Goal: Task Accomplishment & Management: Manage account settings

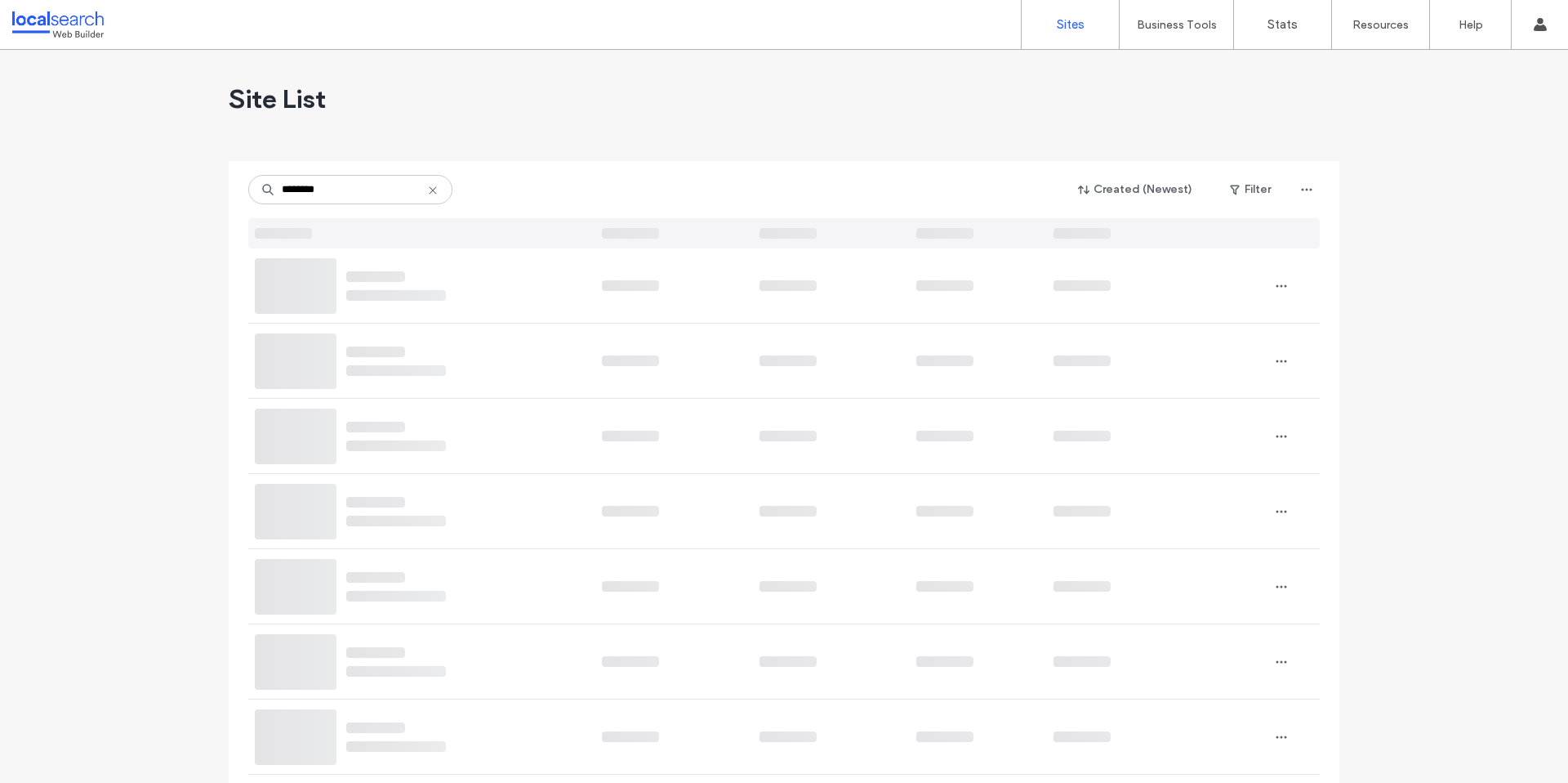
type input "********"
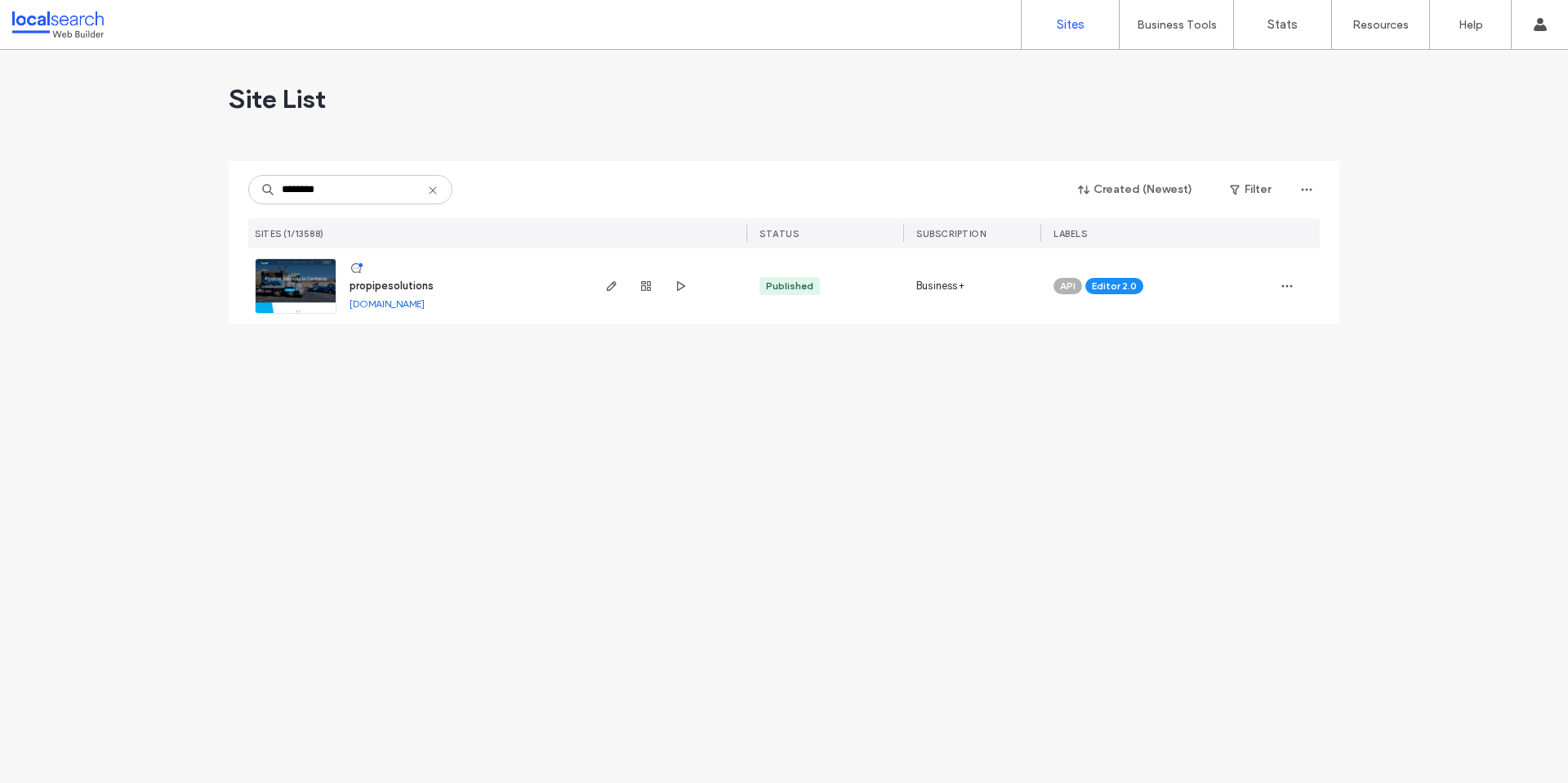
click at [393, 280] on span "propipesolutions" at bounding box center [392, 286] width 84 height 13
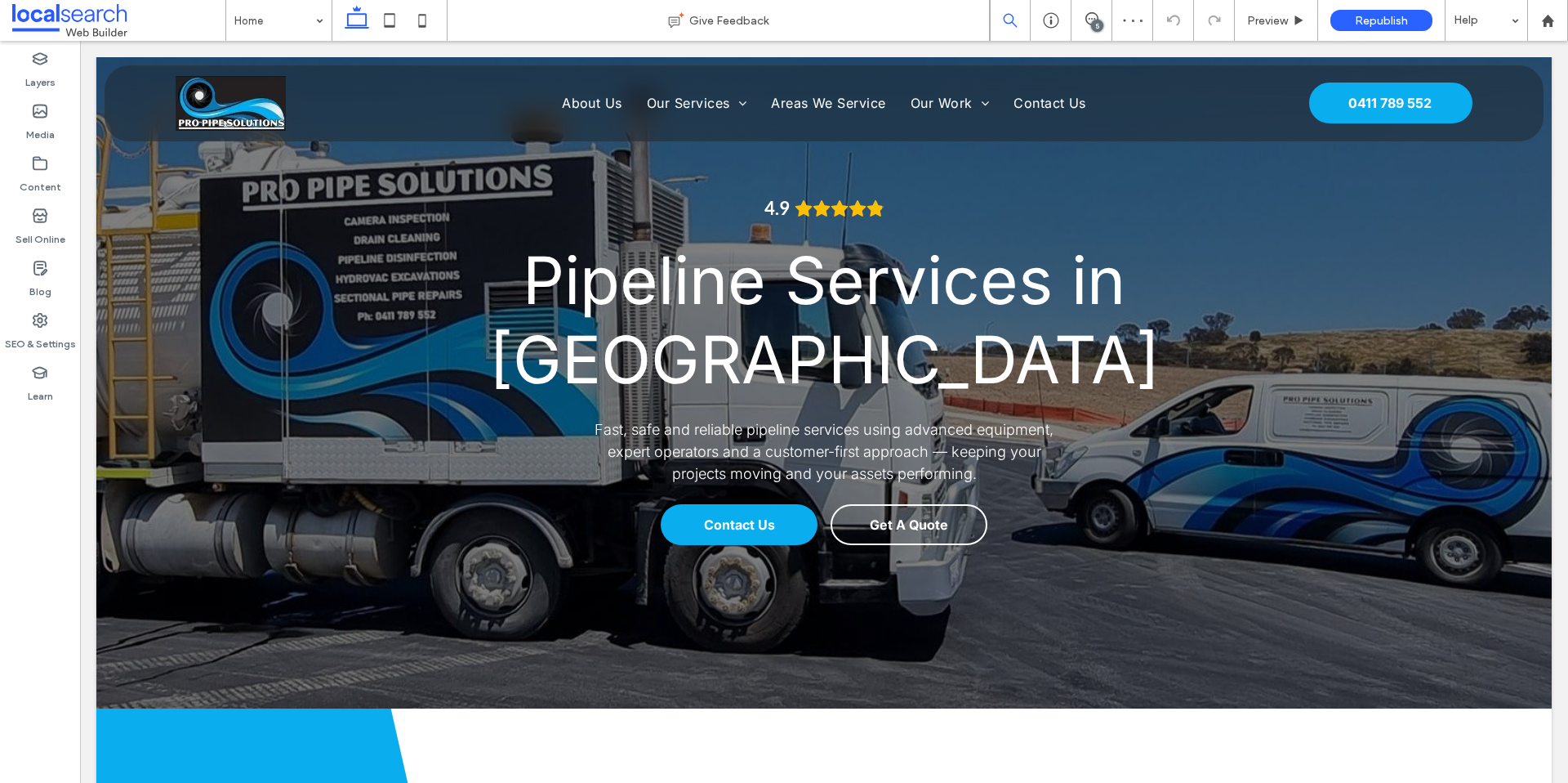
scroll to position [68, 0]
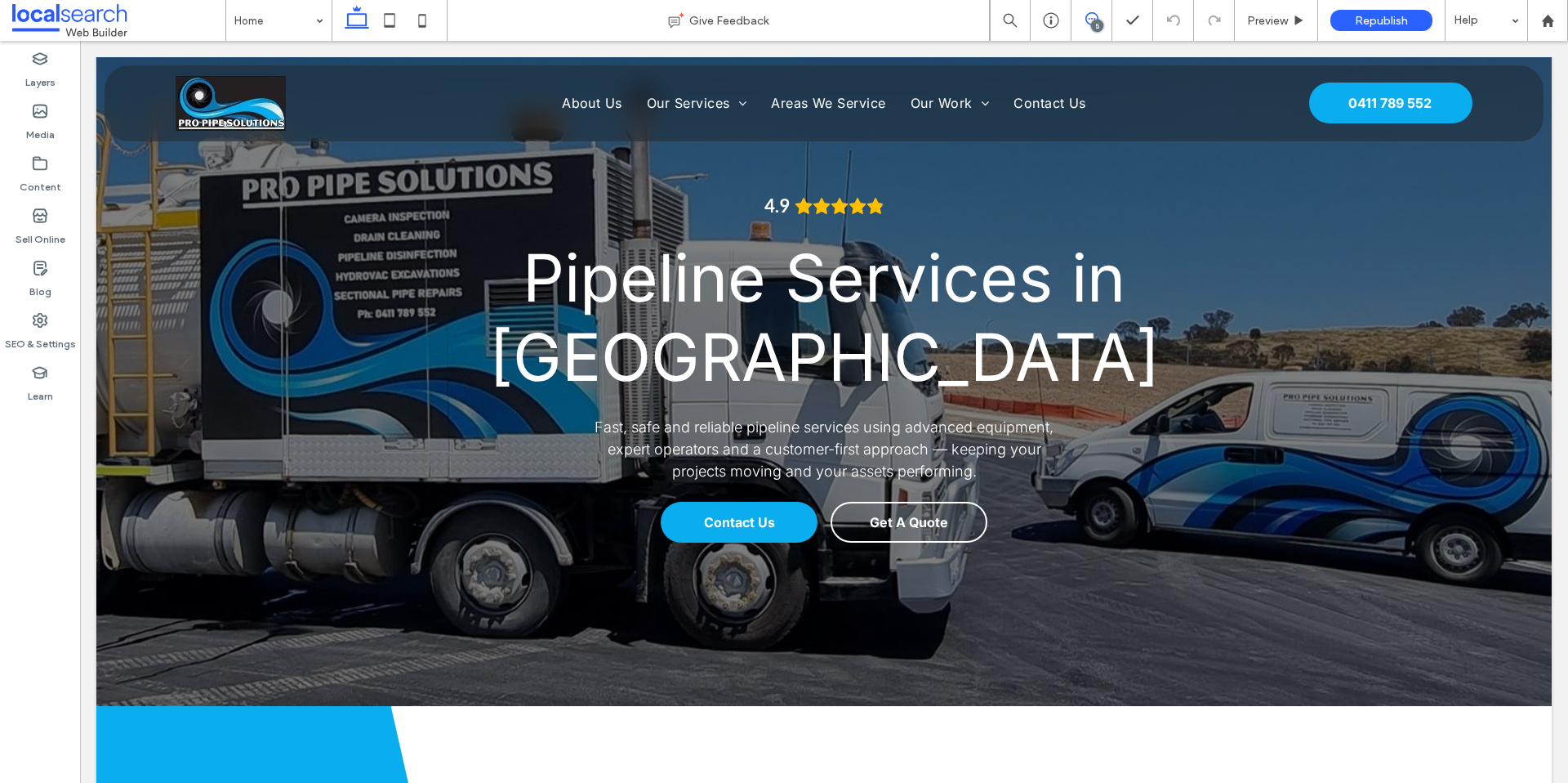
click at [1092, 19] on use at bounding box center [1092, 19] width 13 height 13
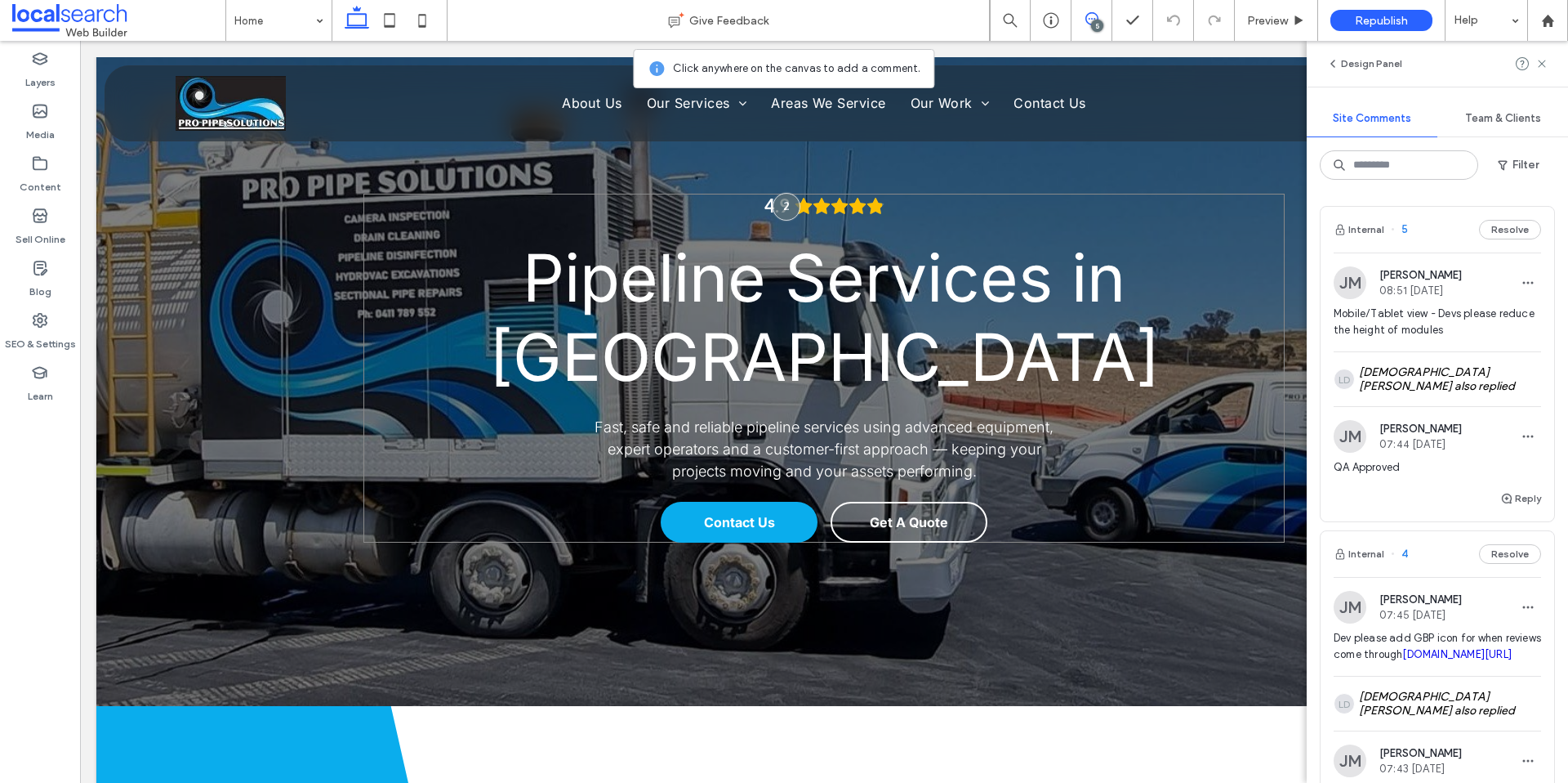
click at [912, 196] on div "4.9 Pipeline Services in [GEOGRAPHIC_DATA] Fast, safe and reliable pipeline ser…" at bounding box center [825, 368] width 923 height 349
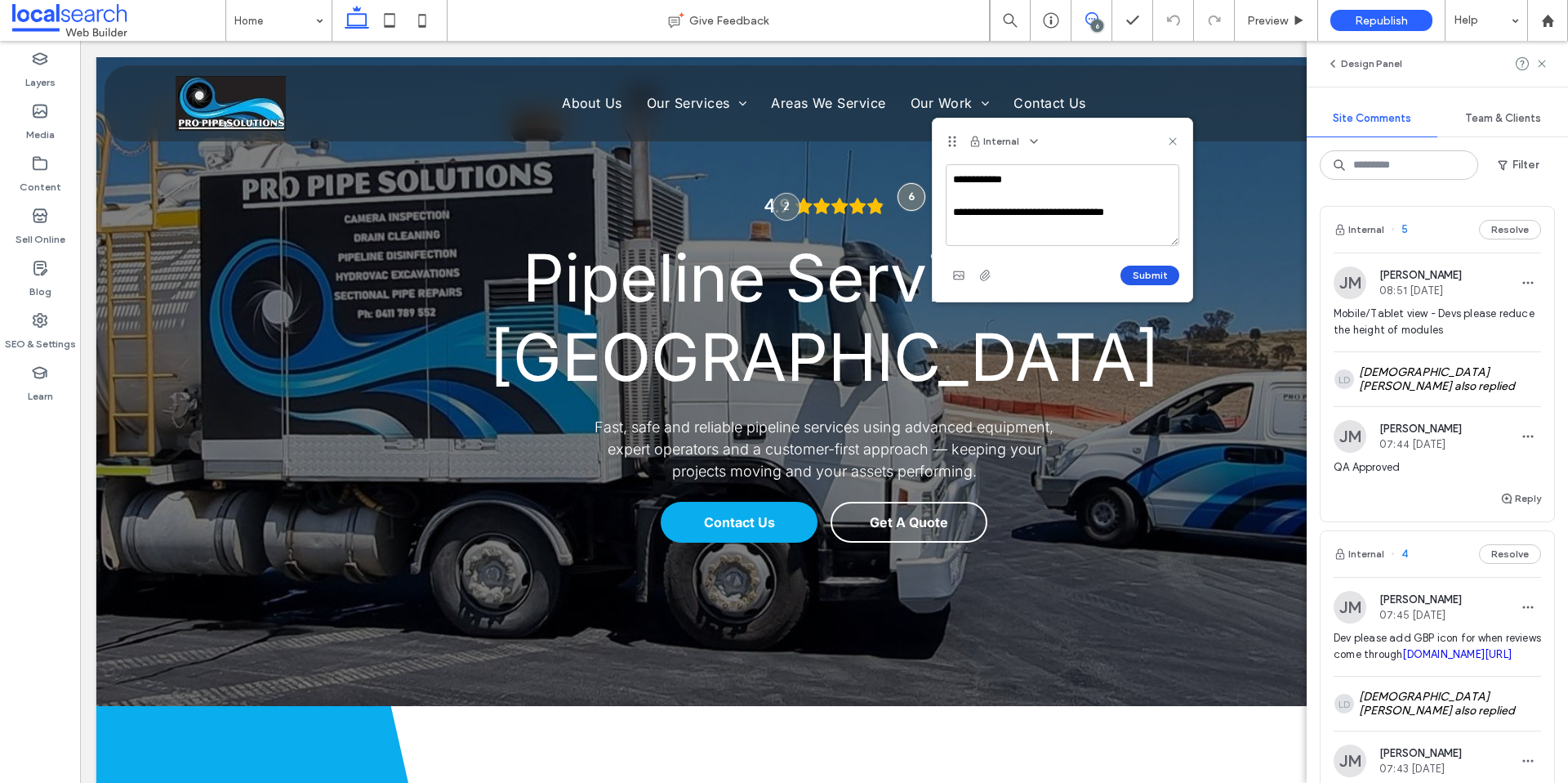
type textarea "**********"
click at [1162, 277] on button "Submit" at bounding box center [1151, 276] width 59 height 20
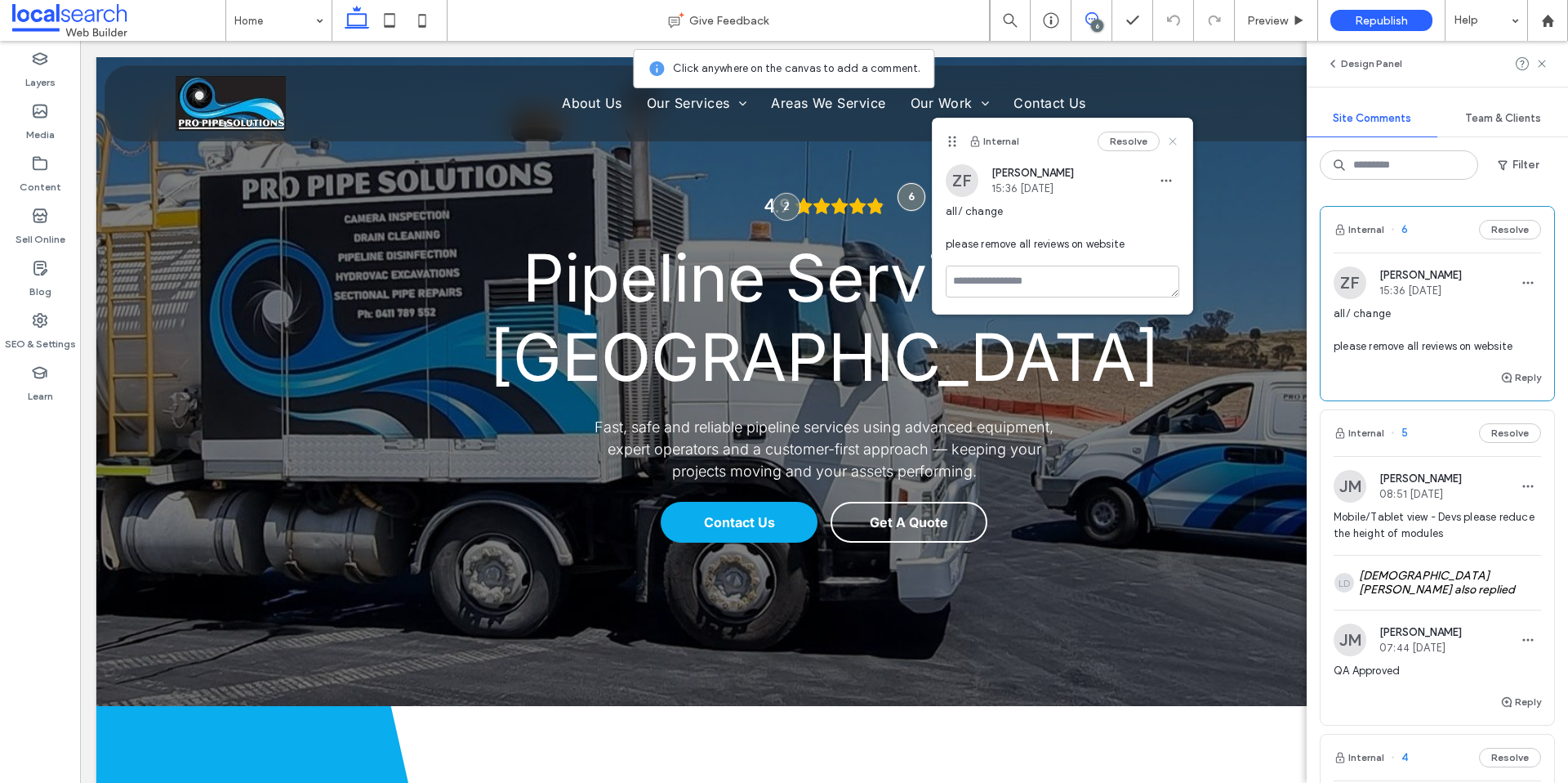
drag, startPoint x: 1177, startPoint y: 139, endPoint x: 1327, endPoint y: 110, distance: 152.8
click at [1180, 138] on div "Internal Resolve" at bounding box center [1062, 141] width 259 height 46
drag, startPoint x: 1541, startPoint y: 63, endPoint x: 1353, endPoint y: 66, distance: 188.0
click at [1537, 64] on icon at bounding box center [1542, 64] width 13 height 13
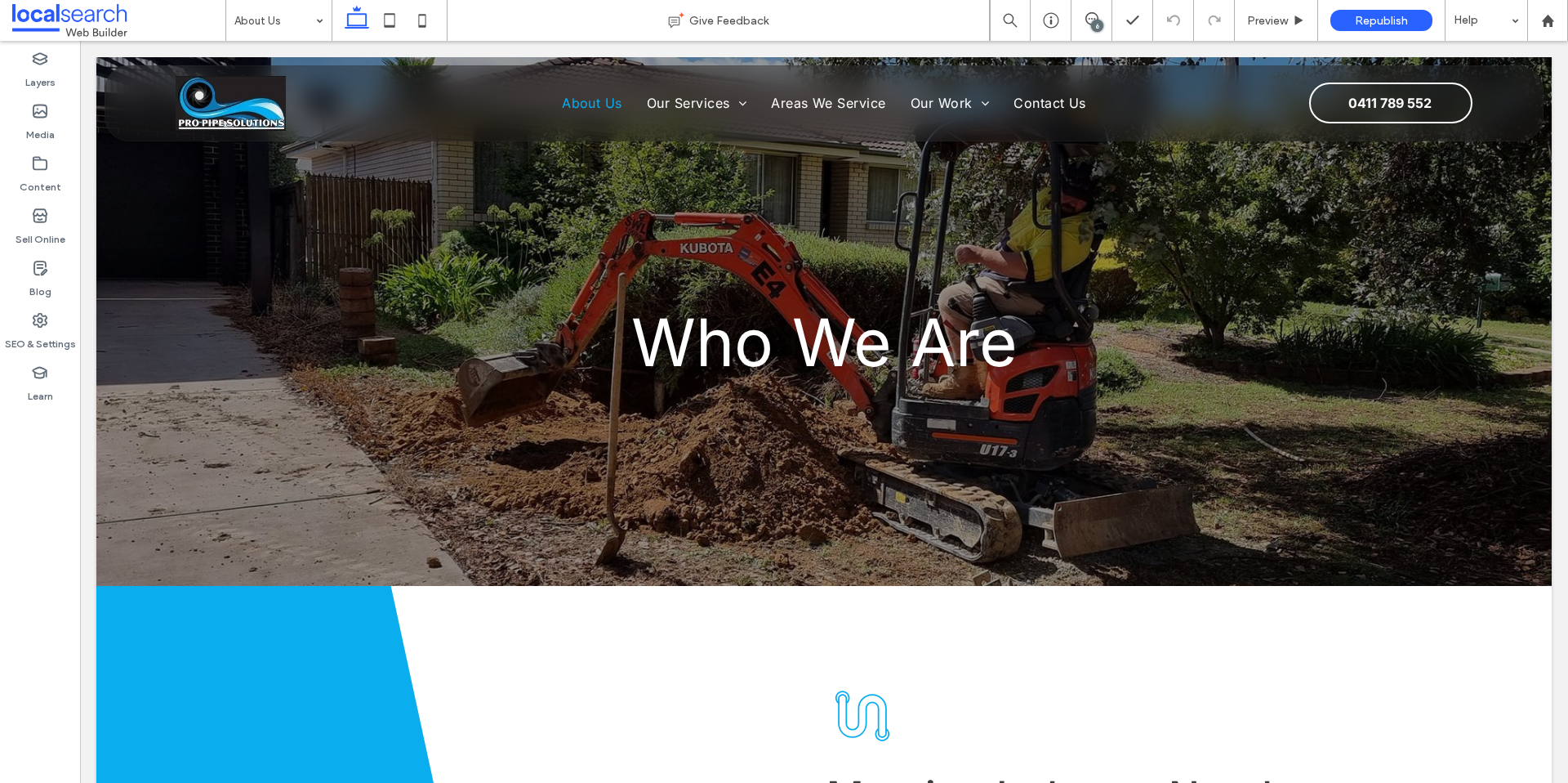
scroll to position [0, 0]
drag, startPoint x: 1086, startPoint y: 22, endPoint x: 1097, endPoint y: 28, distance: 12.5
click at [1089, 22] on icon at bounding box center [1092, 19] width 13 height 13
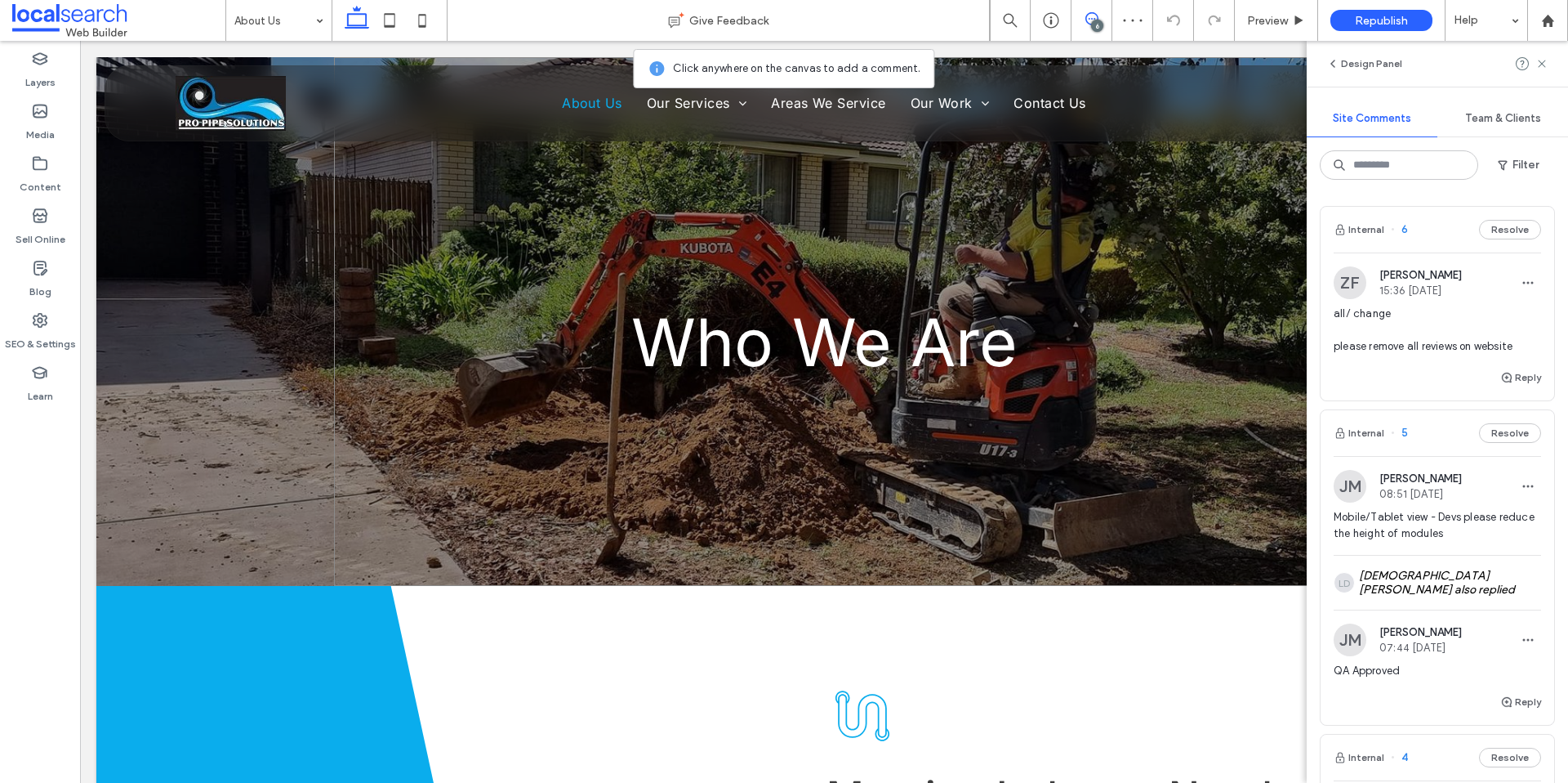
click at [1133, 285] on div "Who We Are" at bounding box center [824, 321] width 980 height 529
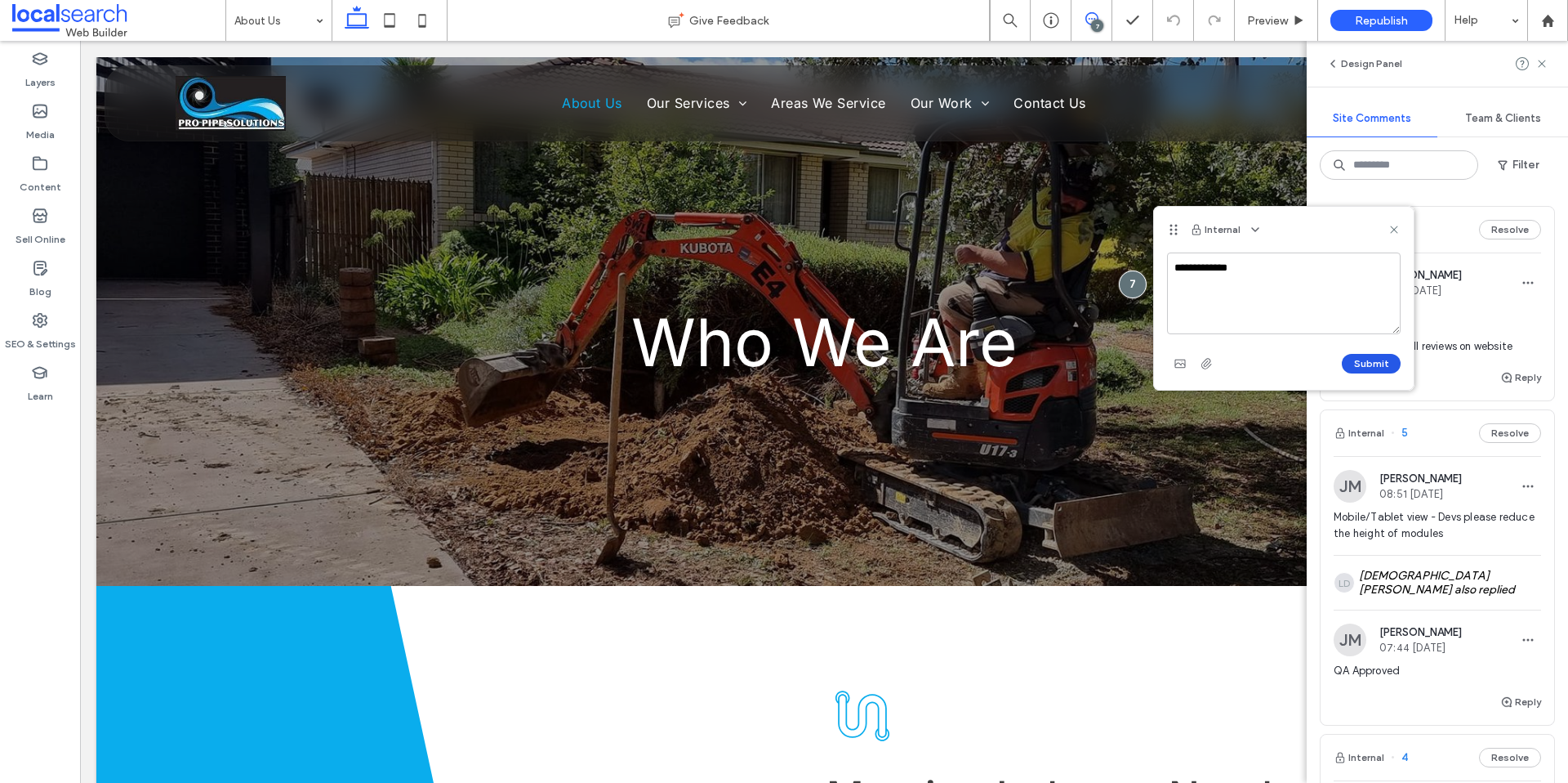
type textarea "**********"
drag, startPoint x: 1379, startPoint y: 365, endPoint x: 1377, endPoint y: 325, distance: 40.0
click at [1379, 364] on button "Submit" at bounding box center [1371, 364] width 59 height 20
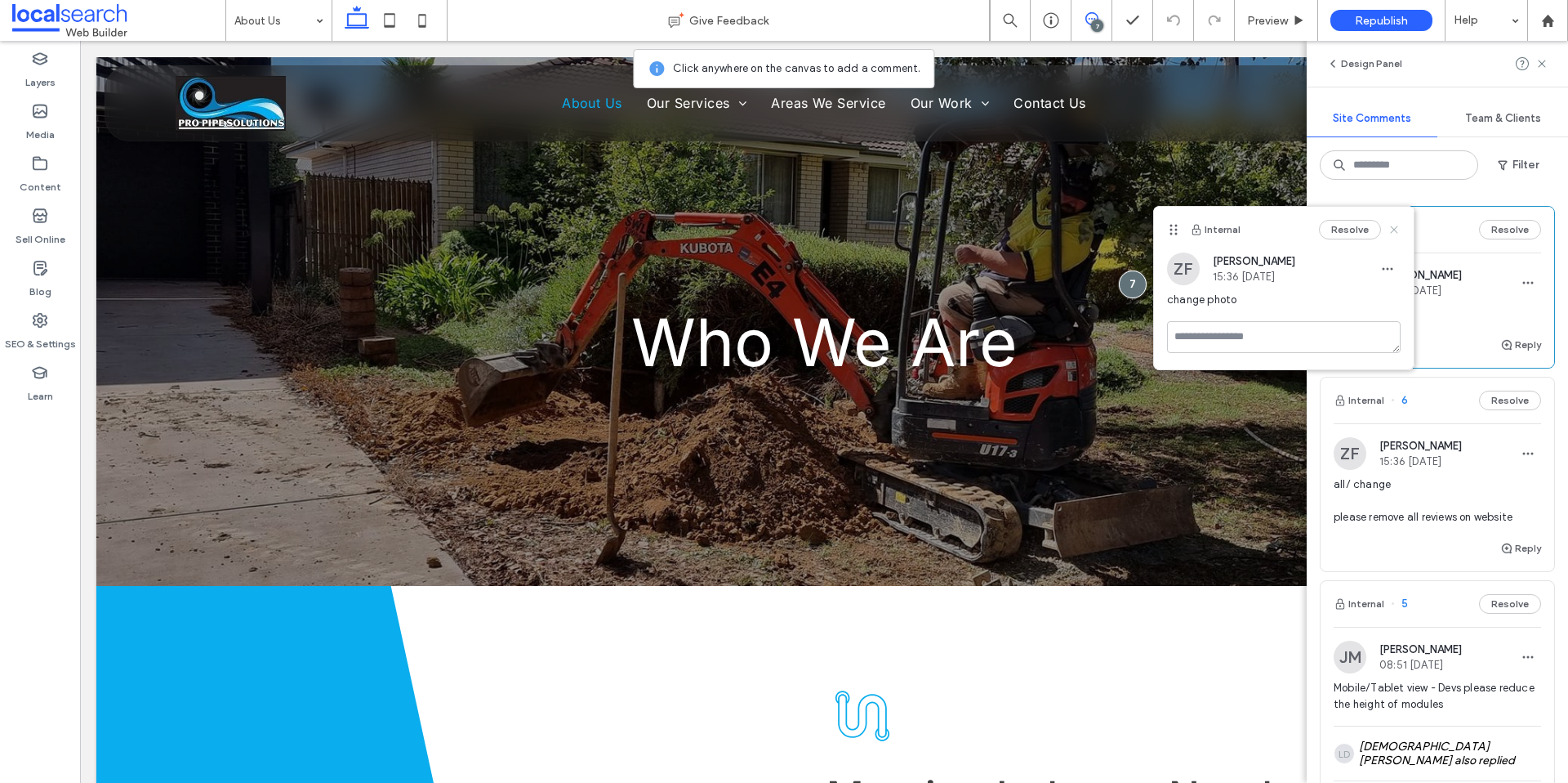
click at [1397, 232] on icon at bounding box center [1394, 229] width 13 height 13
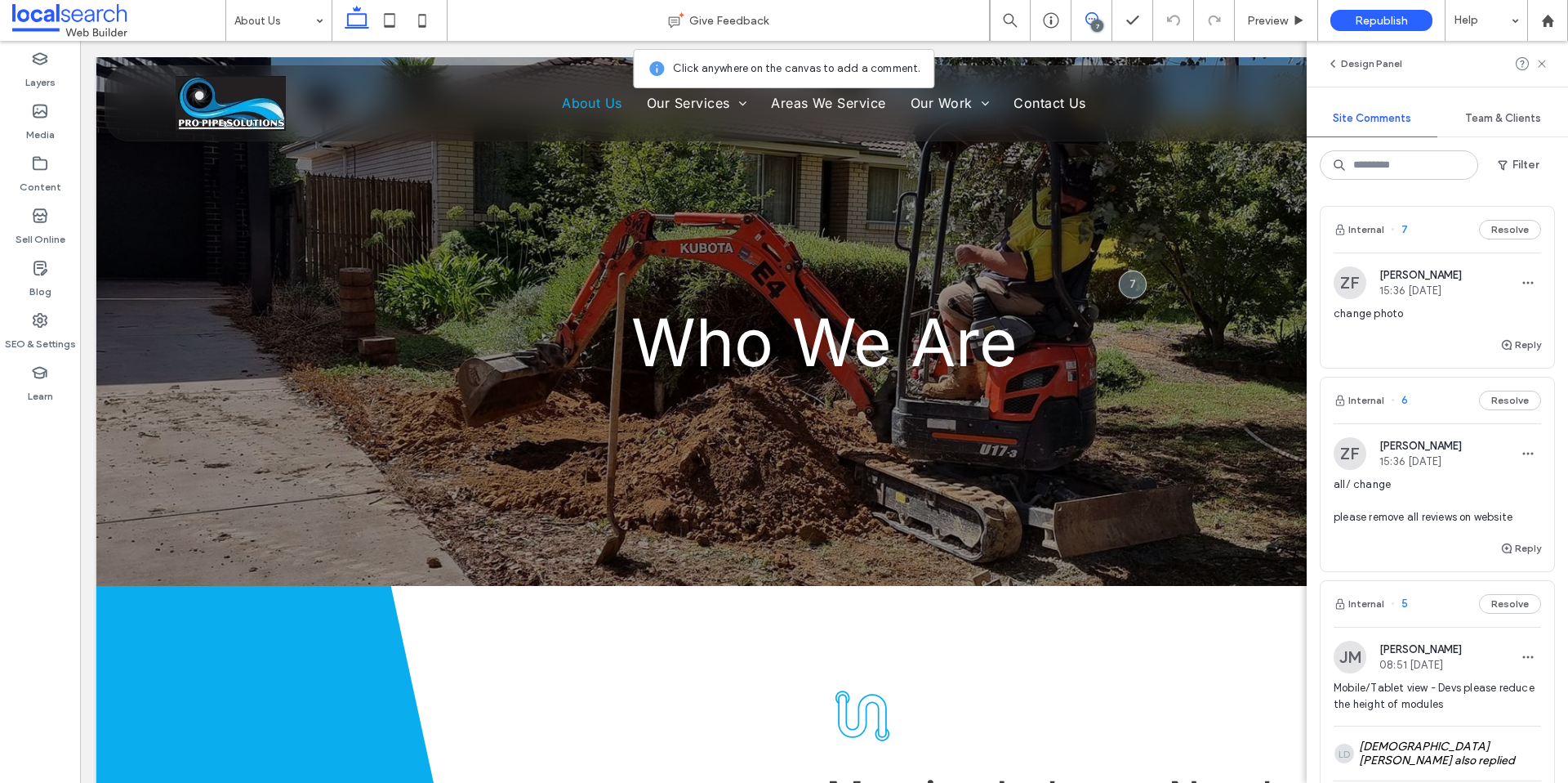
click at [1541, 64] on use at bounding box center [1542, 63] width 7 height 7
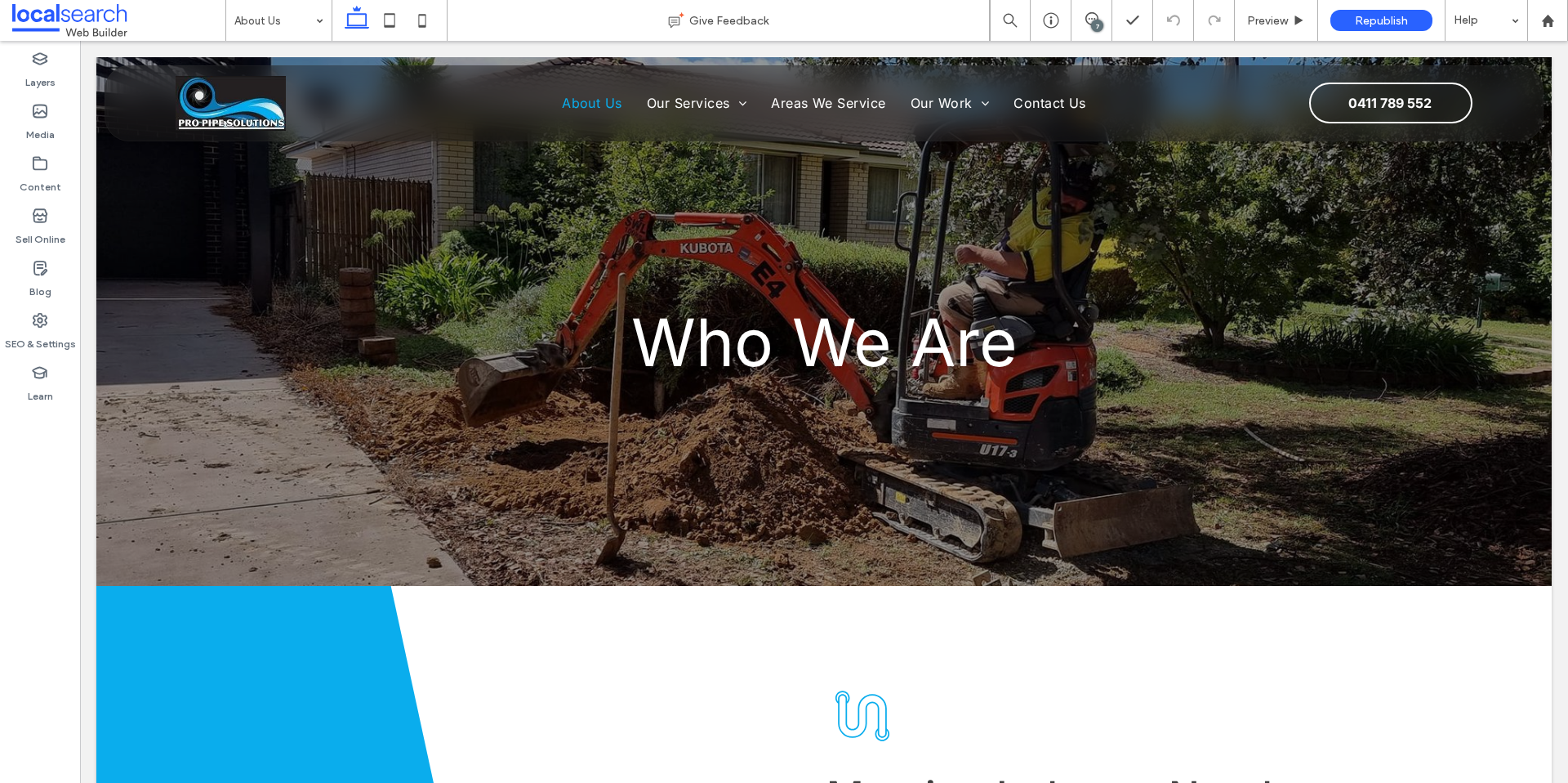
scroll to position [1, 0]
click at [253, 102] on img at bounding box center [231, 103] width 110 height 55
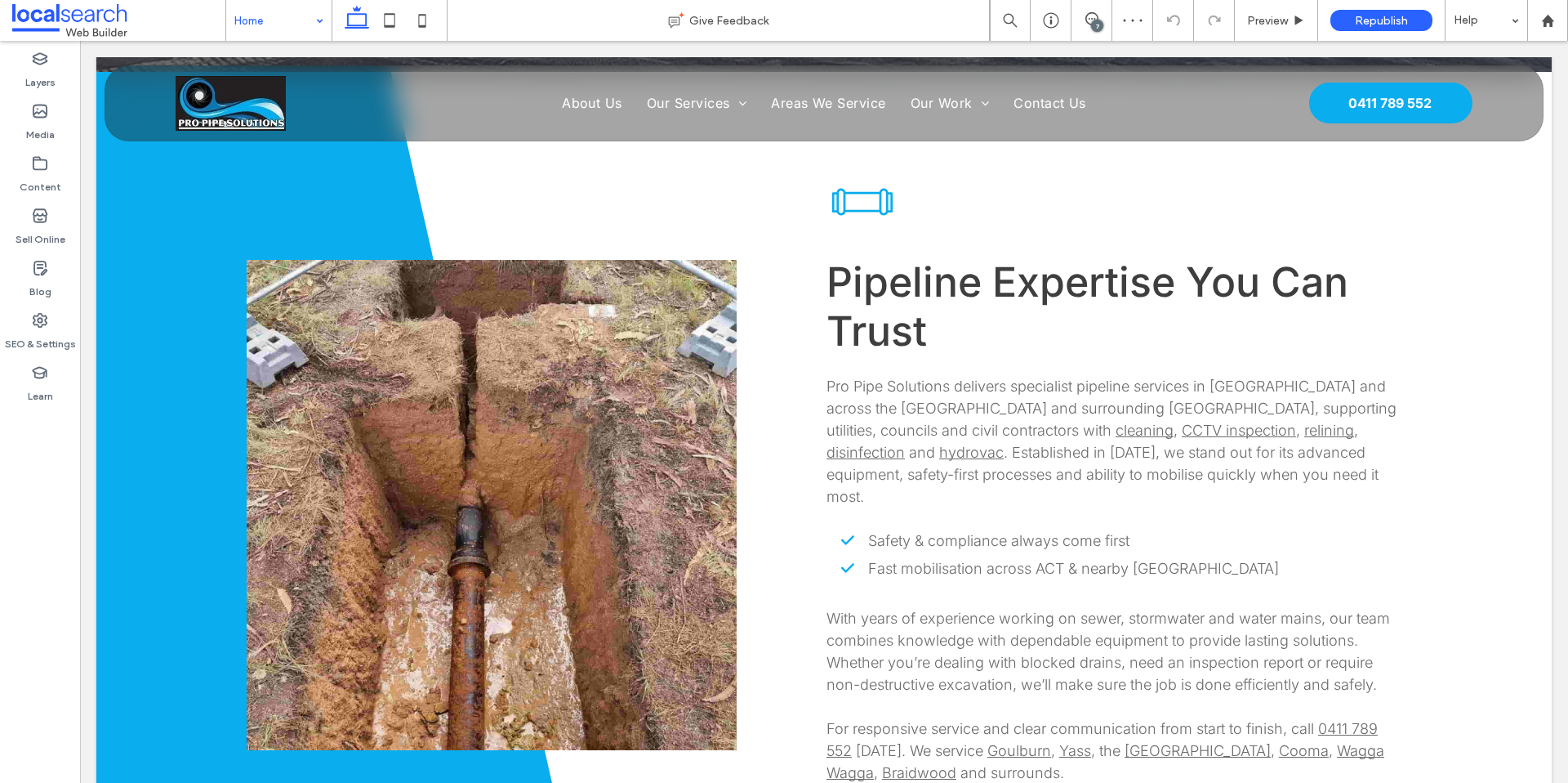
scroll to position [707, 0]
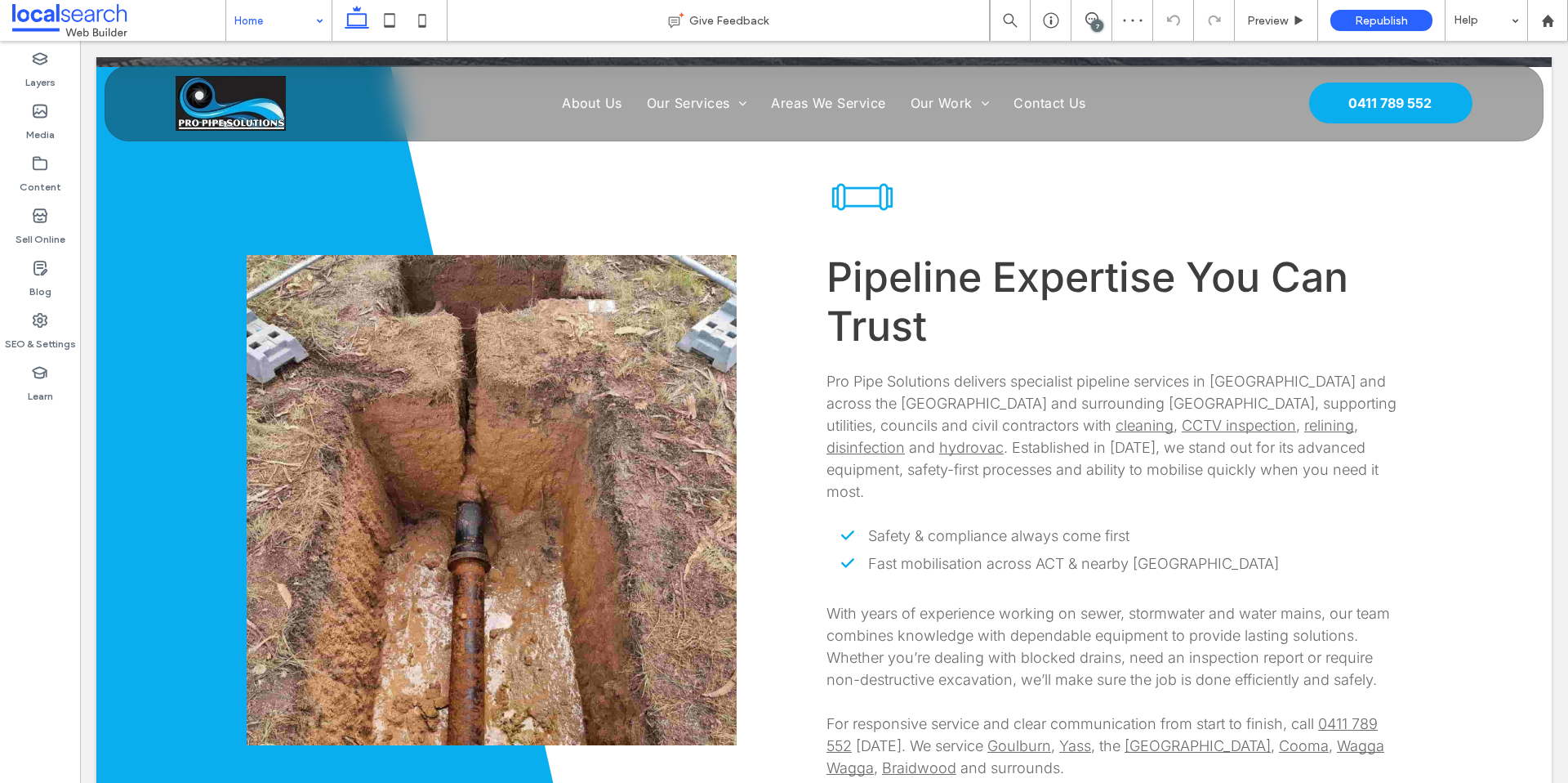
click at [415, 387] on link at bounding box center [492, 500] width 490 height 490
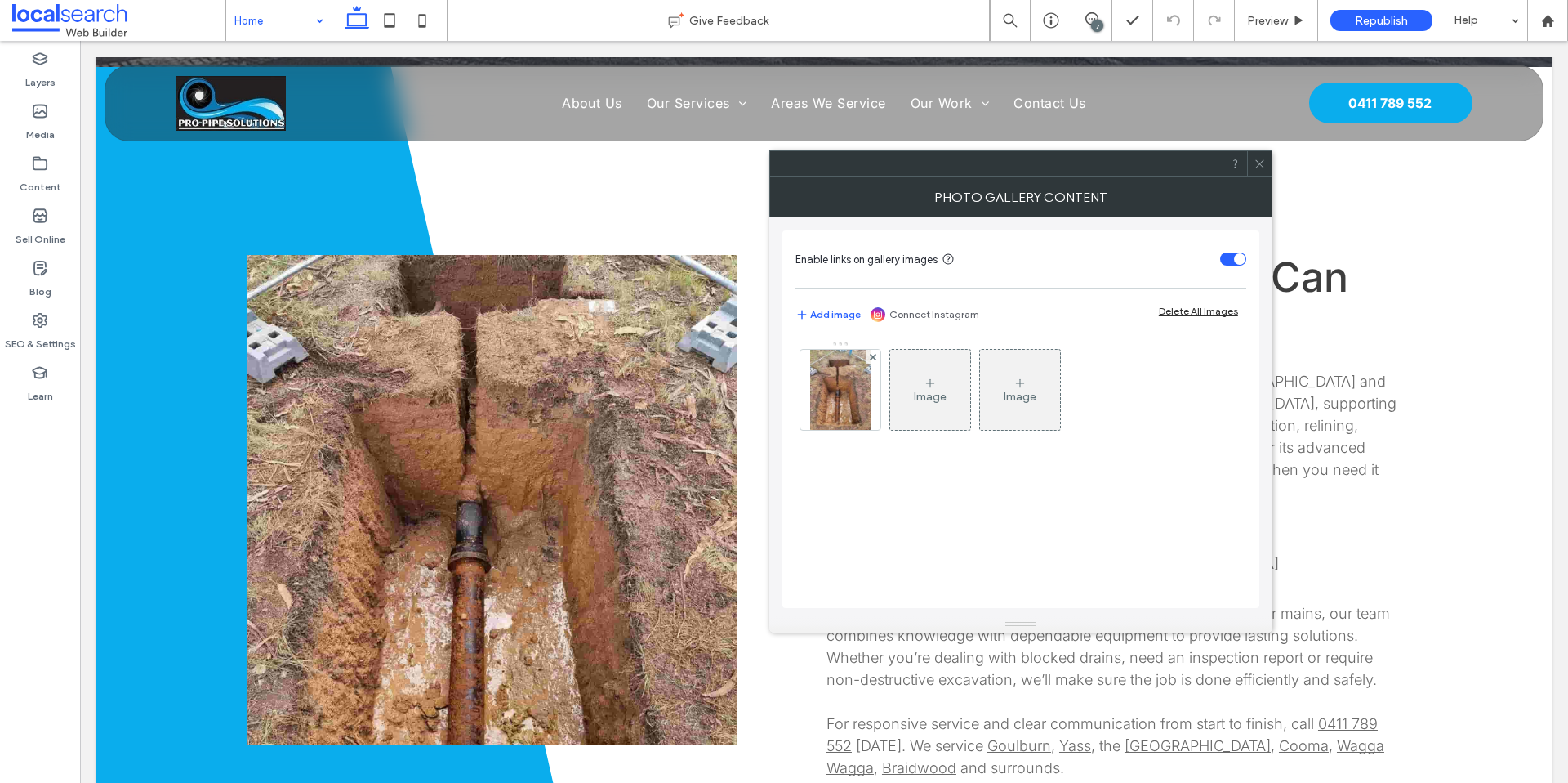
click at [1259, 162] on icon at bounding box center [1260, 164] width 13 height 13
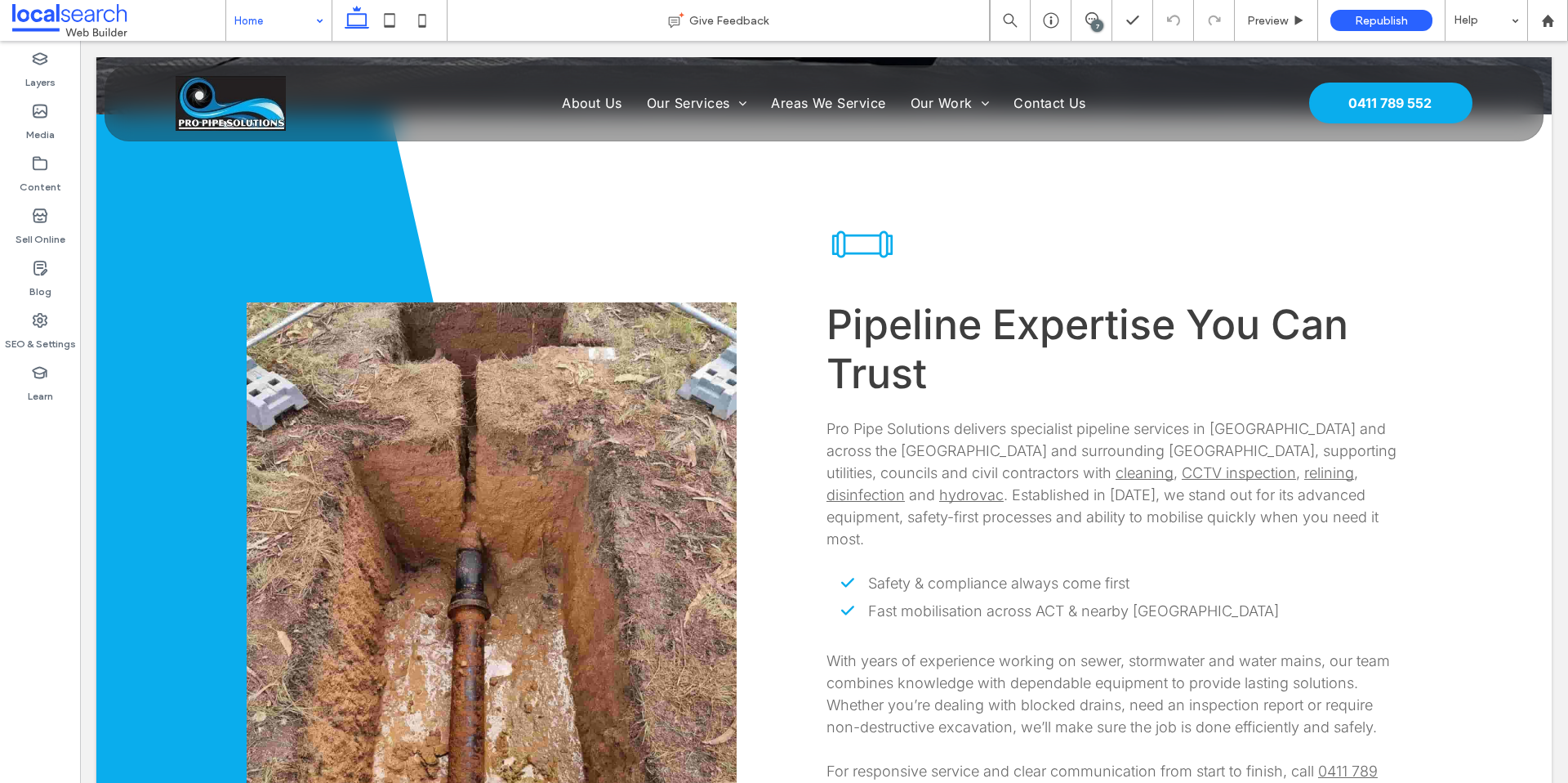
scroll to position [726, 0]
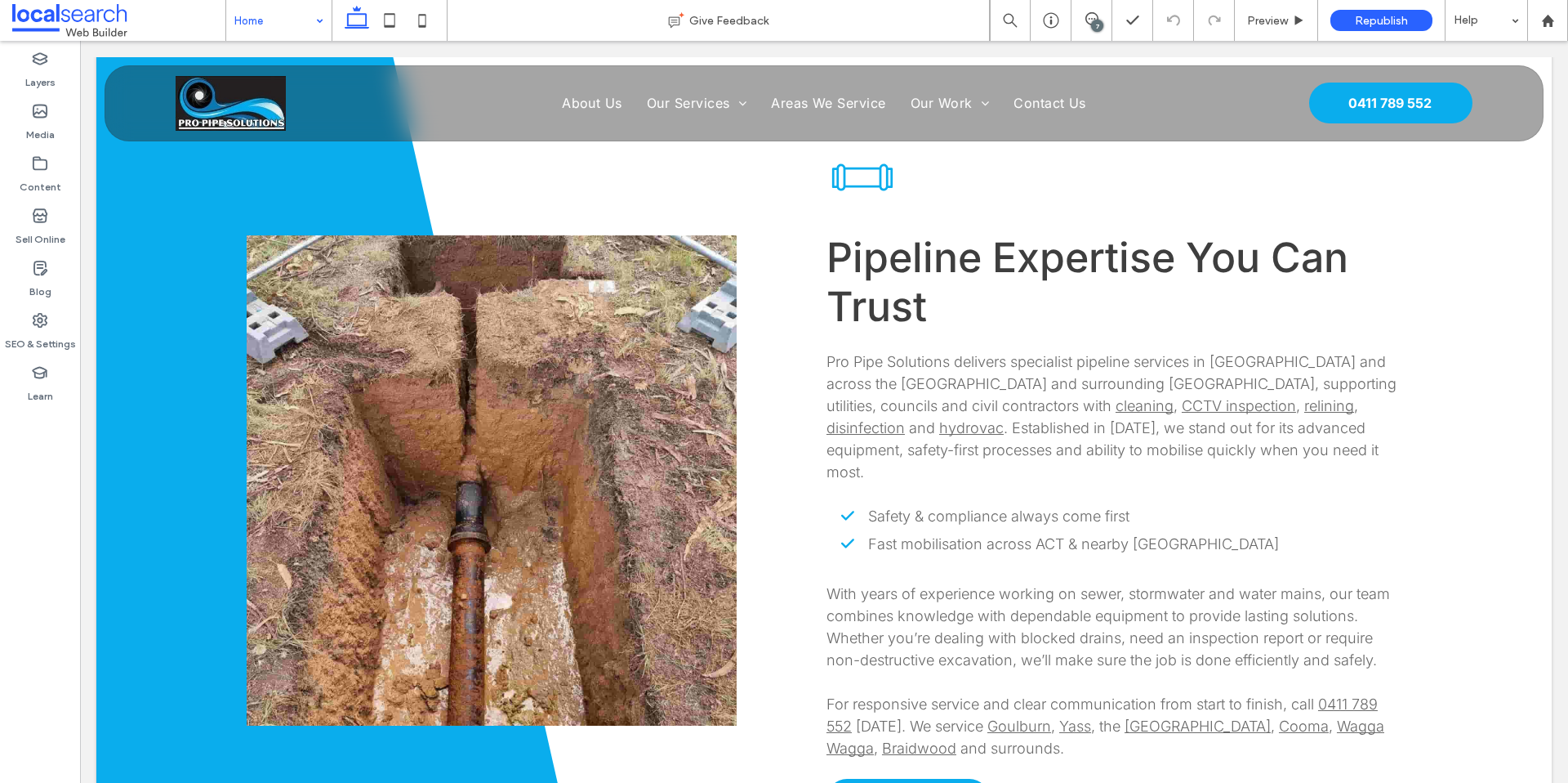
click at [676, 453] on link at bounding box center [492, 480] width 490 height 490
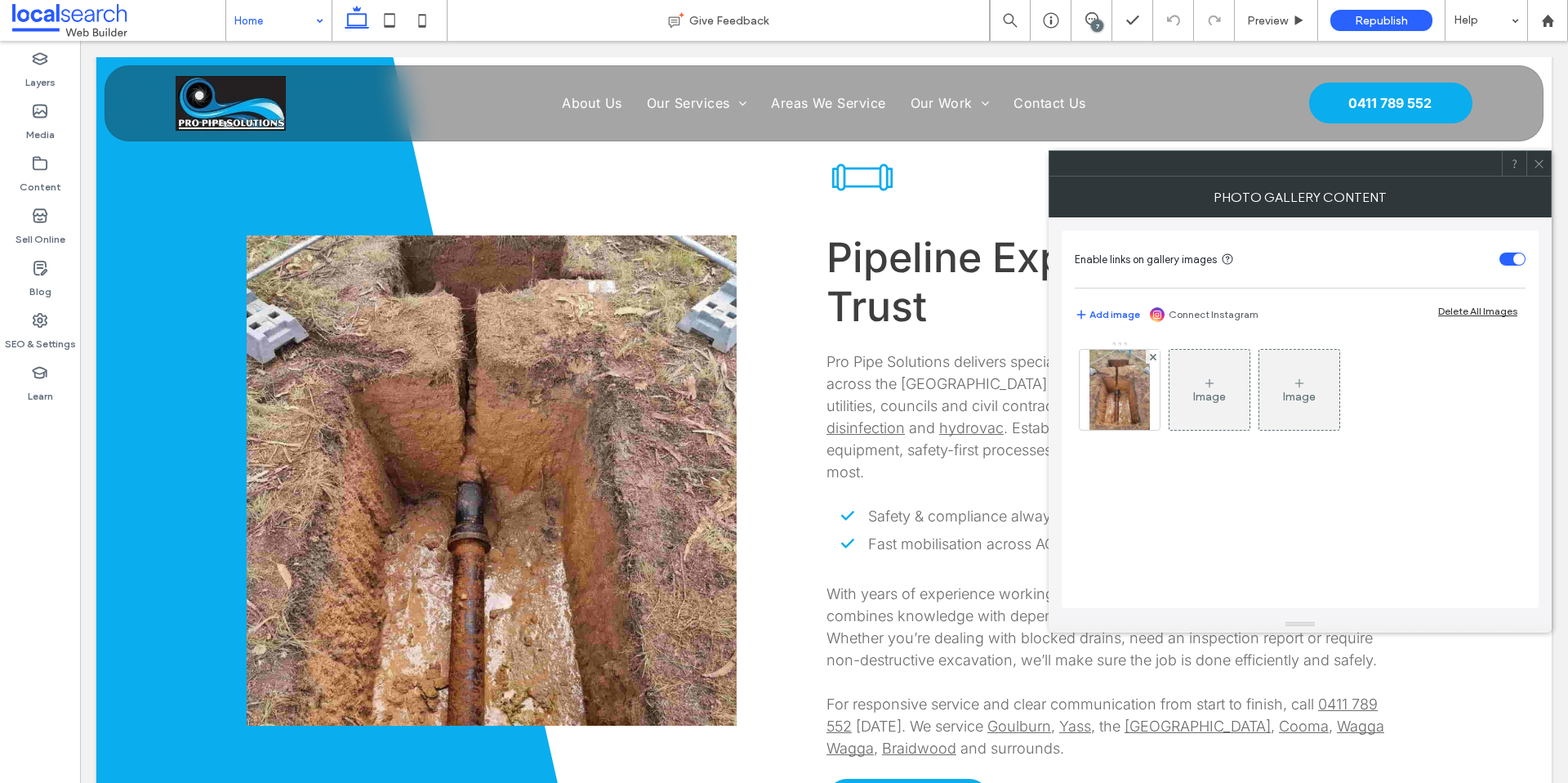
click at [1541, 163] on icon at bounding box center [1539, 164] width 13 height 13
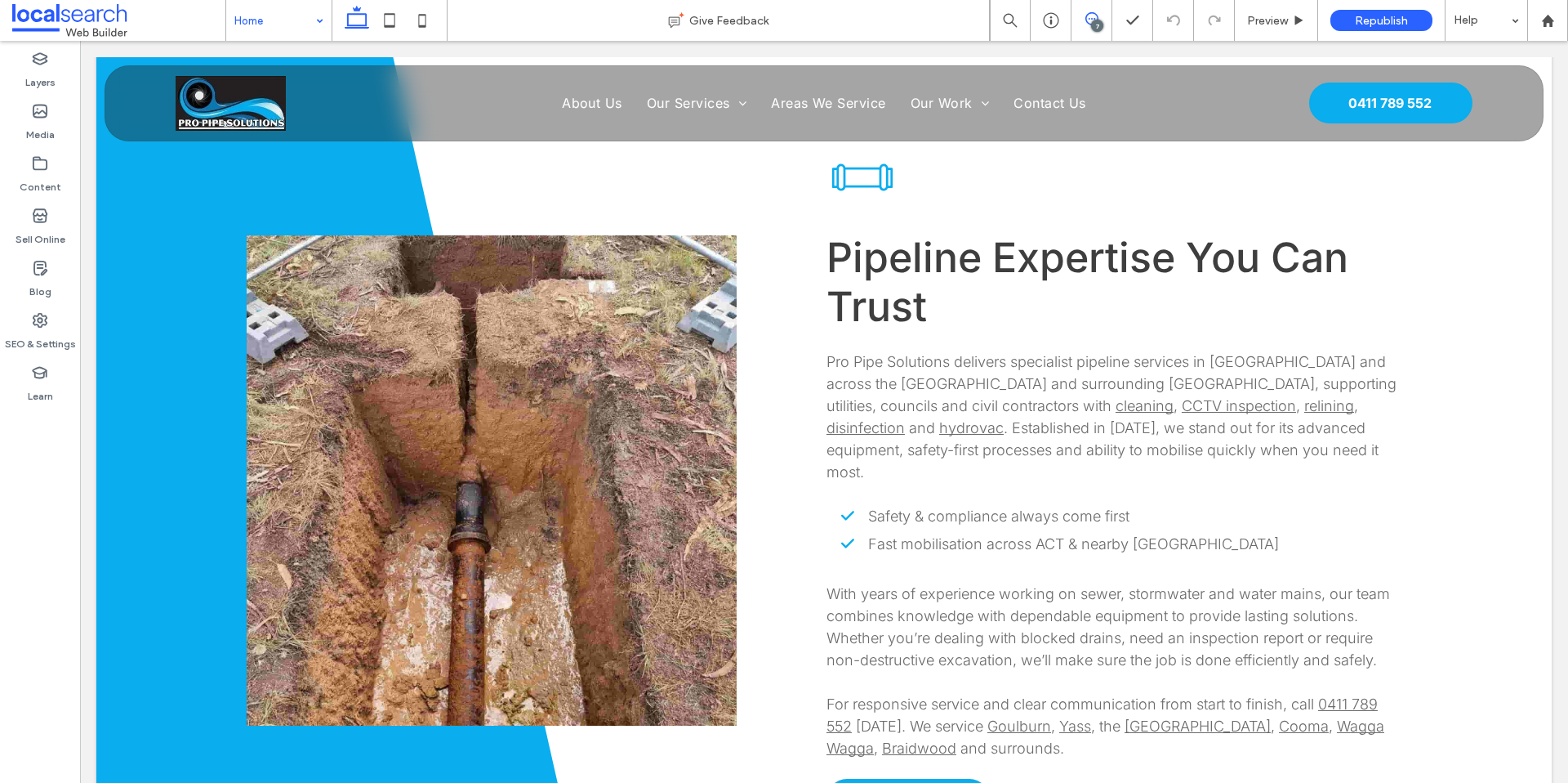
click at [1097, 15] on use at bounding box center [1092, 19] width 13 height 13
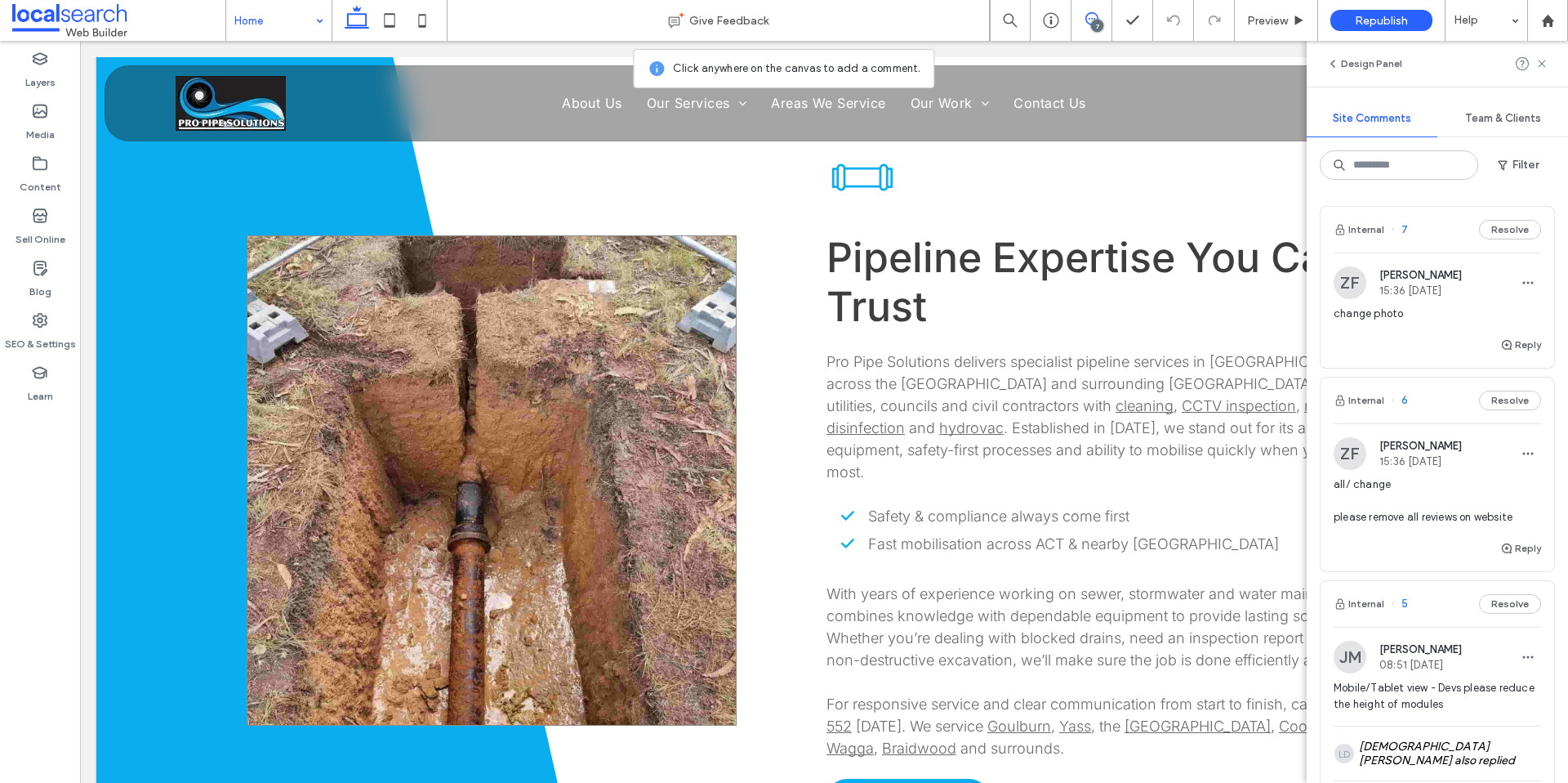
click at [534, 403] on link at bounding box center [492, 480] width 490 height 490
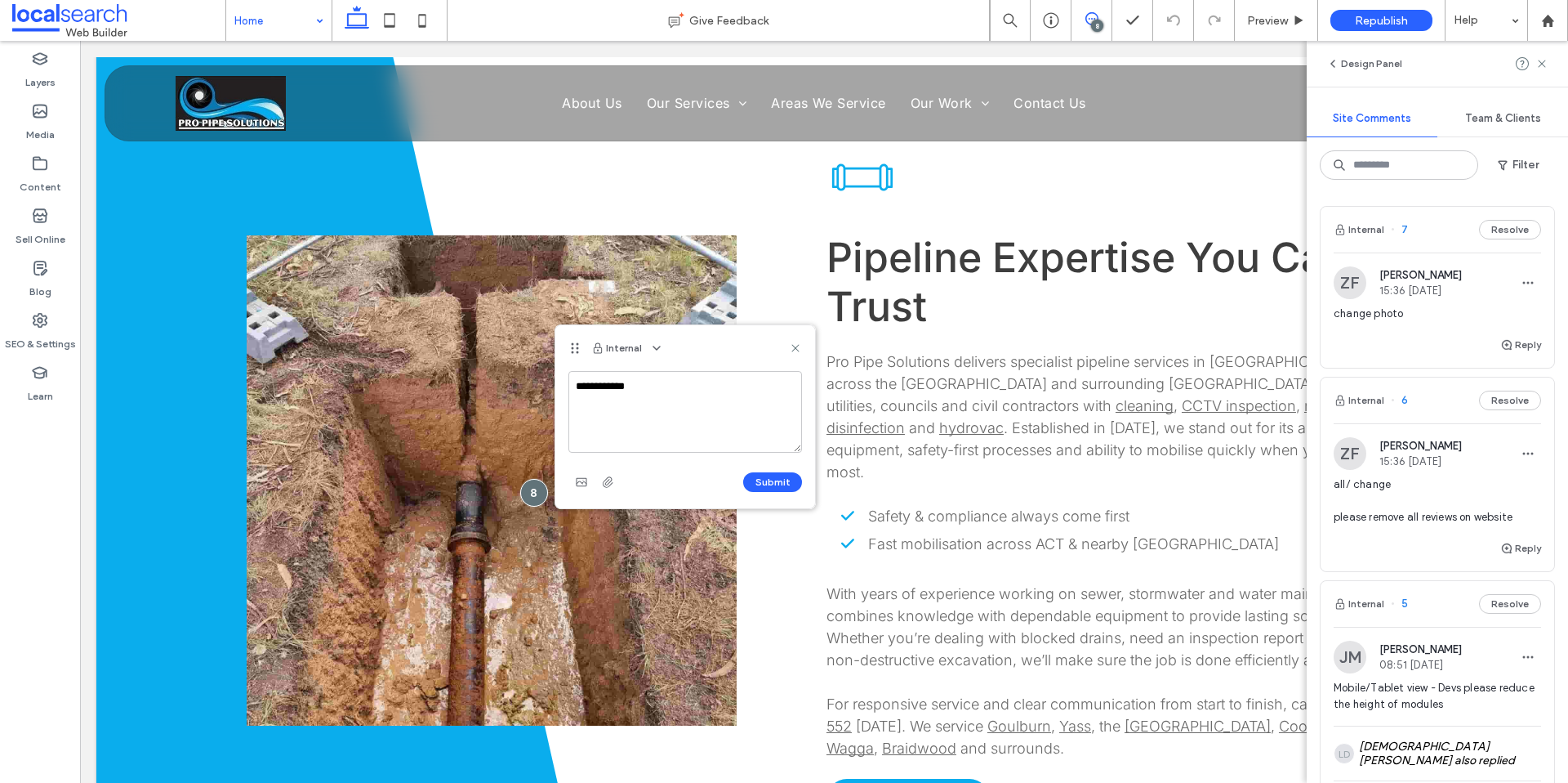
type textarea "**********"
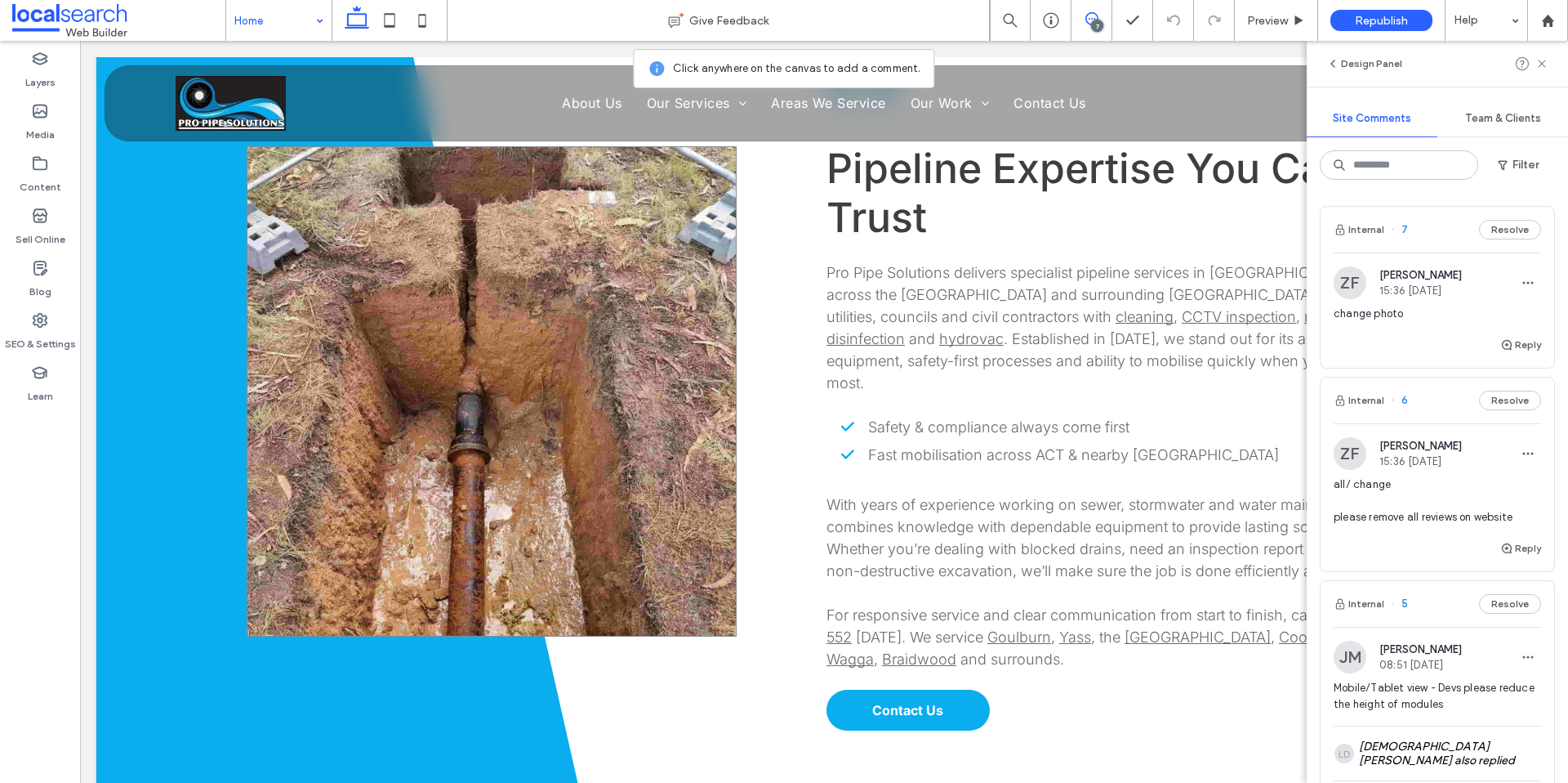
scroll to position [821, 0]
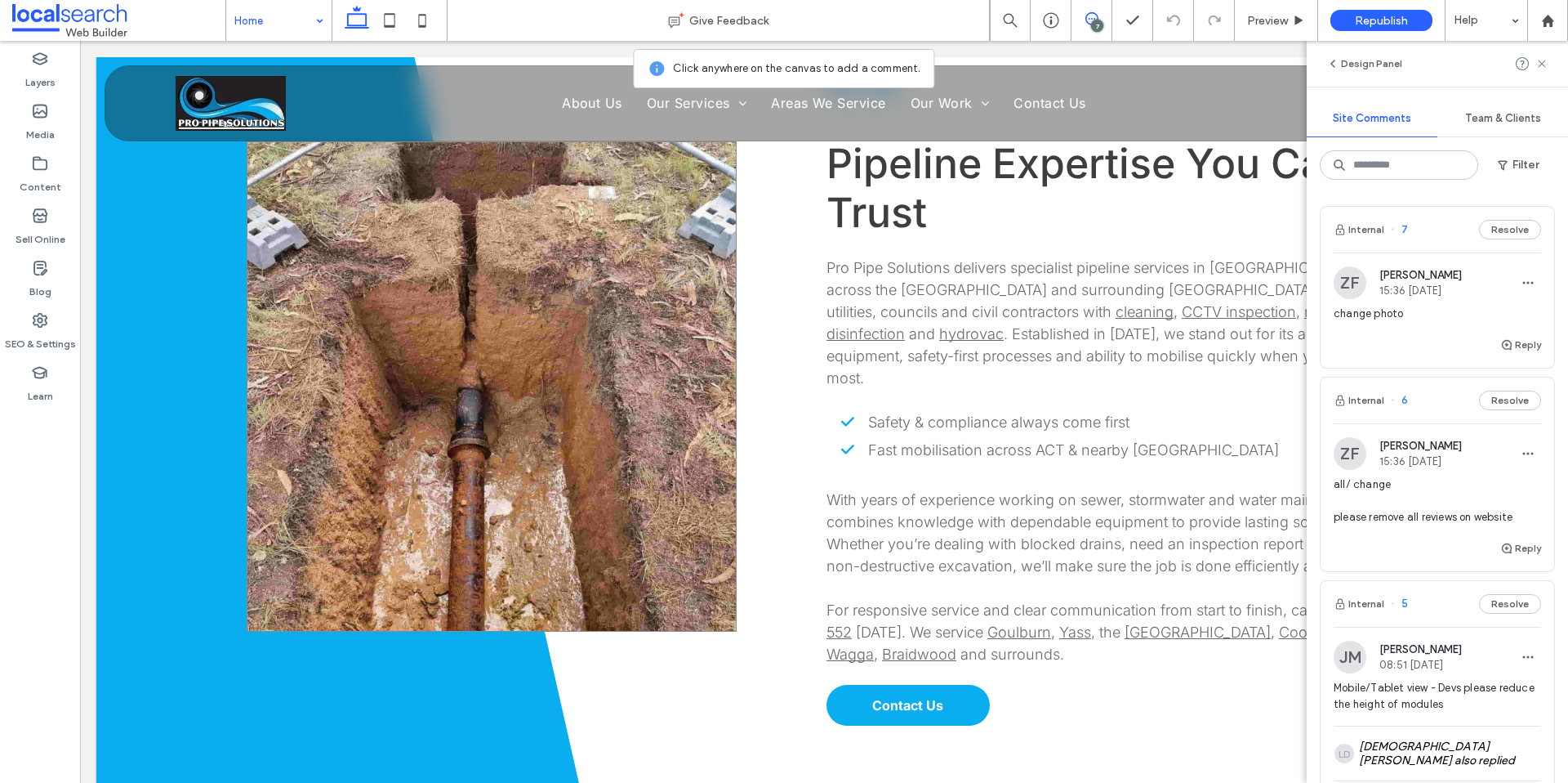
click at [678, 468] on link at bounding box center [492, 386] width 490 height 490
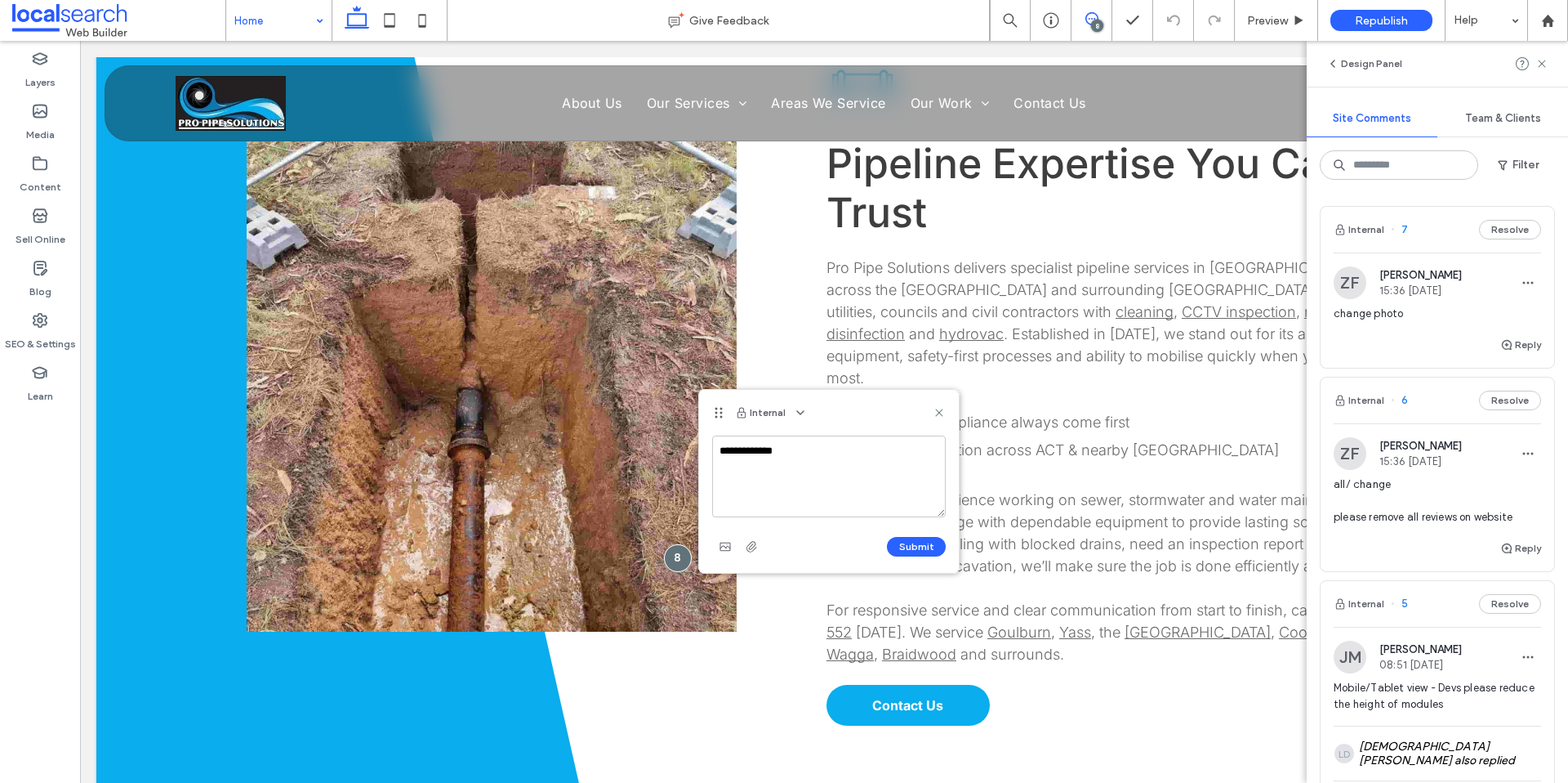
click at [915, 539] on button "Submit" at bounding box center [916, 547] width 59 height 20
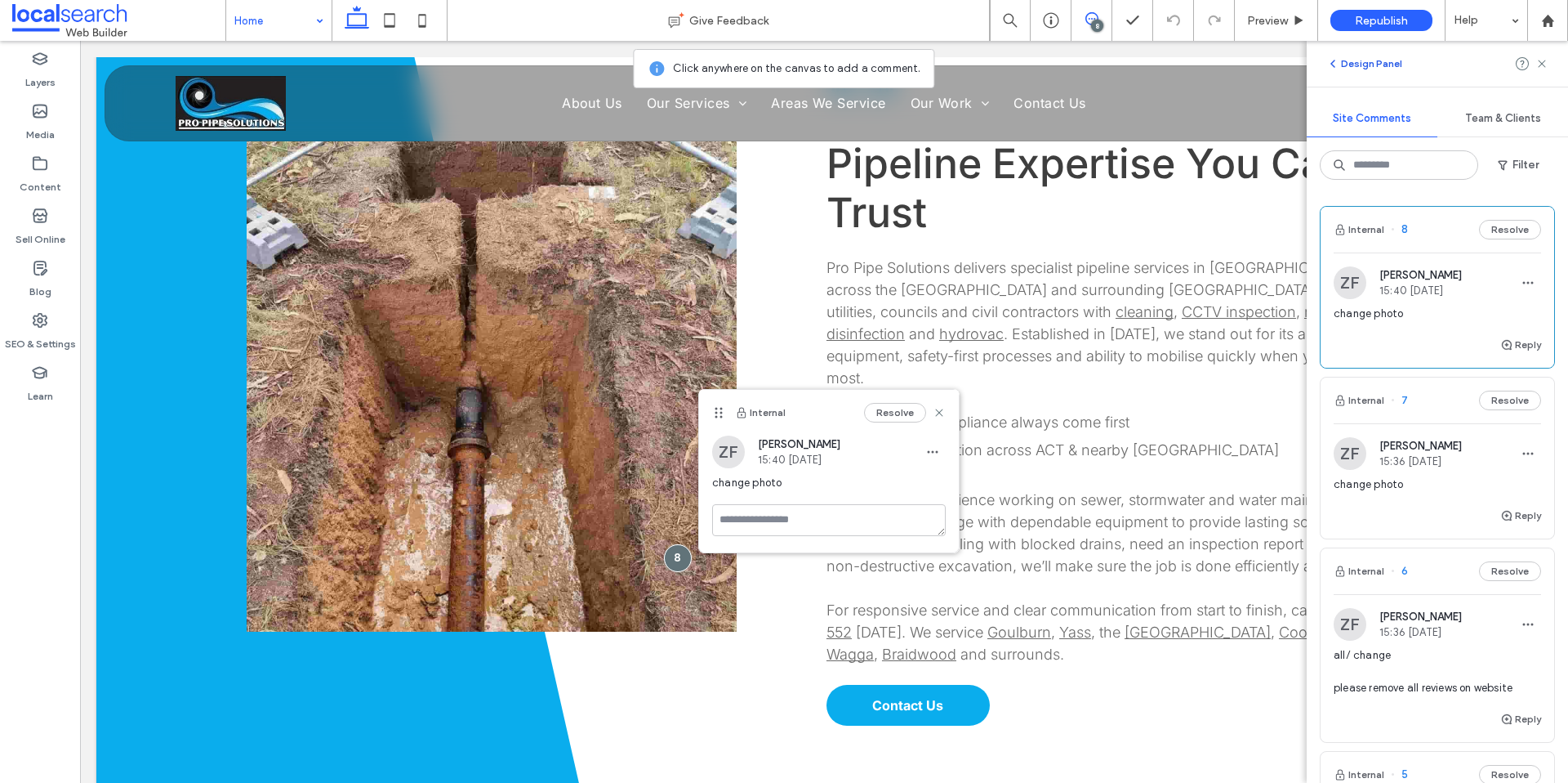
drag, startPoint x: 1544, startPoint y: 60, endPoint x: 1337, endPoint y: 54, distance: 207.1
click at [1530, 63] on div at bounding box center [1532, 64] width 32 height 20
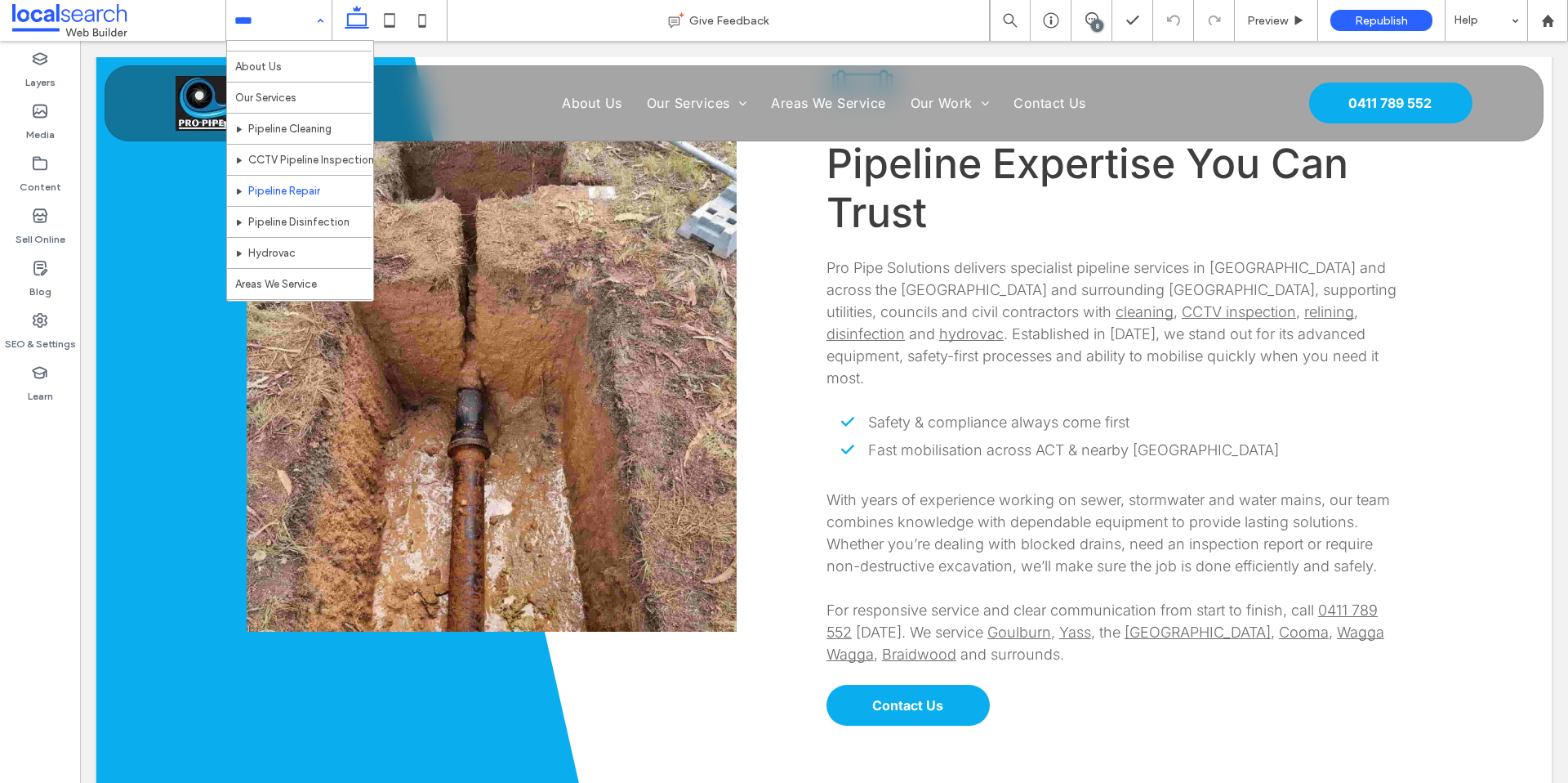
scroll to position [0, 0]
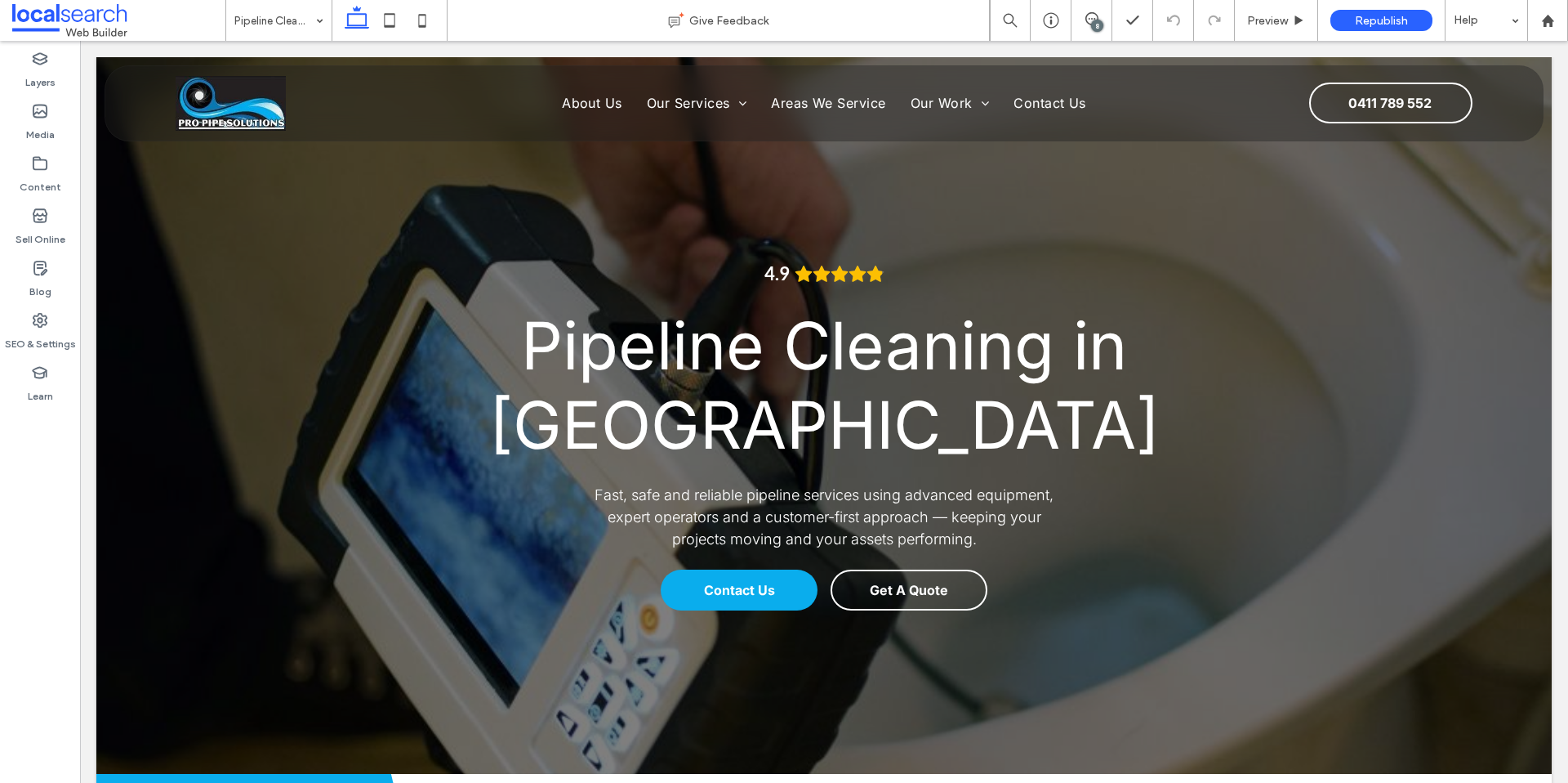
drag, startPoint x: 1095, startPoint y: 14, endPoint x: 1111, endPoint y: 36, distance: 27.2
click at [1095, 14] on icon at bounding box center [1092, 19] width 13 height 13
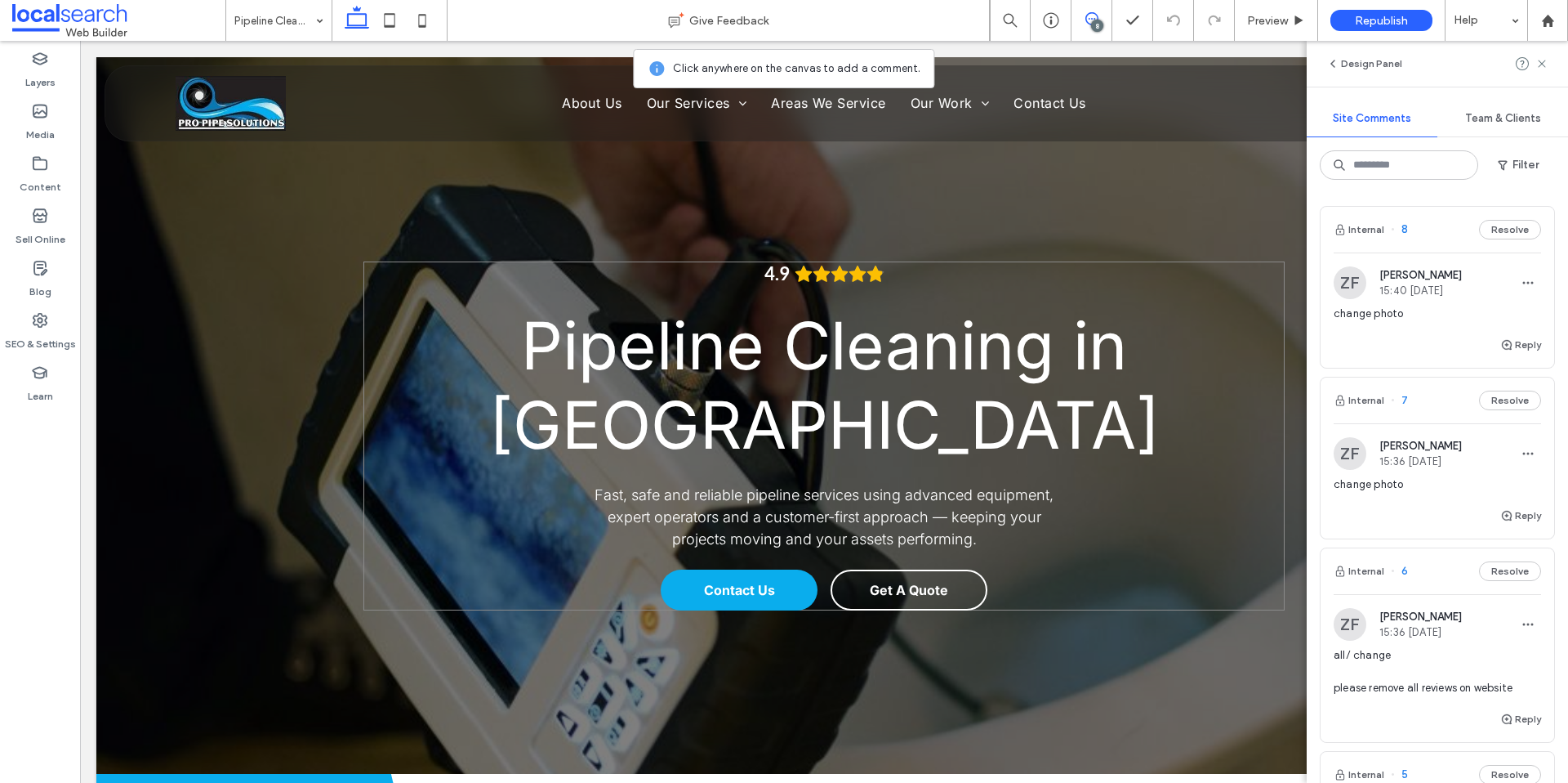
click at [1259, 476] on div "4.9 Pipeline Cleaning in [GEOGRAPHIC_DATA] Fast, safe and reliable pipeline ser…" at bounding box center [825, 435] width 923 height 349
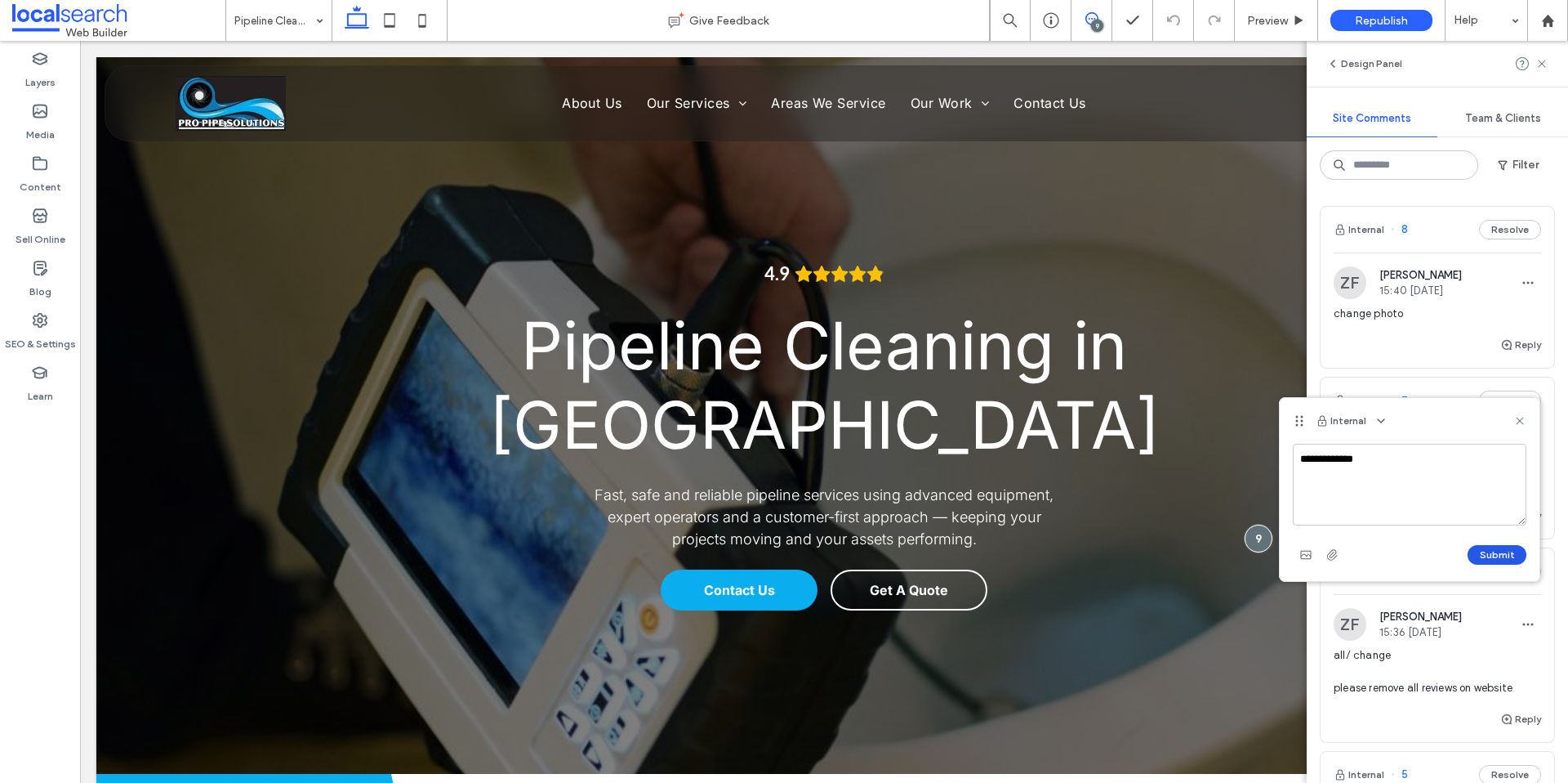
type textarea "**********"
click at [1497, 554] on button "Submit" at bounding box center [1498, 555] width 59 height 20
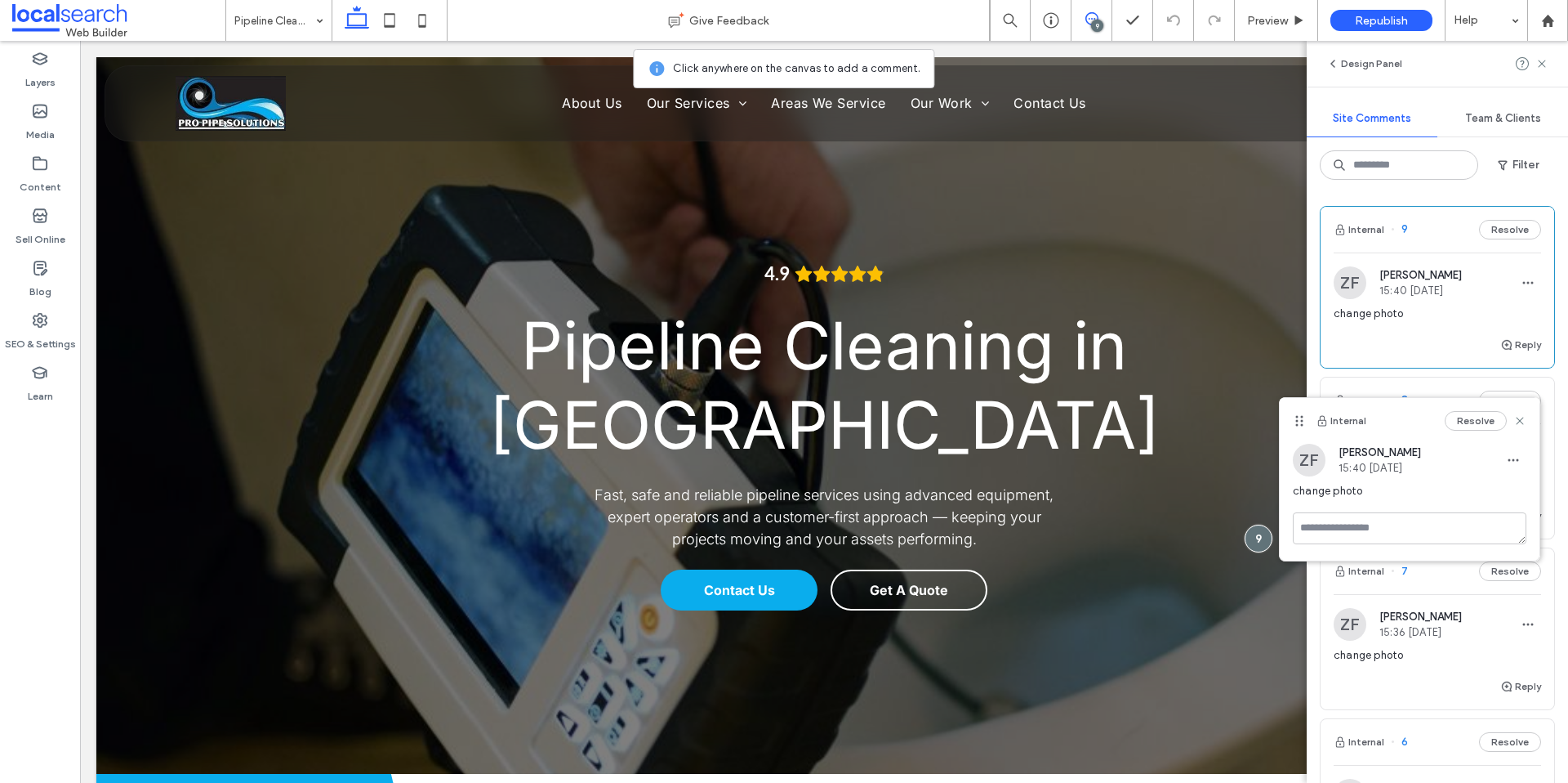
drag, startPoint x: 1520, startPoint y: 423, endPoint x: 1459, endPoint y: 435, distance: 62.2
click at [1520, 423] on icon at bounding box center [1520, 420] width 13 height 13
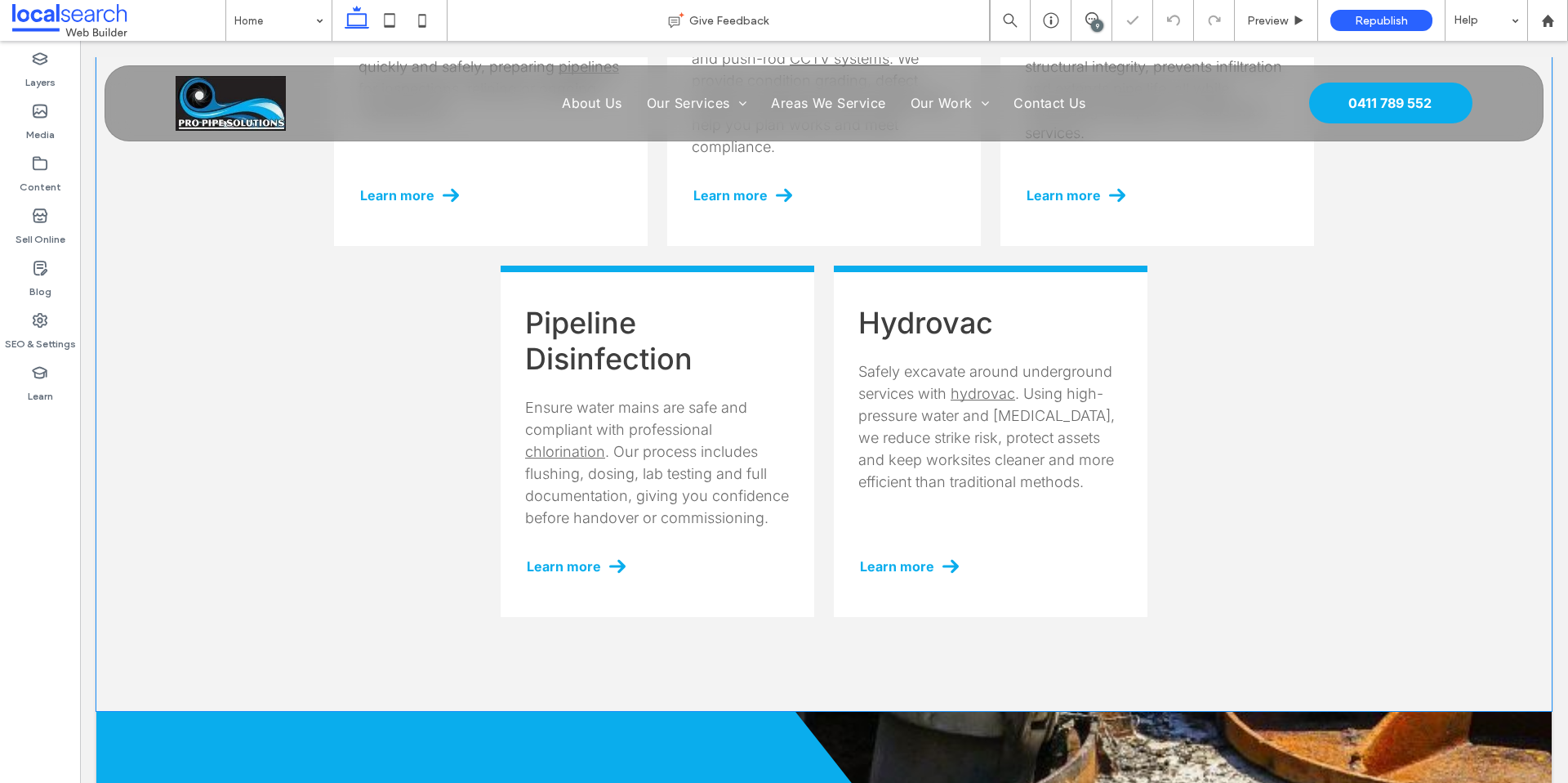
scroll to position [2380, 0]
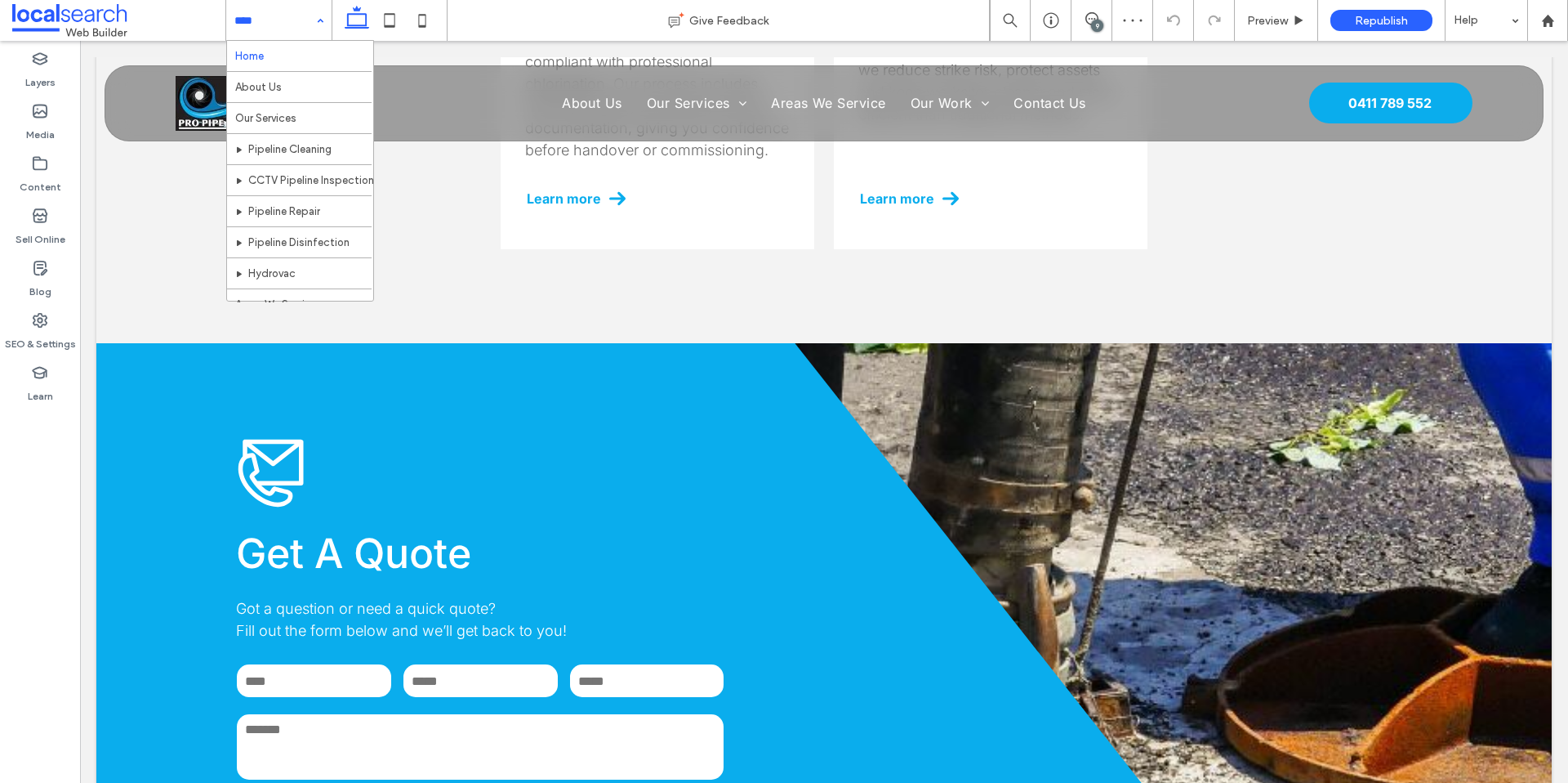
click at [264, 22] on input at bounding box center [275, 21] width 81 height 41
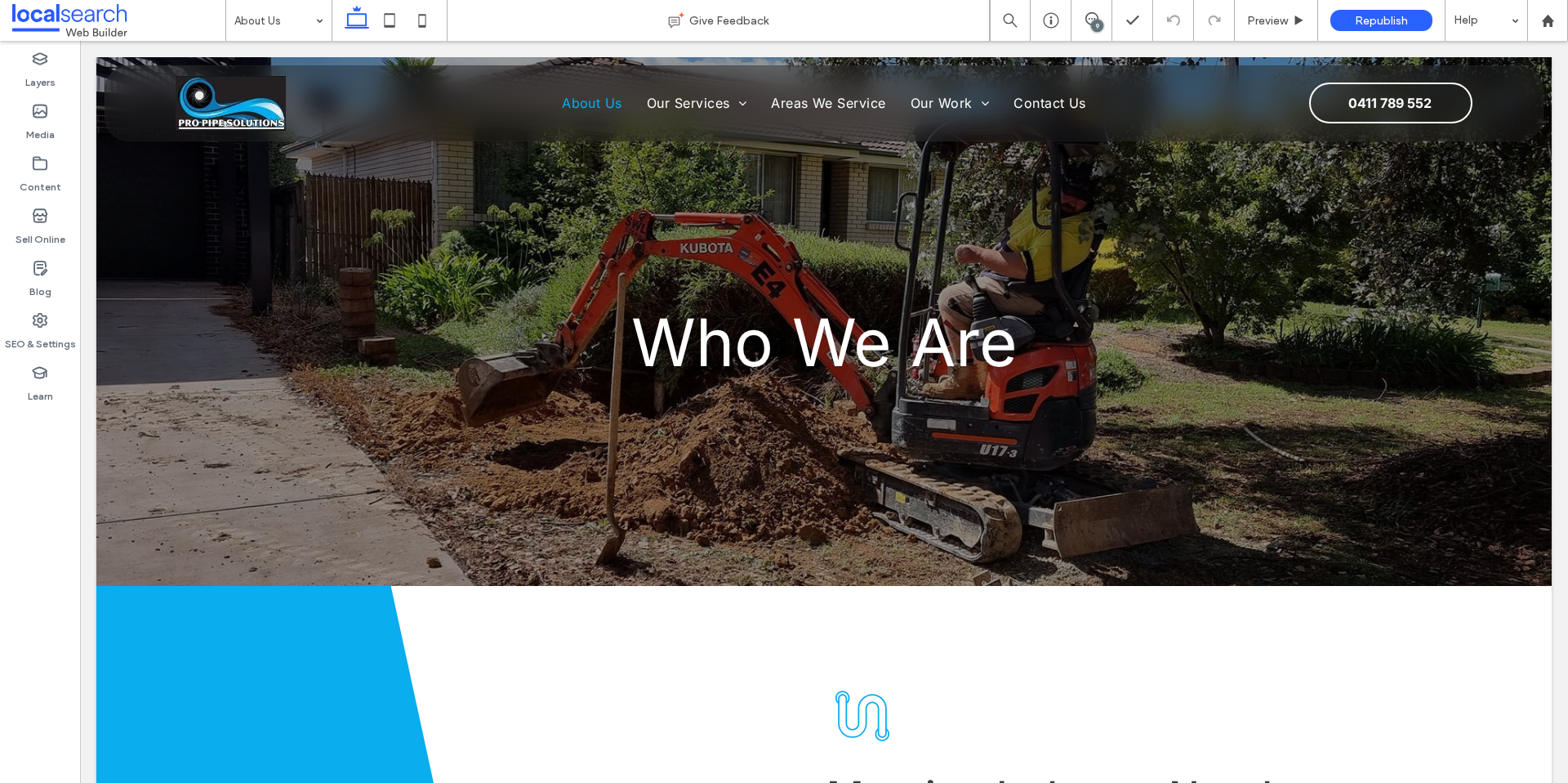
scroll to position [0, 0]
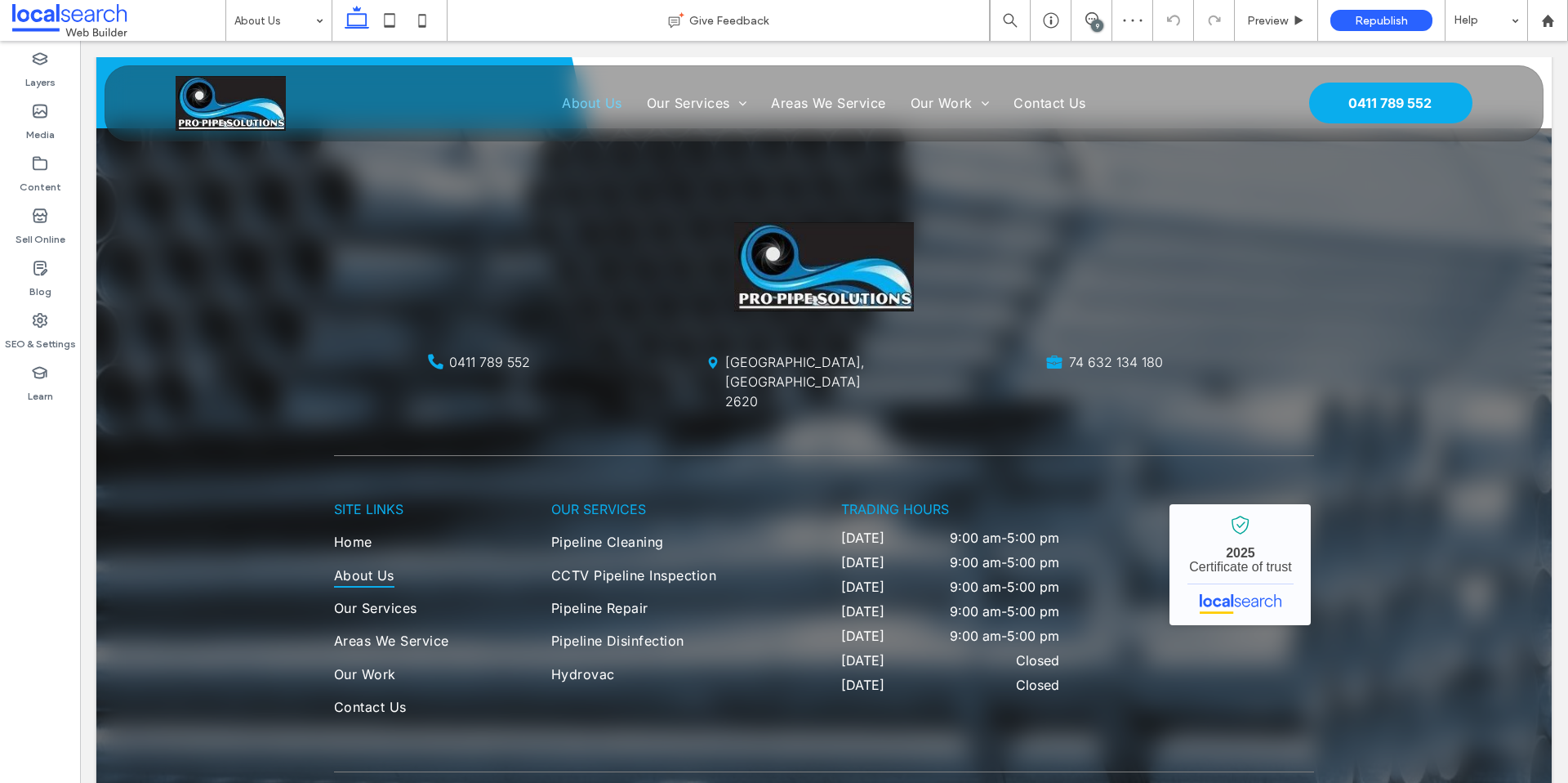
scroll to position [1472, 0]
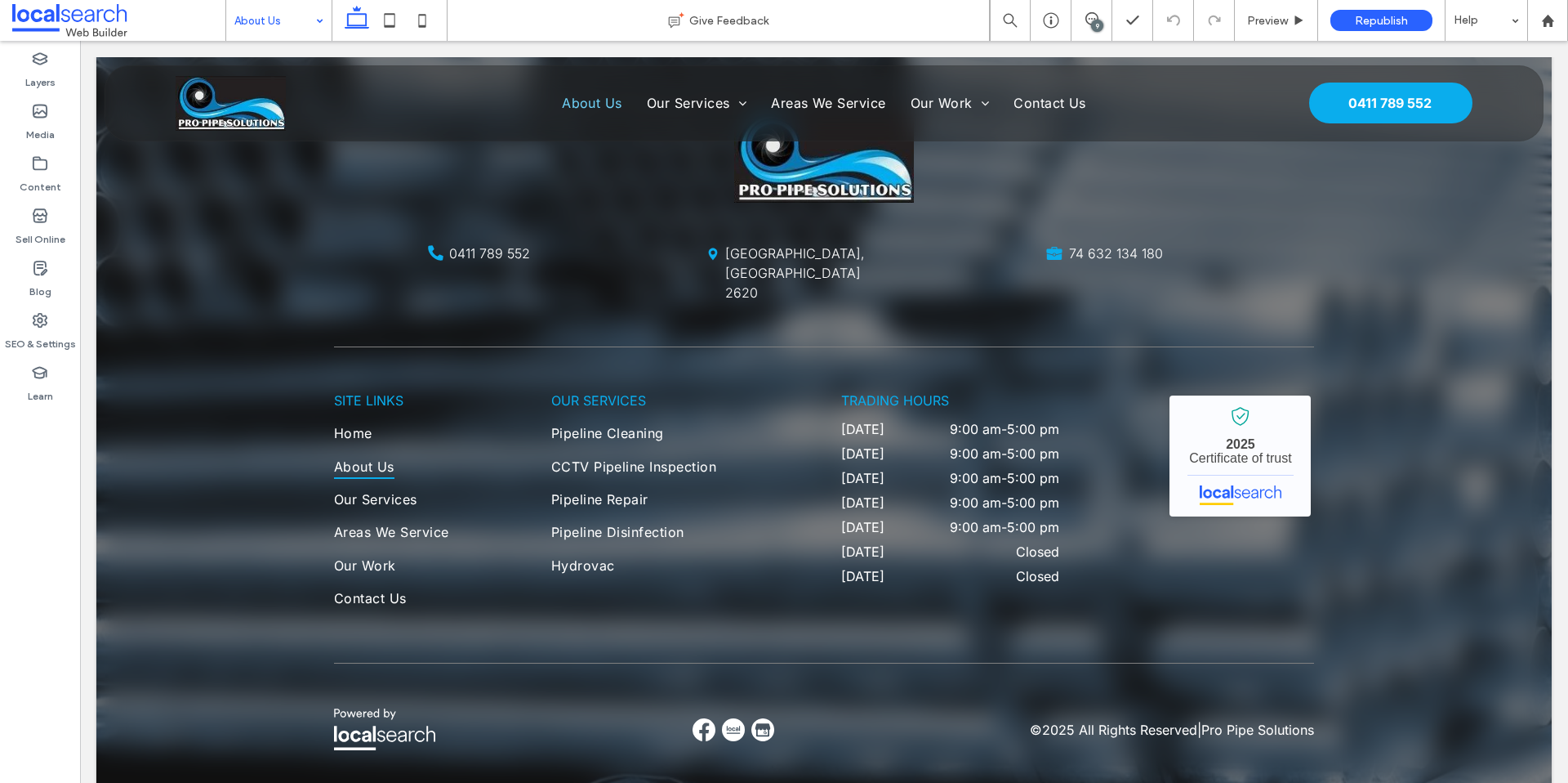
click at [270, 22] on input at bounding box center [275, 21] width 81 height 41
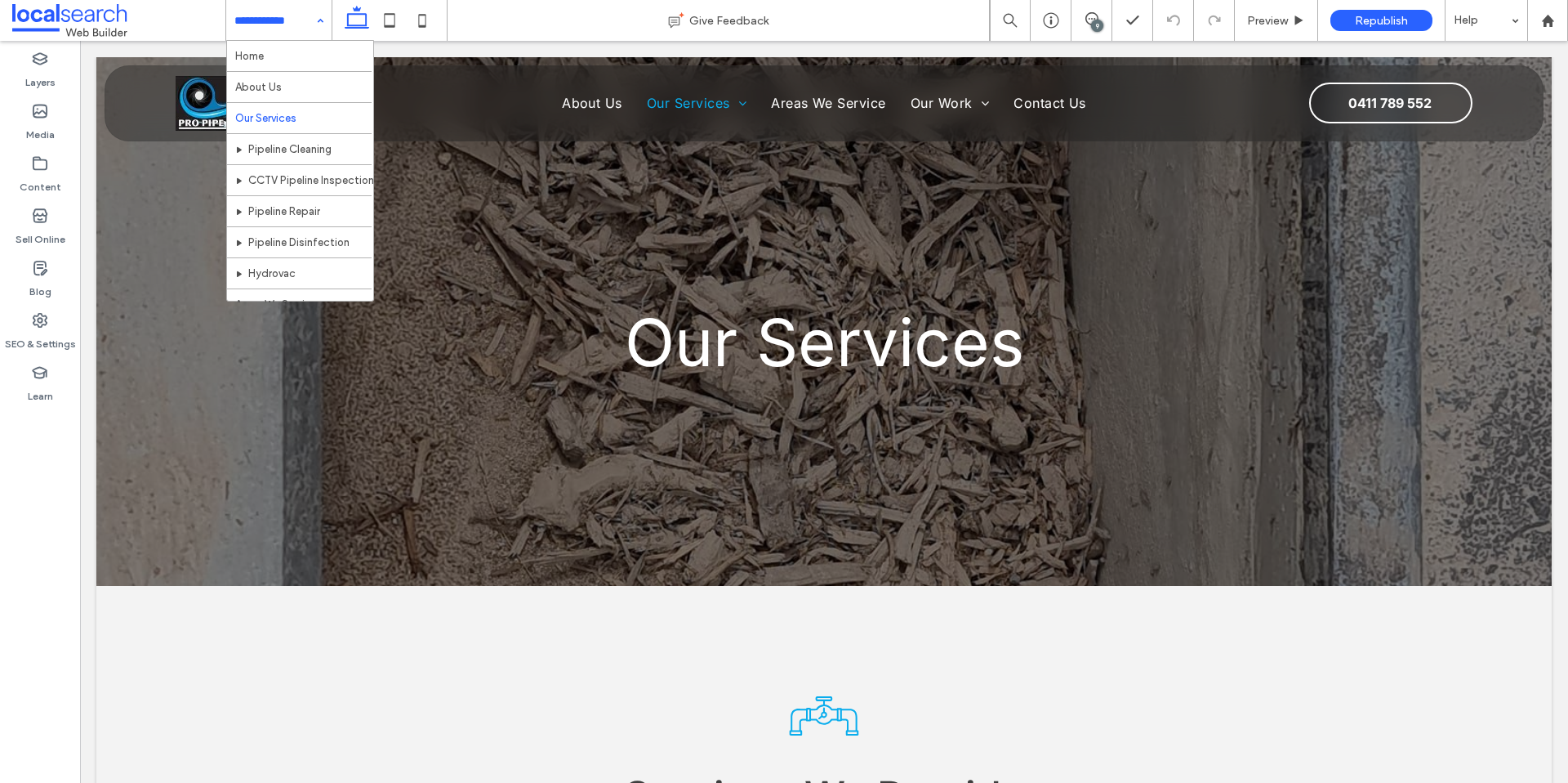
click at [285, 27] on input at bounding box center [275, 21] width 81 height 41
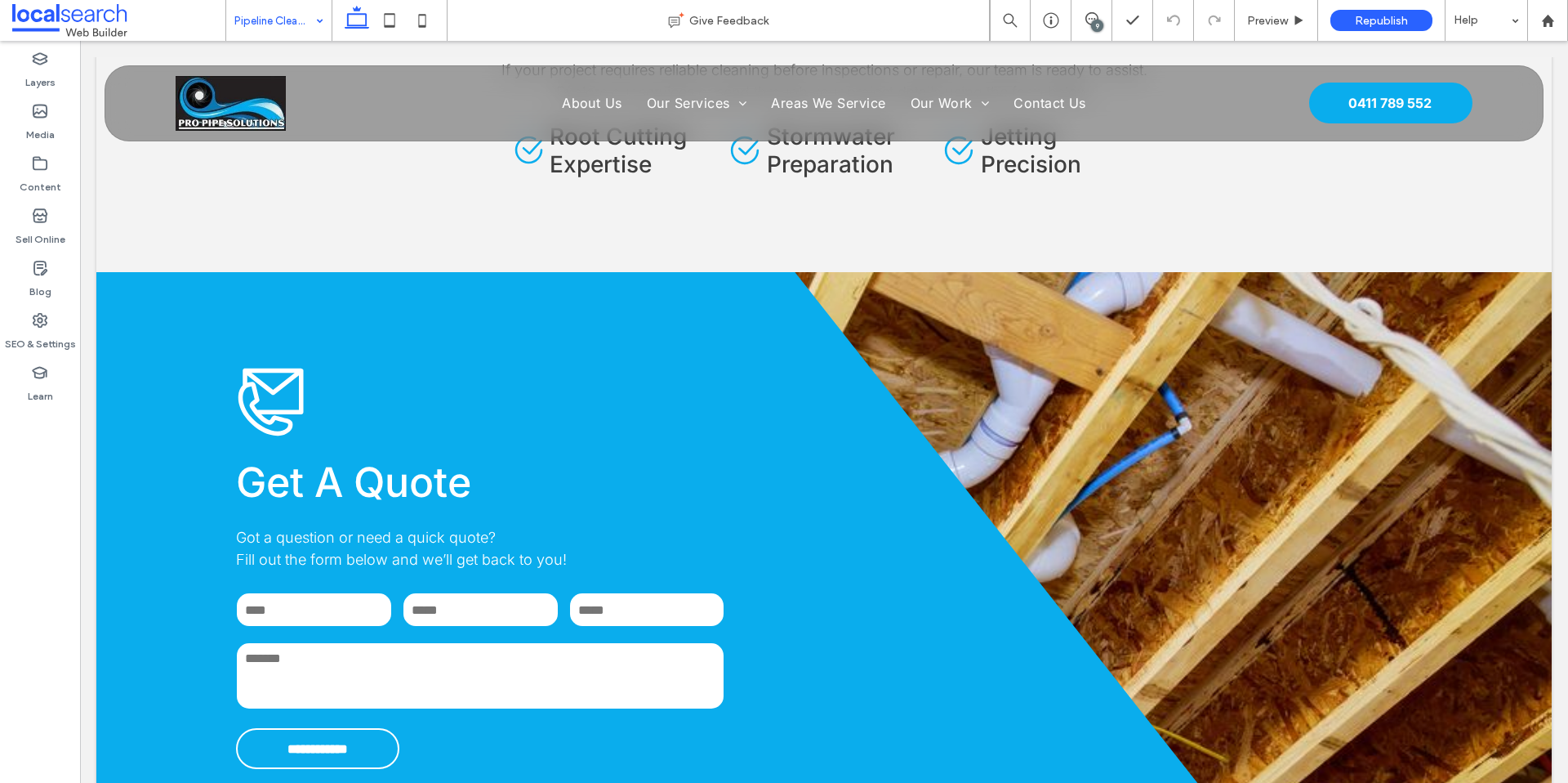
scroll to position [2014, 0]
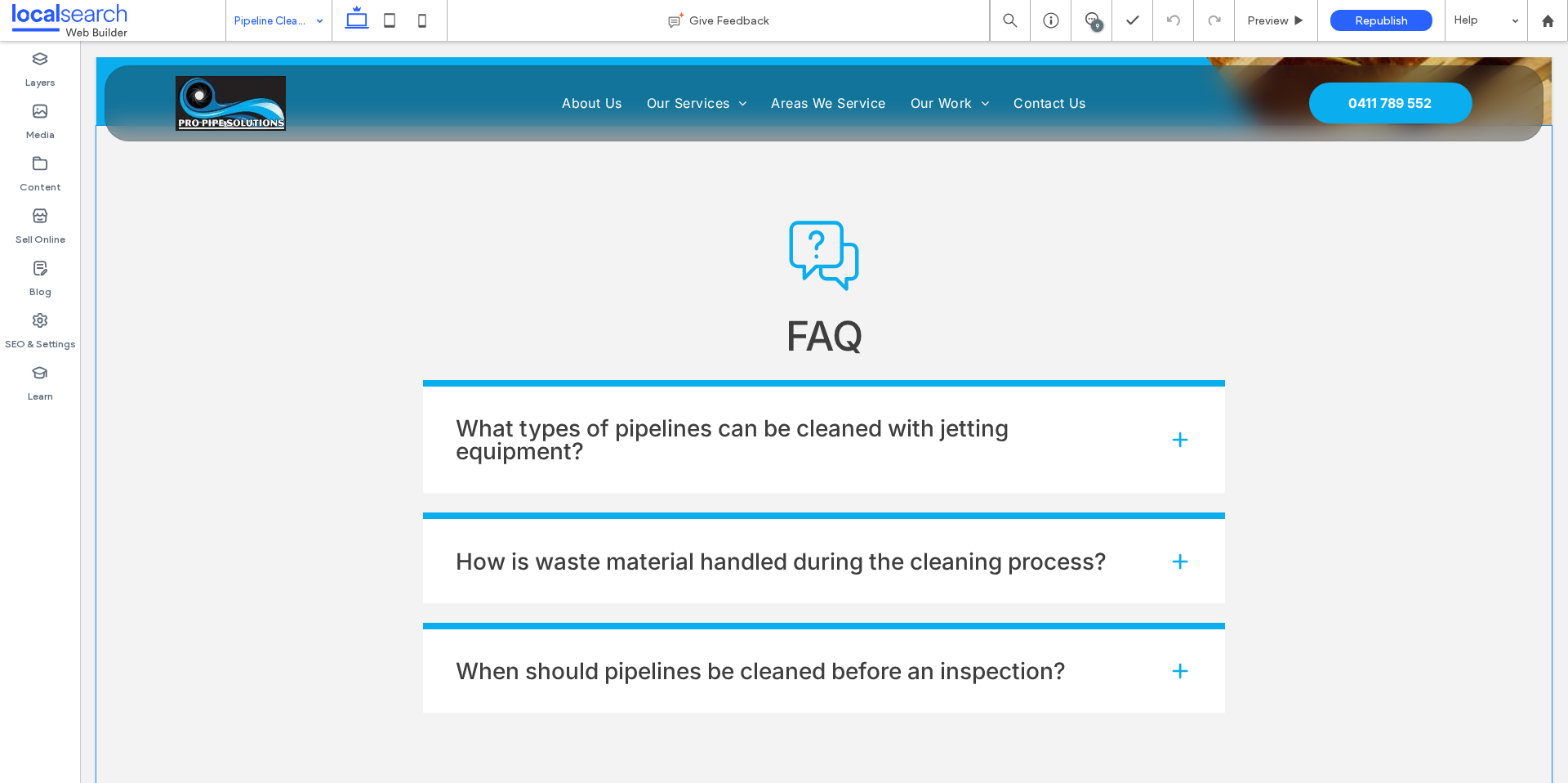
click at [638, 380] on div "What types of pipelines can be cleaned with jetting equipment?" at bounding box center [824, 436] width 802 height 113
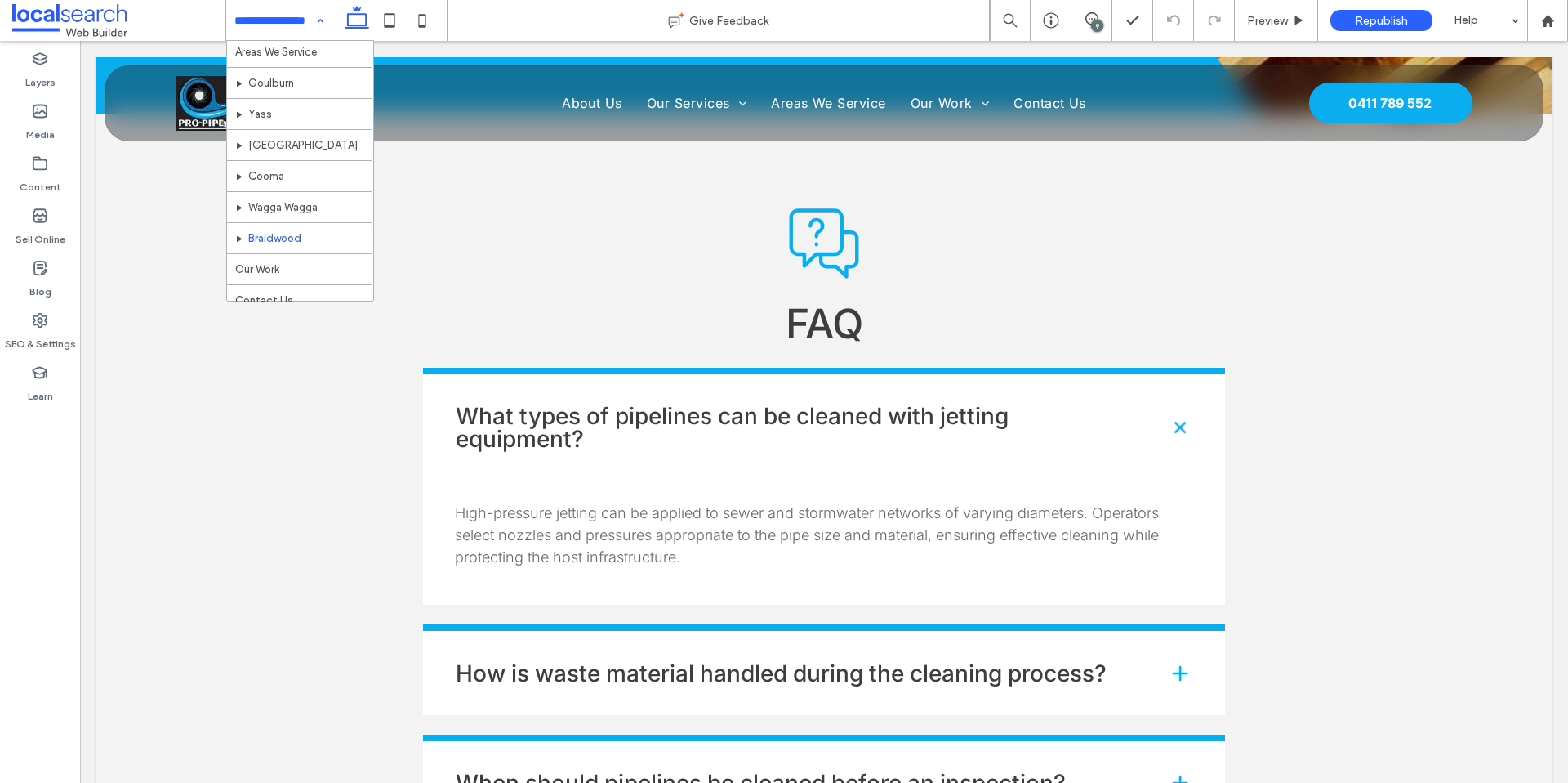
scroll to position [266, 0]
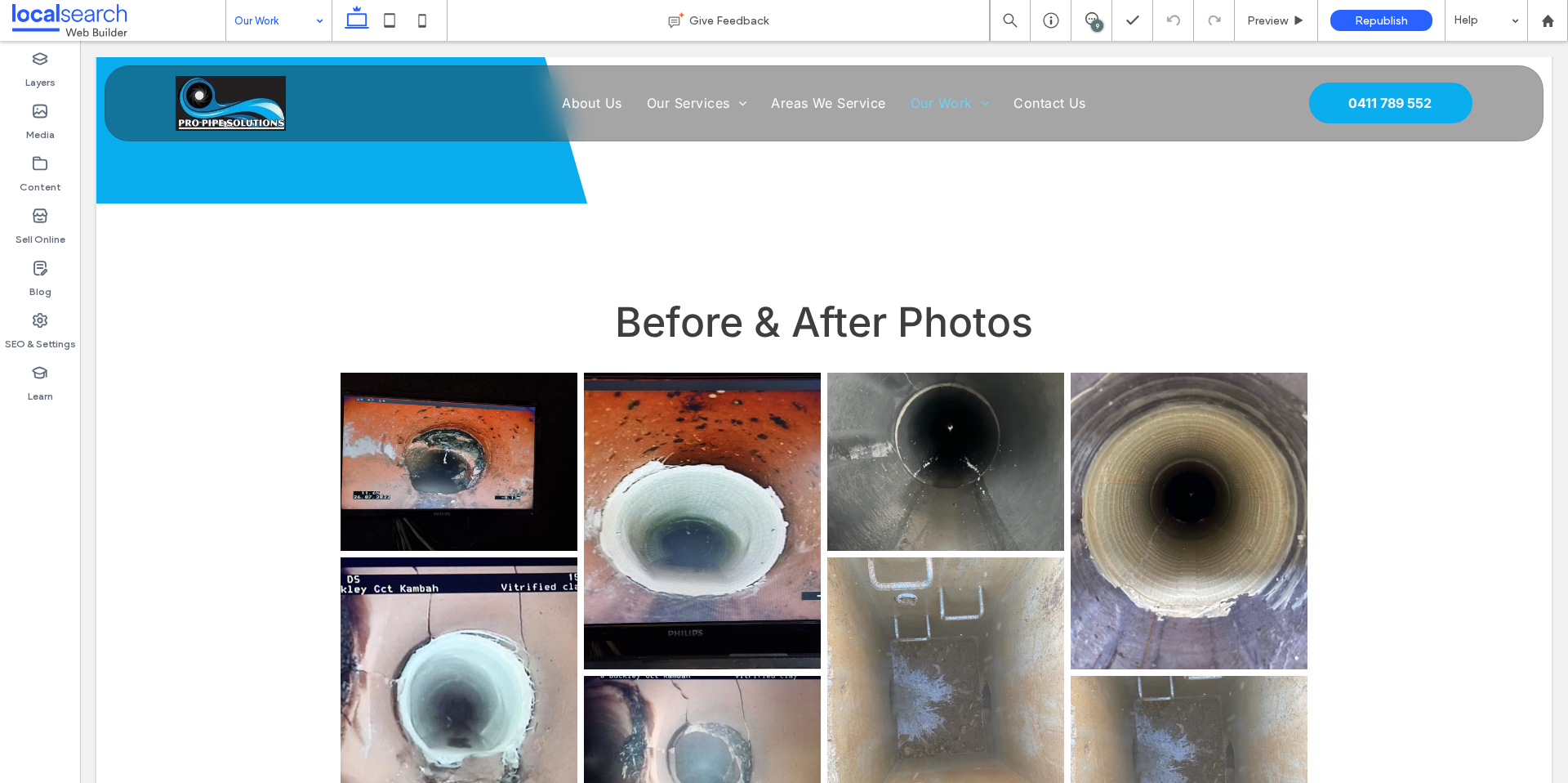
scroll to position [3196, 0]
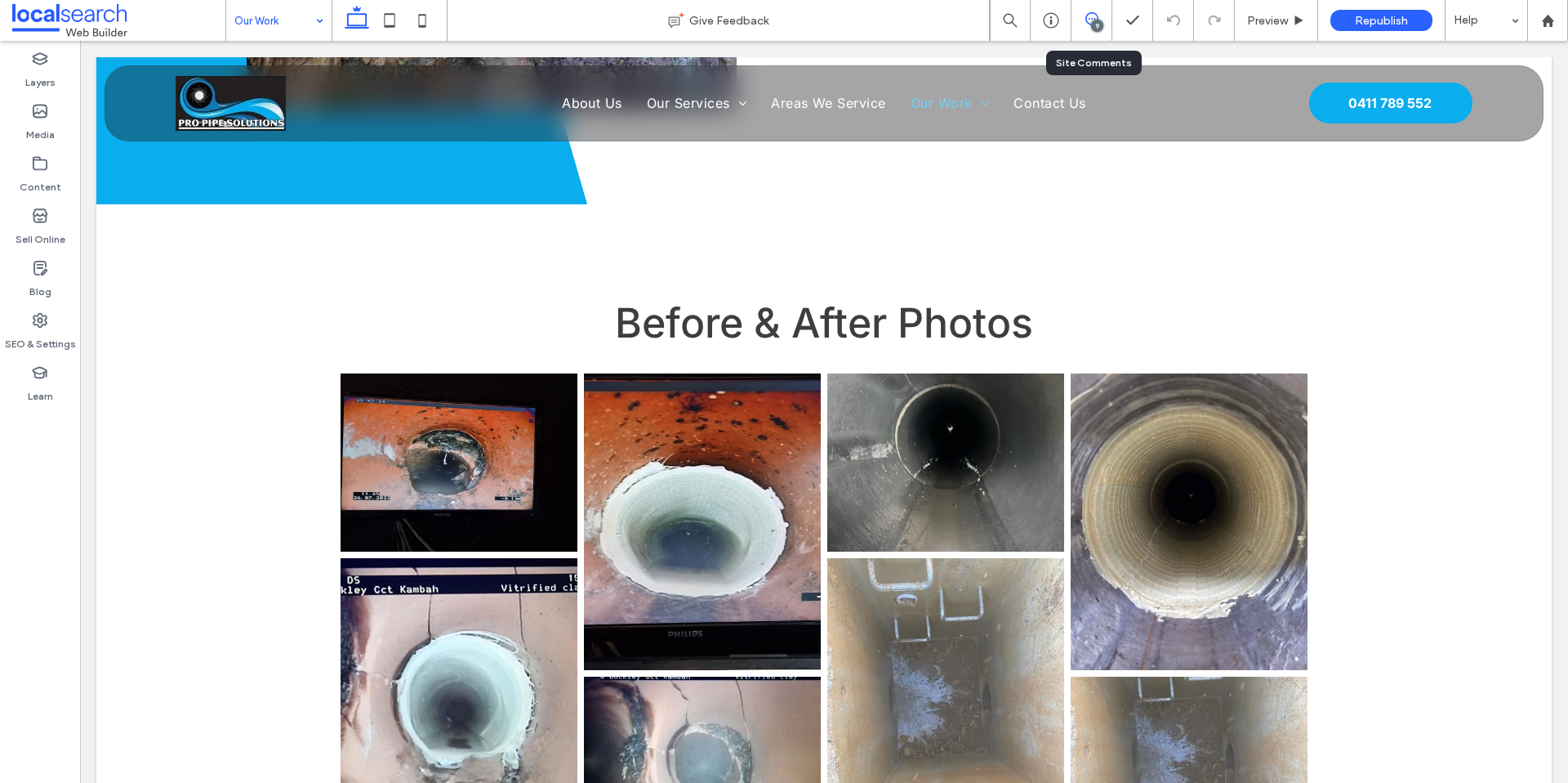
click at [1086, 16] on icon at bounding box center [1092, 19] width 13 height 13
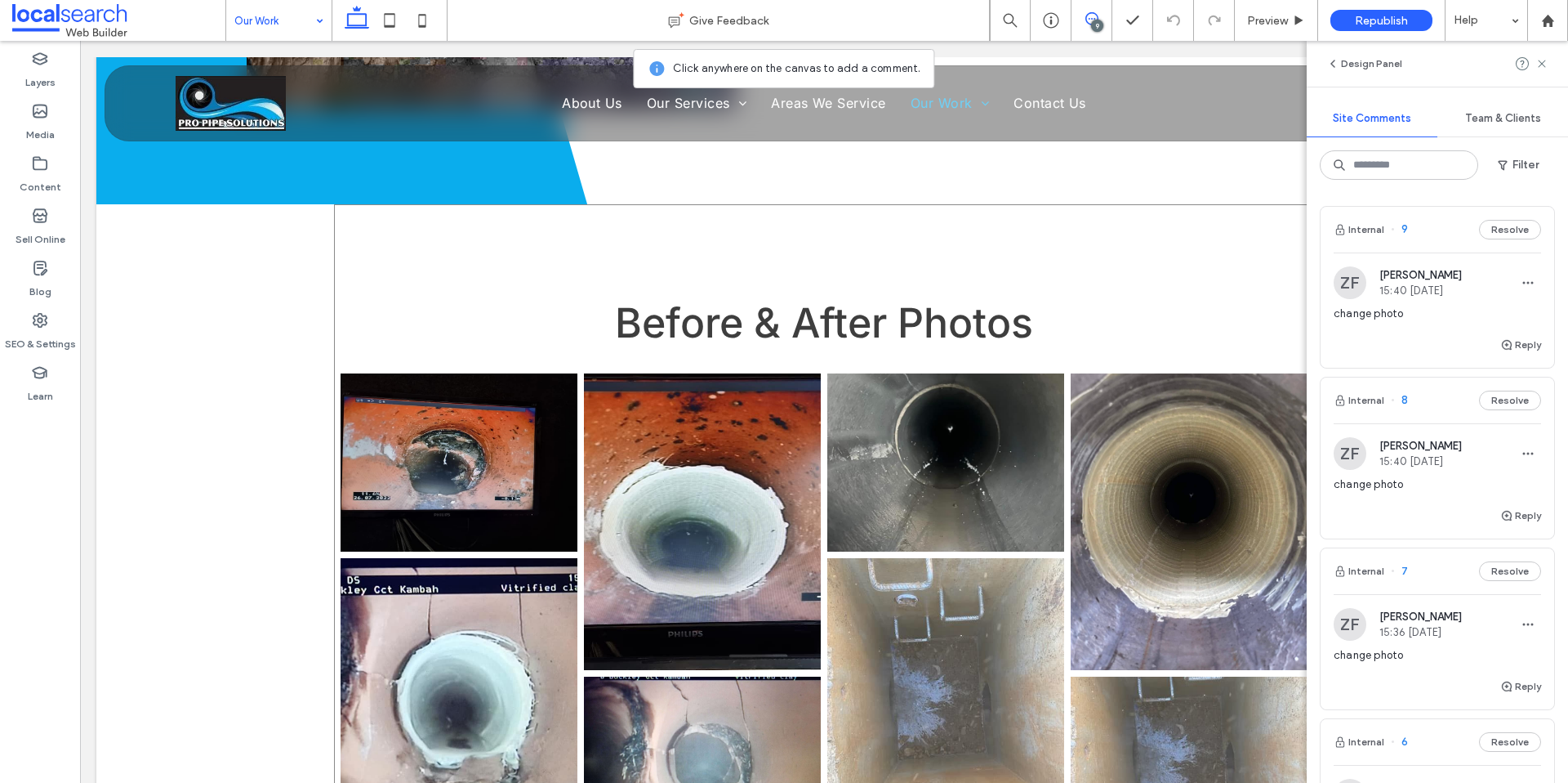
click at [1169, 252] on div "Before & After Photos Button Button Button Button Button Button Button Button" at bounding box center [824, 580] width 980 height 751
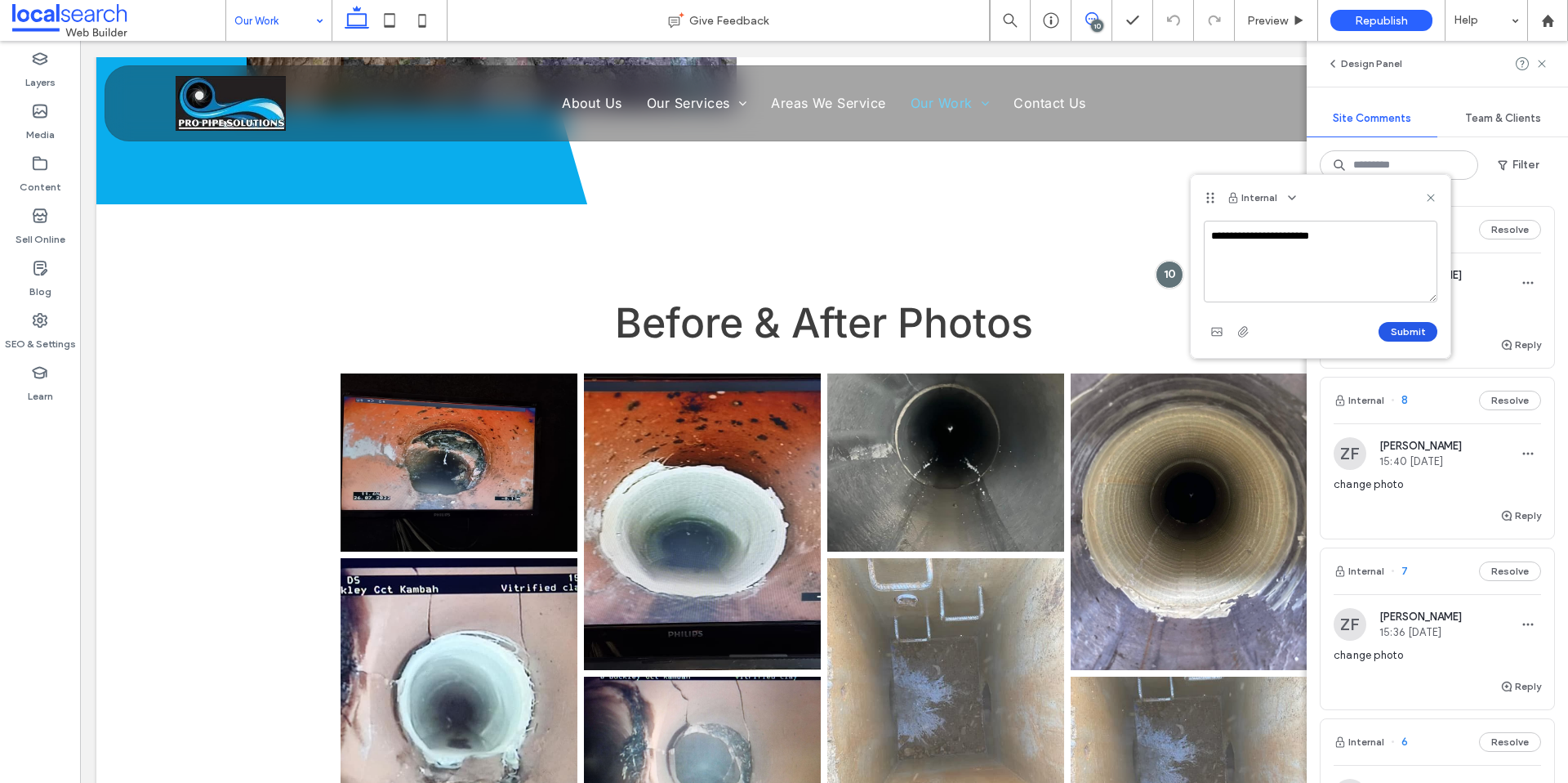
type textarea "**********"
click at [1415, 329] on button "Submit" at bounding box center [1408, 332] width 59 height 20
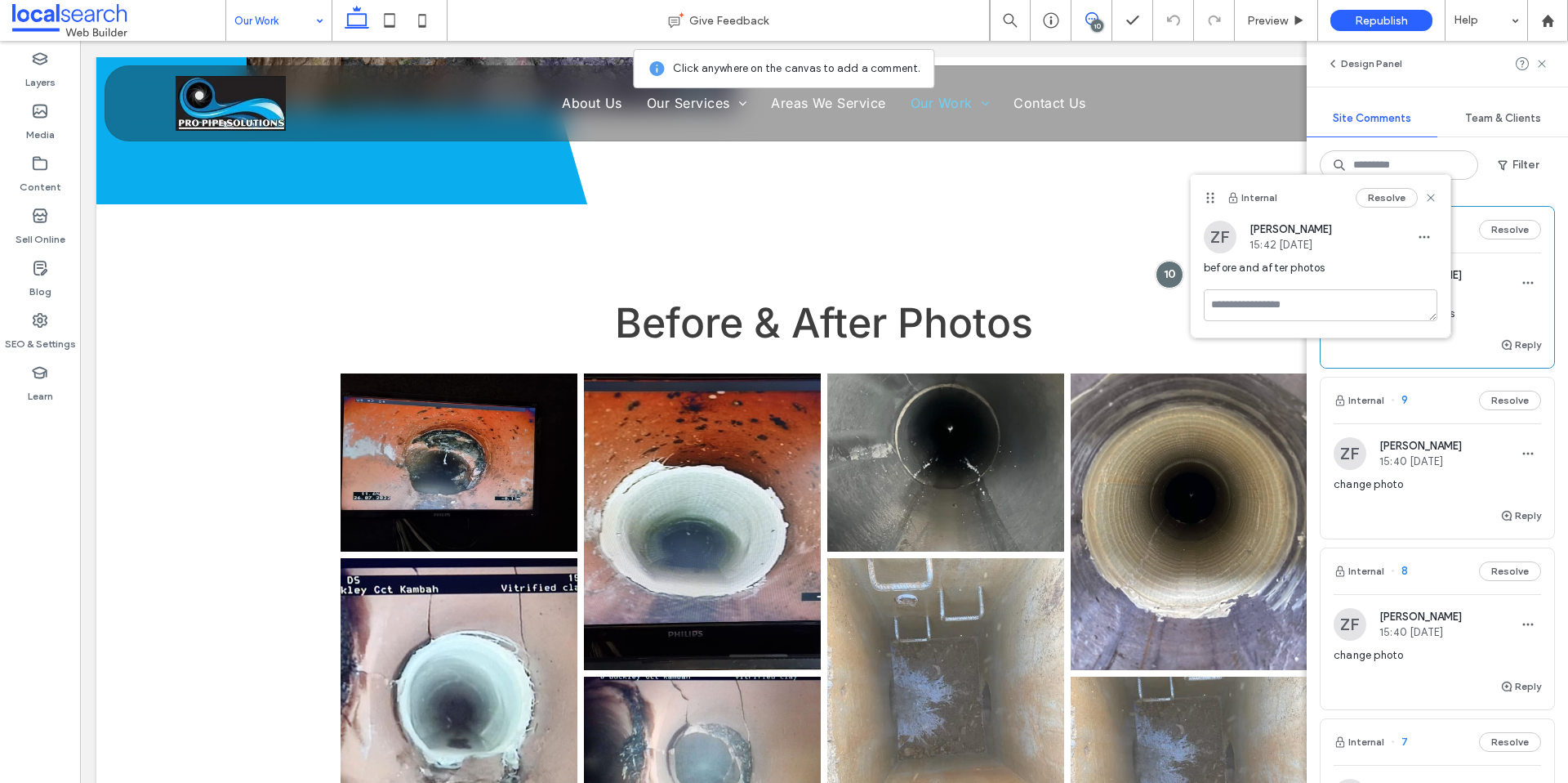
drag, startPoint x: 1430, startPoint y: 198, endPoint x: 1351, endPoint y: 190, distance: 79.4
click at [1426, 198] on icon at bounding box center [1431, 198] width 13 height 13
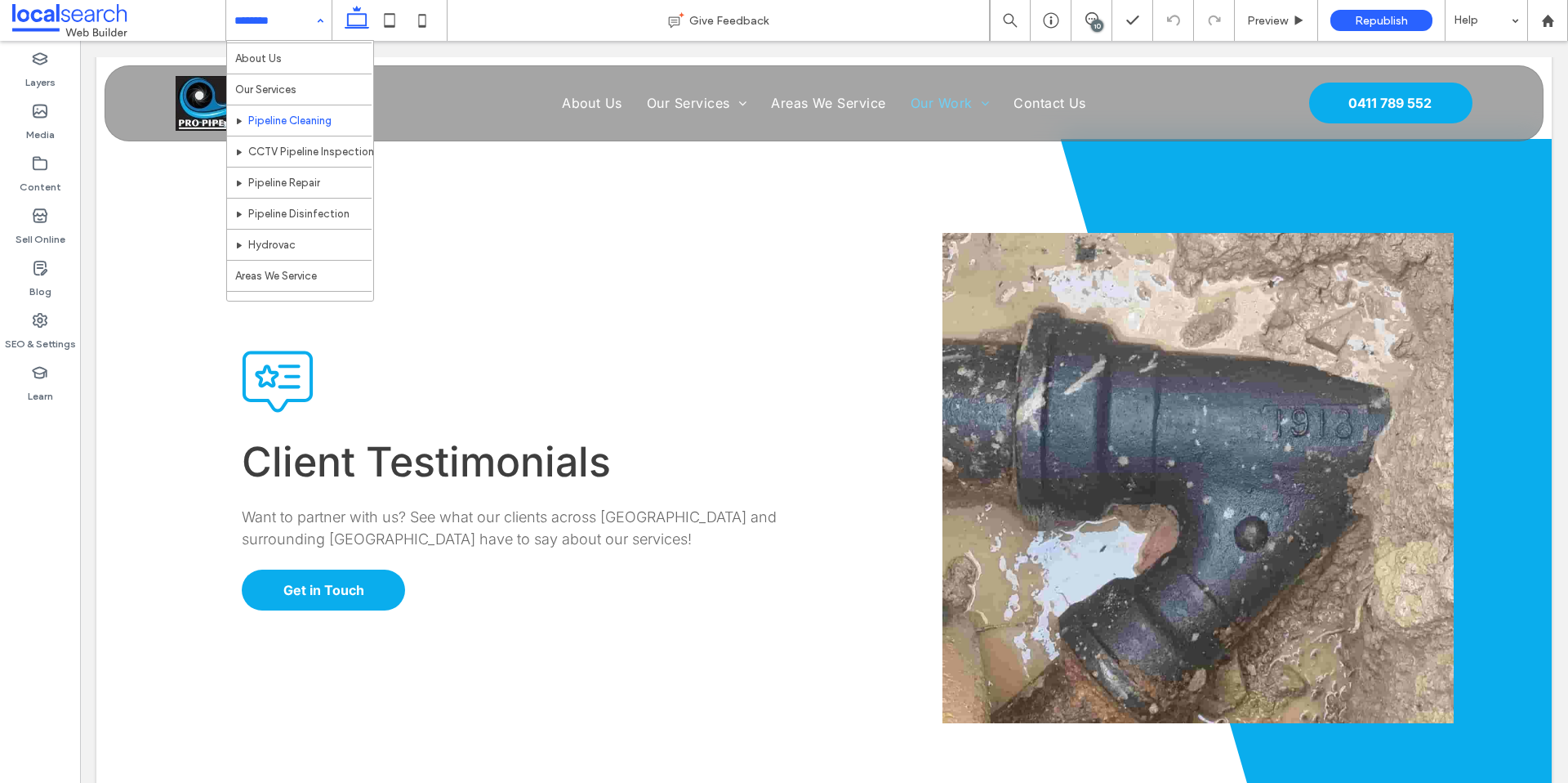
scroll to position [0, 0]
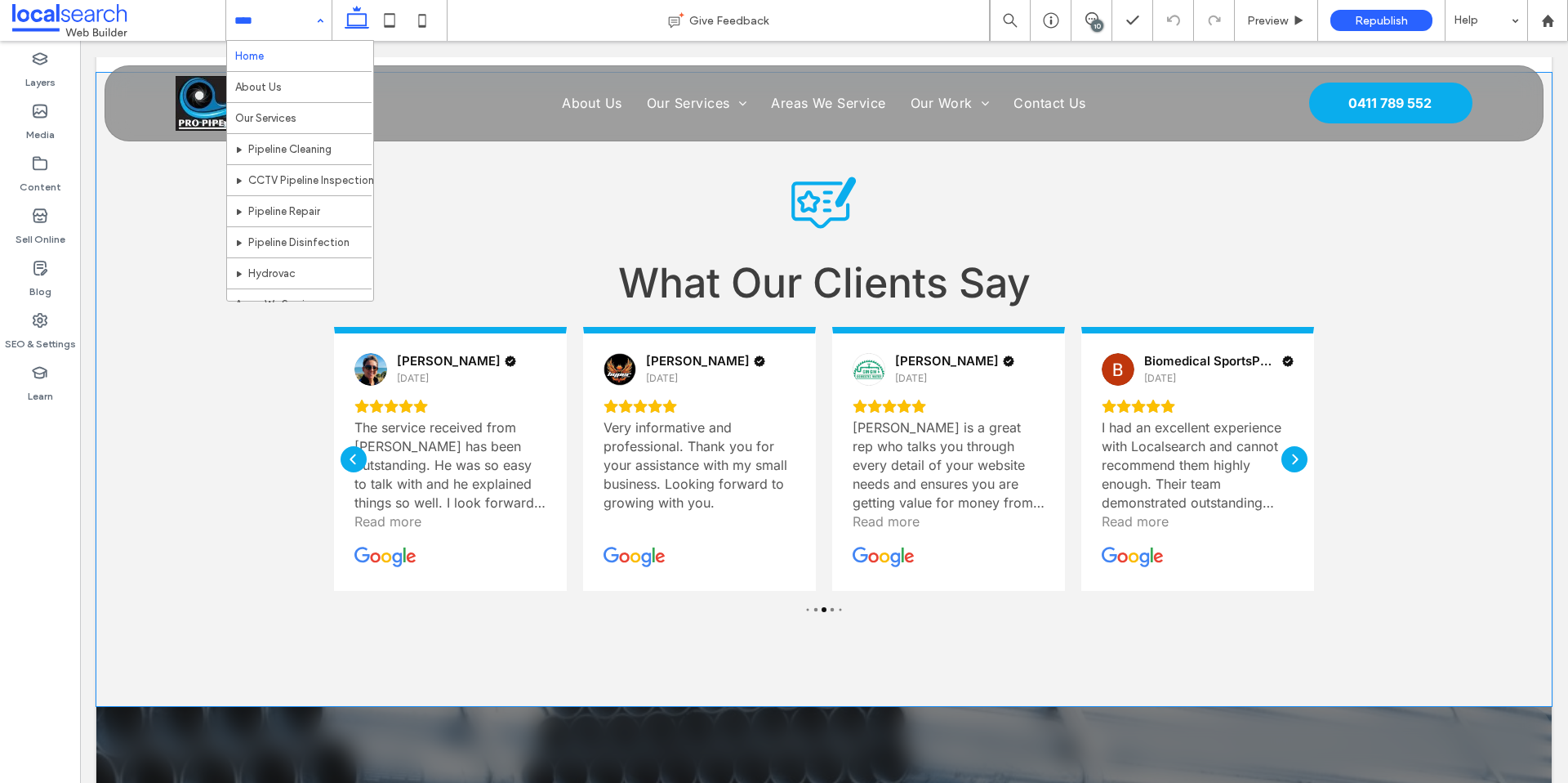
scroll to position [3805, 0]
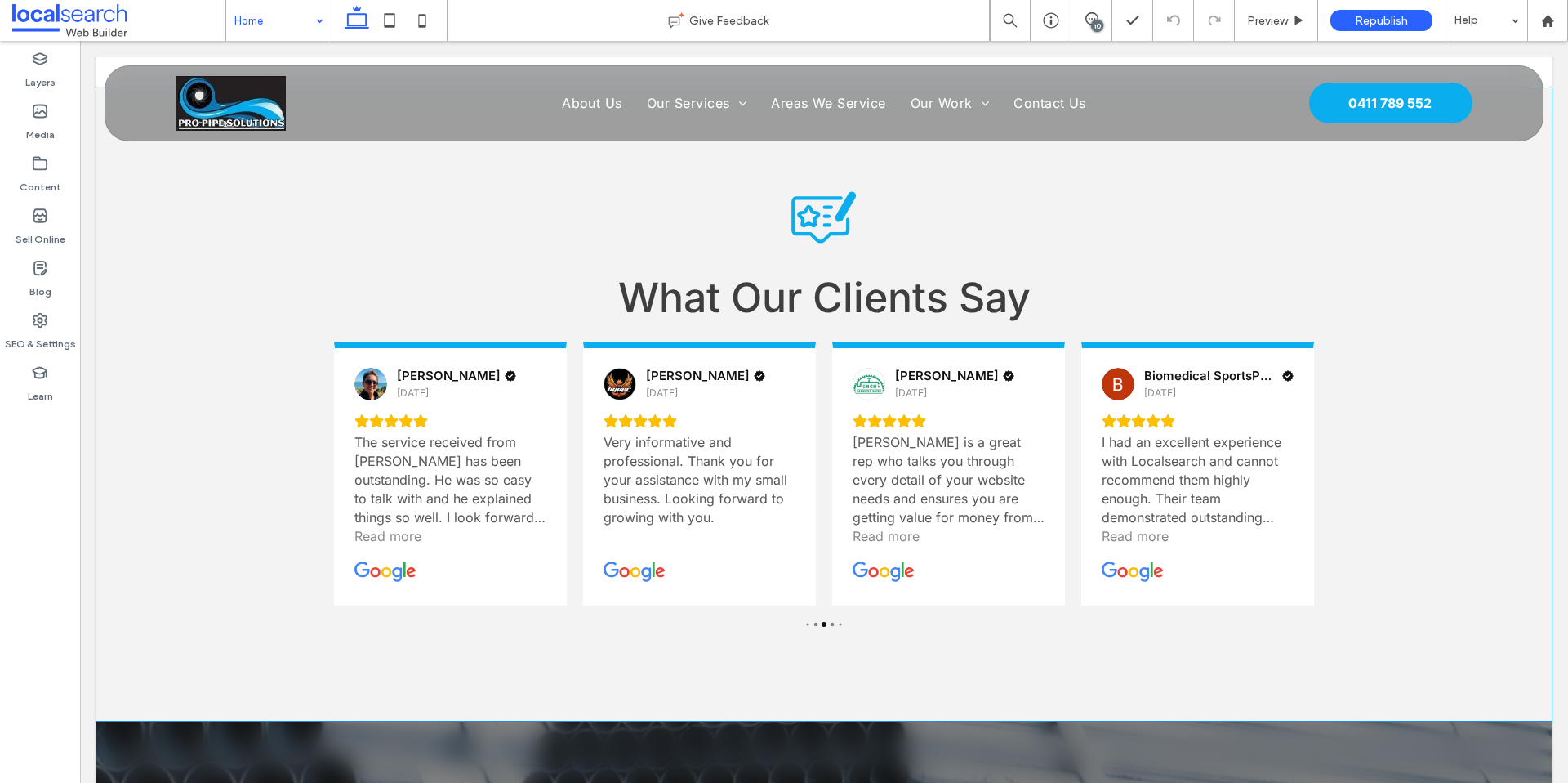
click at [253, 377] on div "Testimonial Icon What Our Clients Say [PERSON_NAME] [DATE] Prompt and professio…" at bounding box center [824, 403] width 1456 height 633
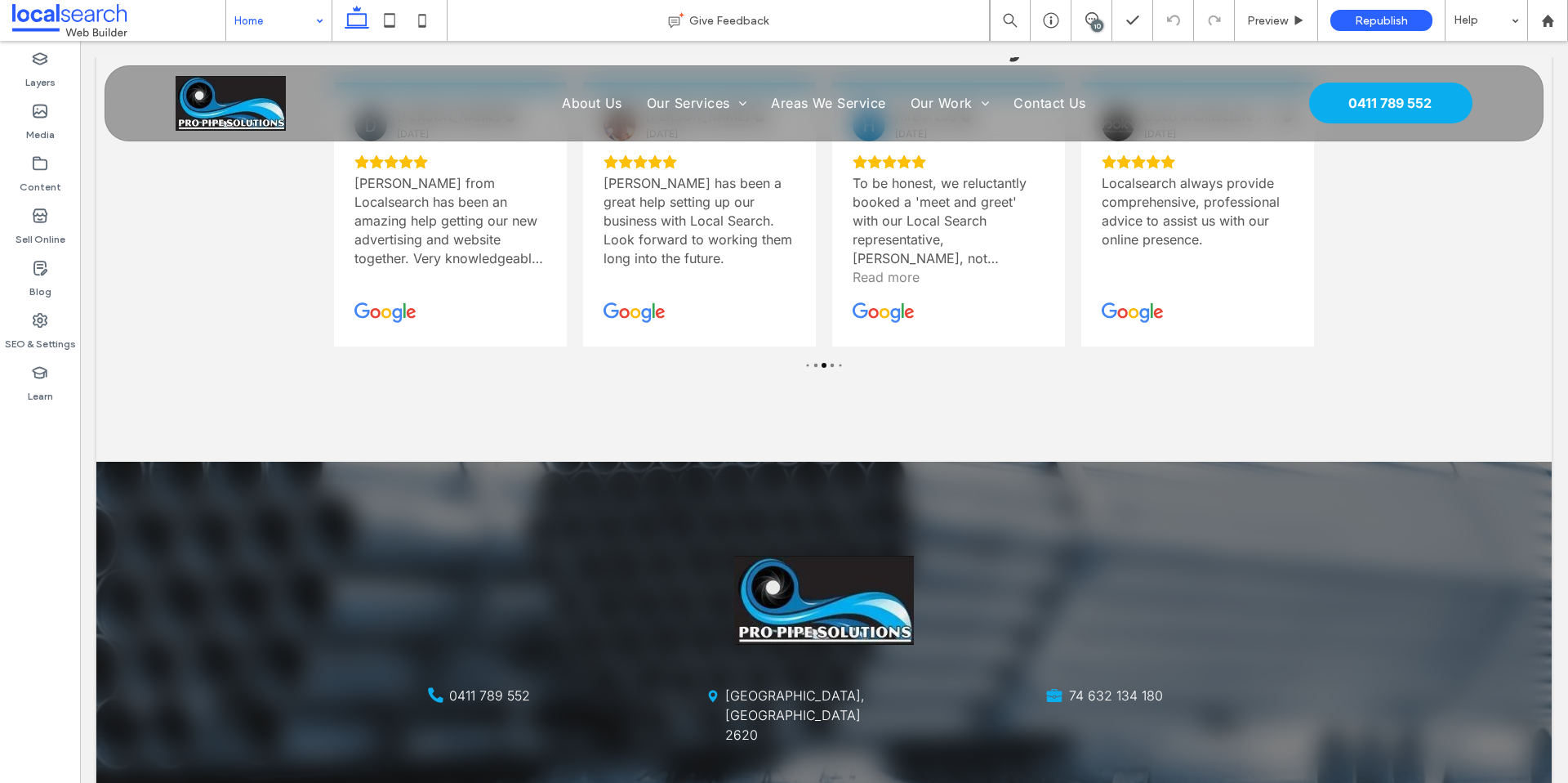
scroll to position [4086, 0]
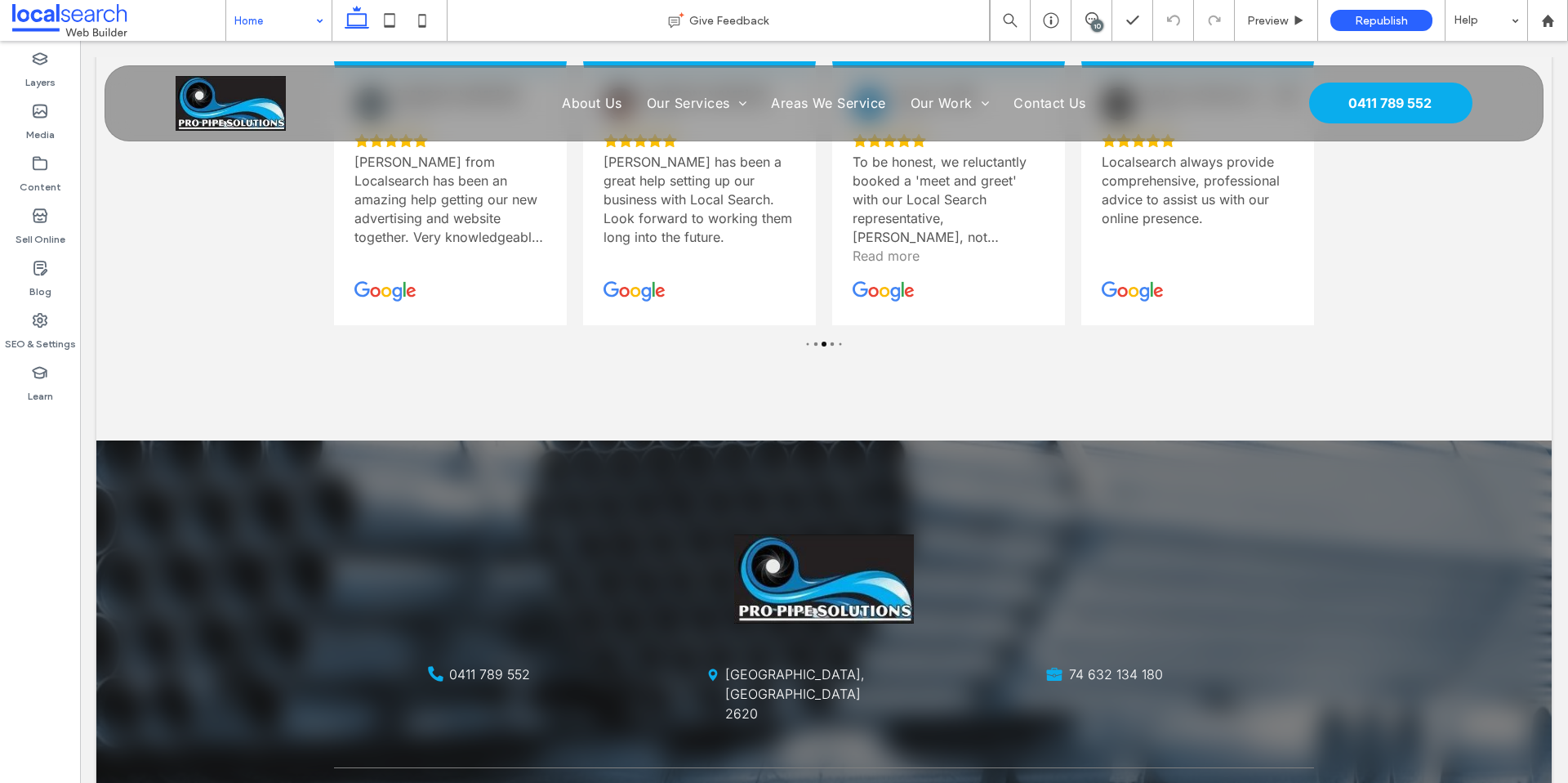
drag, startPoint x: 1094, startPoint y: 23, endPoint x: 1094, endPoint y: 33, distance: 10.0
click at [1094, 33] on div "10" at bounding box center [1092, 21] width 41 height 41
click at [973, 295] on div "Testimonial Icon What Our Clients Say [PERSON_NAME] [DATE] [PERSON_NAME] is so …" at bounding box center [824, 123] width 980 height 633
click at [1097, 13] on icon at bounding box center [1092, 19] width 13 height 13
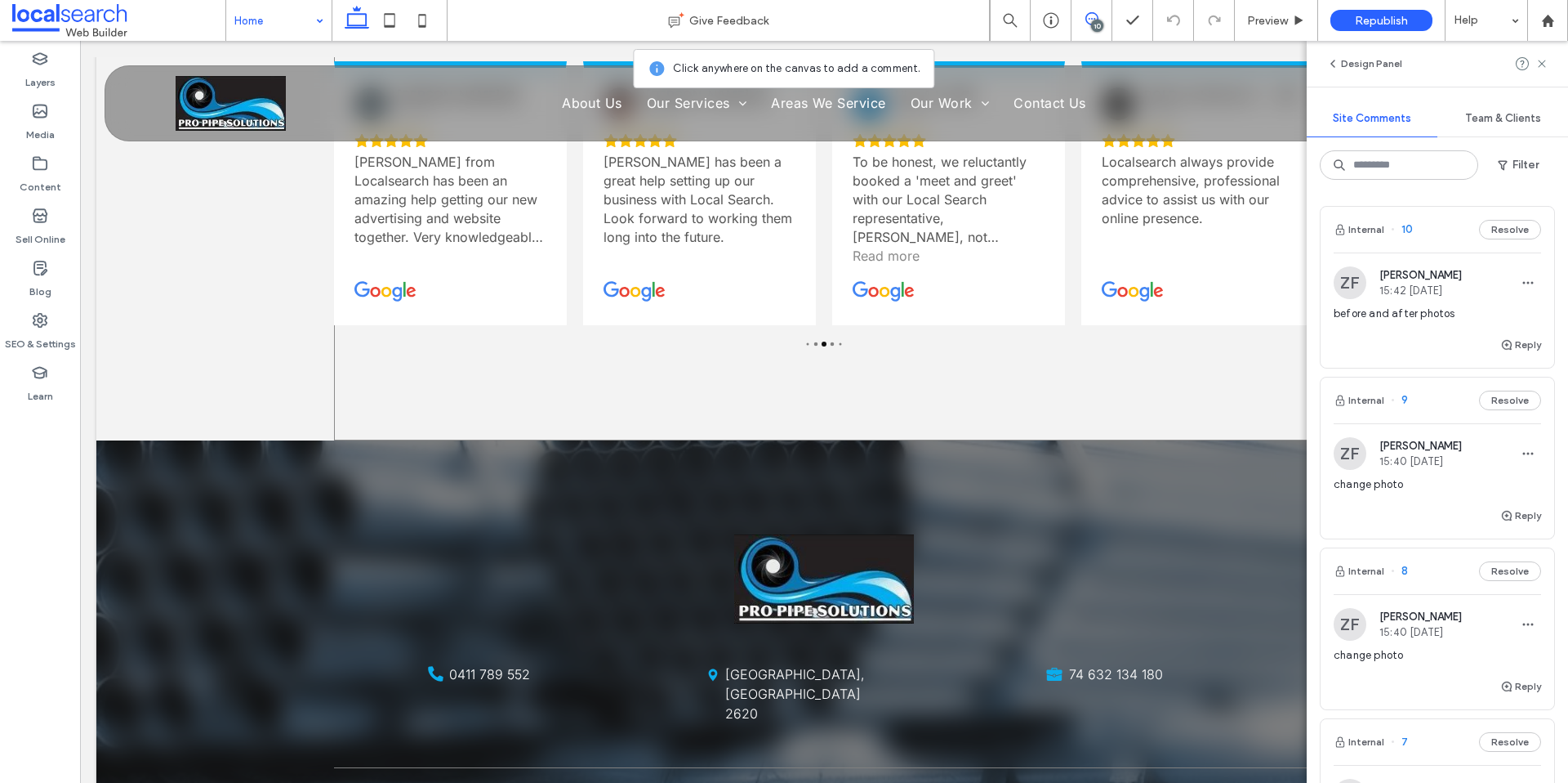
click at [1012, 291] on div "Testimonial Icon What Our Clients Say [PERSON_NAME] [DATE] [PERSON_NAME] is so …" at bounding box center [824, 123] width 980 height 633
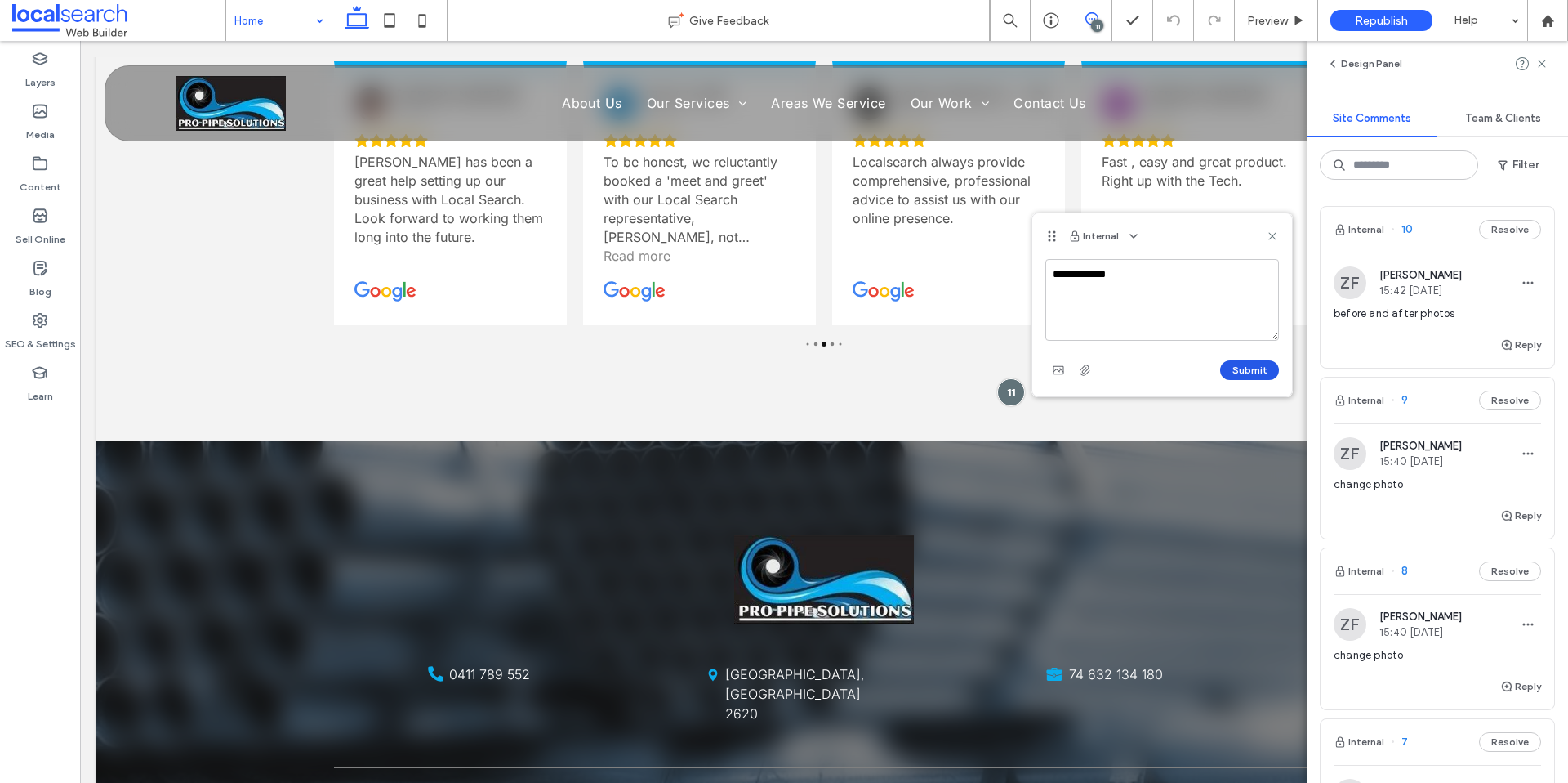
type textarea "**********"
click at [1254, 365] on button "Submit" at bounding box center [1250, 370] width 59 height 20
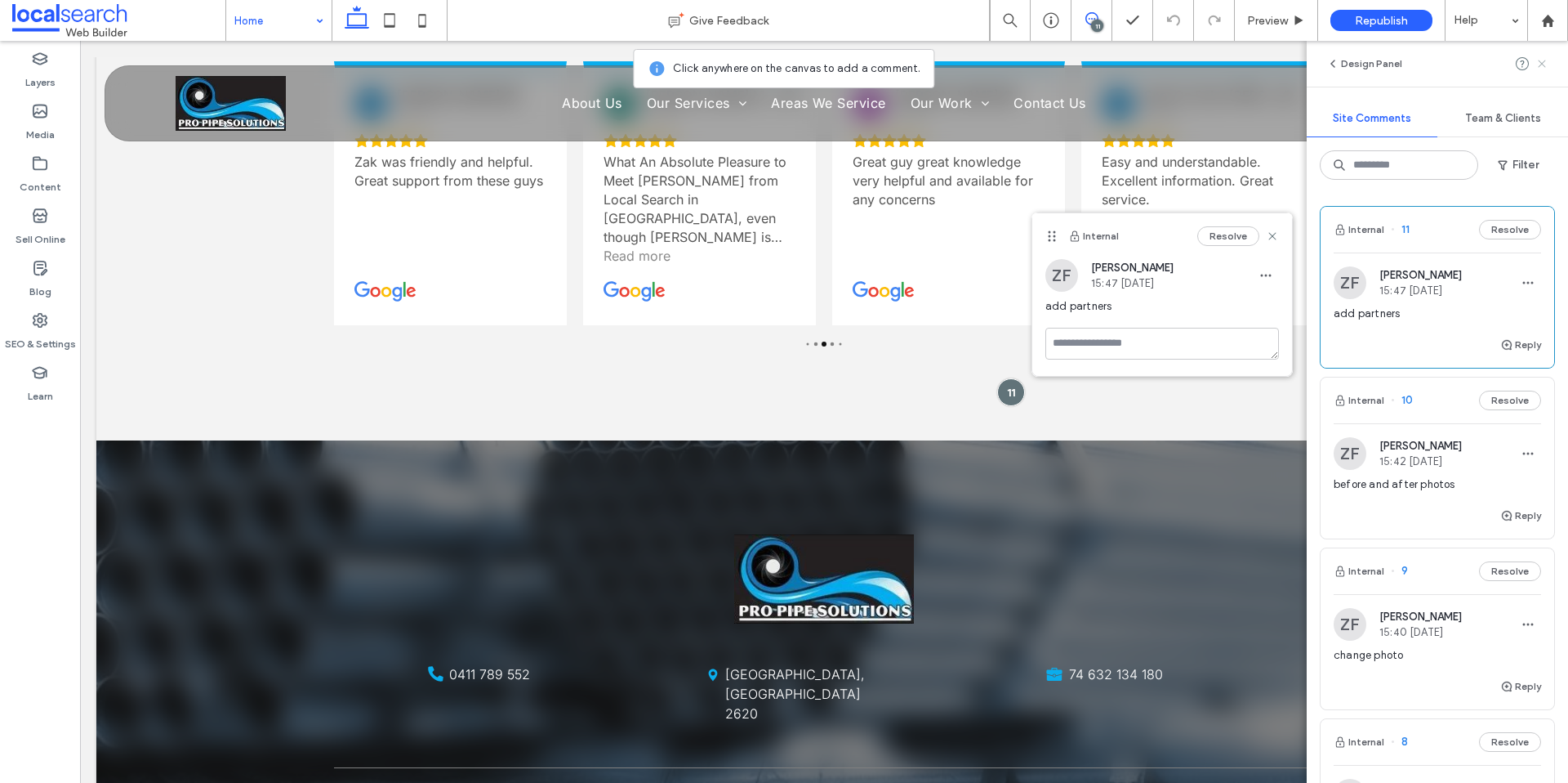
click at [1546, 66] on icon at bounding box center [1542, 64] width 13 height 13
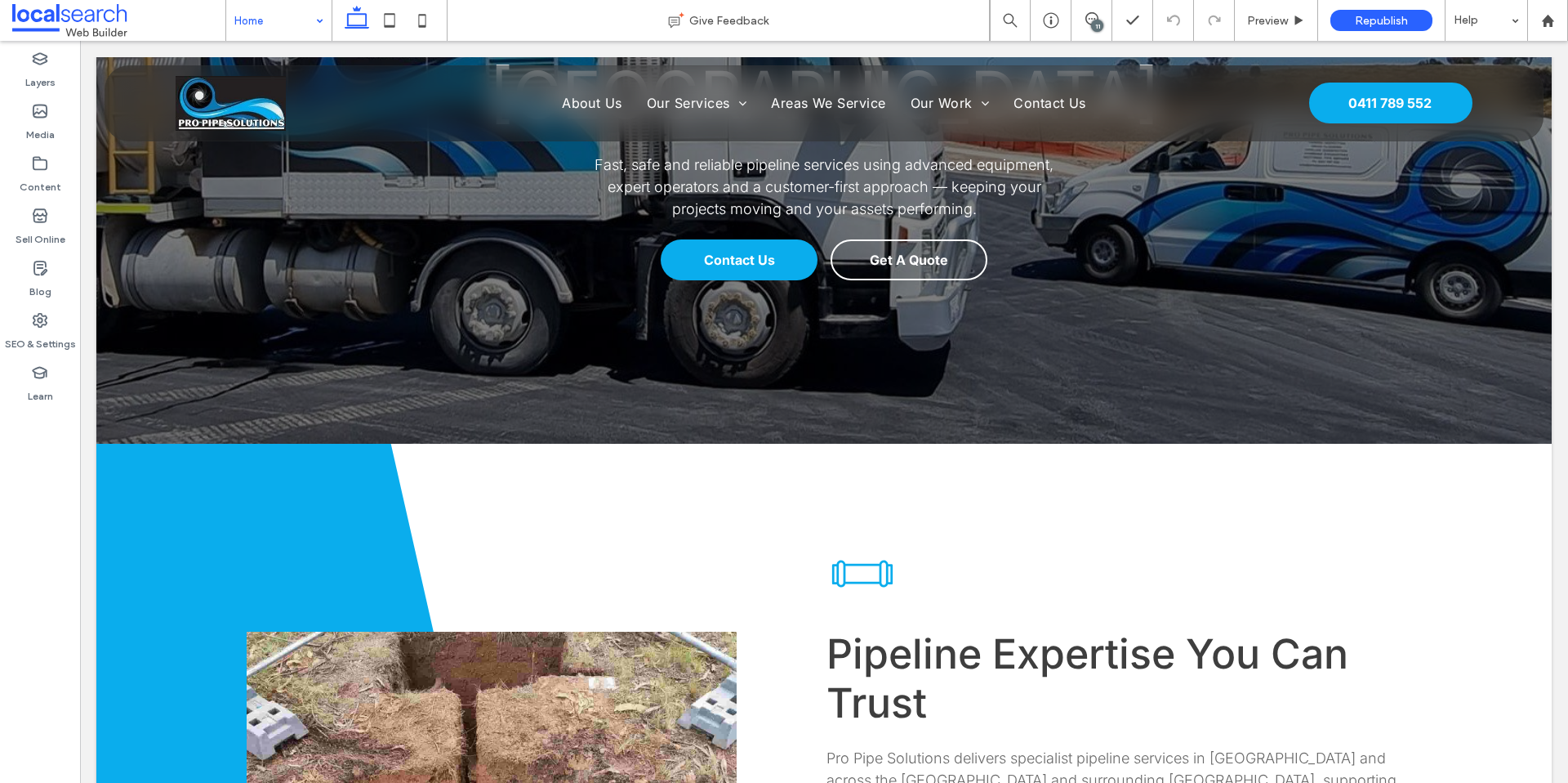
scroll to position [0, 0]
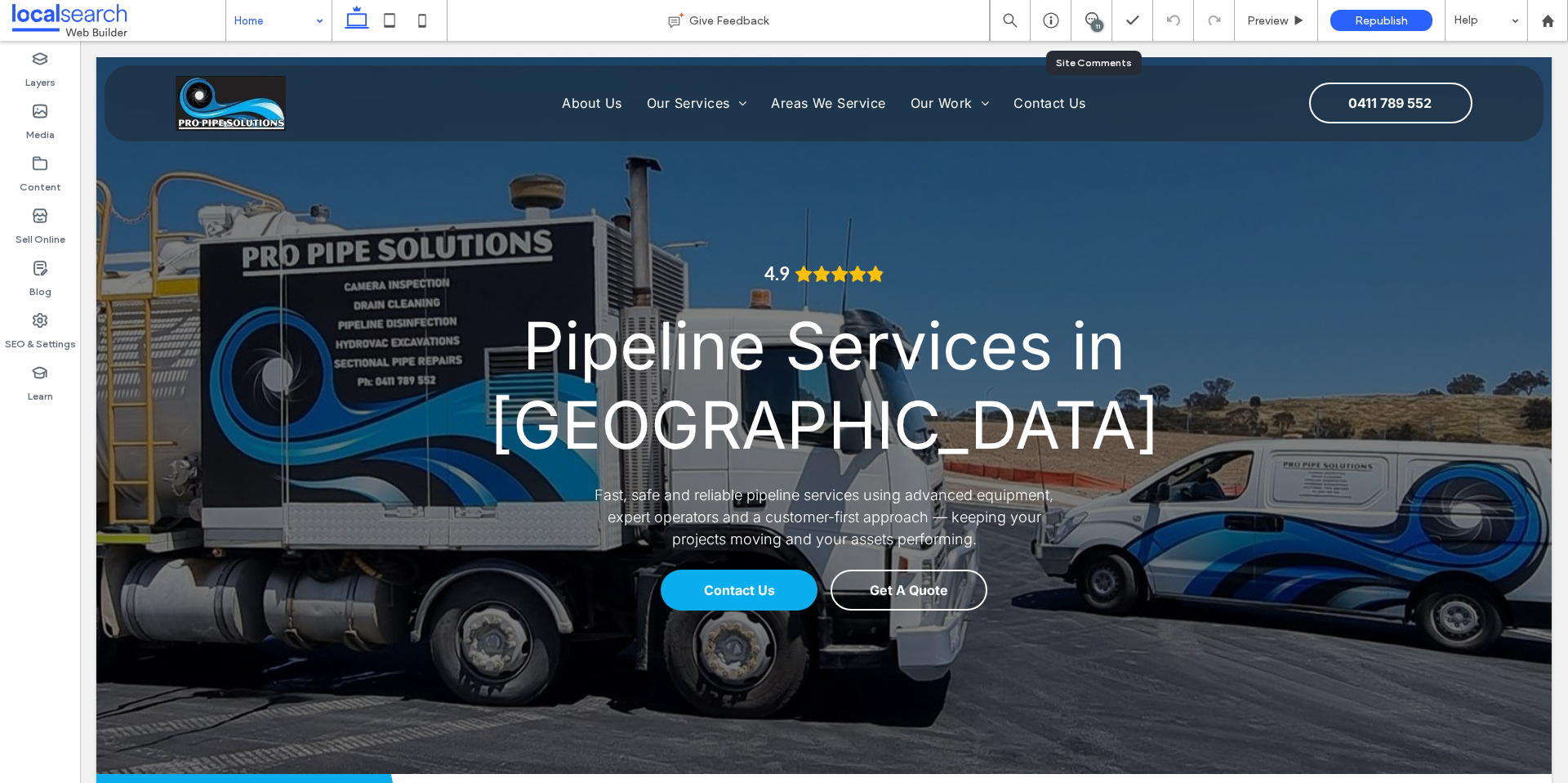
click at [1089, 27] on div "11" at bounding box center [1091, 21] width 40 height 16
click at [1095, 20] on div "11" at bounding box center [1098, 26] width 13 height 13
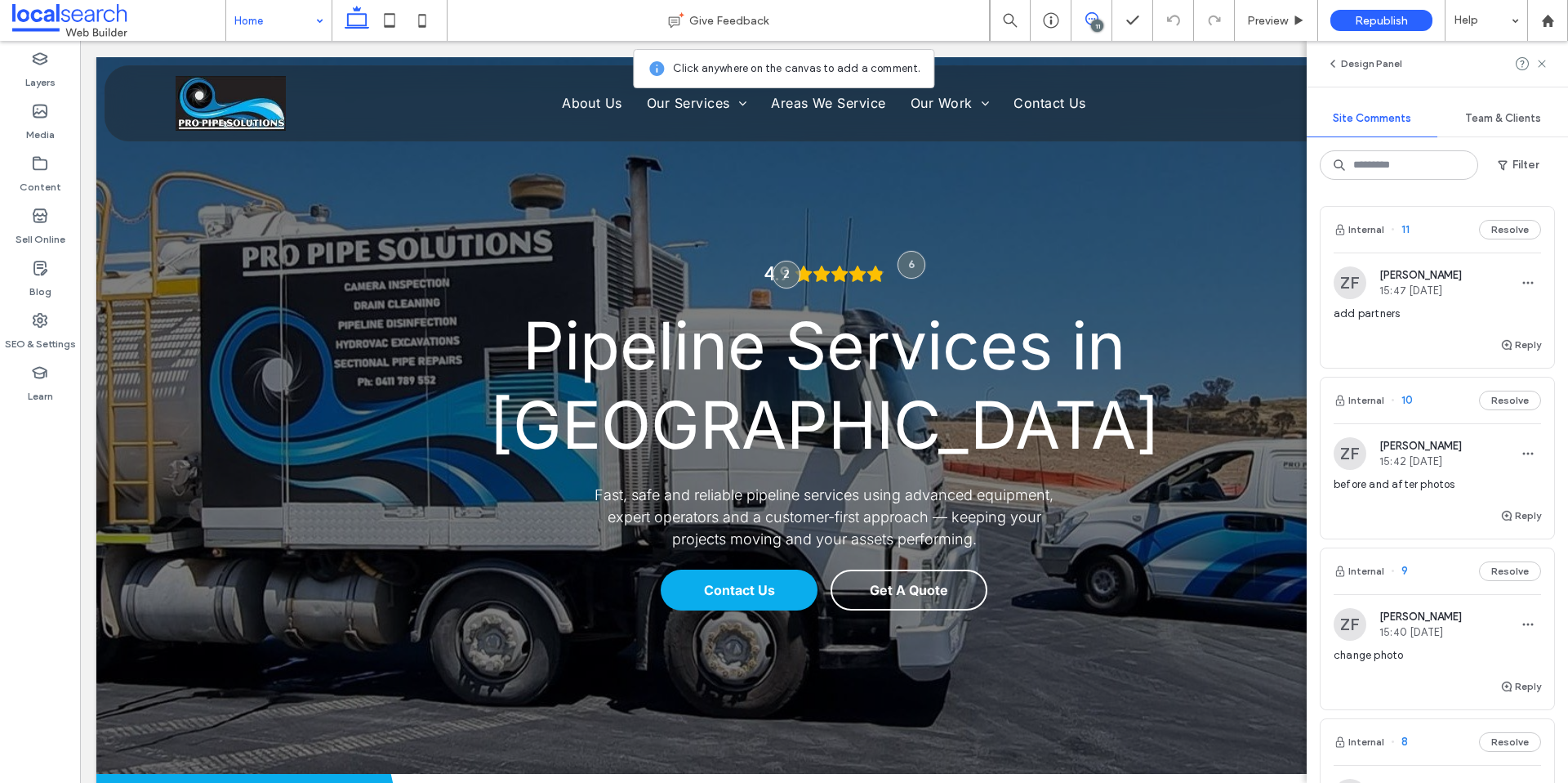
click at [1438, 306] on span "add partners" at bounding box center [1437, 313] width 207 height 16
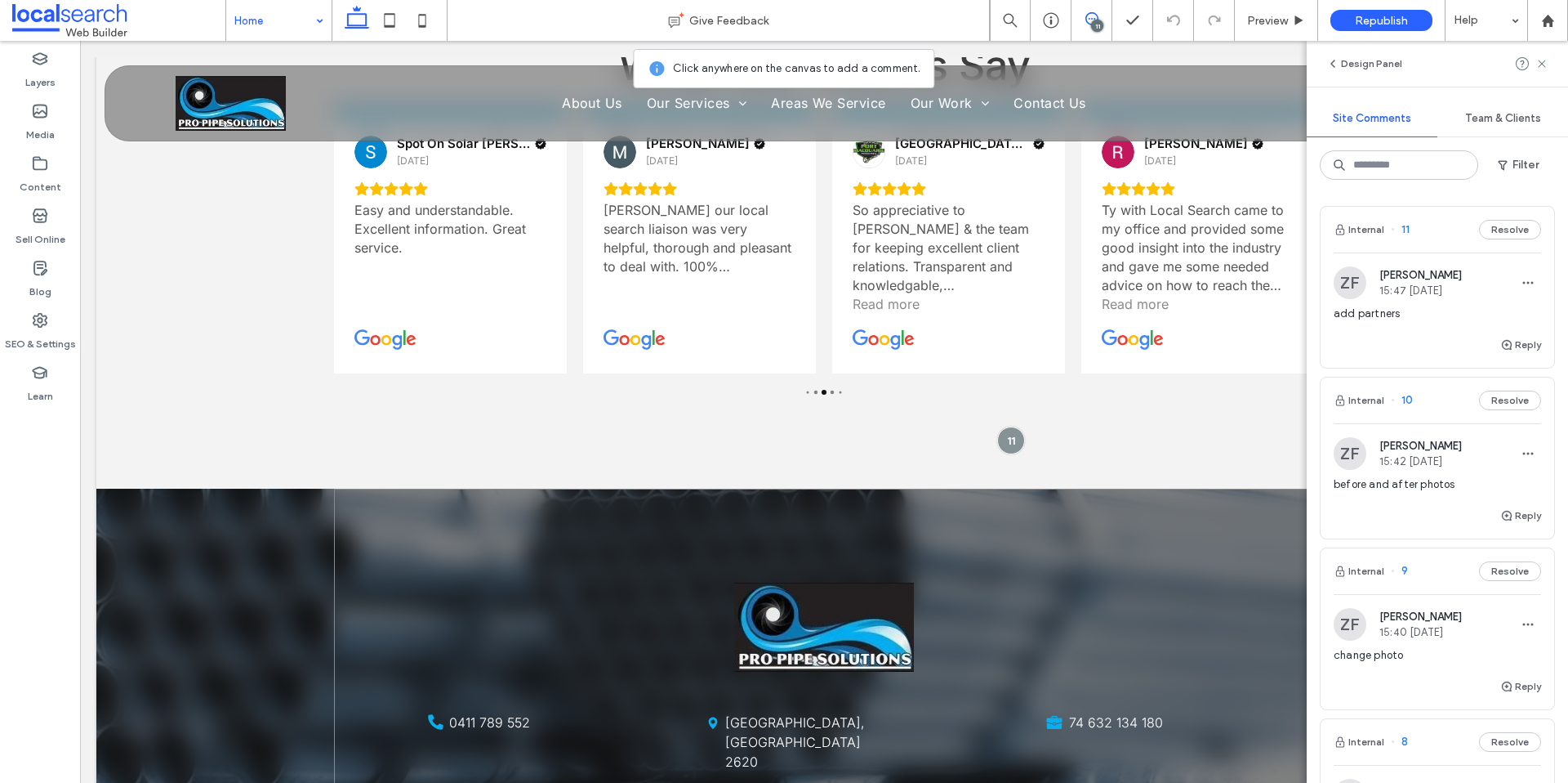
scroll to position [4043, 0]
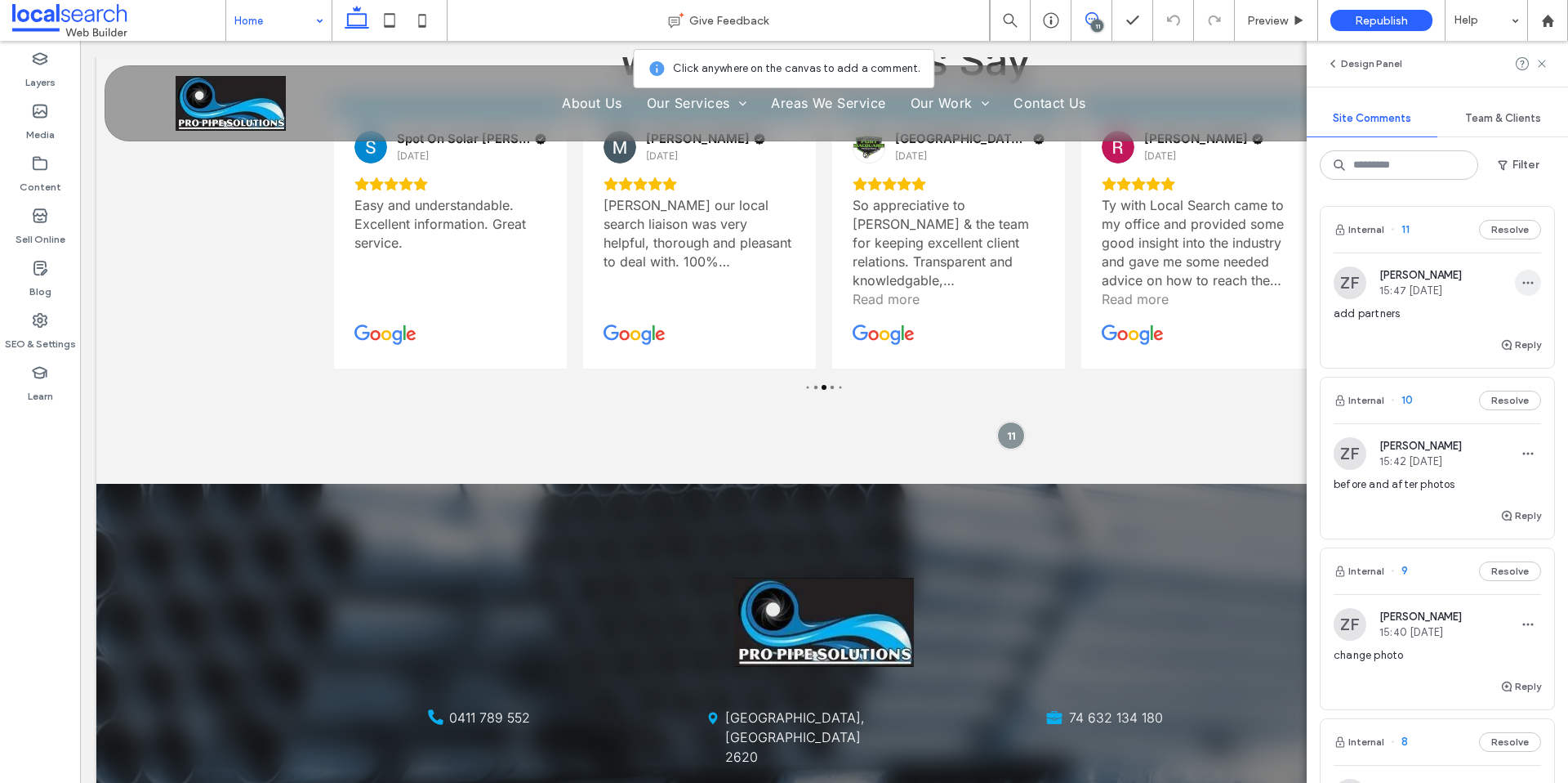
click at [1532, 277] on icon "button" at bounding box center [1529, 283] width 13 height 13
click at [1486, 328] on div "Edit" at bounding box center [1468, 325] width 145 height 31
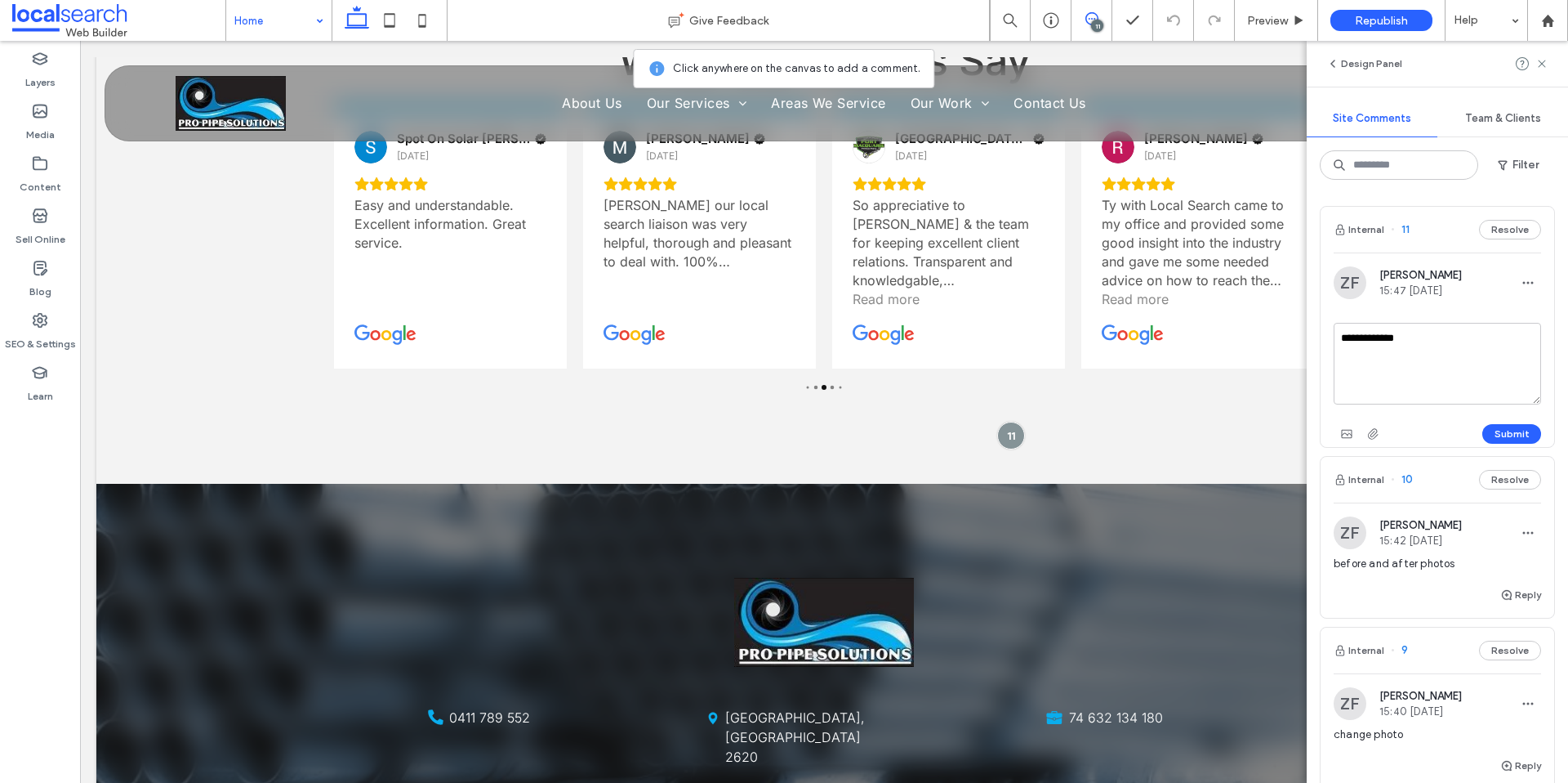
scroll to position [0, 0]
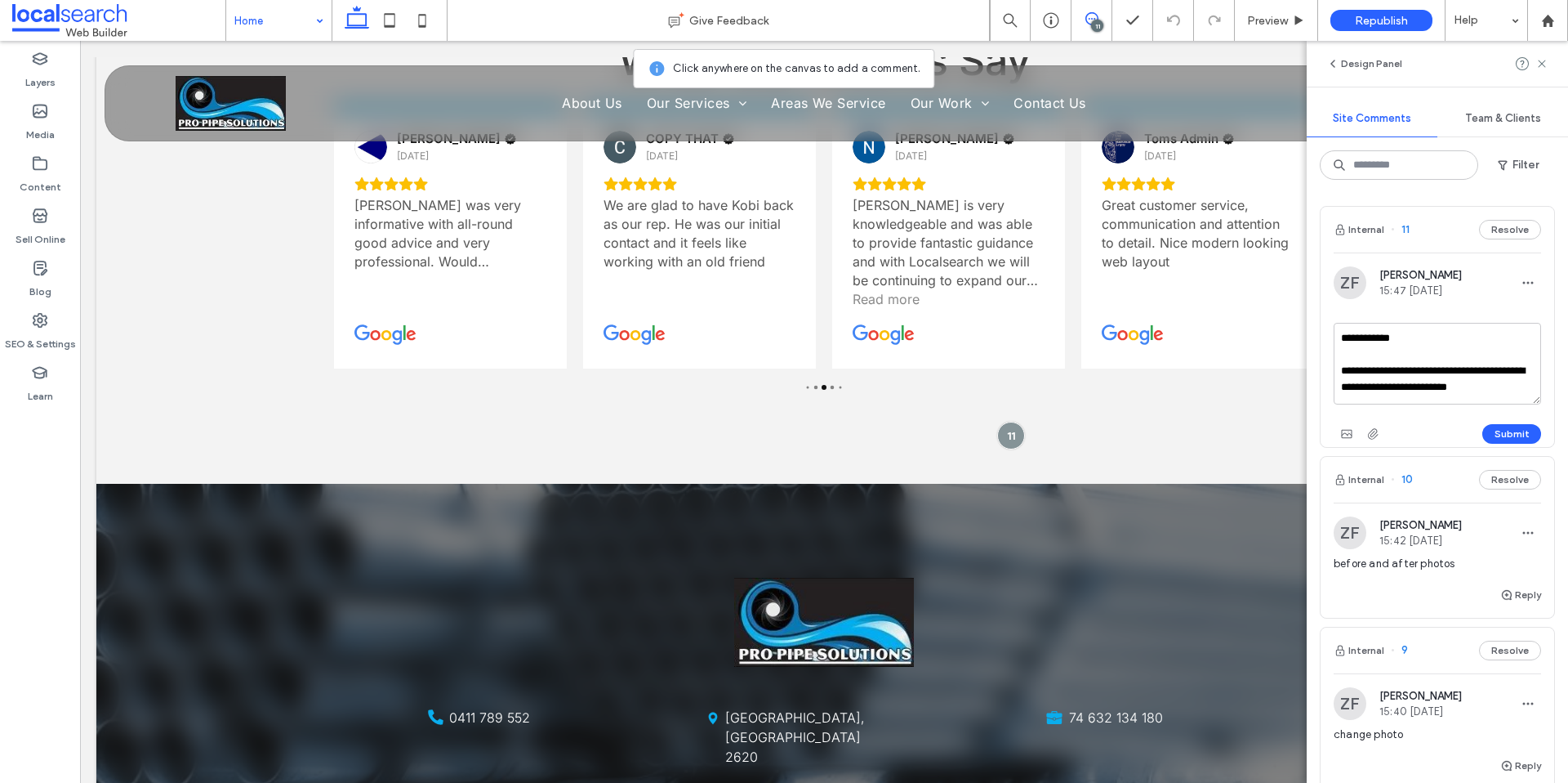
drag, startPoint x: 1432, startPoint y: 386, endPoint x: 1511, endPoint y: 389, distance: 79.1
click at [1511, 389] on textarea "**********" at bounding box center [1437, 364] width 207 height 82
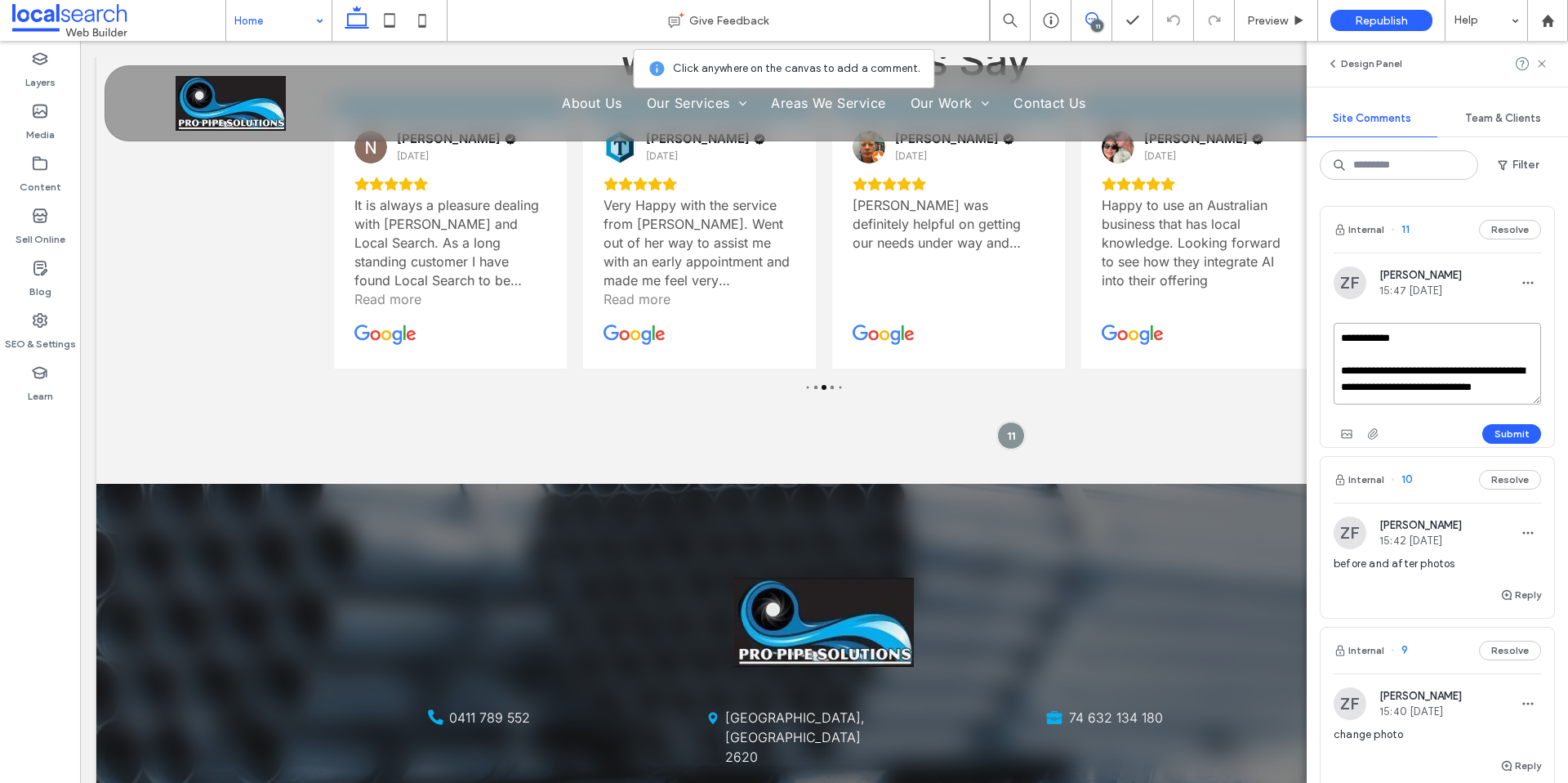
paste textarea "**********"
type textarea "**********"
click at [1526, 432] on button "Submit" at bounding box center [1512, 434] width 59 height 20
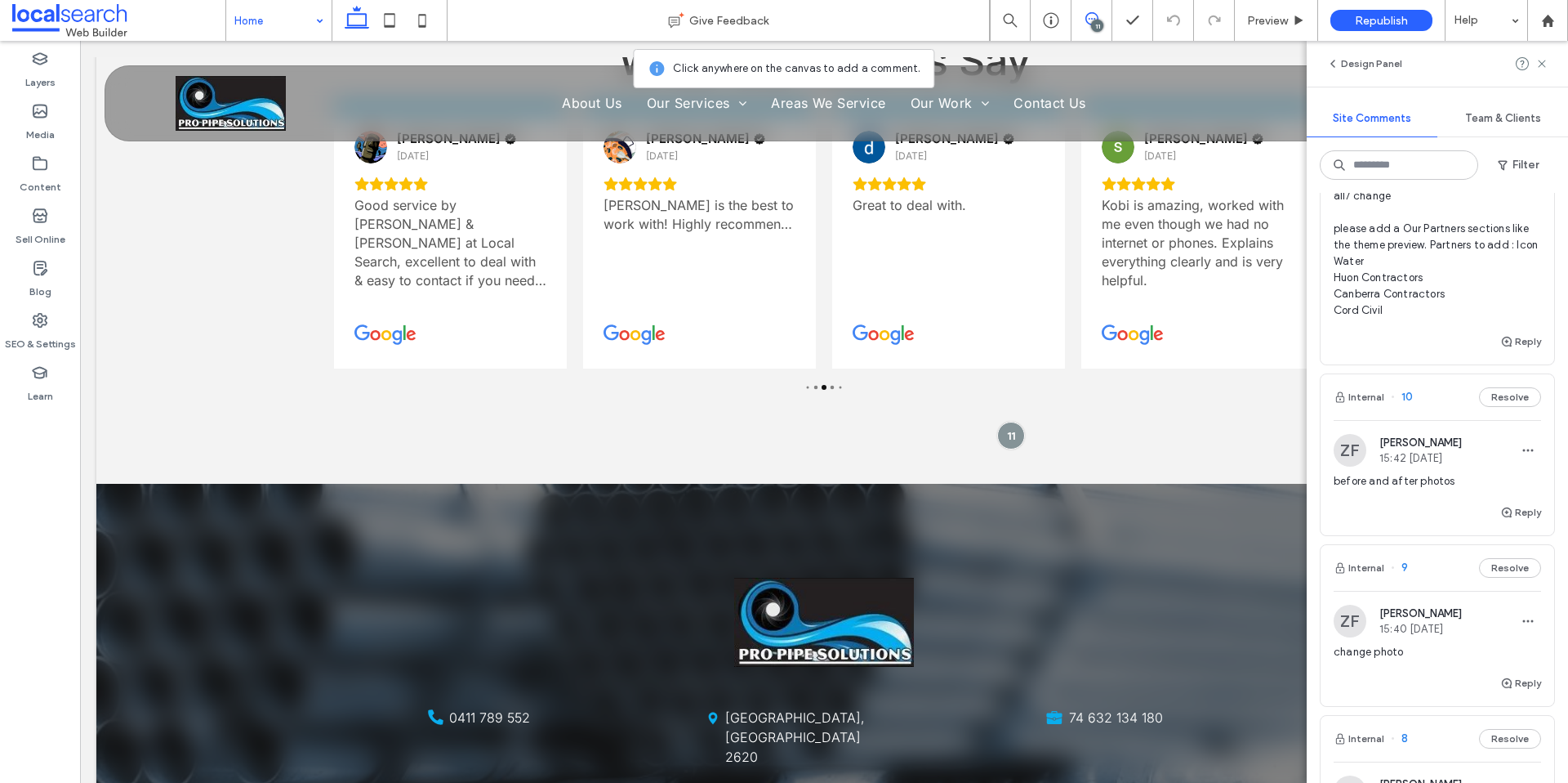
scroll to position [117, 0]
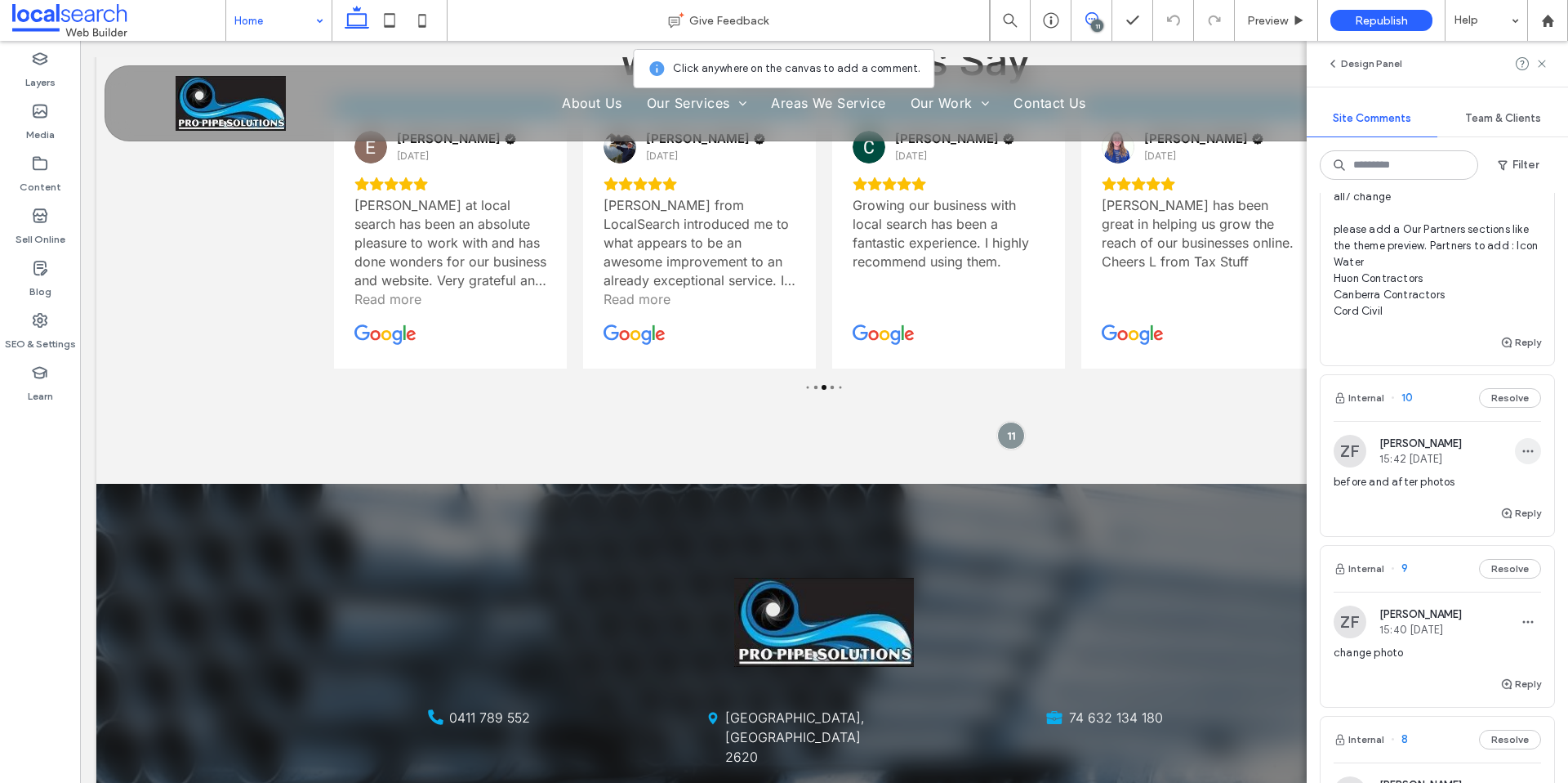
click at [1529, 451] on use "button" at bounding box center [1529, 451] width 11 height 3
click at [1491, 484] on div "Edit" at bounding box center [1468, 493] width 145 height 31
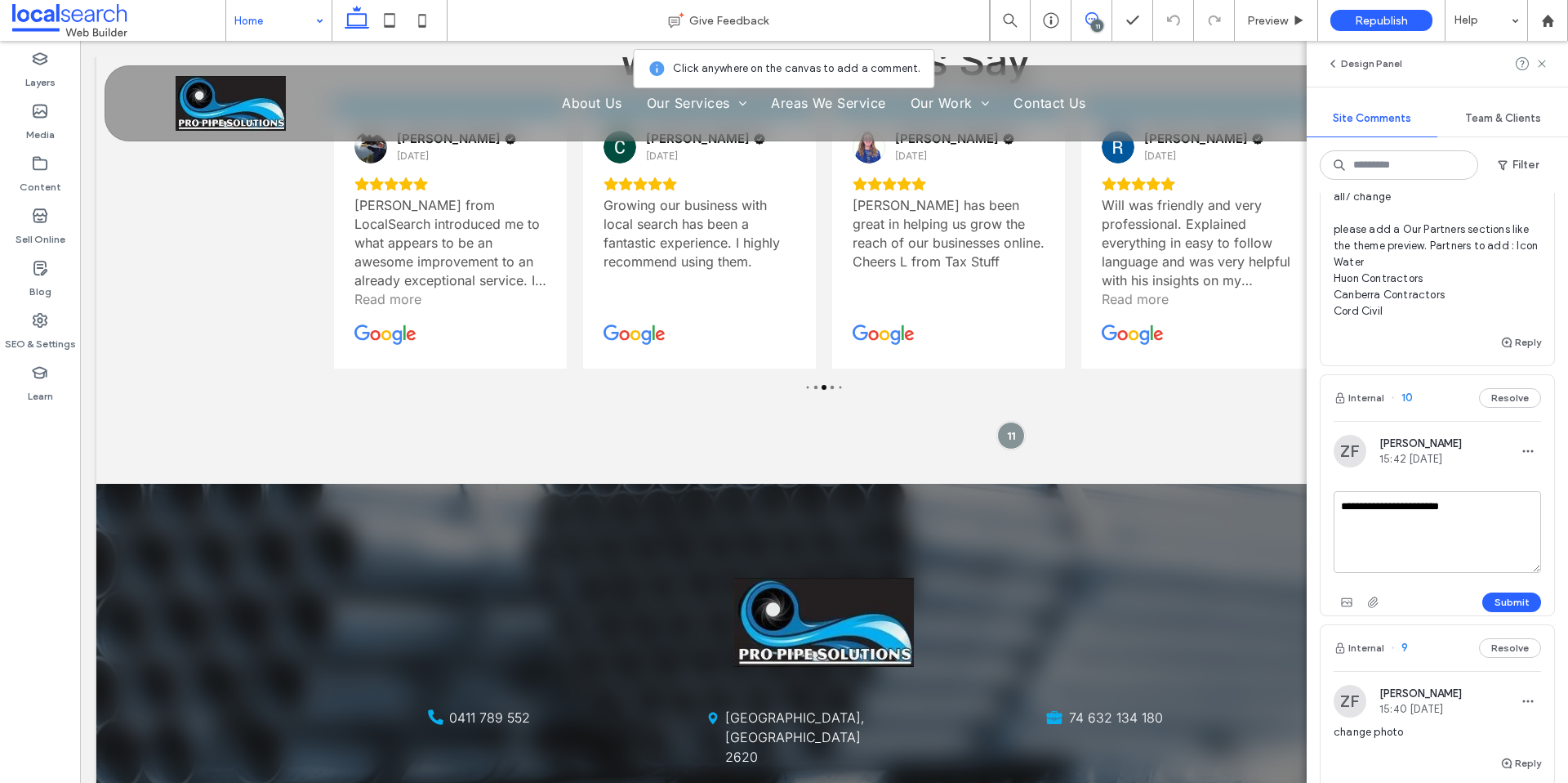
click at [1518, 600] on button "Submit" at bounding box center [1512, 603] width 59 height 20
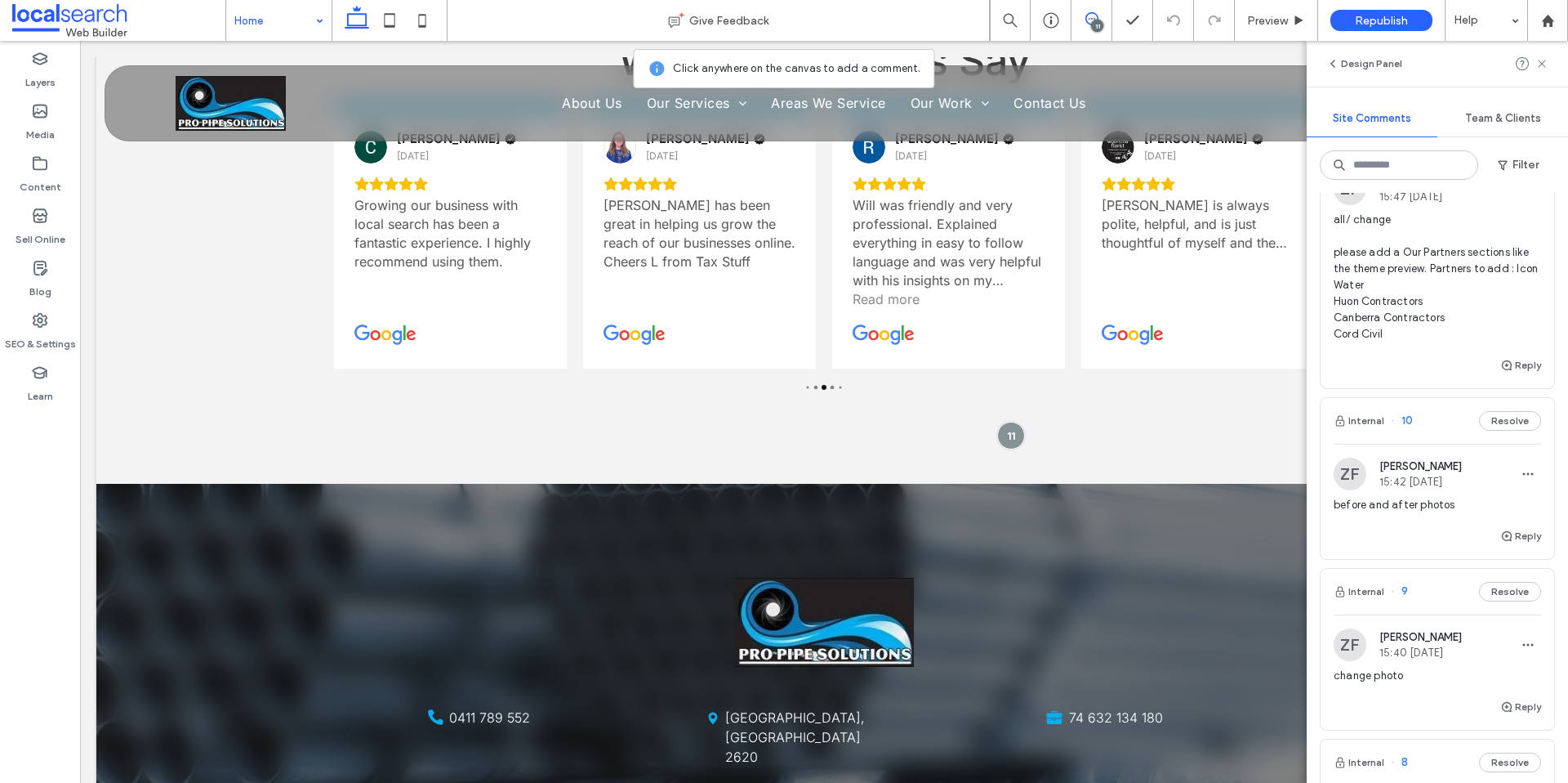
scroll to position [91, 0]
click at [1436, 450] on div "ZF [PERSON_NAME] 15:42 [DATE] before and after photos" at bounding box center [1438, 488] width 233 height 83
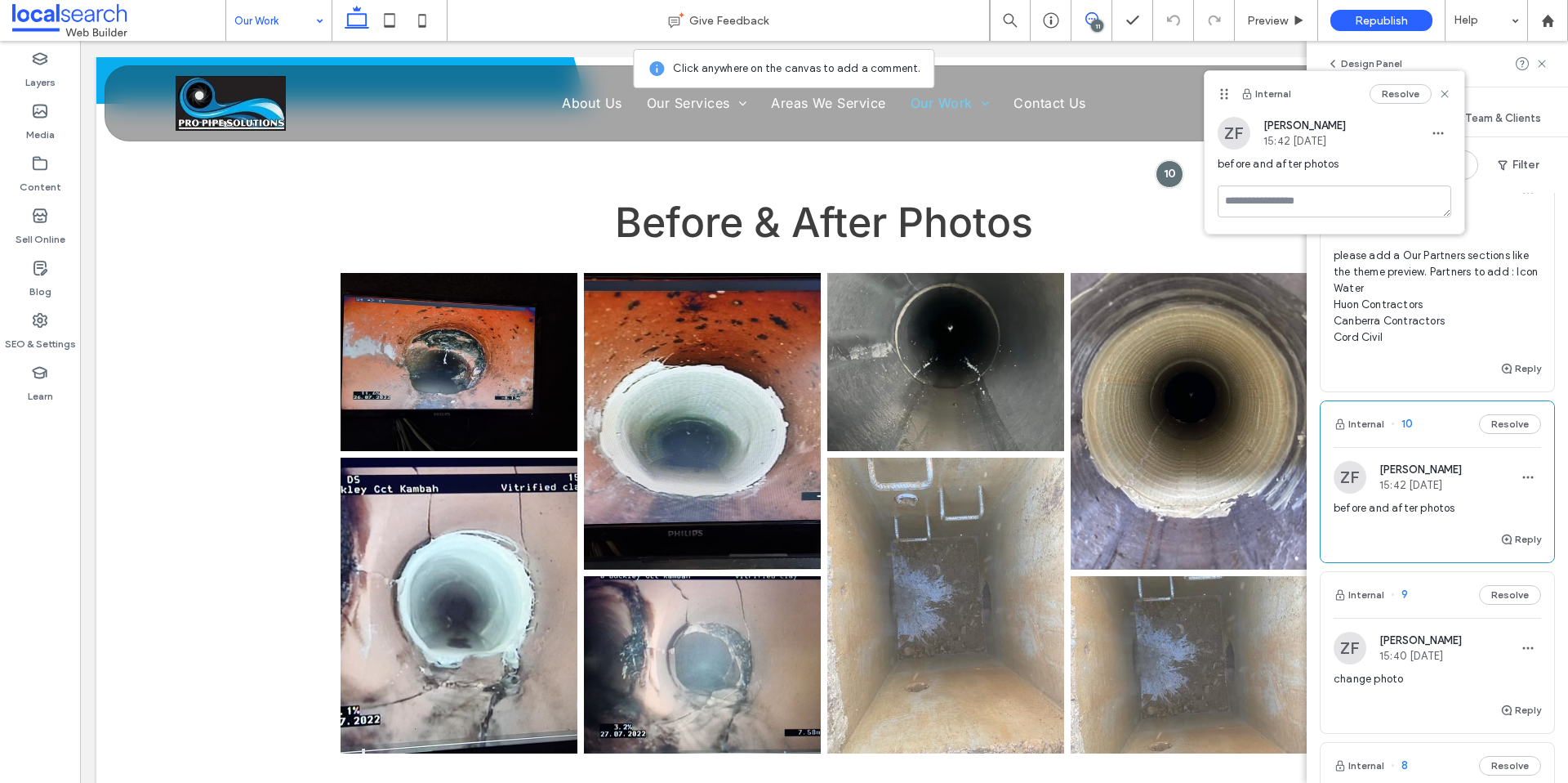
click at [1445, 94] on use at bounding box center [1444, 93] width 7 height 7
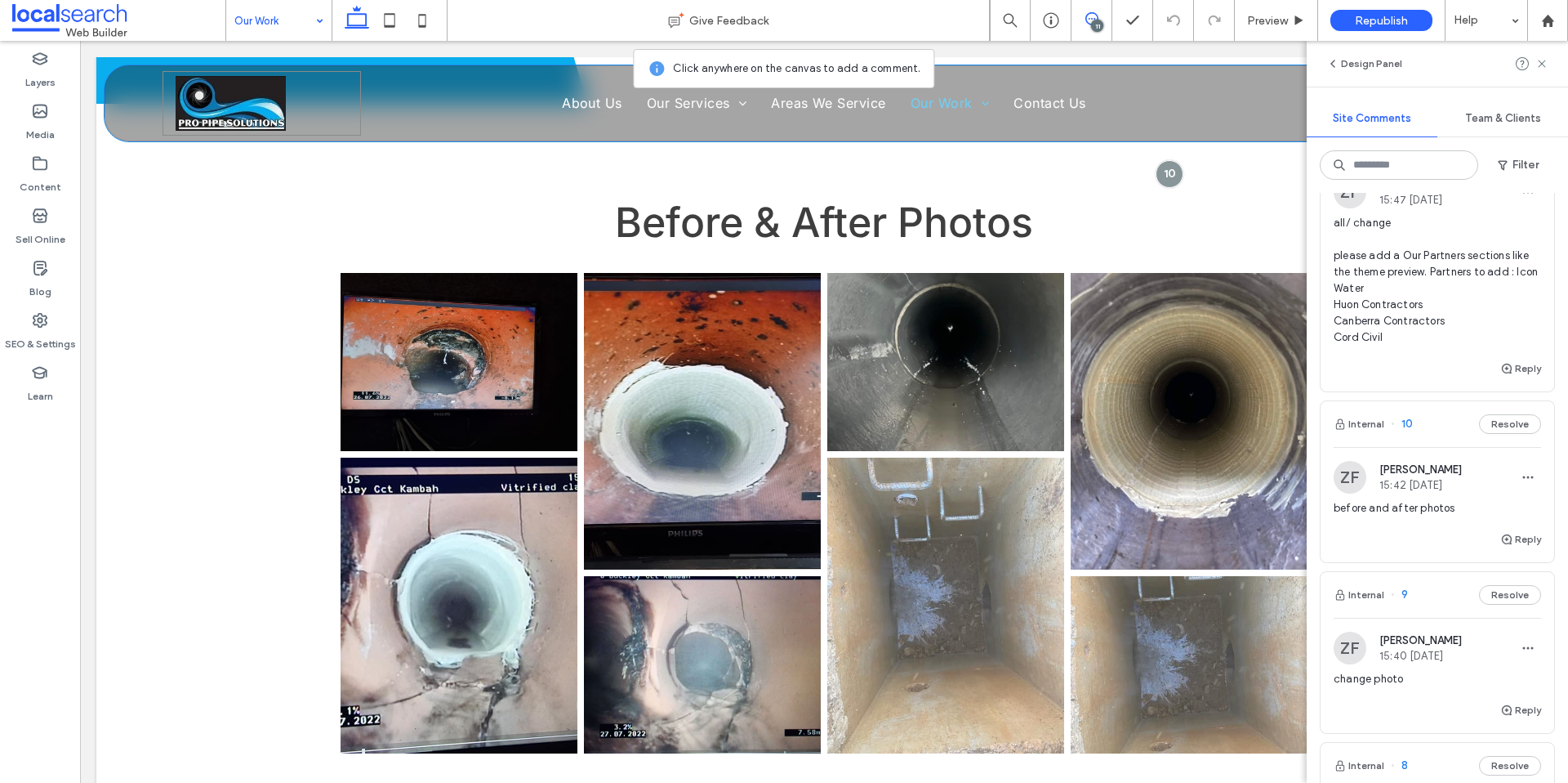
click at [309, 89] on div at bounding box center [261, 103] width 198 height 65
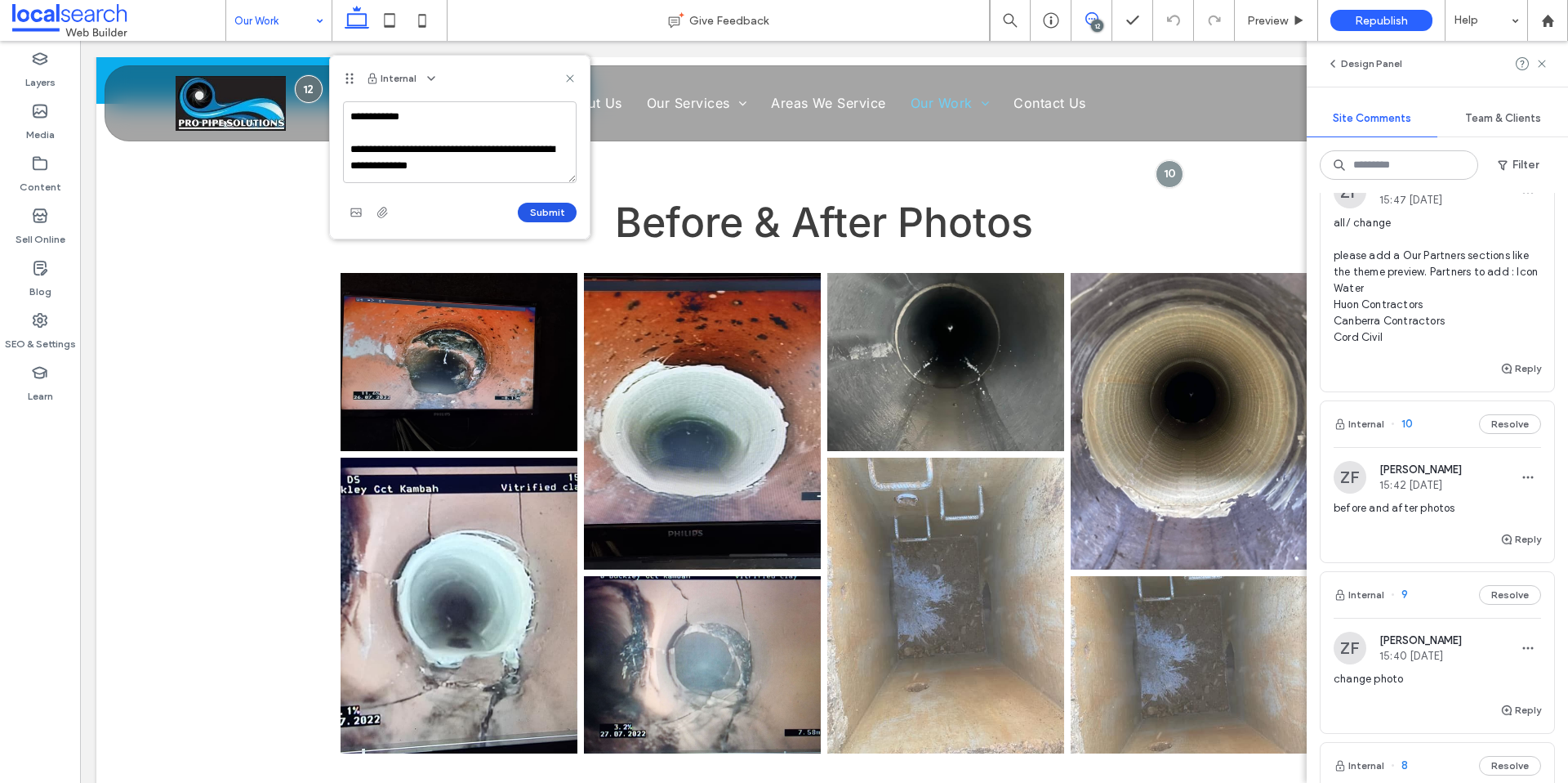
type textarea "**********"
click at [547, 208] on button "Submit" at bounding box center [547, 213] width 59 height 20
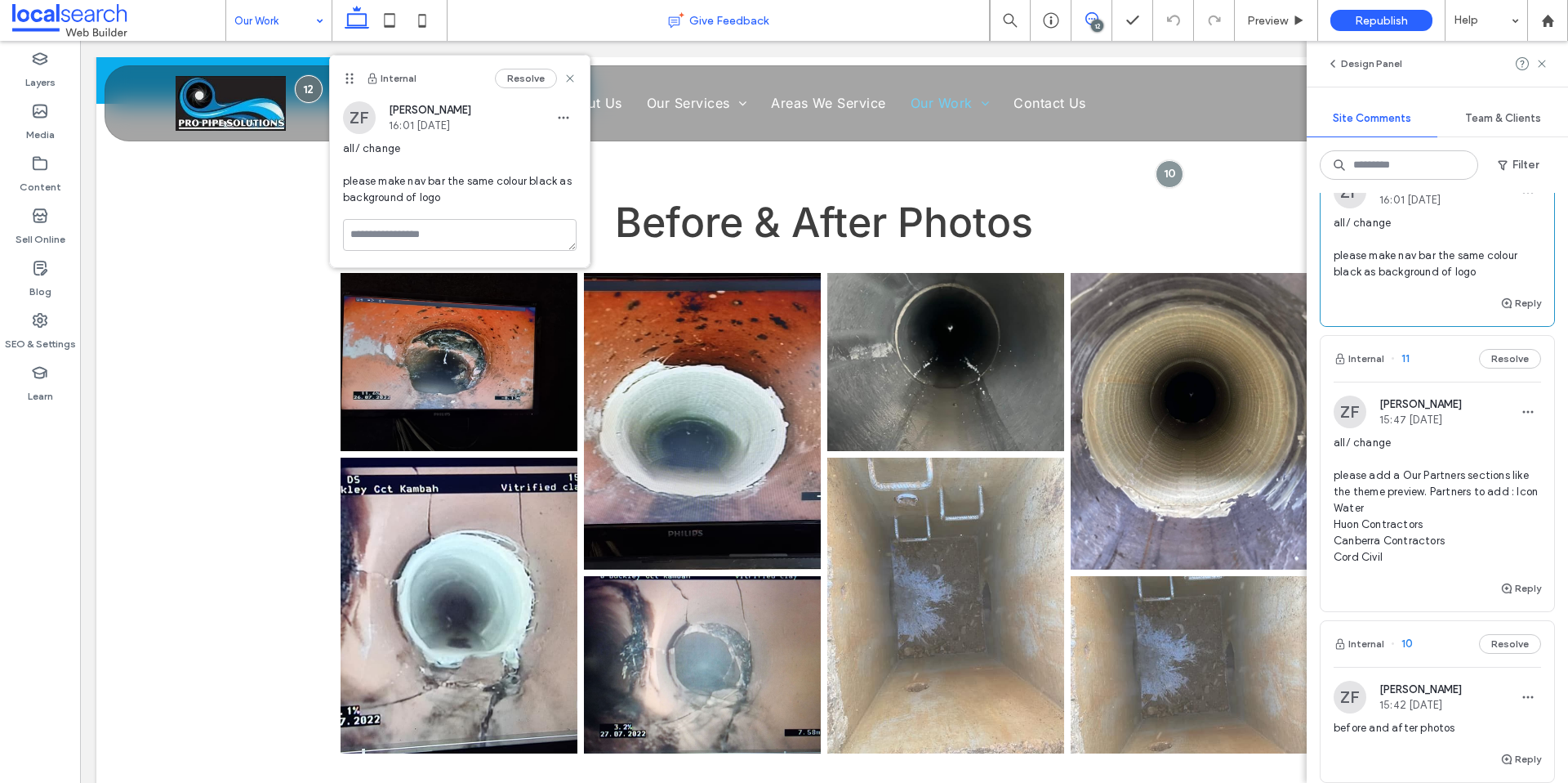
scroll to position [311, 0]
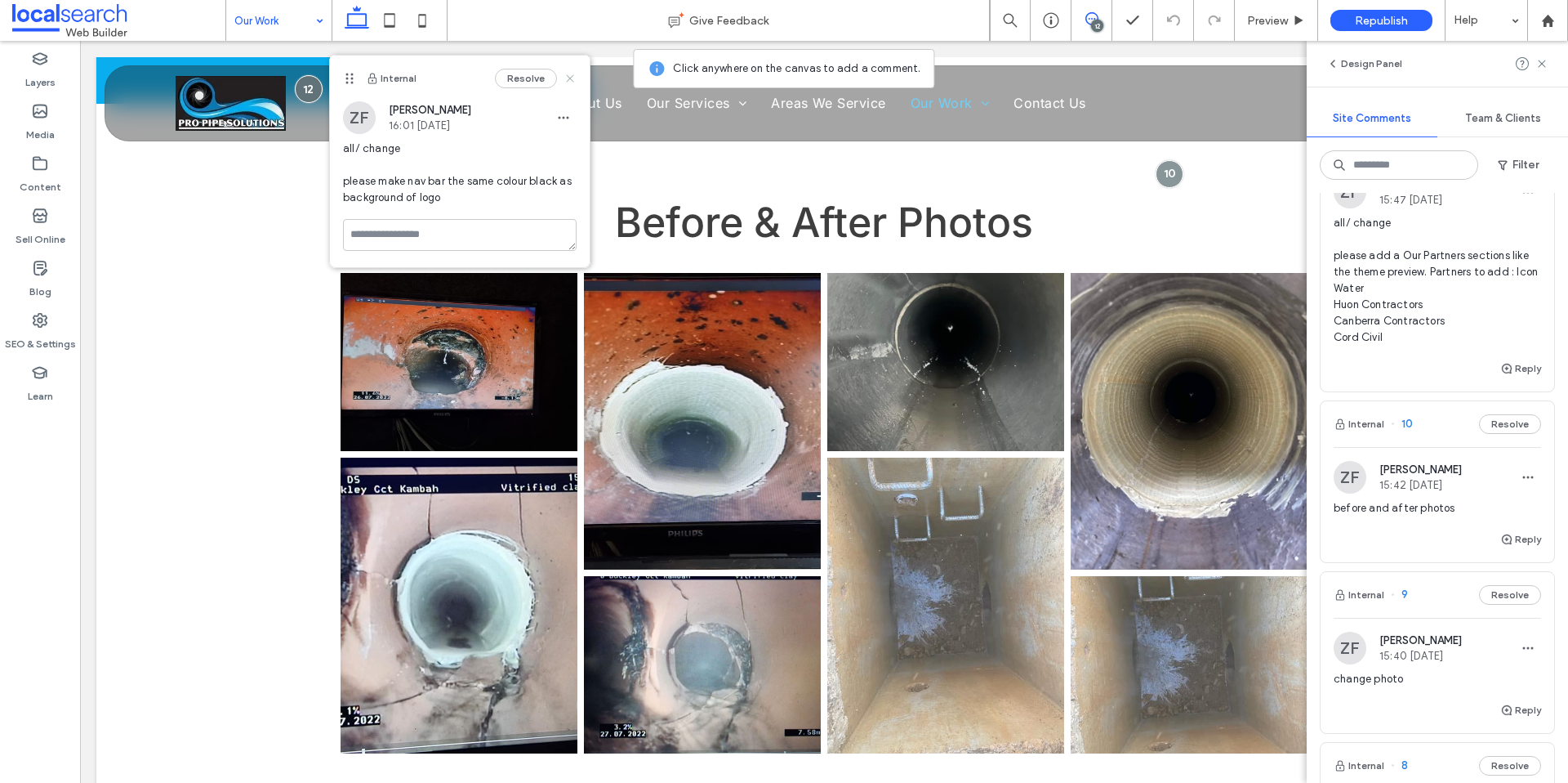
click at [572, 77] on icon at bounding box center [570, 78] width 13 height 13
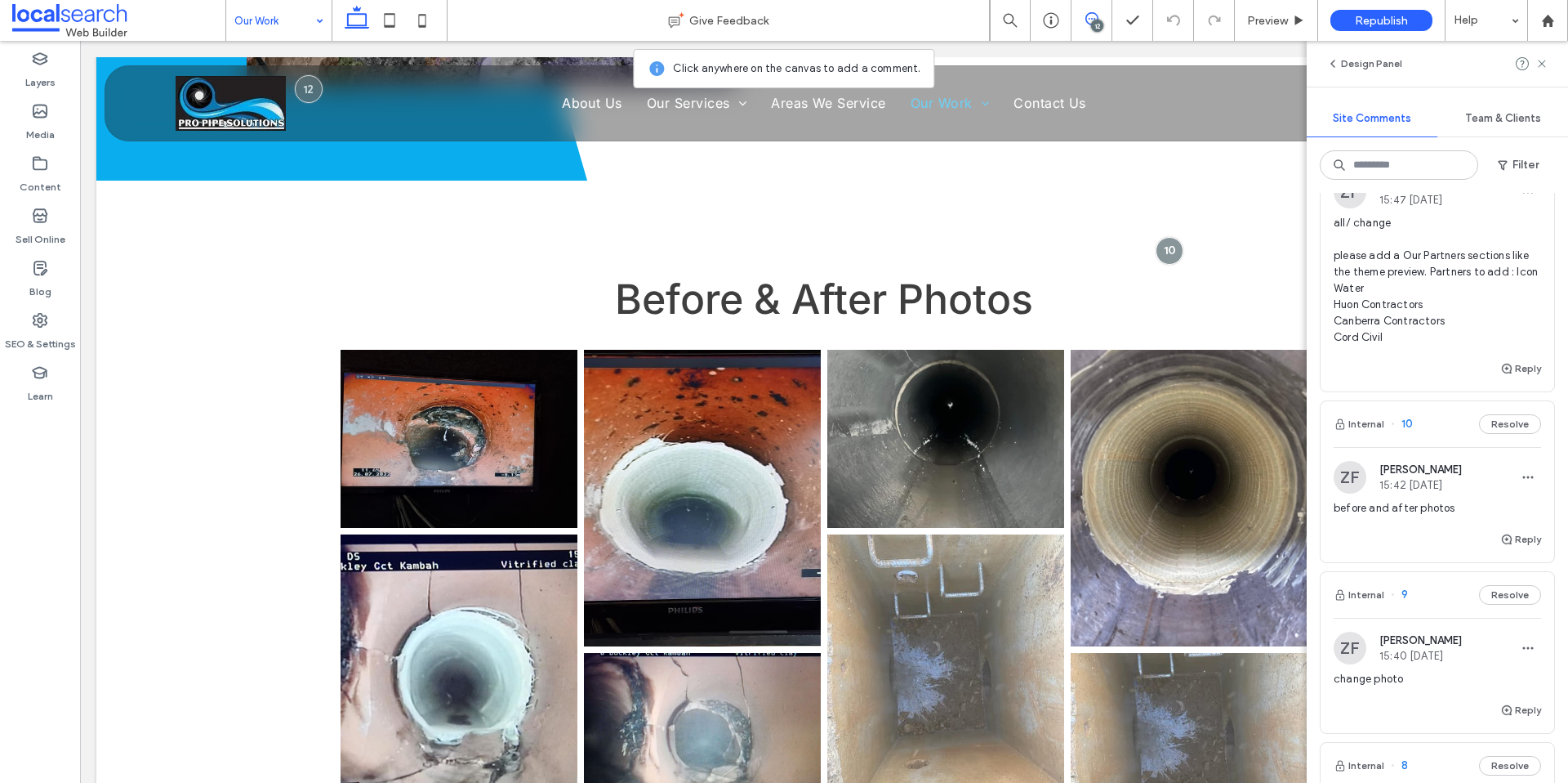
scroll to position [3212, 0]
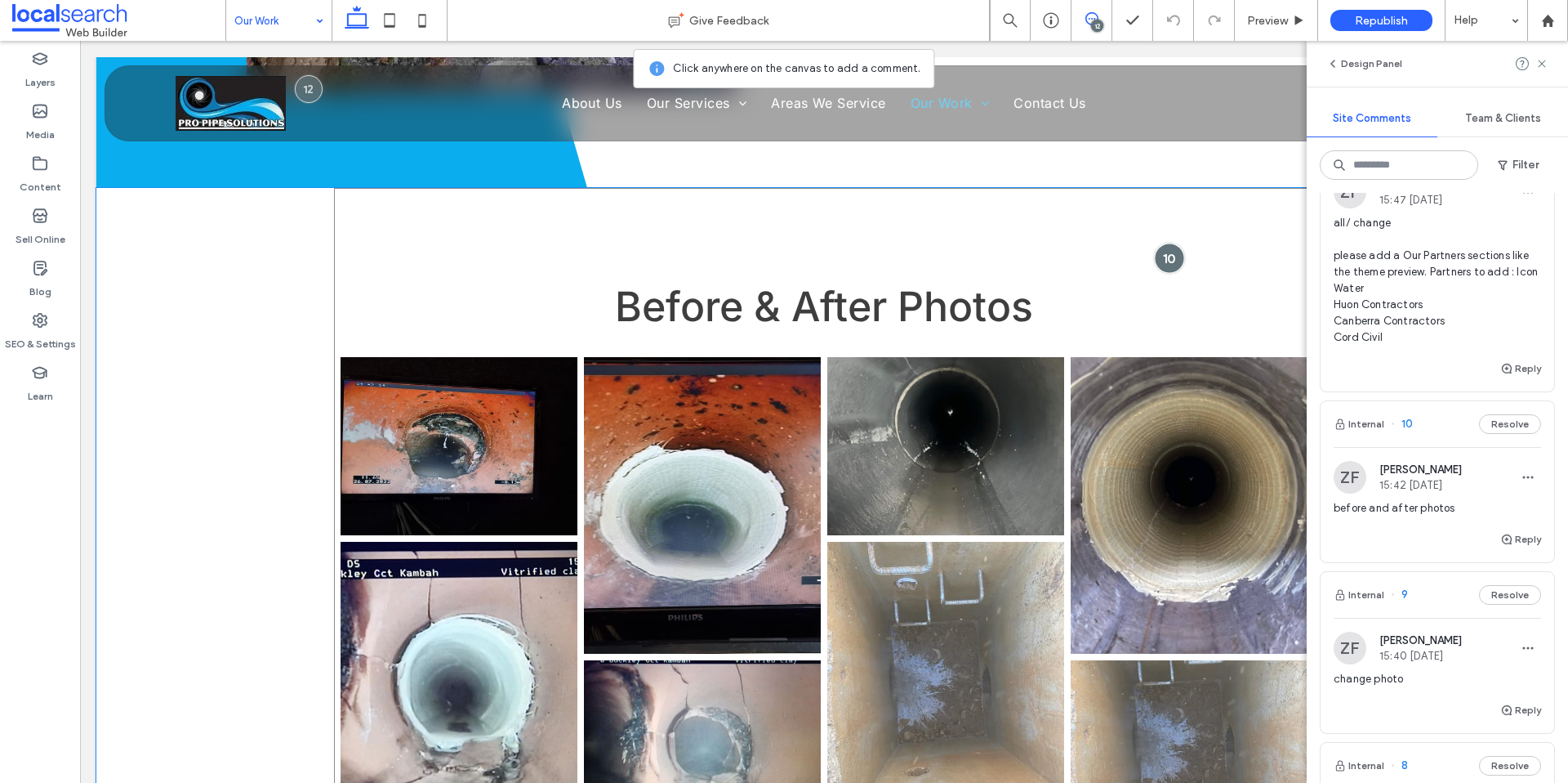
click at [1177, 242] on div at bounding box center [1169, 258] width 31 height 31
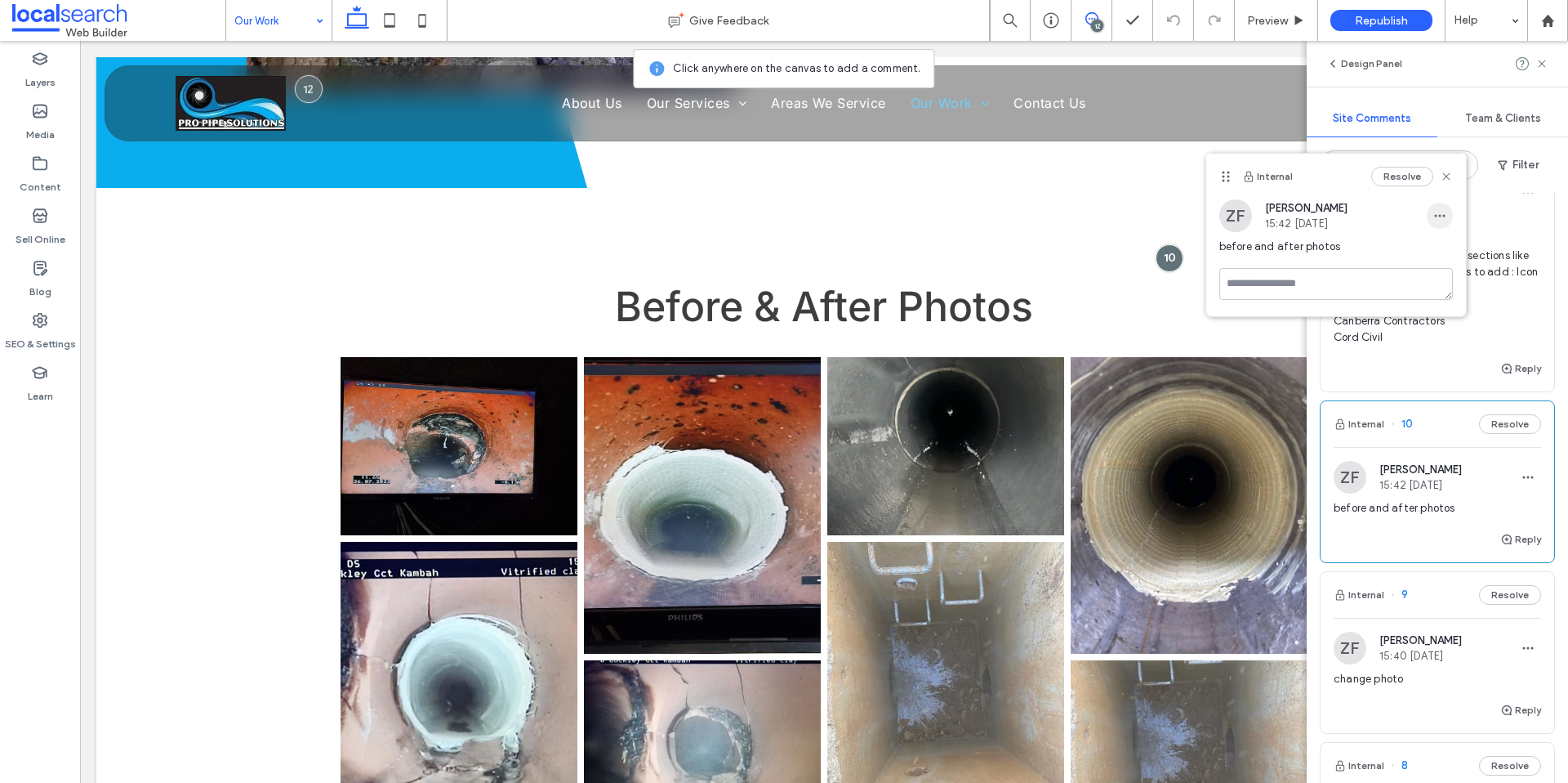
click at [1441, 209] on icon "button" at bounding box center [1440, 216] width 13 height 13
click at [1400, 241] on div "Edit Delete" at bounding box center [1380, 274] width 147 height 77
click at [1399, 253] on div "Edit" at bounding box center [1380, 258] width 145 height 31
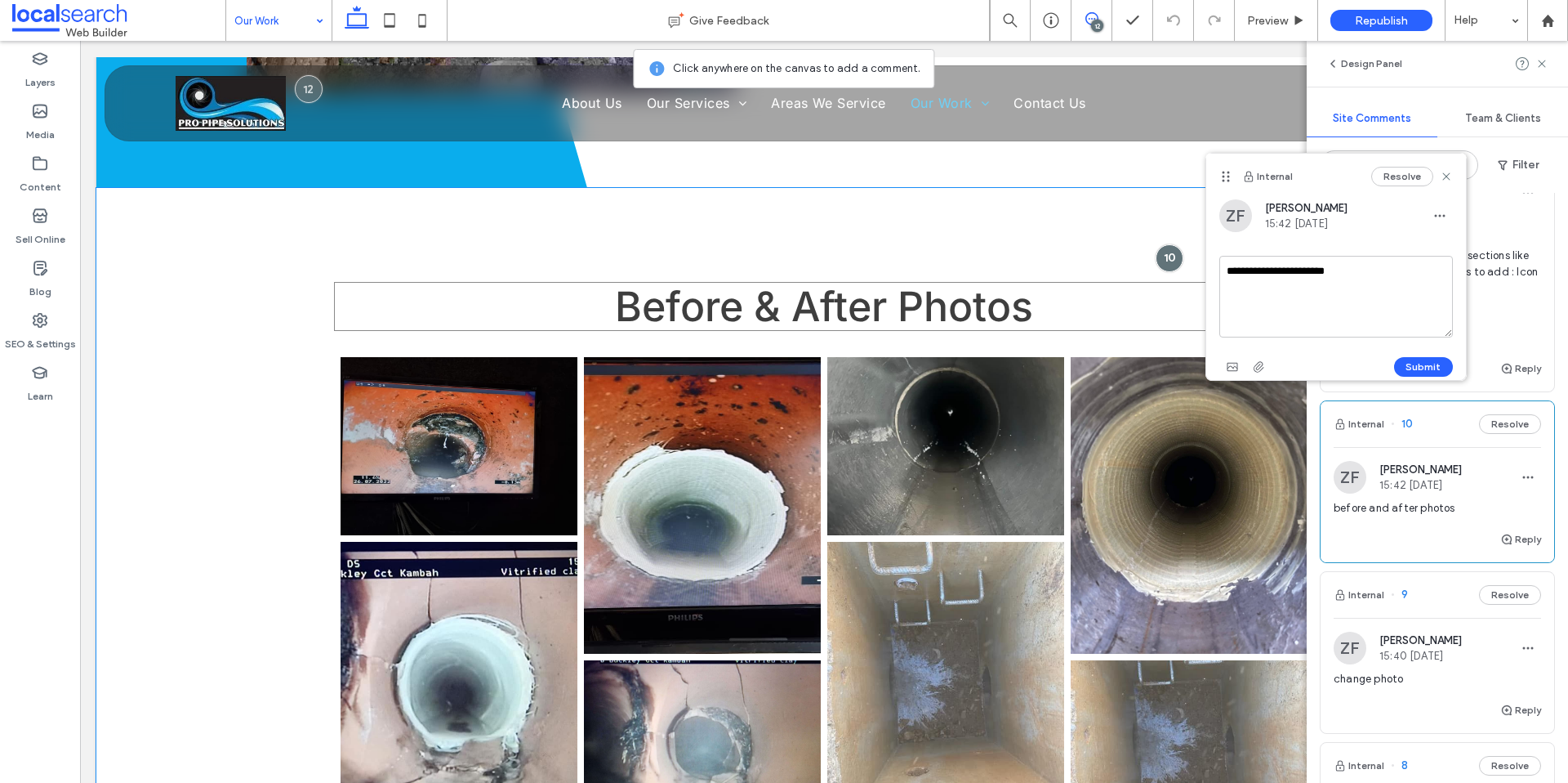
drag, startPoint x: 1455, startPoint y: 309, endPoint x: 1150, endPoint y: 271, distance: 307.4
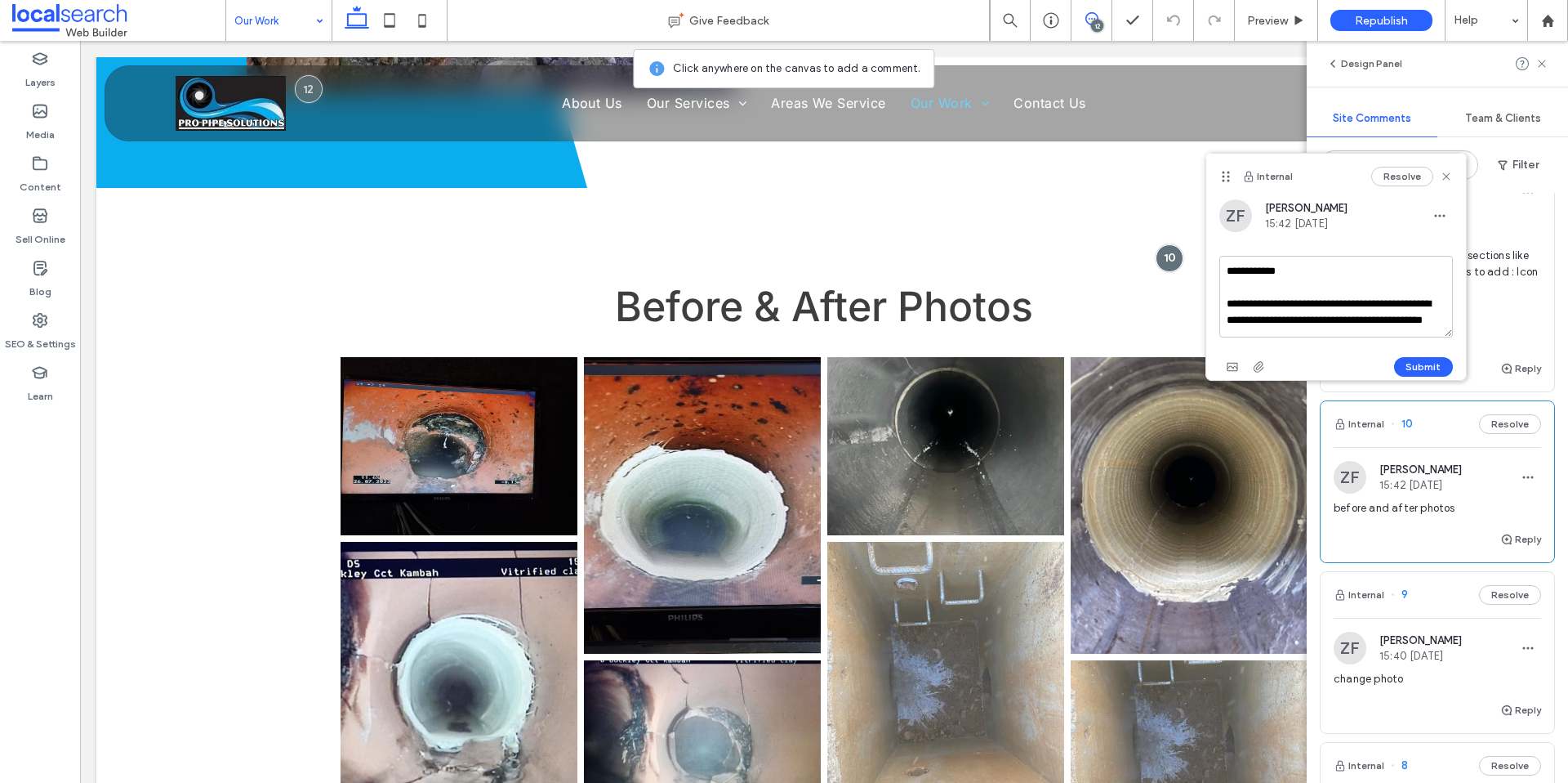
scroll to position [14, 0]
type textarea "**********"
click at [1237, 367] on use "button" at bounding box center [1232, 366] width 11 height 8
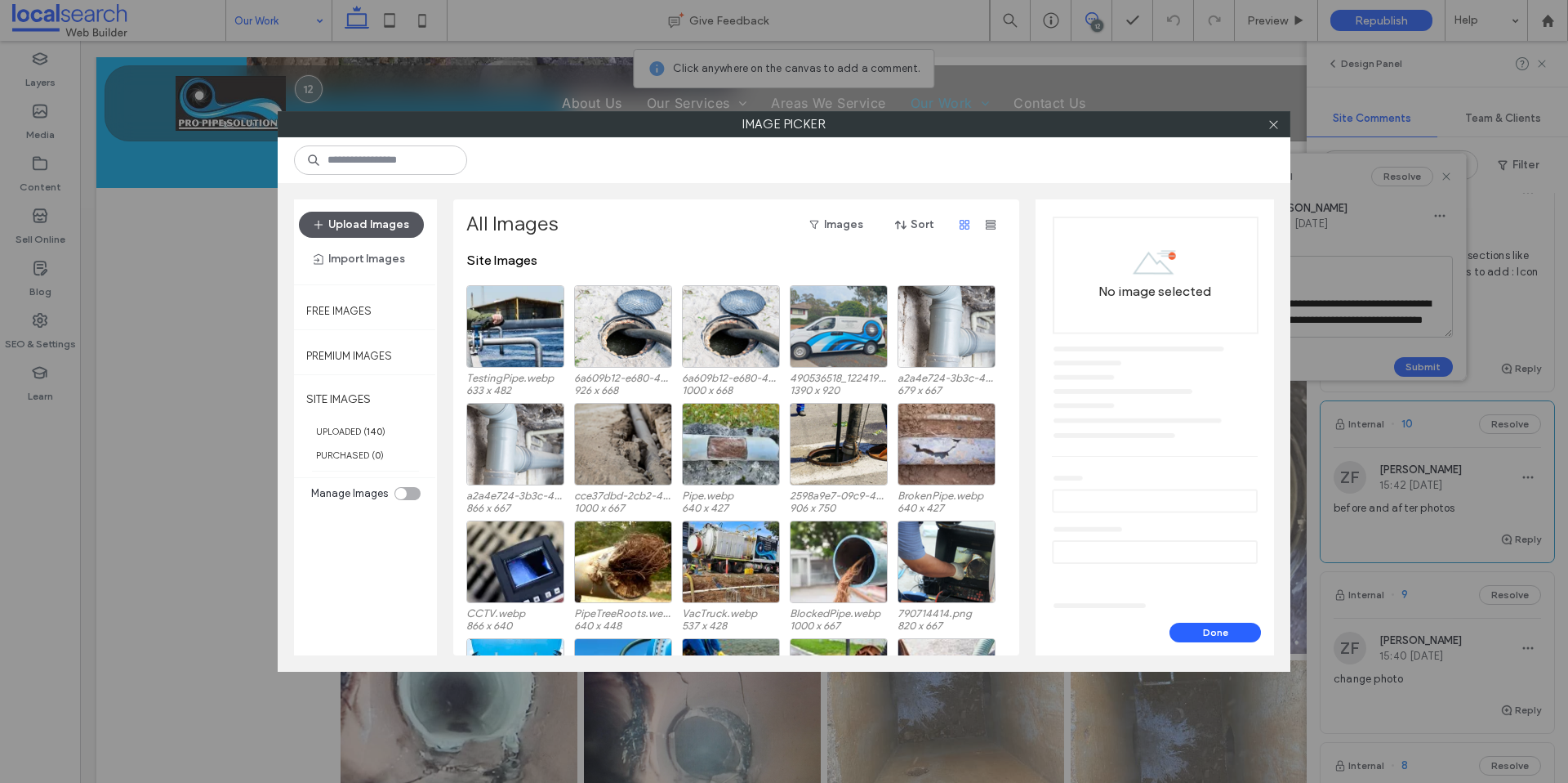
click at [384, 219] on button "Upload Images" at bounding box center [361, 224] width 125 height 26
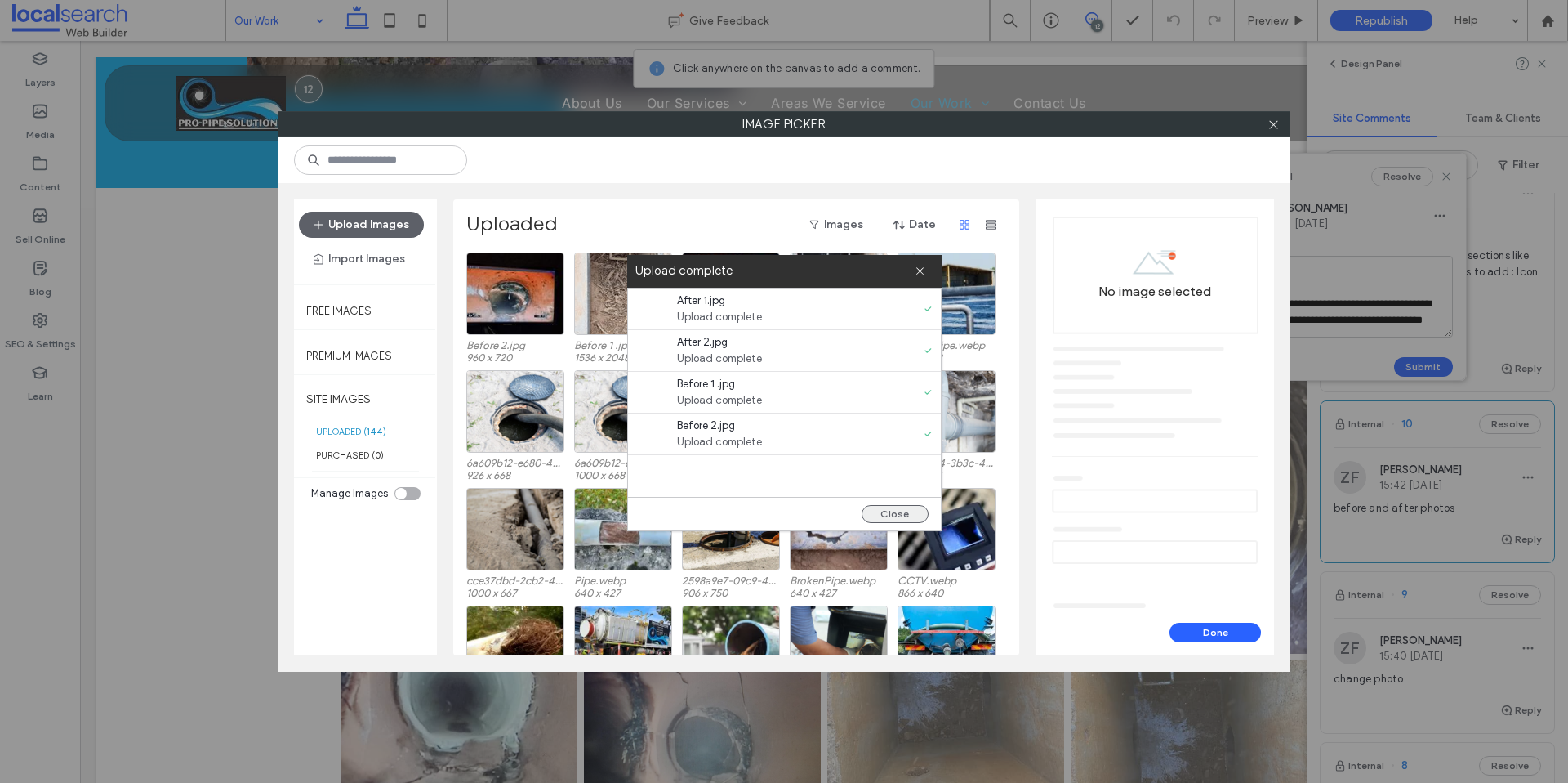
click at [900, 510] on button "Close" at bounding box center [895, 514] width 67 height 18
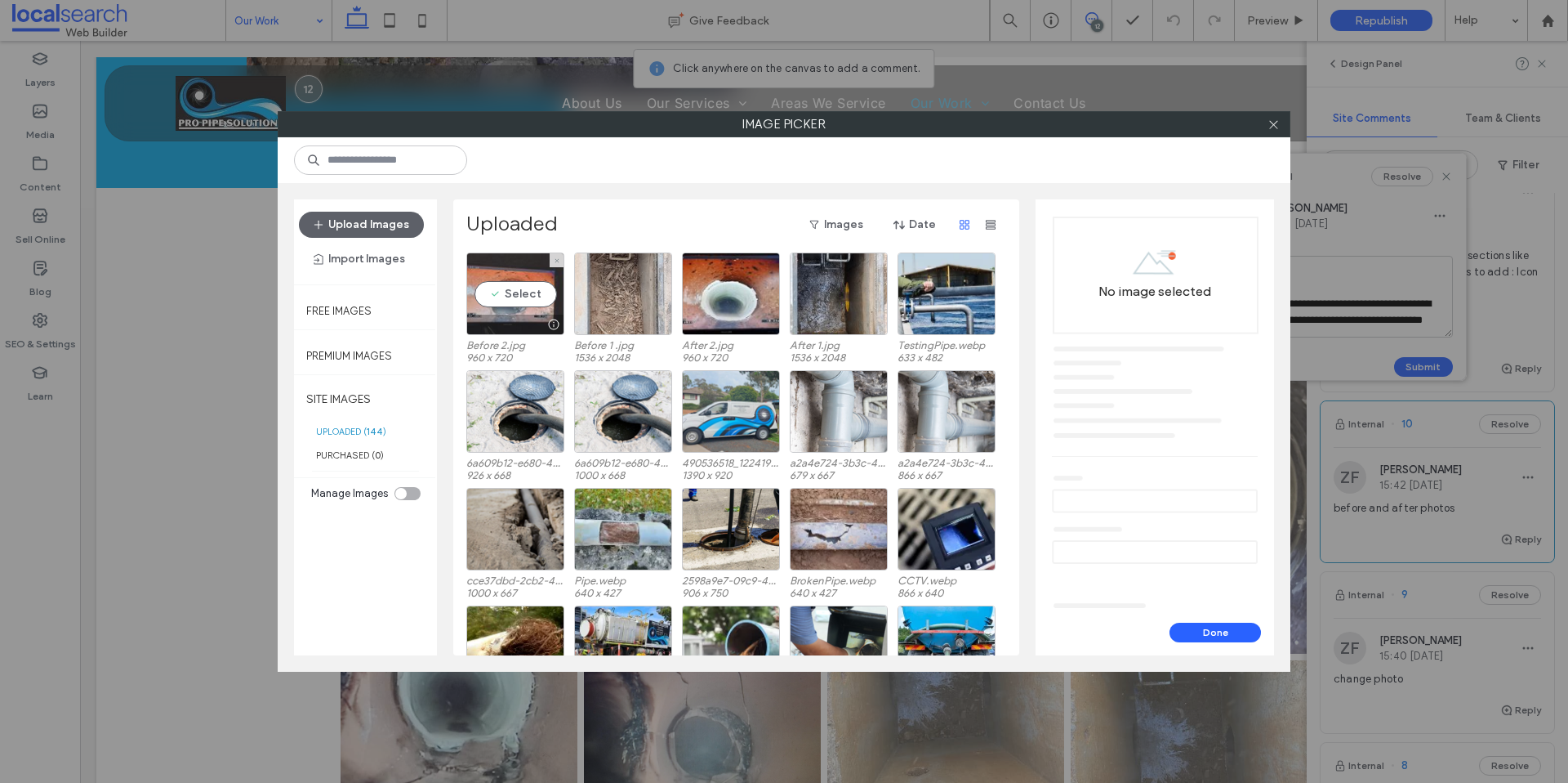
click at [521, 291] on div "Select" at bounding box center [515, 294] width 98 height 83
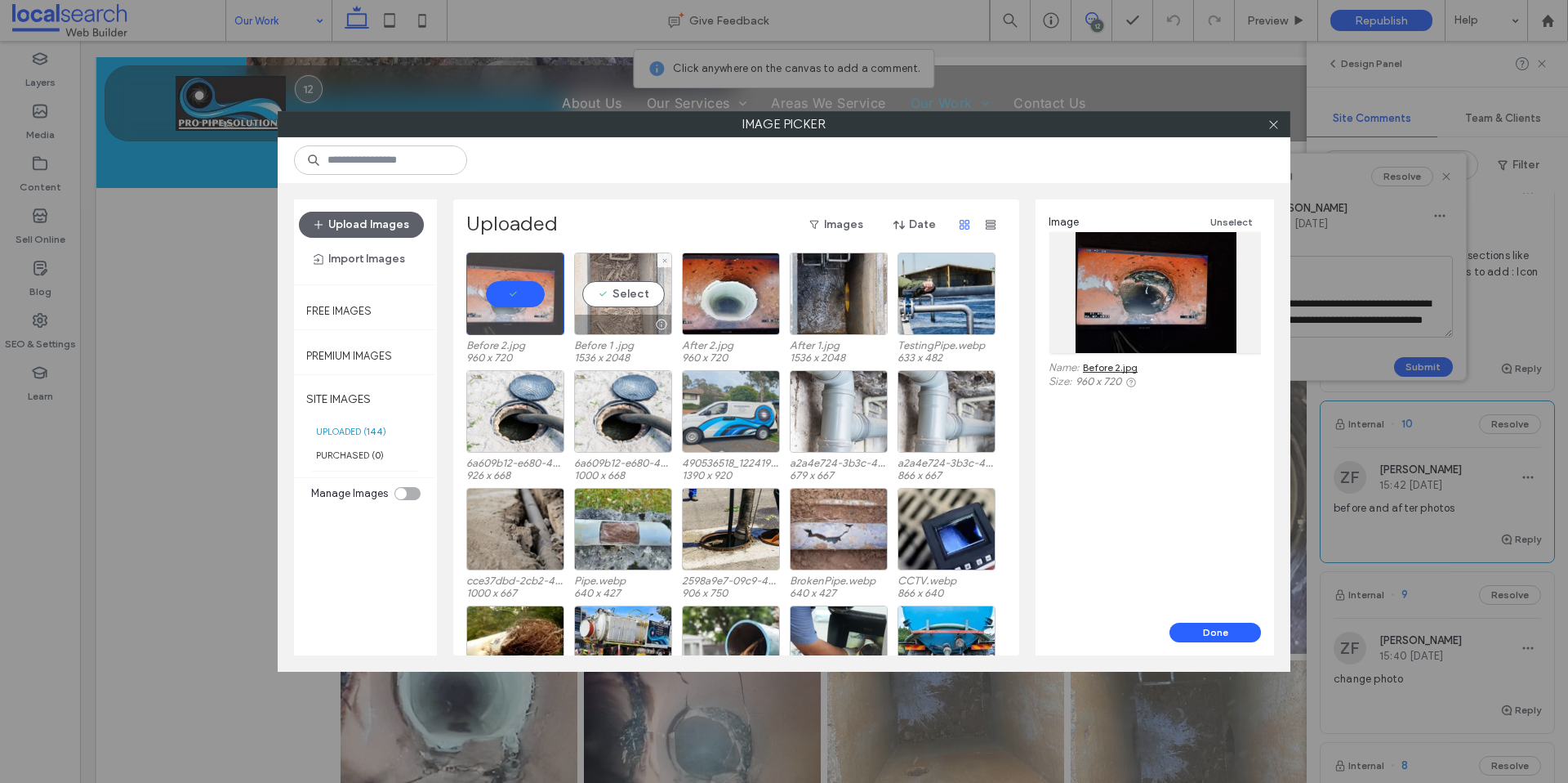
drag, startPoint x: 637, startPoint y: 295, endPoint x: 661, endPoint y: 295, distance: 24.0
click at [638, 295] on div "Select" at bounding box center [623, 294] width 98 height 83
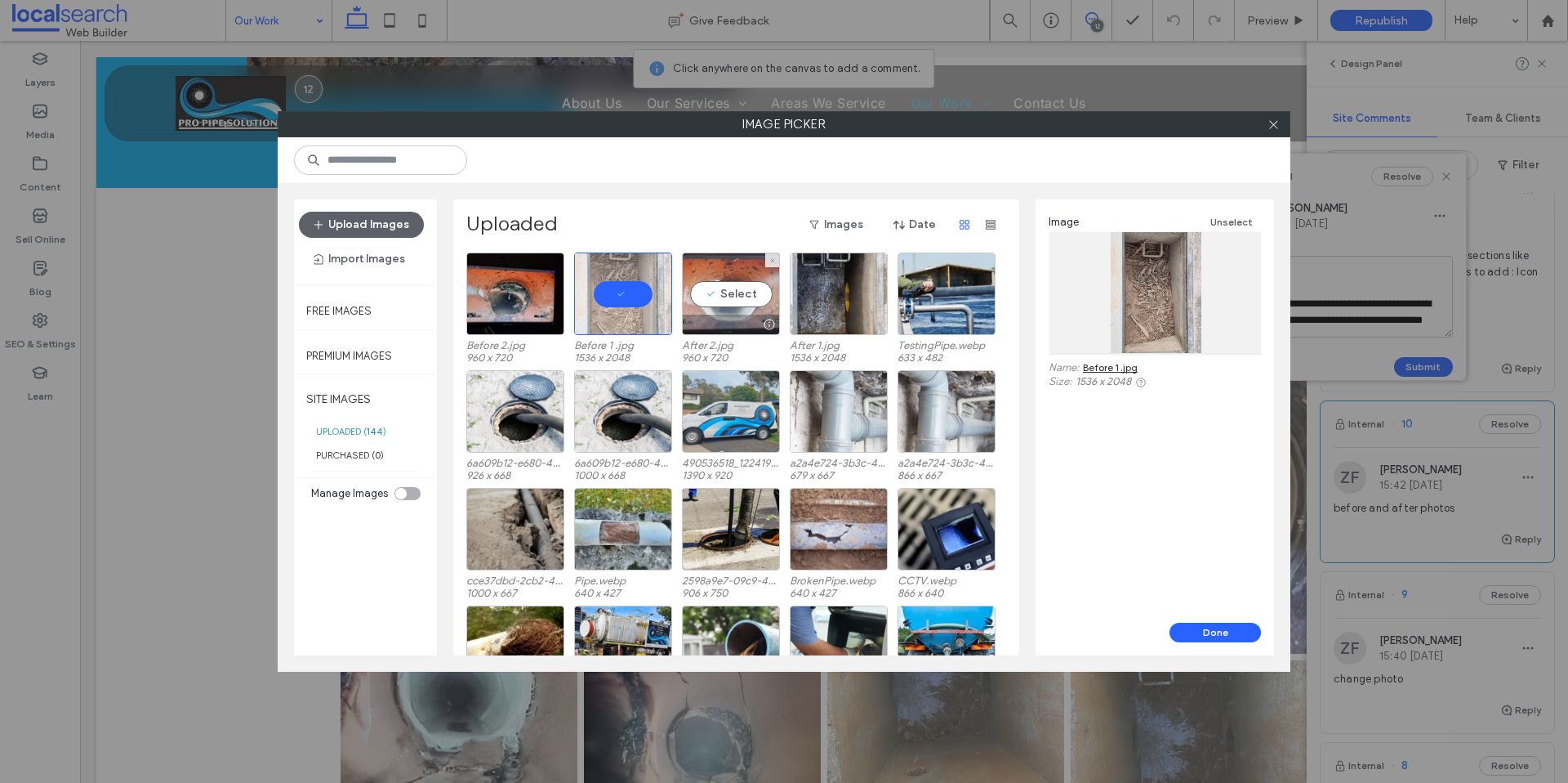
click at [717, 295] on div "Select" at bounding box center [731, 294] width 98 height 83
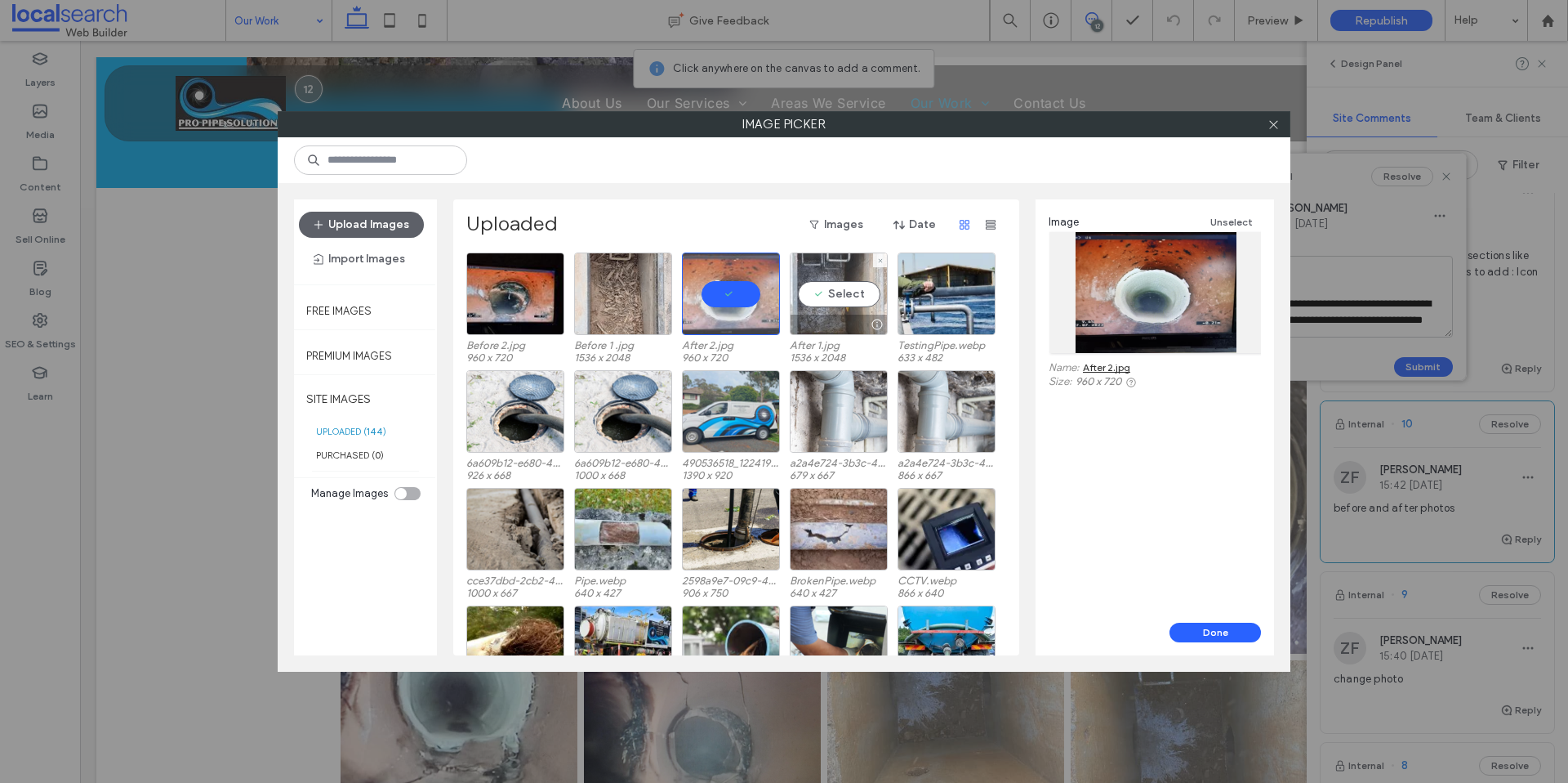
click at [828, 293] on div "Select" at bounding box center [838, 294] width 98 height 83
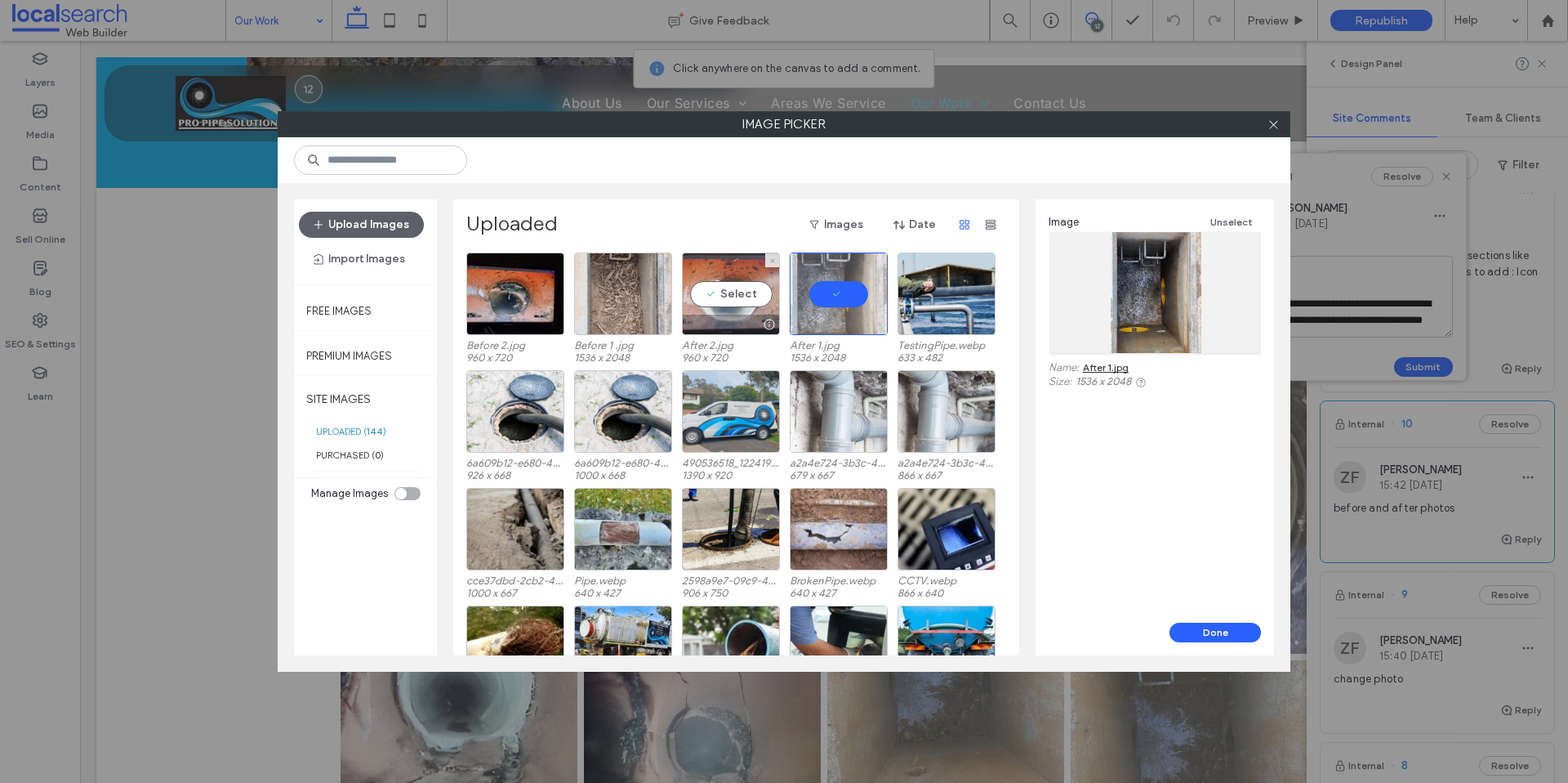
click at [731, 289] on div "Select" at bounding box center [731, 294] width 98 height 83
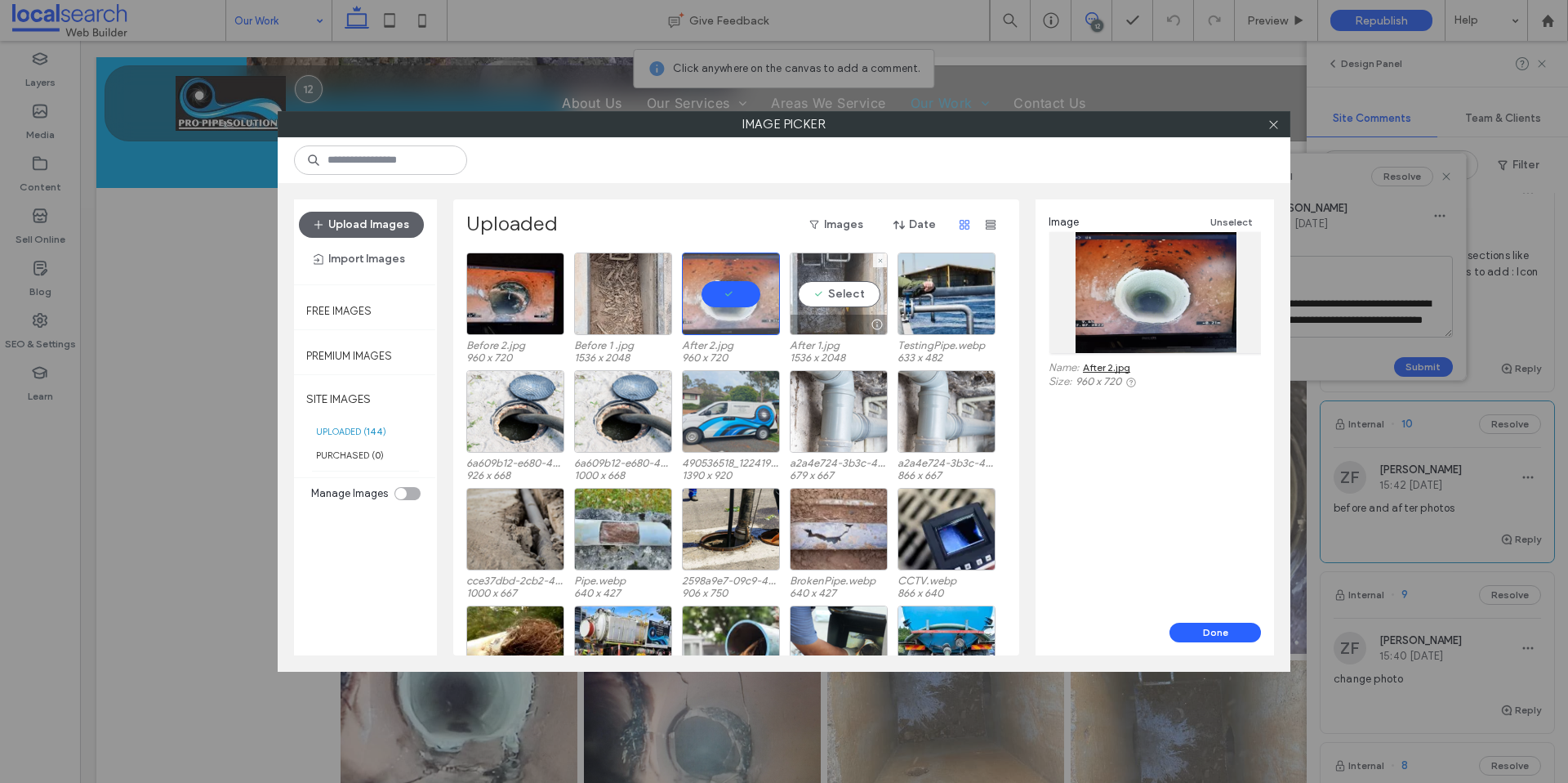
click at [828, 290] on div "Select" at bounding box center [838, 294] width 98 height 83
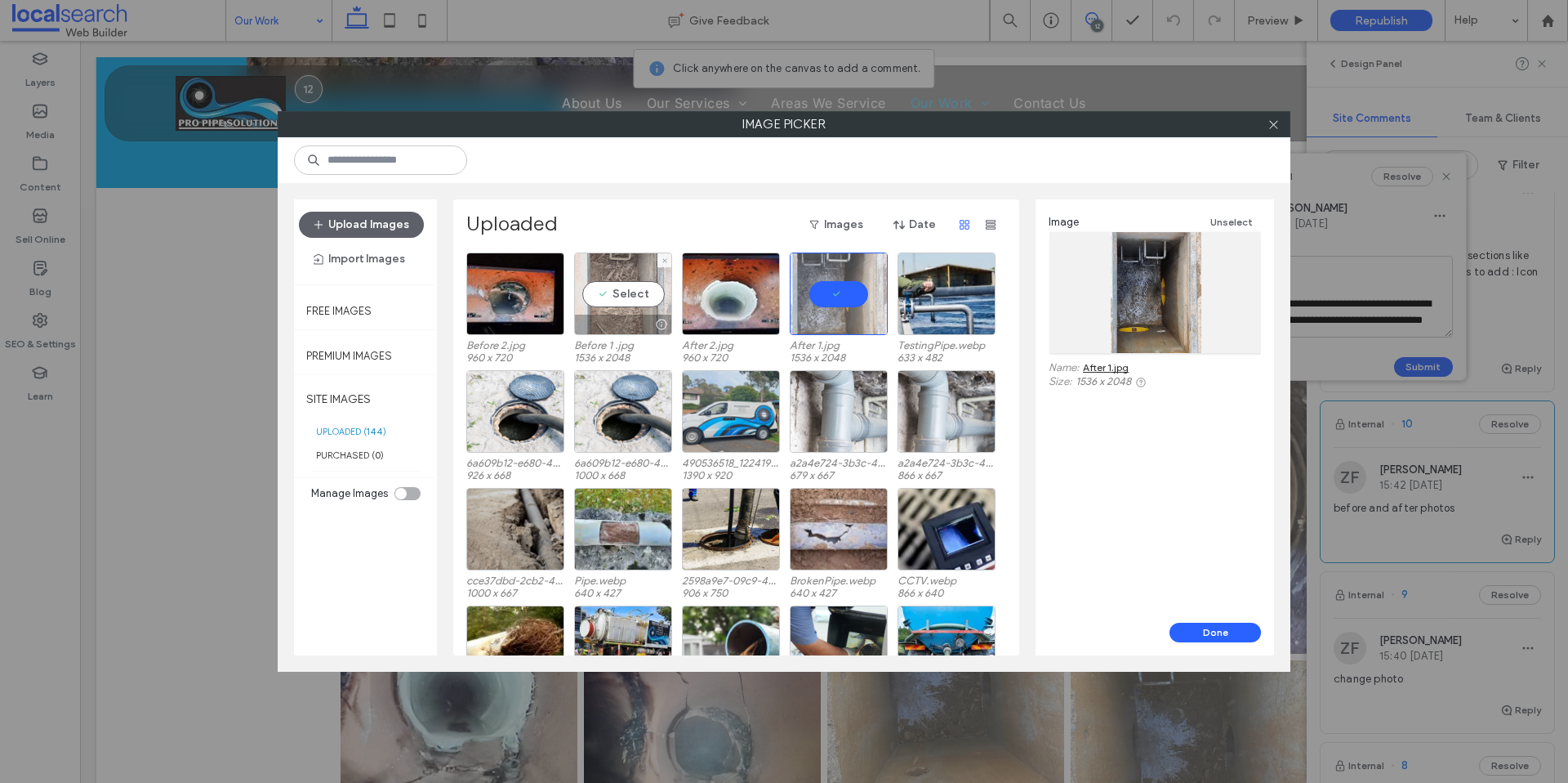
click at [616, 292] on div "Select" at bounding box center [623, 294] width 98 height 83
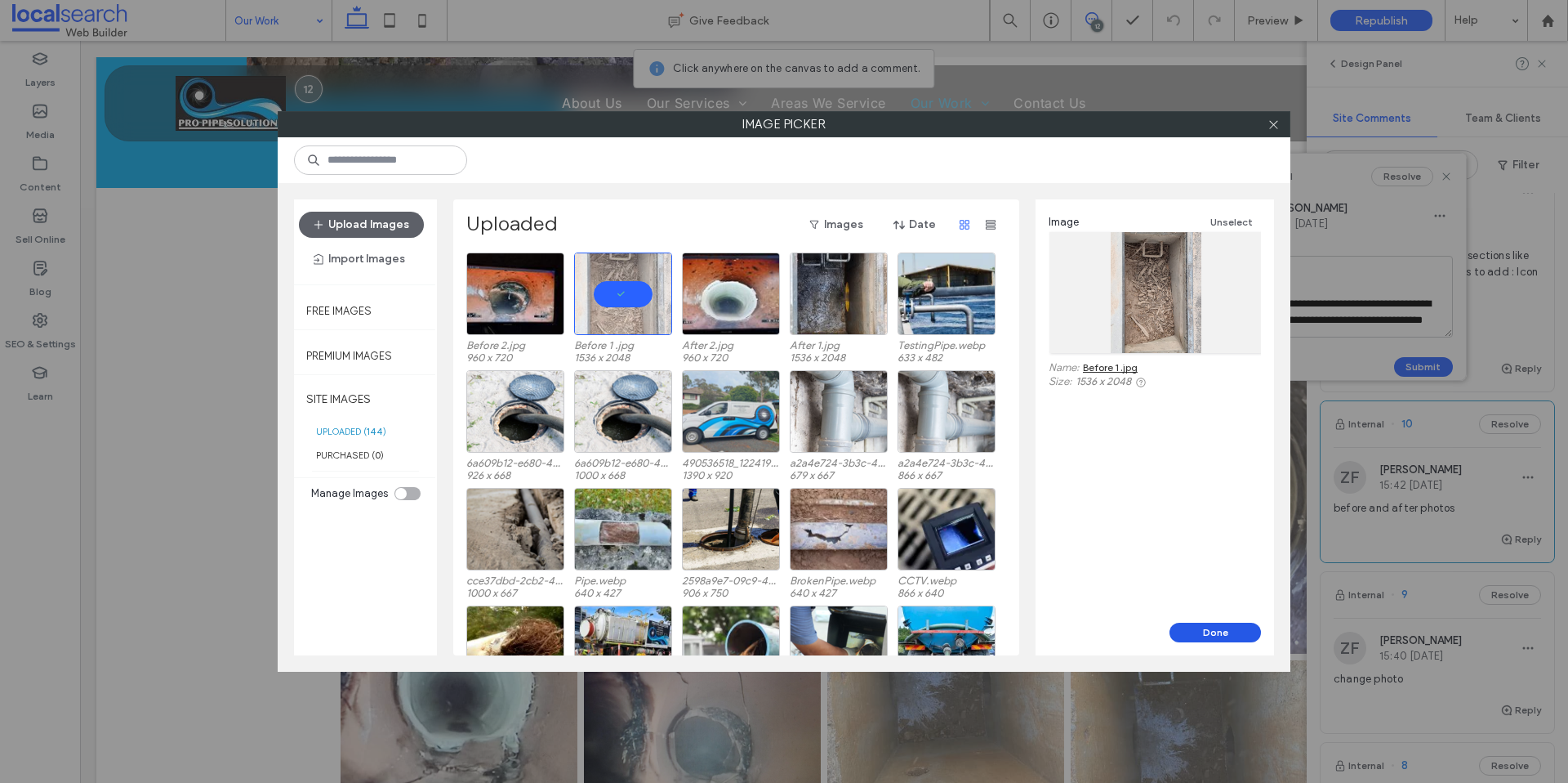
click at [1217, 629] on button "Done" at bounding box center [1215, 633] width 92 height 20
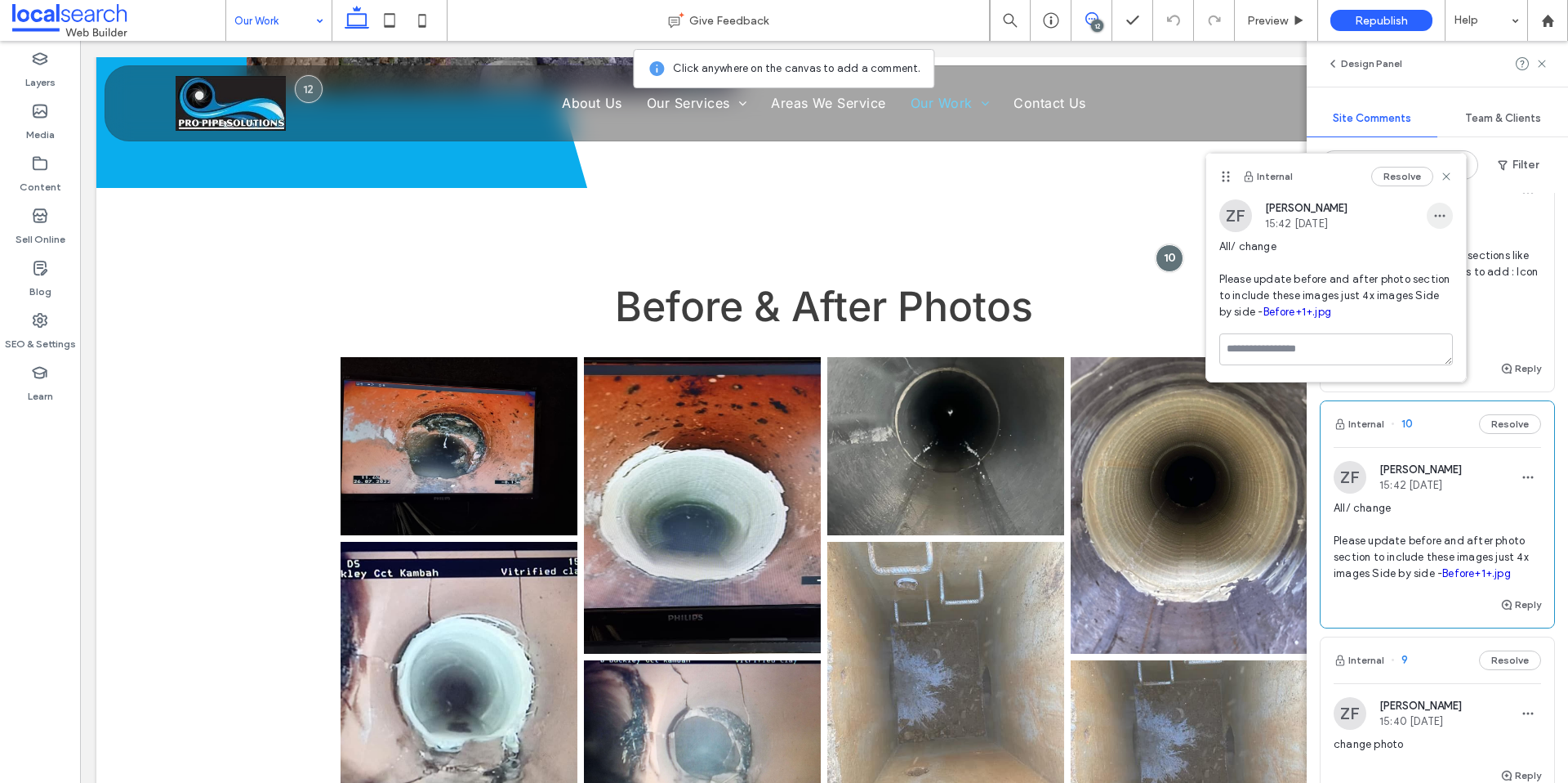
click at [1437, 217] on icon "button" at bounding box center [1440, 216] width 13 height 13
click at [1388, 254] on div "Edit" at bounding box center [1380, 258] width 145 height 31
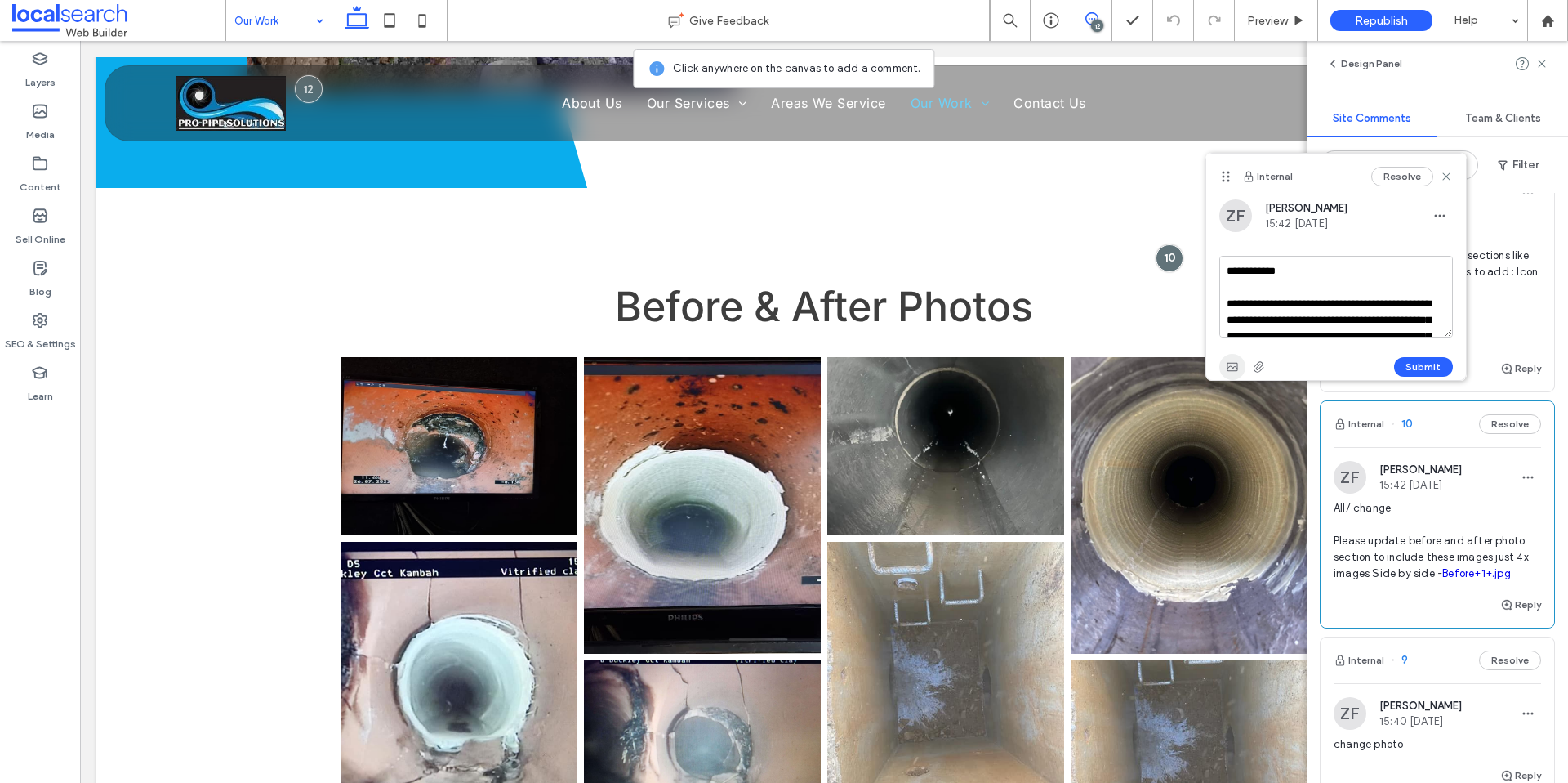
click at [1236, 363] on use "button" at bounding box center [1232, 366] width 11 height 8
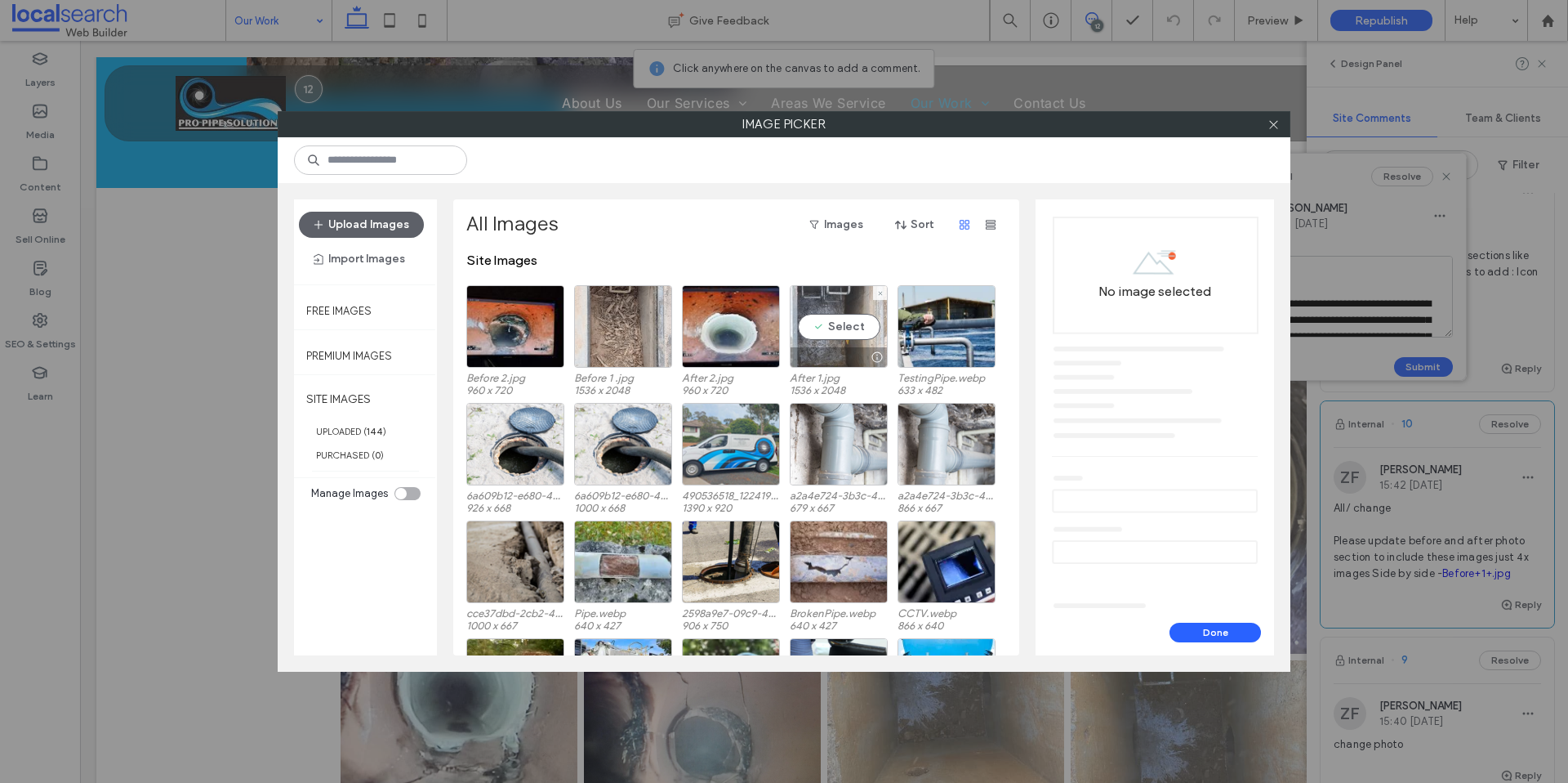
click at [853, 325] on div "Select" at bounding box center [838, 327] width 98 height 83
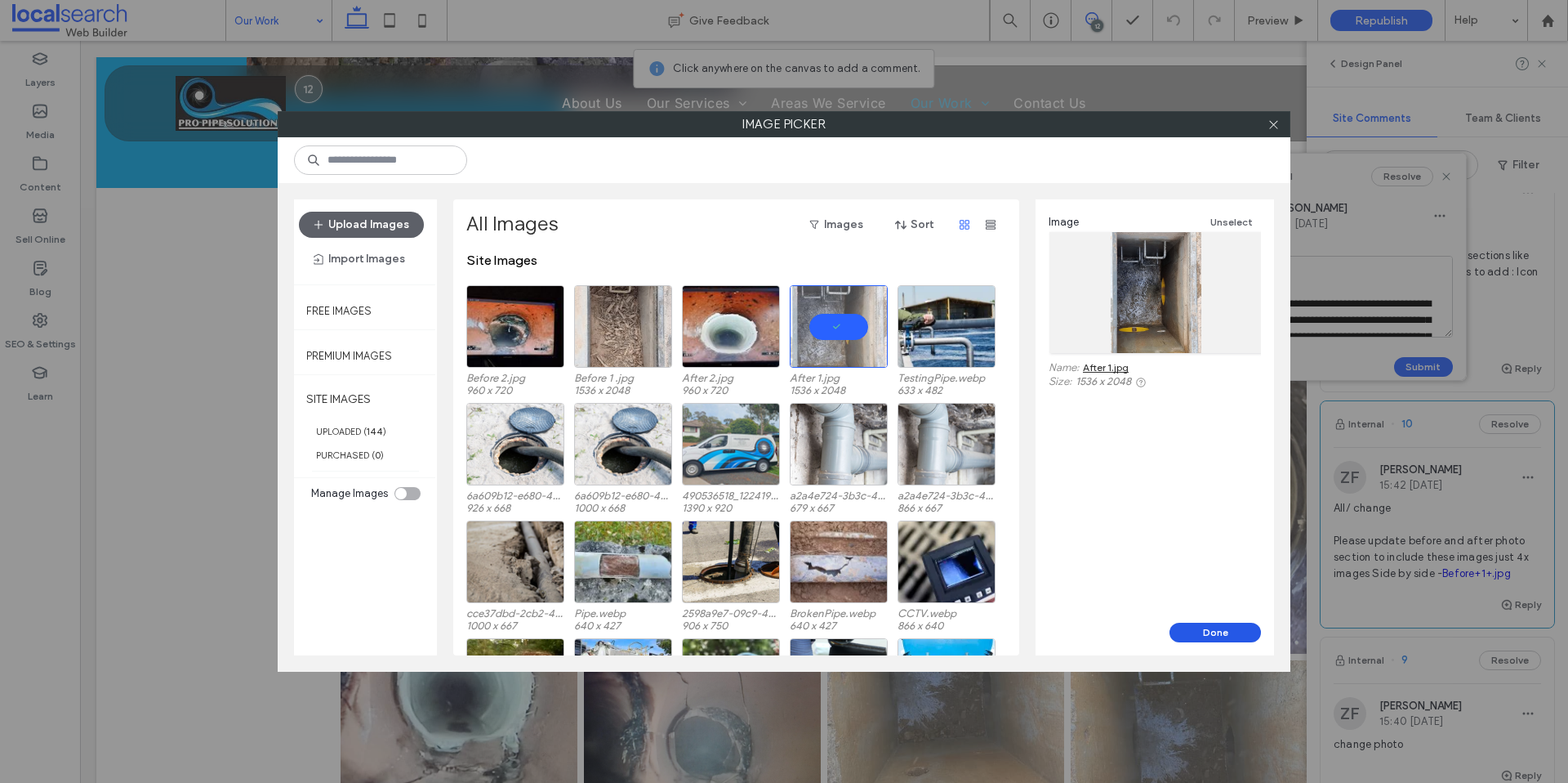
click at [1205, 636] on button "Done" at bounding box center [1215, 633] width 92 height 20
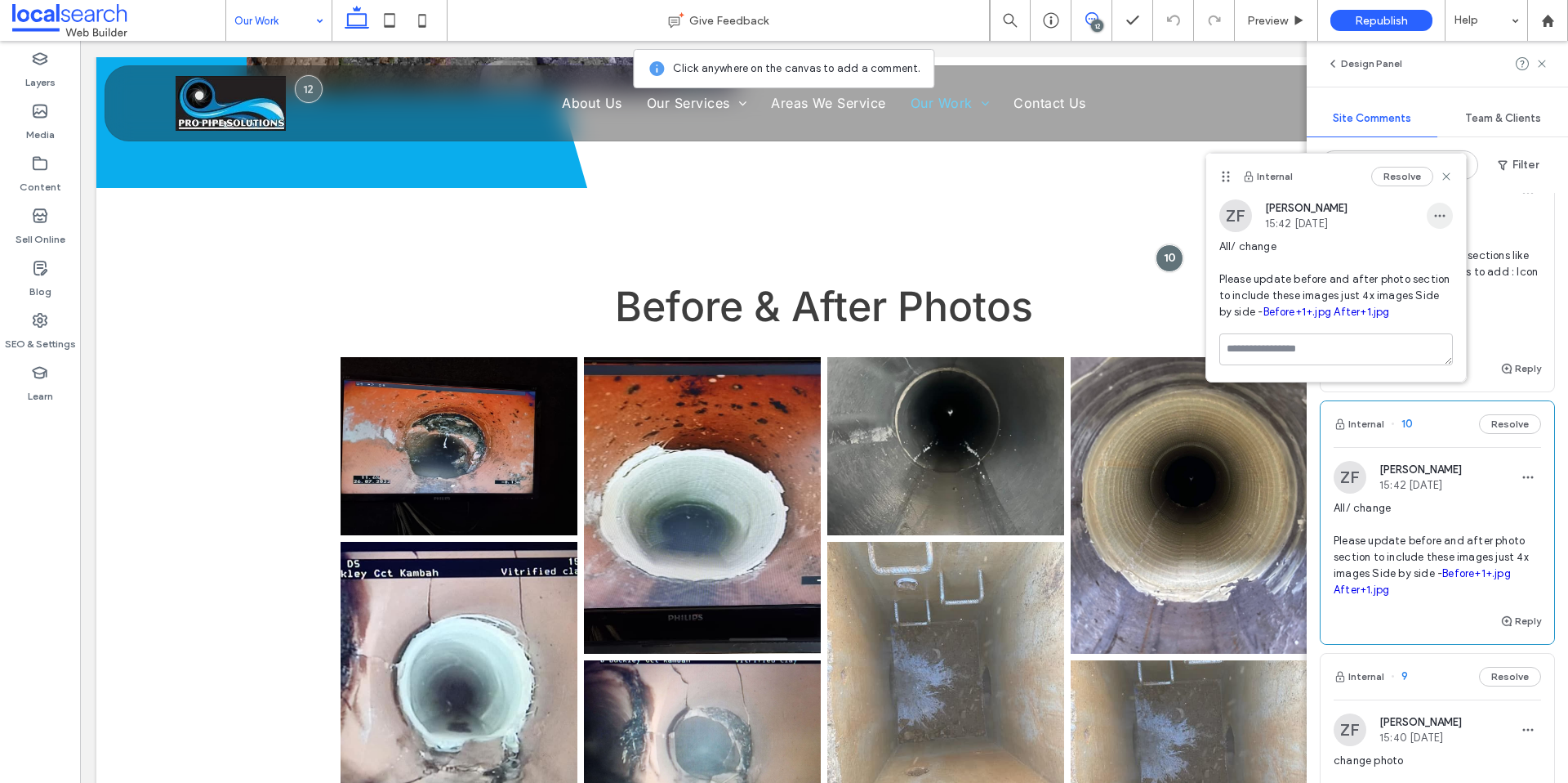
click at [1431, 213] on span "button" at bounding box center [1440, 216] width 26 height 26
click at [1393, 252] on div "Edit" at bounding box center [1380, 258] width 145 height 31
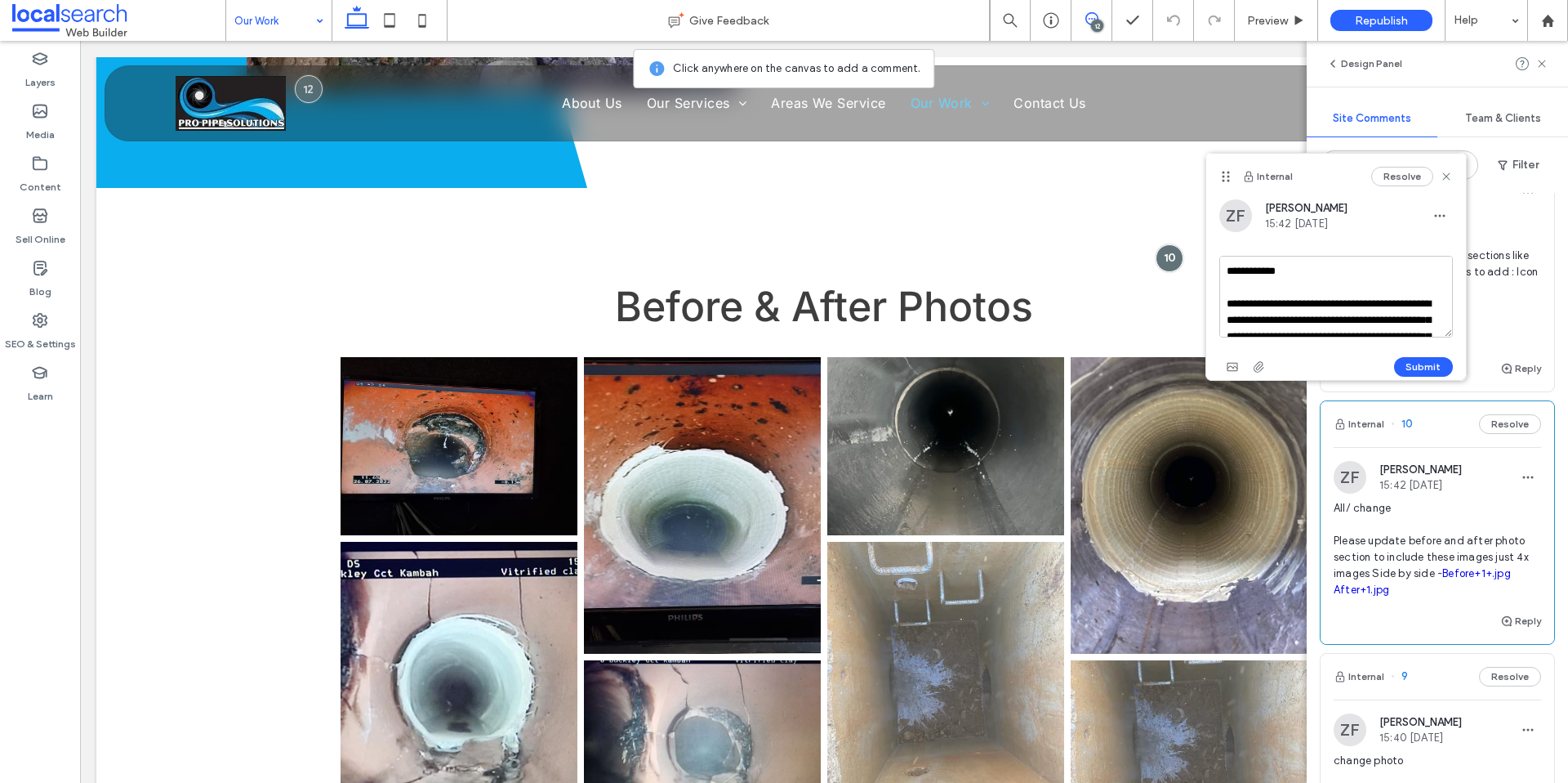
scroll to position [80, 0]
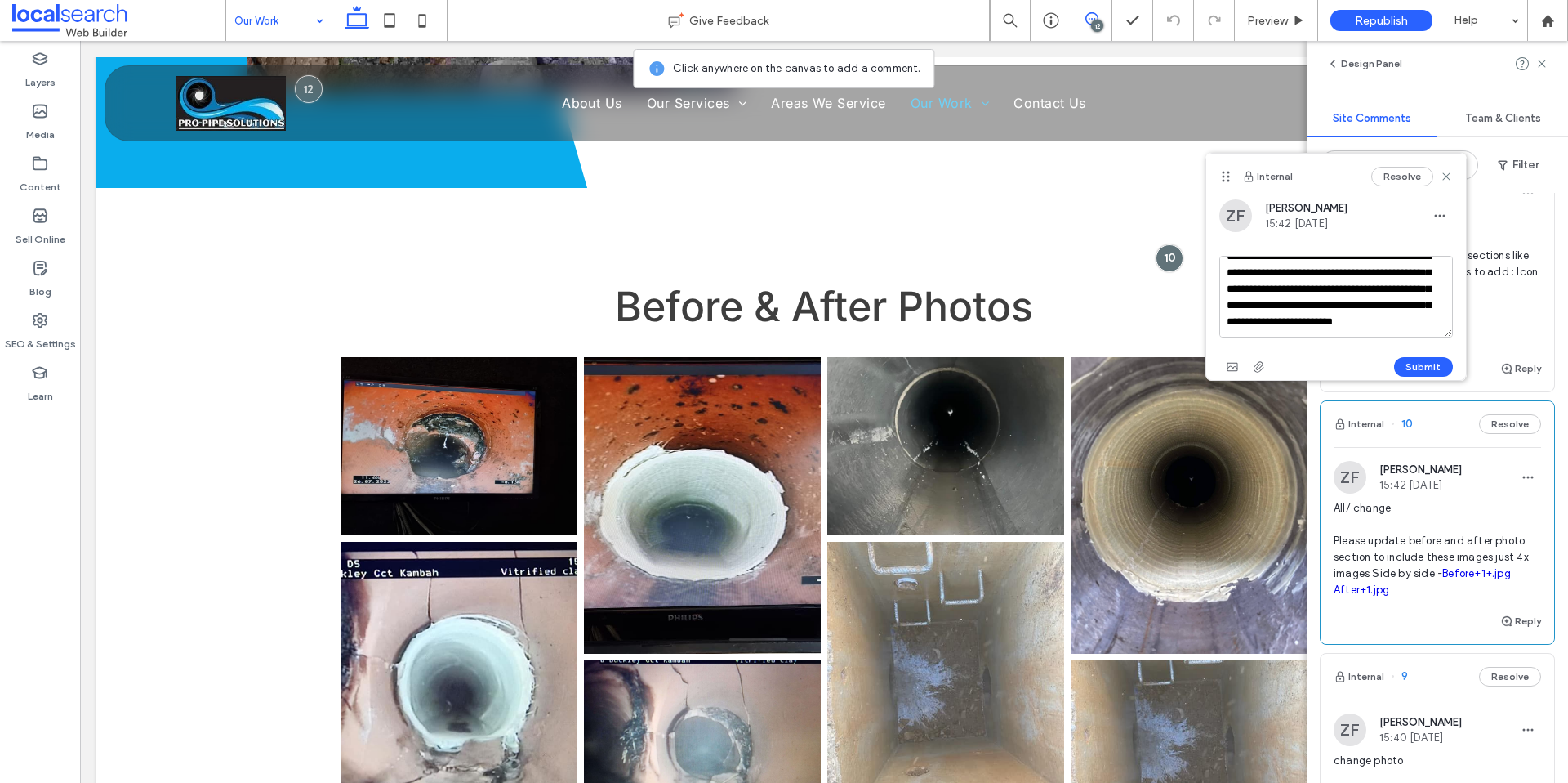
click at [1336, 331] on textarea "**********" at bounding box center [1336, 296] width 233 height 82
type textarea "**********"
click at [1239, 359] on span "button" at bounding box center [1232, 366] width 26 height 26
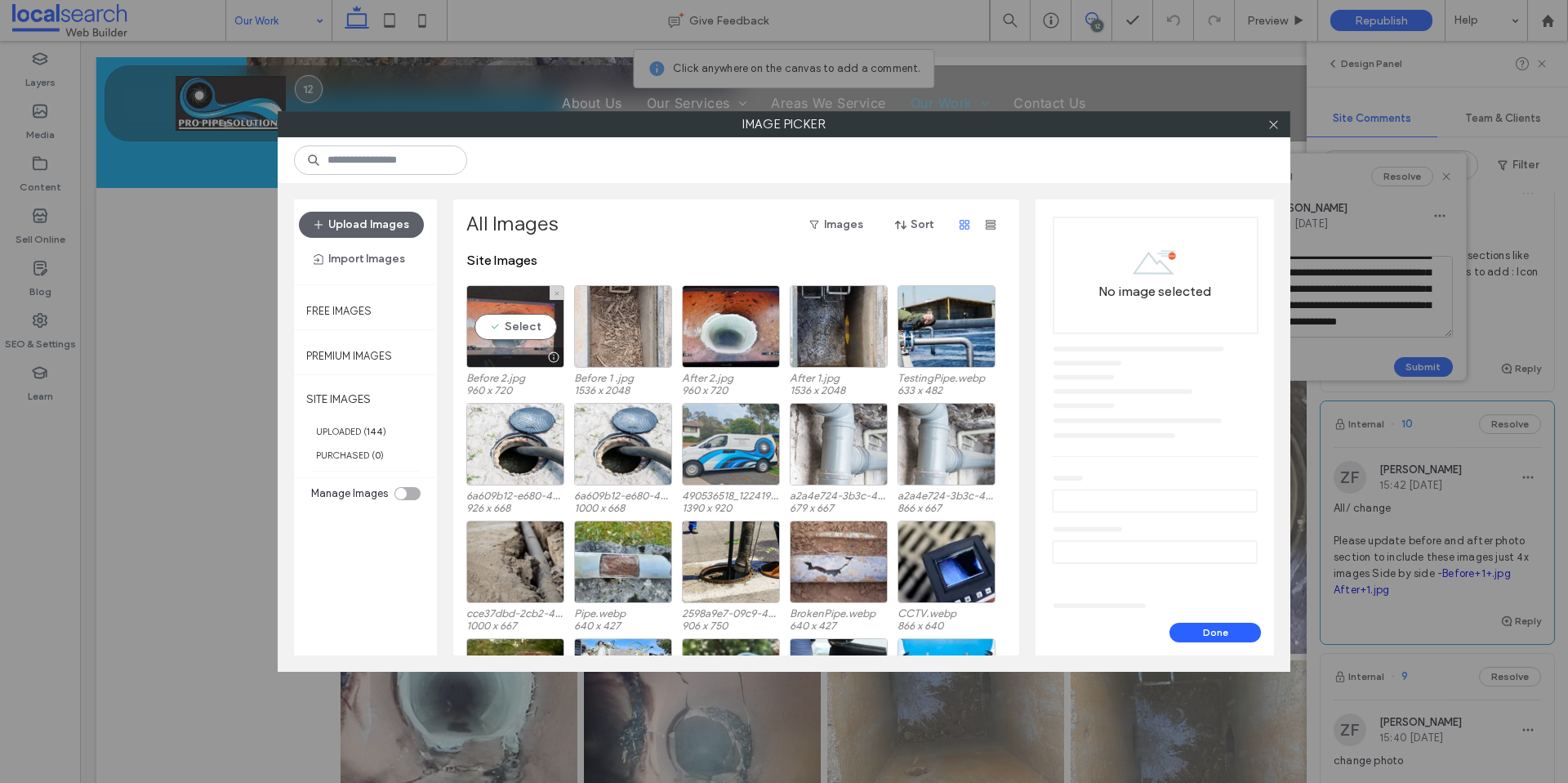
click at [521, 323] on div "Select" at bounding box center [515, 327] width 98 height 83
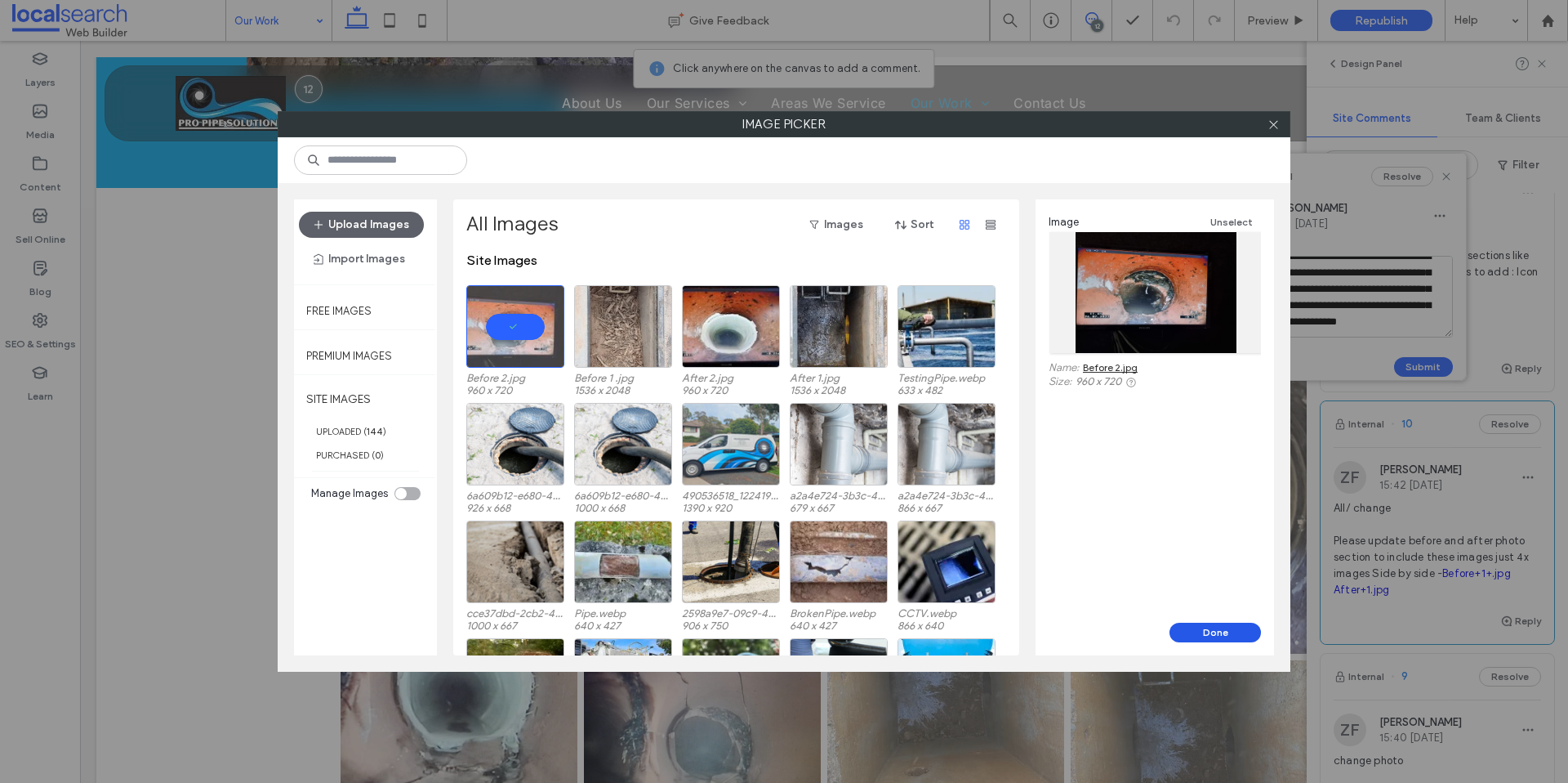
click at [1222, 636] on button "Done" at bounding box center [1215, 633] width 92 height 20
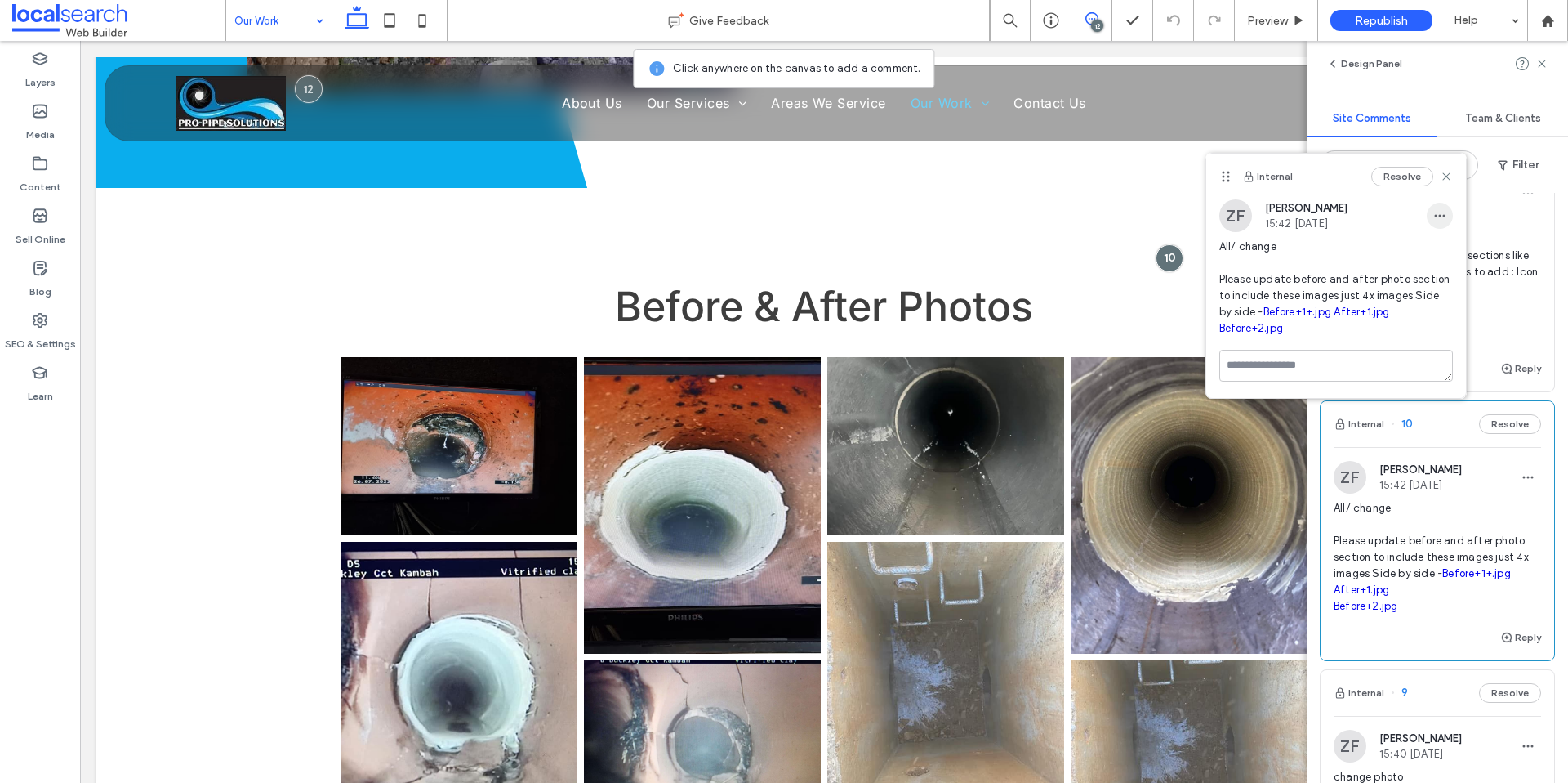
click at [1438, 211] on icon "button" at bounding box center [1440, 216] width 13 height 13
click at [1387, 252] on div "Edit" at bounding box center [1380, 258] width 145 height 31
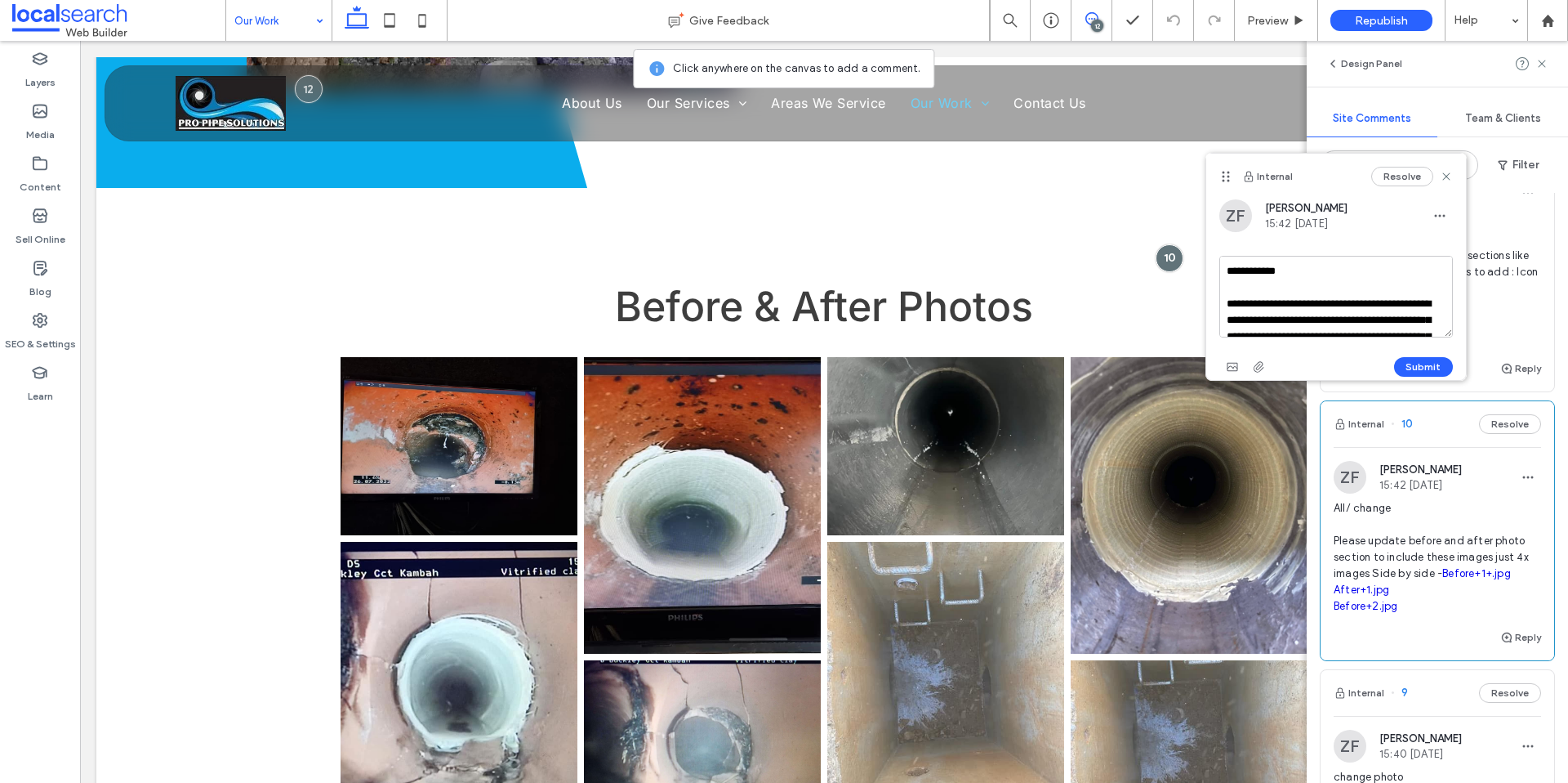
scroll to position [129, 0]
drag, startPoint x: 1314, startPoint y: 340, endPoint x: 1317, endPoint y: 330, distance: 10.4
click at [1315, 338] on div "**********" at bounding box center [1336, 298] width 233 height 85
click at [1318, 328] on textarea "**********" at bounding box center [1336, 296] width 233 height 82
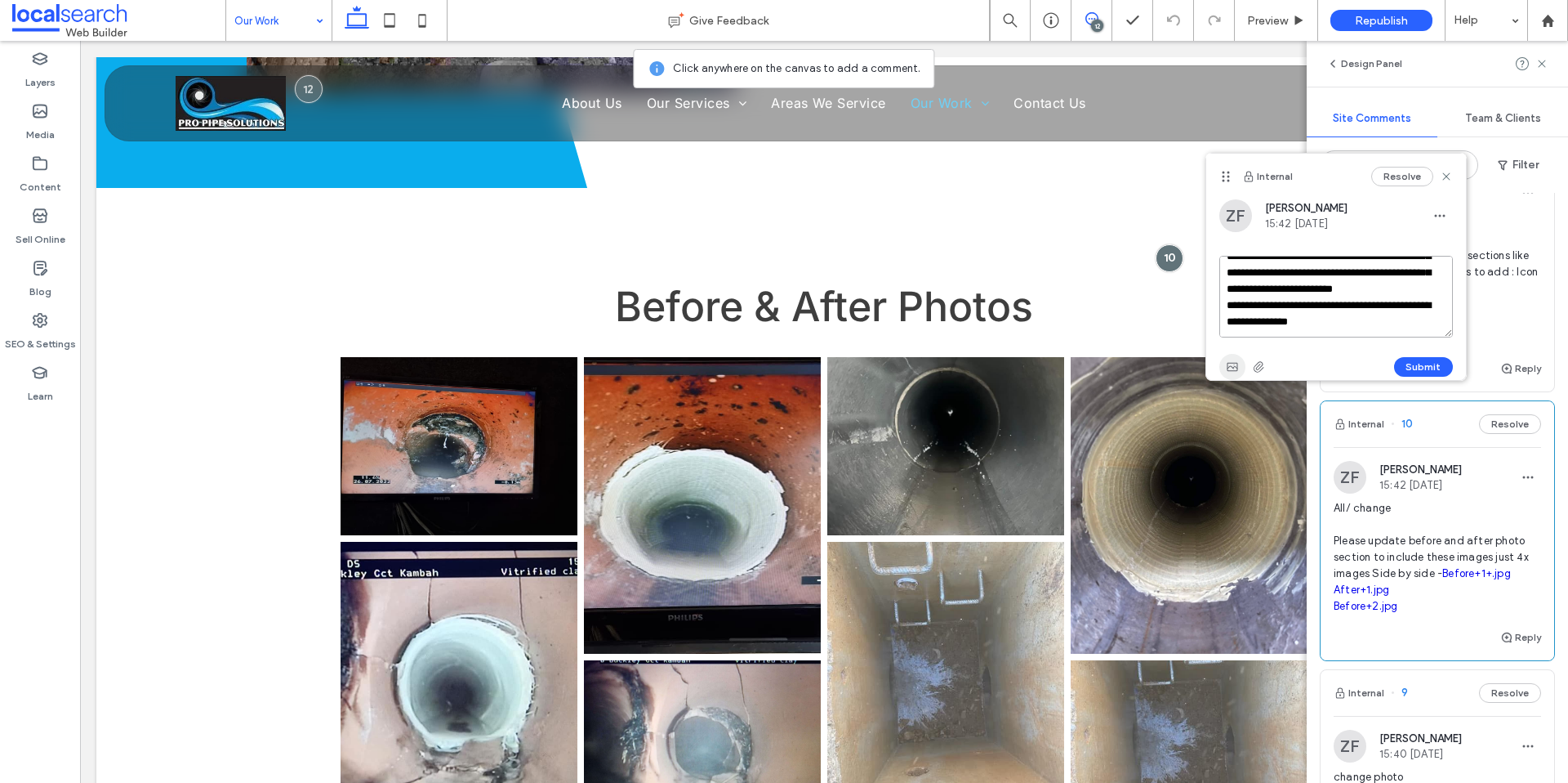
type textarea "**********"
click at [1236, 363] on use "button" at bounding box center [1232, 366] width 11 height 8
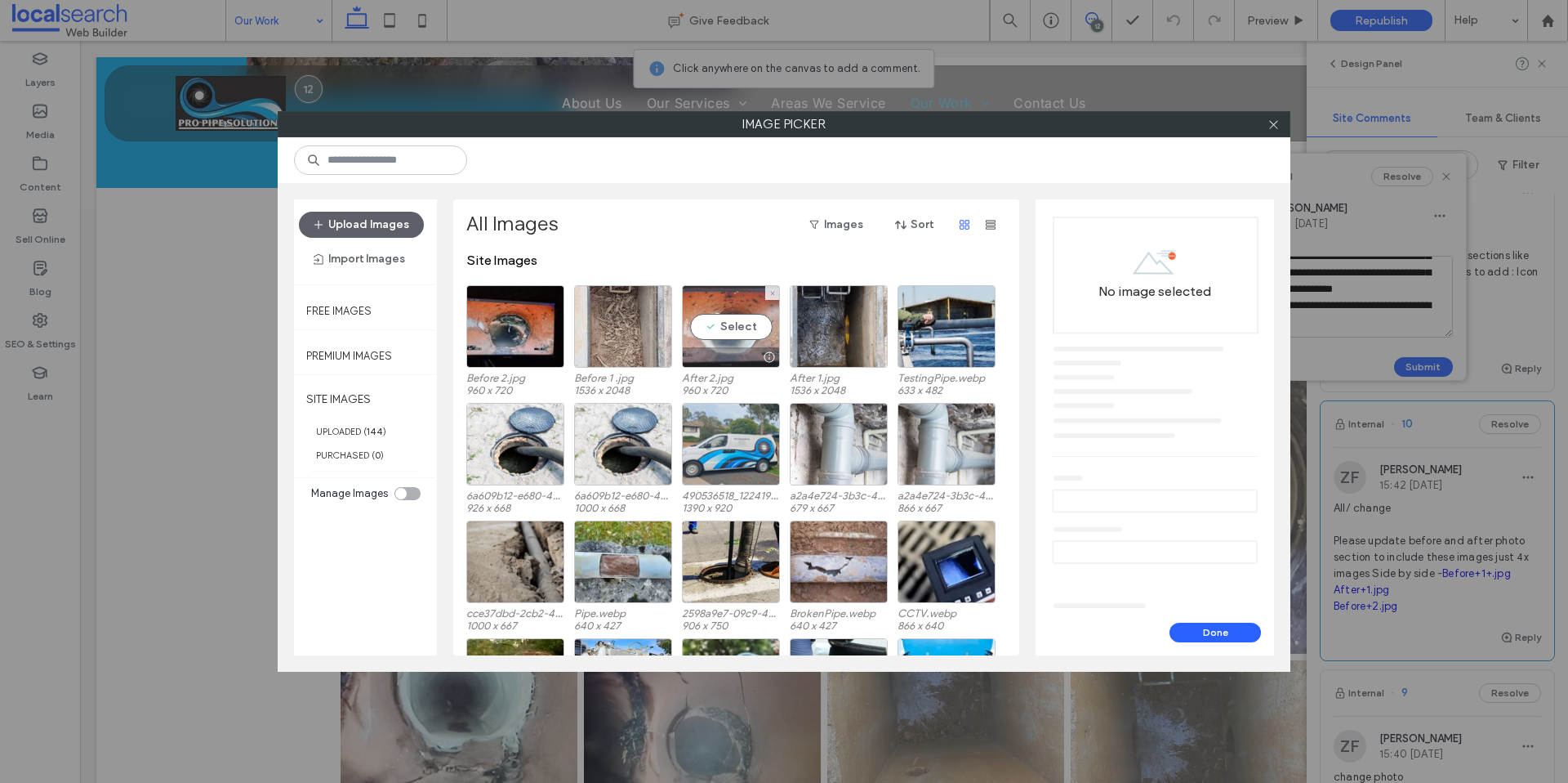
click at [750, 324] on div "Select" at bounding box center [731, 327] width 98 height 83
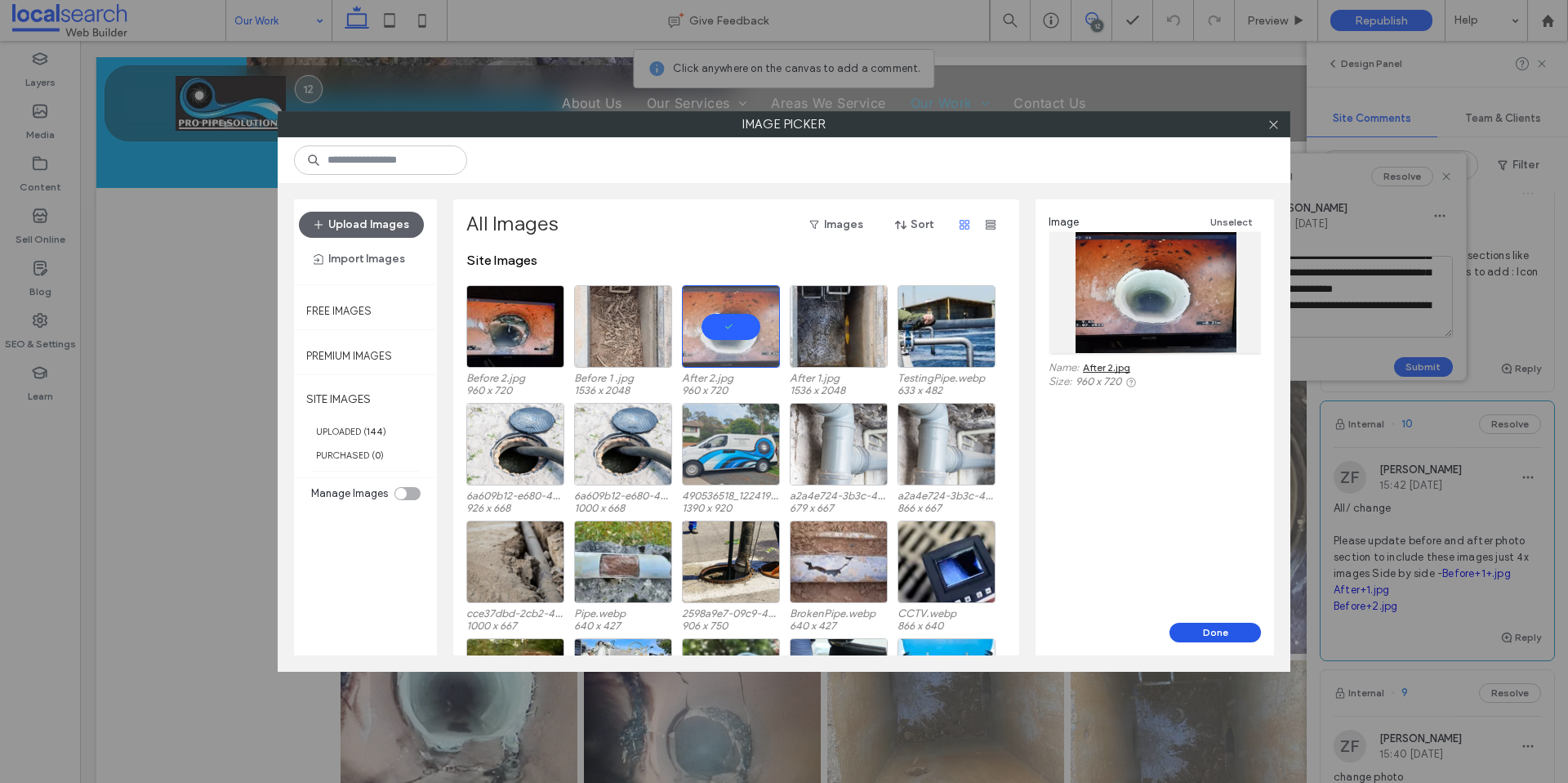
click at [1208, 631] on button "Done" at bounding box center [1215, 633] width 92 height 20
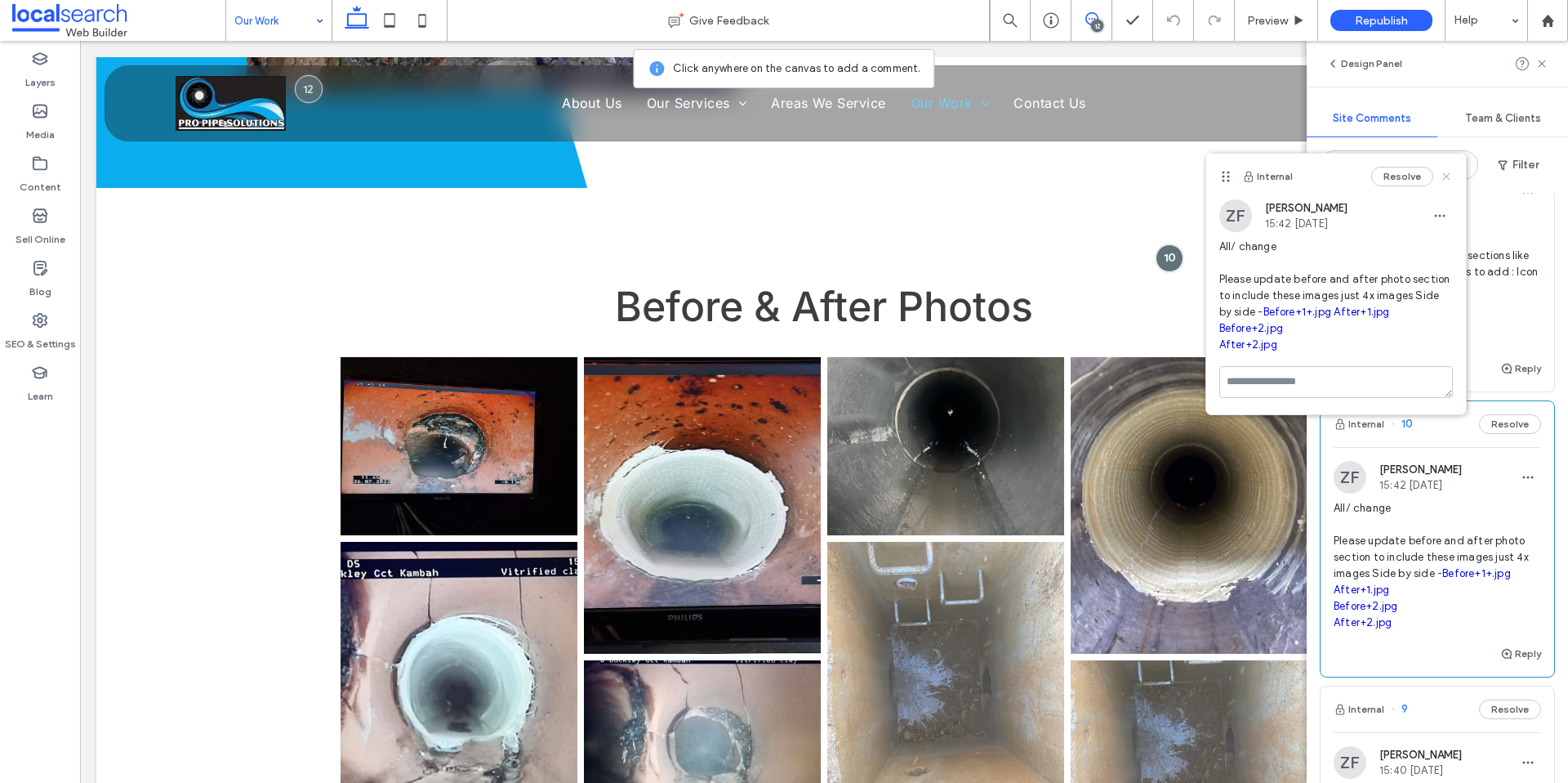
click at [1445, 176] on use at bounding box center [1446, 176] width 7 height 7
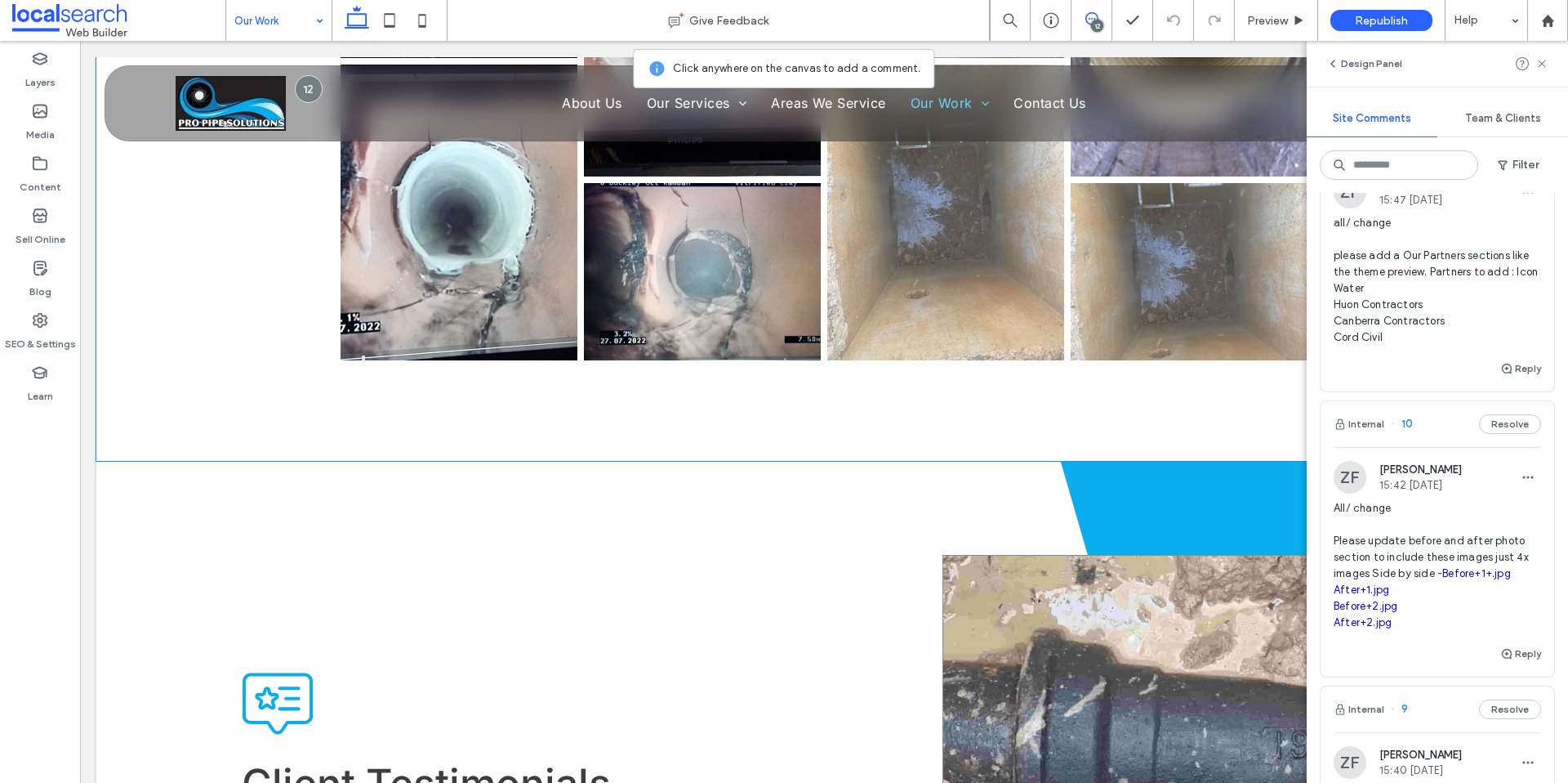
scroll to position [3992, 0]
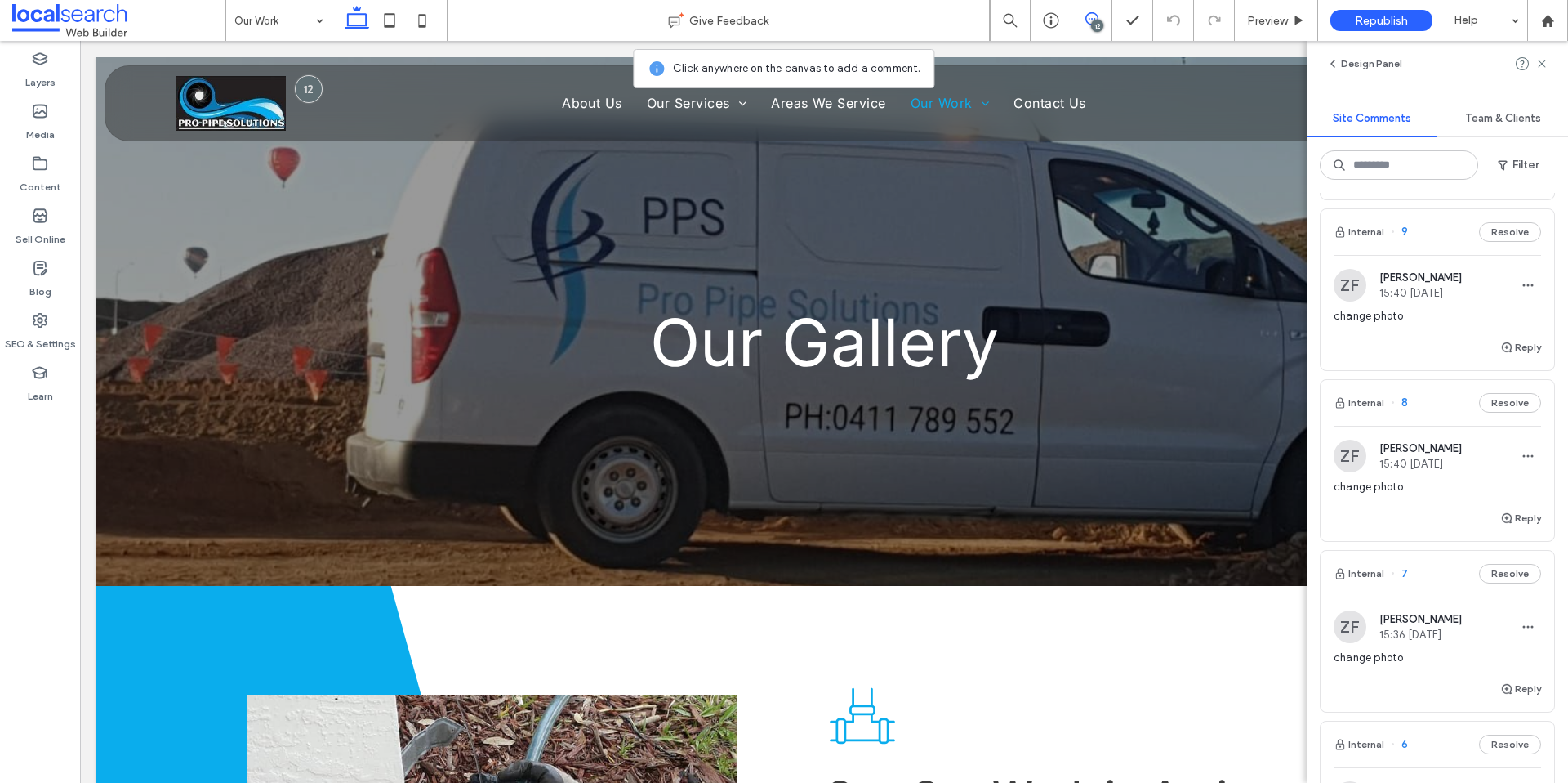
scroll to position [792, 0]
click at [1468, 492] on div "change photo" at bounding box center [1437, 489] width 207 height 30
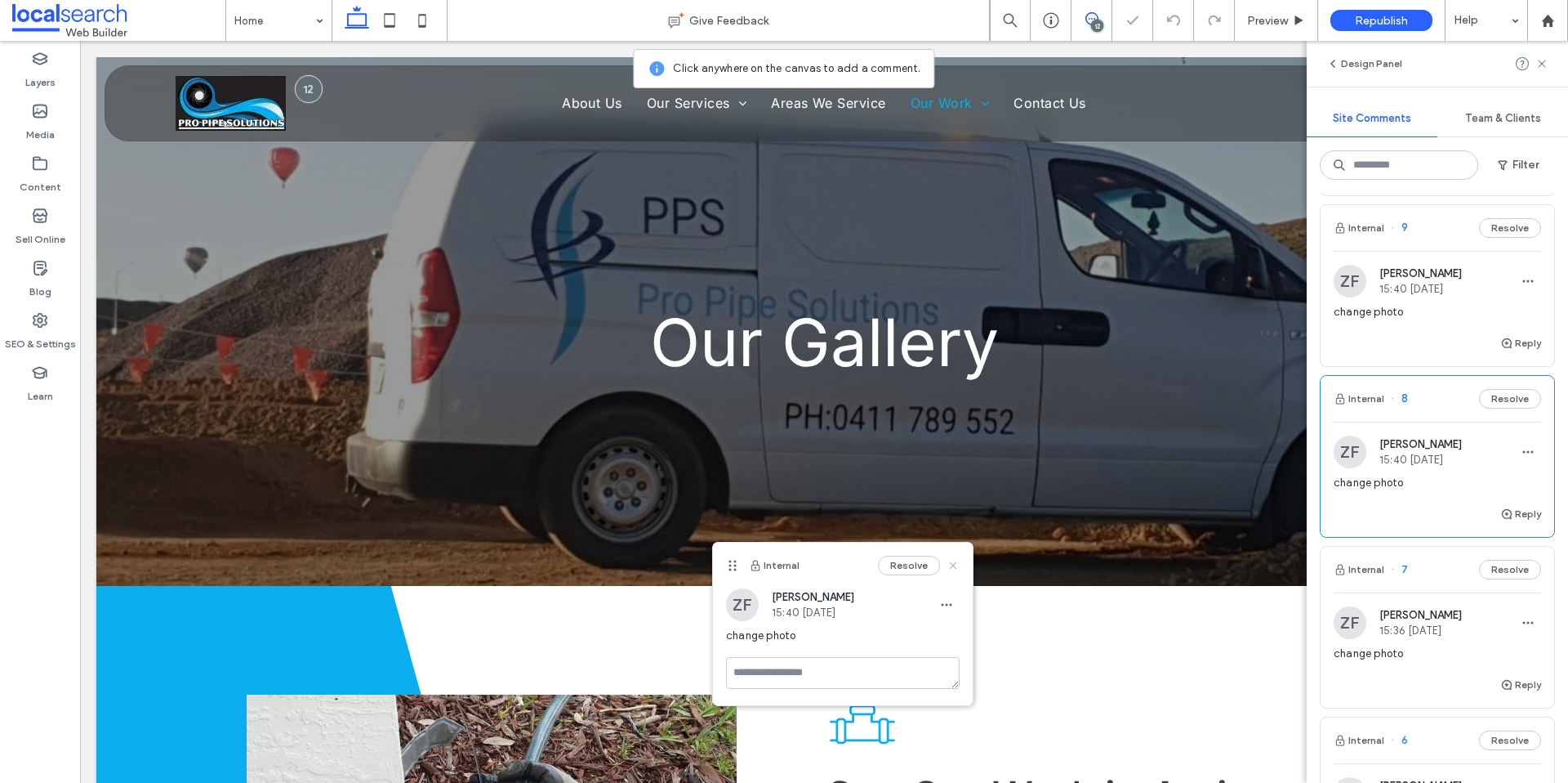
click at [951, 565] on icon at bounding box center [953, 566] width 13 height 13
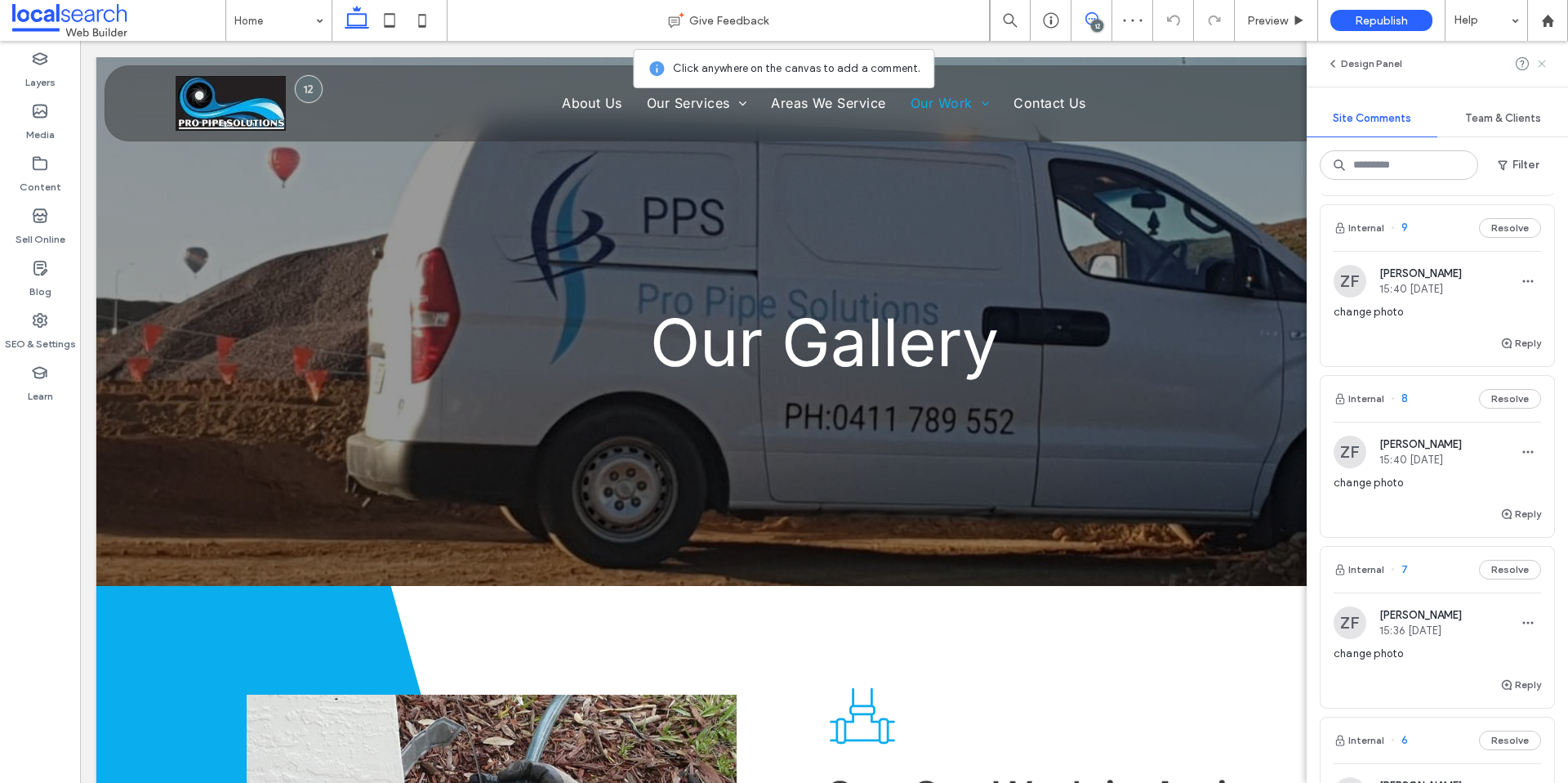
click at [1547, 60] on div "Design Panel" at bounding box center [1437, 64] width 261 height 46
click at [1544, 61] on use at bounding box center [1542, 63] width 7 height 7
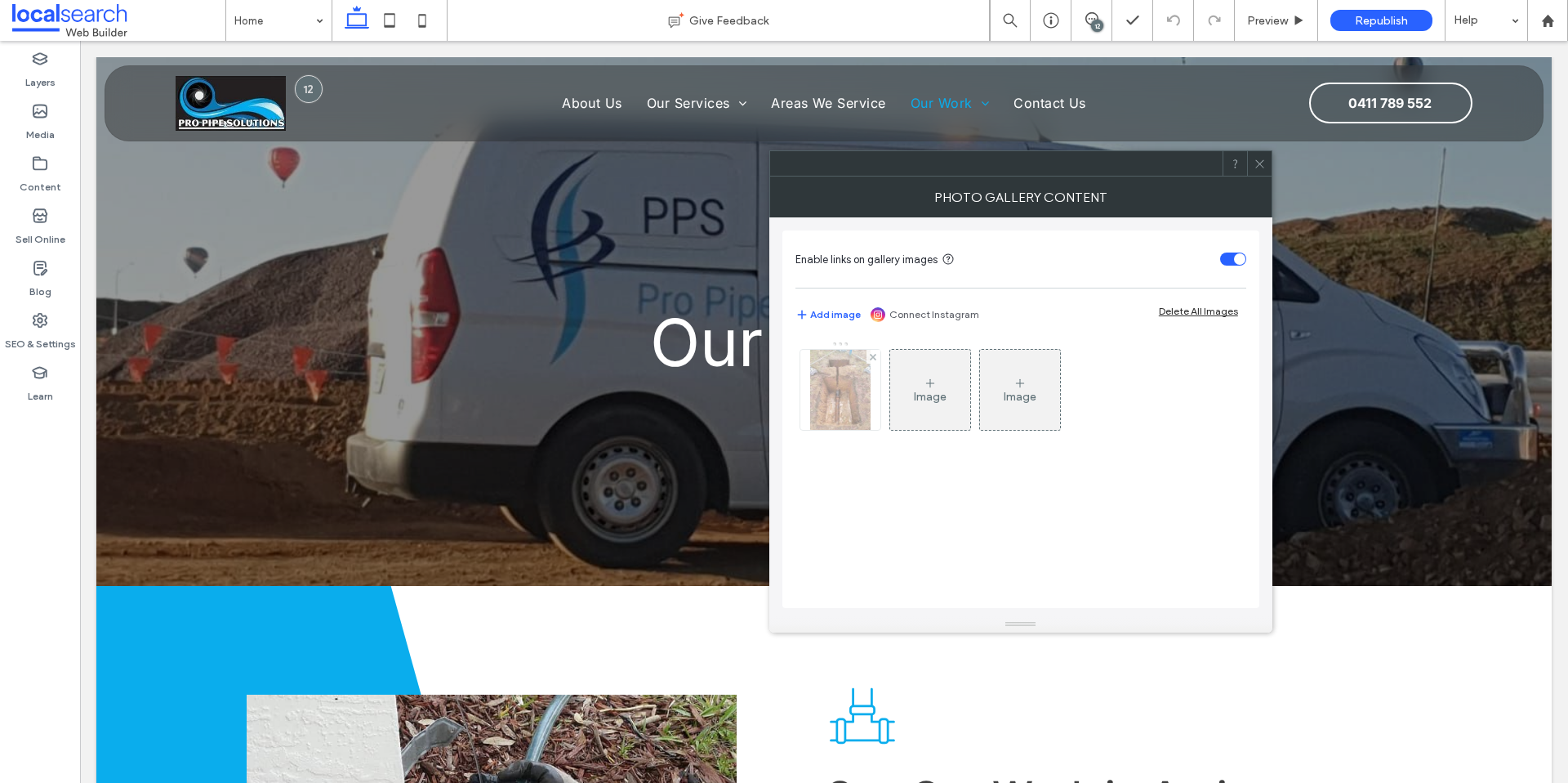
click at [858, 395] on img at bounding box center [840, 390] width 60 height 80
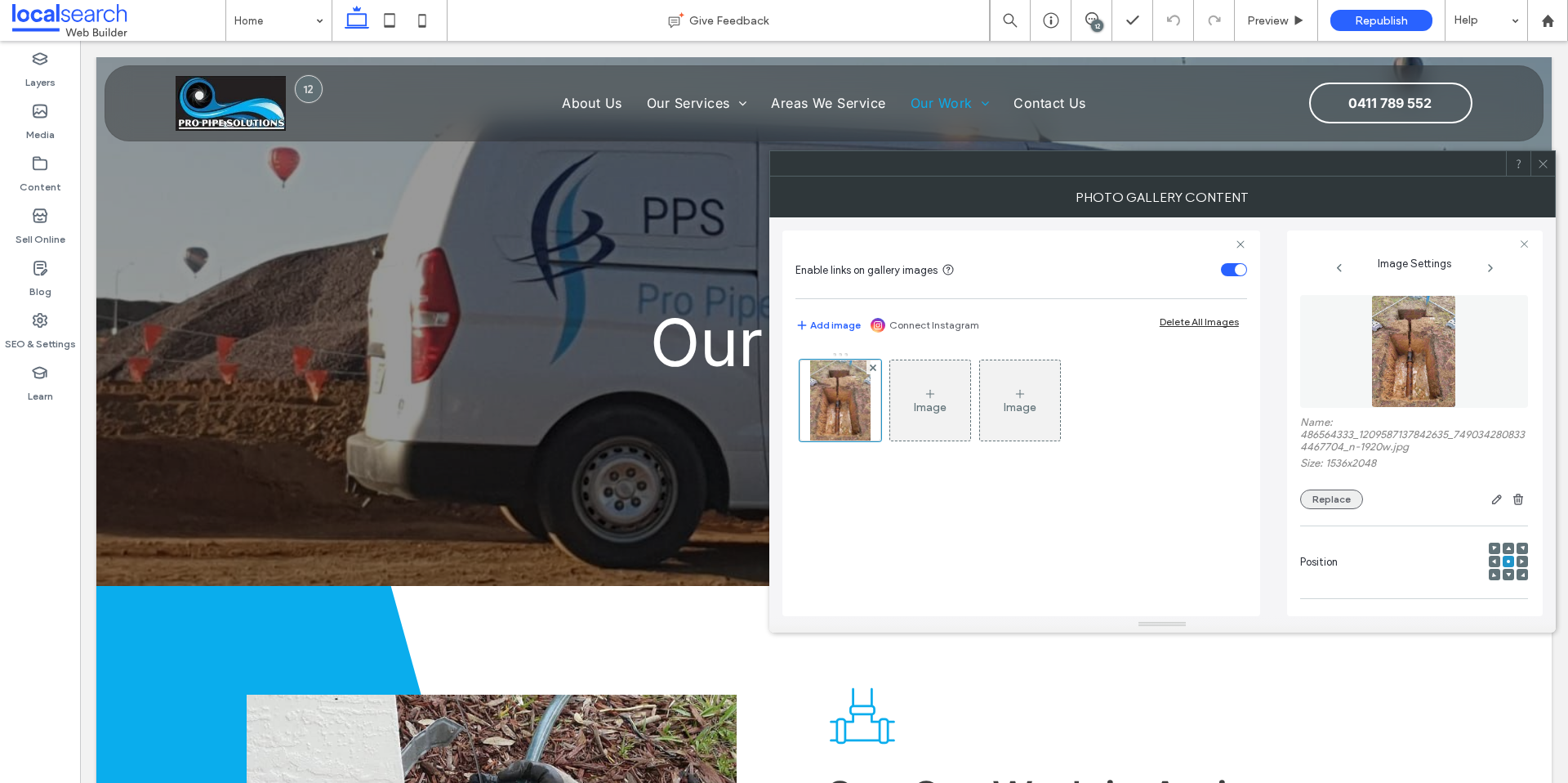
click at [1330, 494] on button "Replace" at bounding box center [1332, 499] width 63 height 20
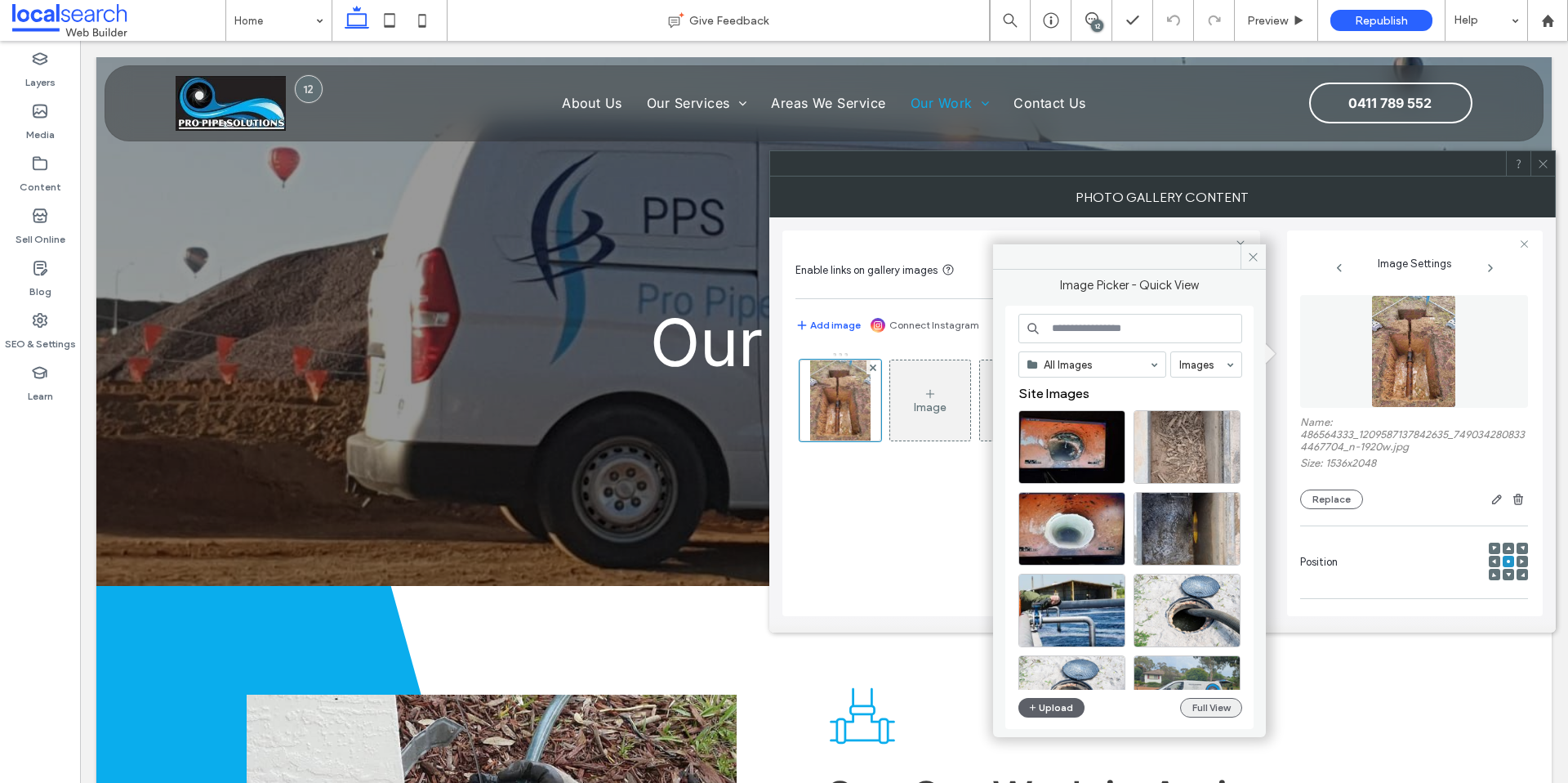
click at [1191, 705] on button "Full View" at bounding box center [1211, 708] width 62 height 20
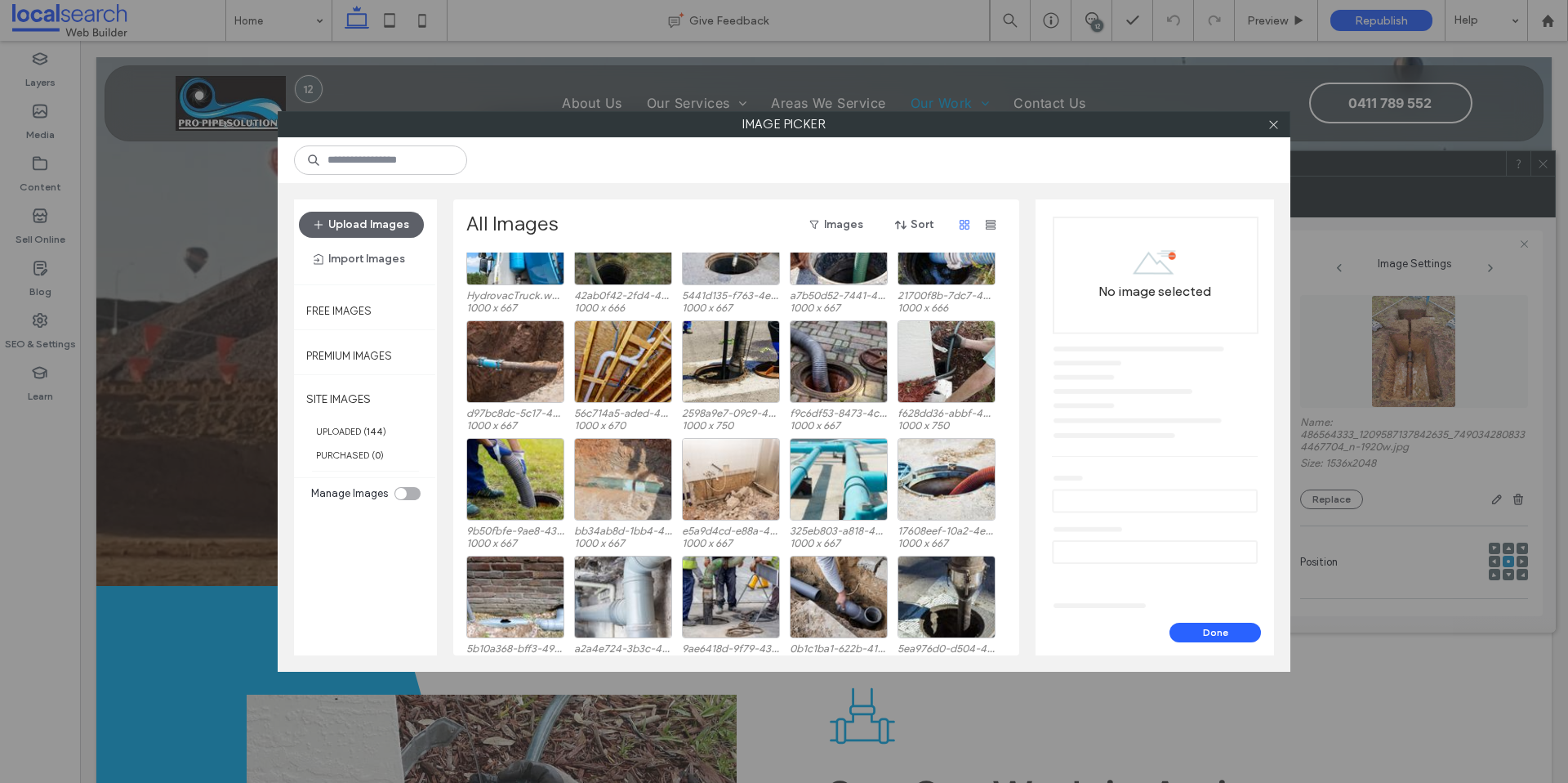
scroll to position [557, 0]
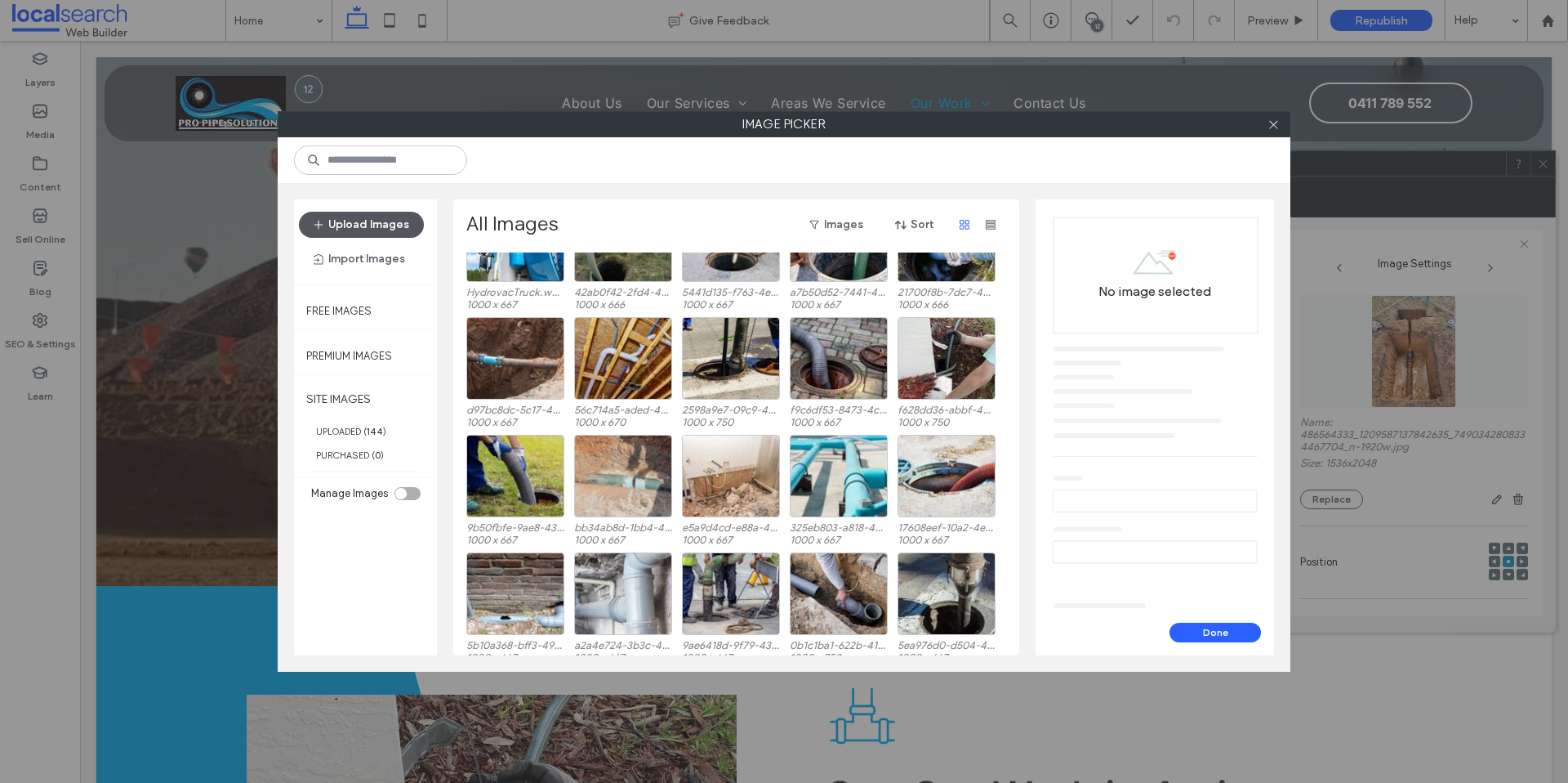
click at [387, 219] on button "Upload Images" at bounding box center [361, 224] width 125 height 26
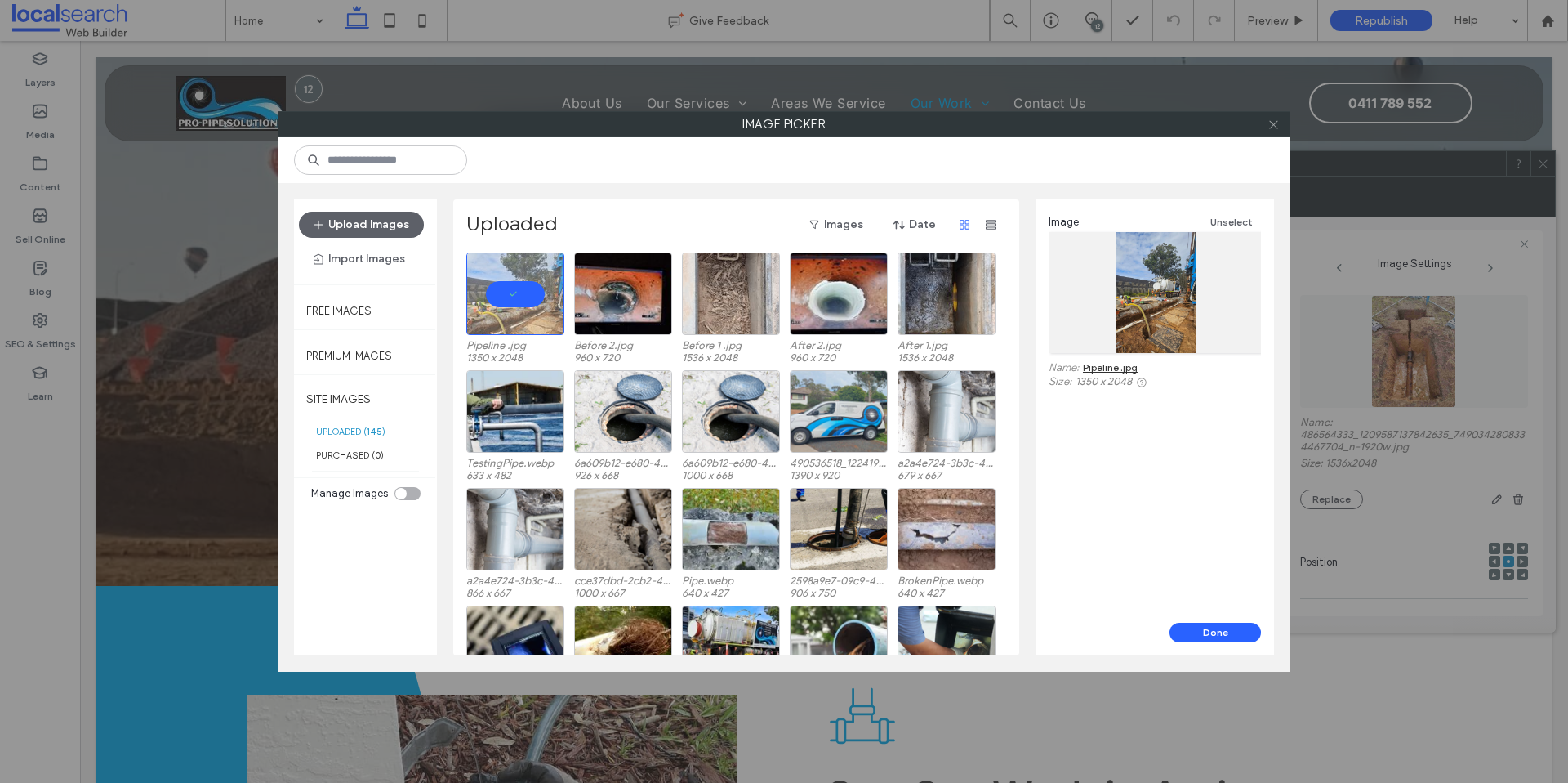
click at [1277, 122] on icon at bounding box center [1275, 125] width 13 height 13
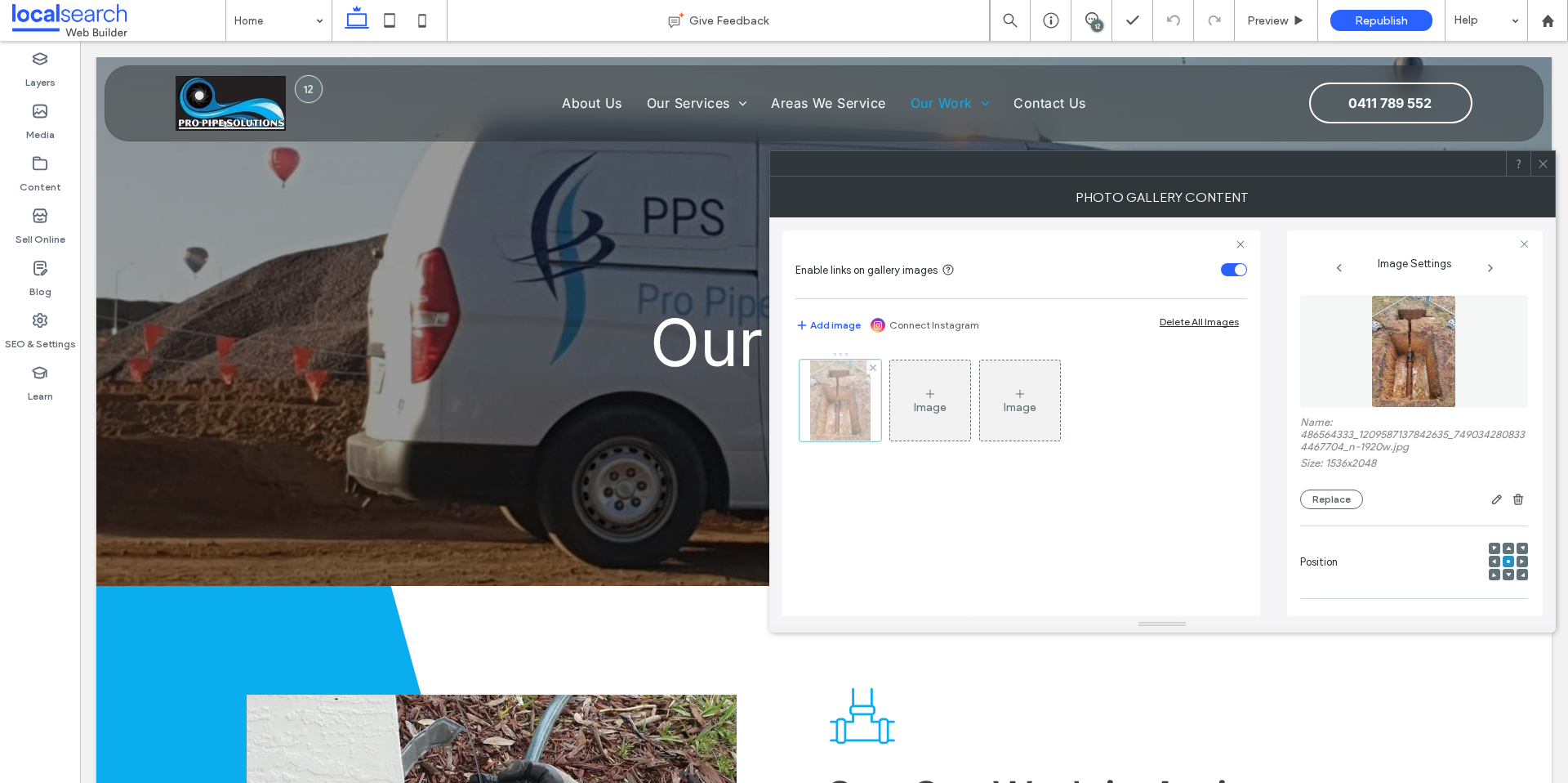
click at [846, 409] on div at bounding box center [840, 400] width 82 height 82
click at [1336, 505] on button "Replace" at bounding box center [1332, 499] width 63 height 20
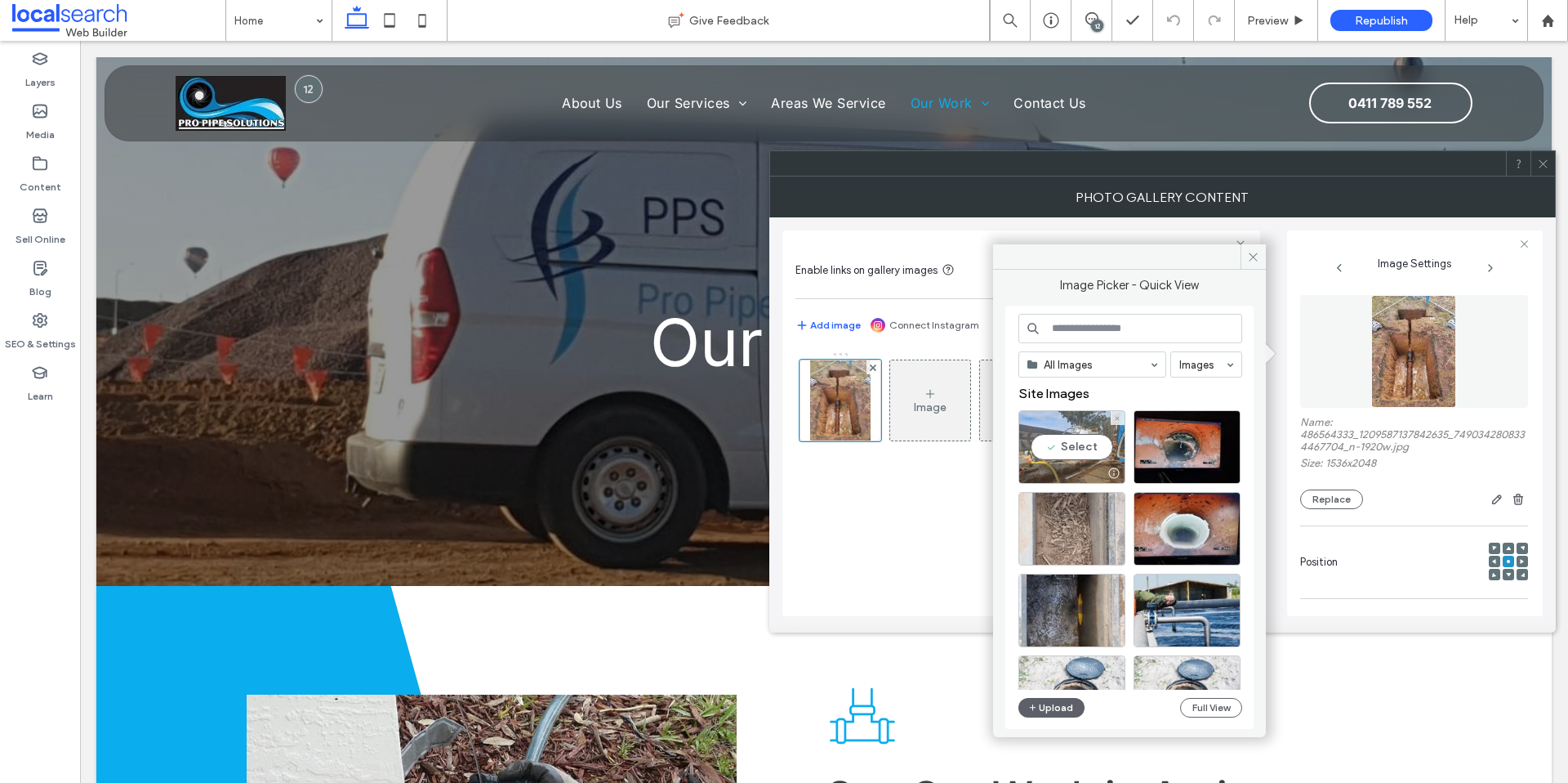
click at [1085, 444] on div "Select" at bounding box center [1072, 447] width 107 height 74
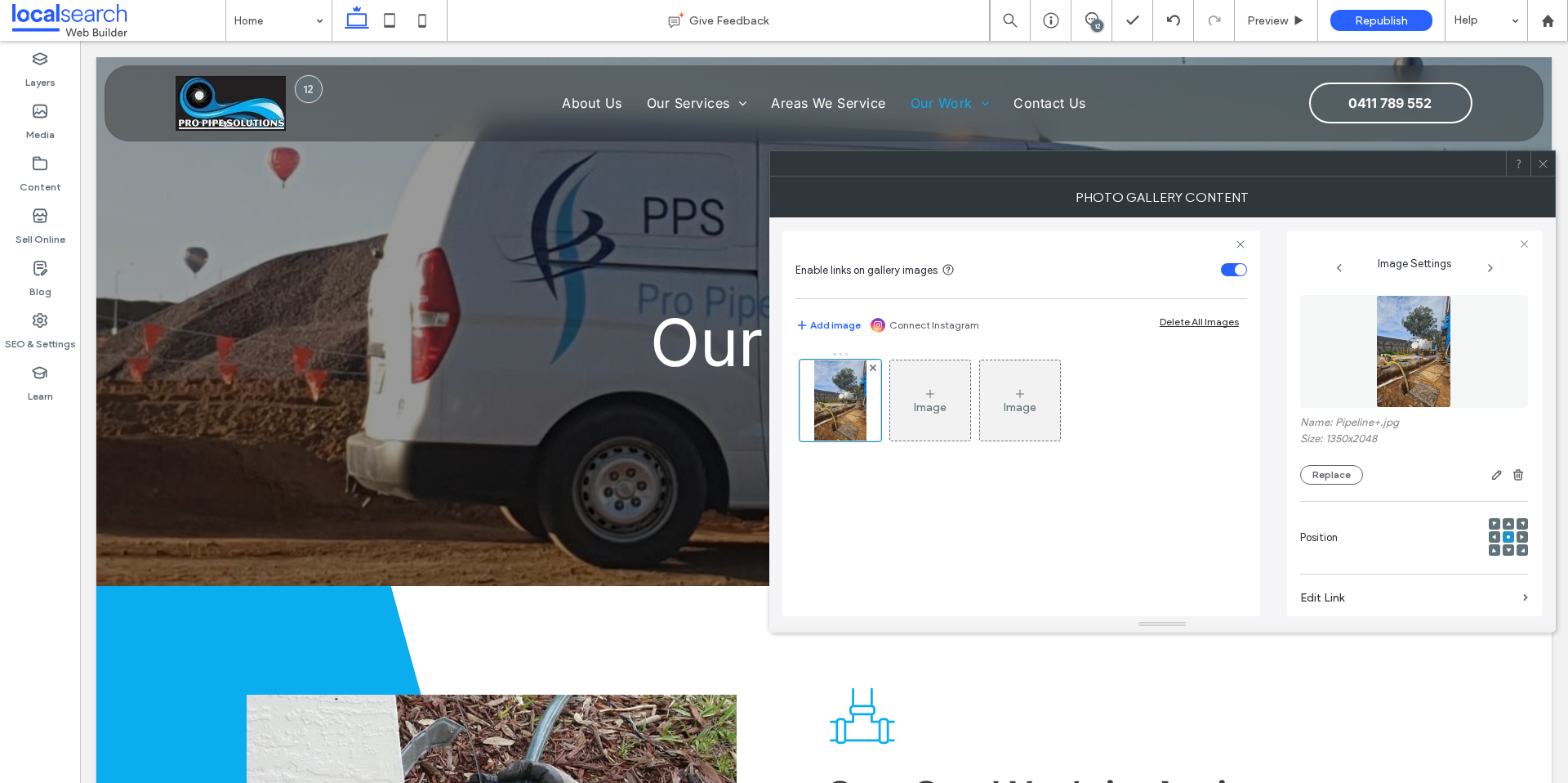
scroll to position [440, 0]
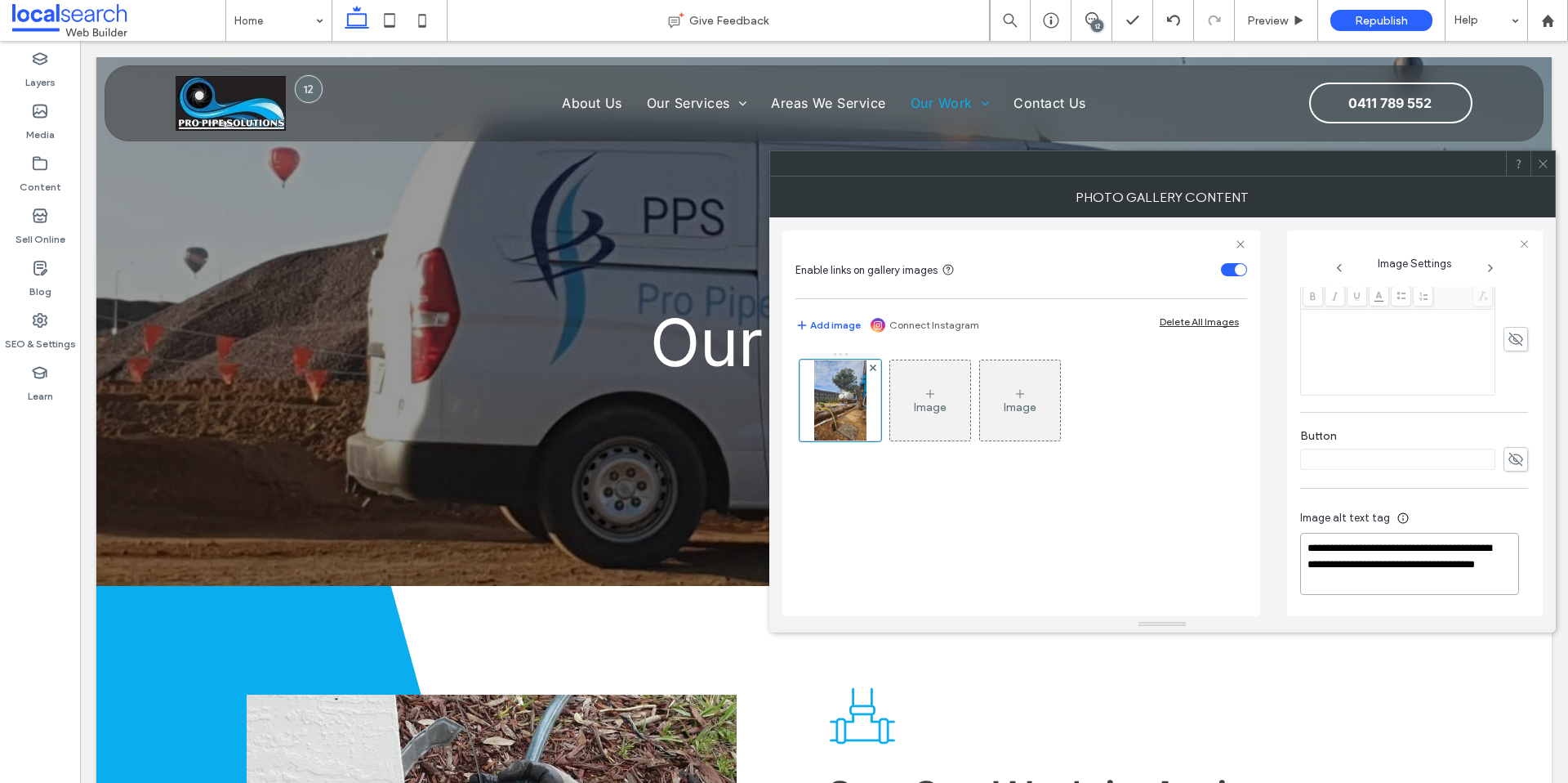
click at [1346, 566] on textarea "**********" at bounding box center [1410, 563] width 219 height 62
click at [1364, 562] on textarea "**********" at bounding box center [1410, 563] width 219 height 62
drag, startPoint x: 1364, startPoint y: 562, endPoint x: 1298, endPoint y: 554, distance: 66.5
click at [1304, 551] on textarea "**********" at bounding box center [1410, 563] width 219 height 62
type textarea "**********"
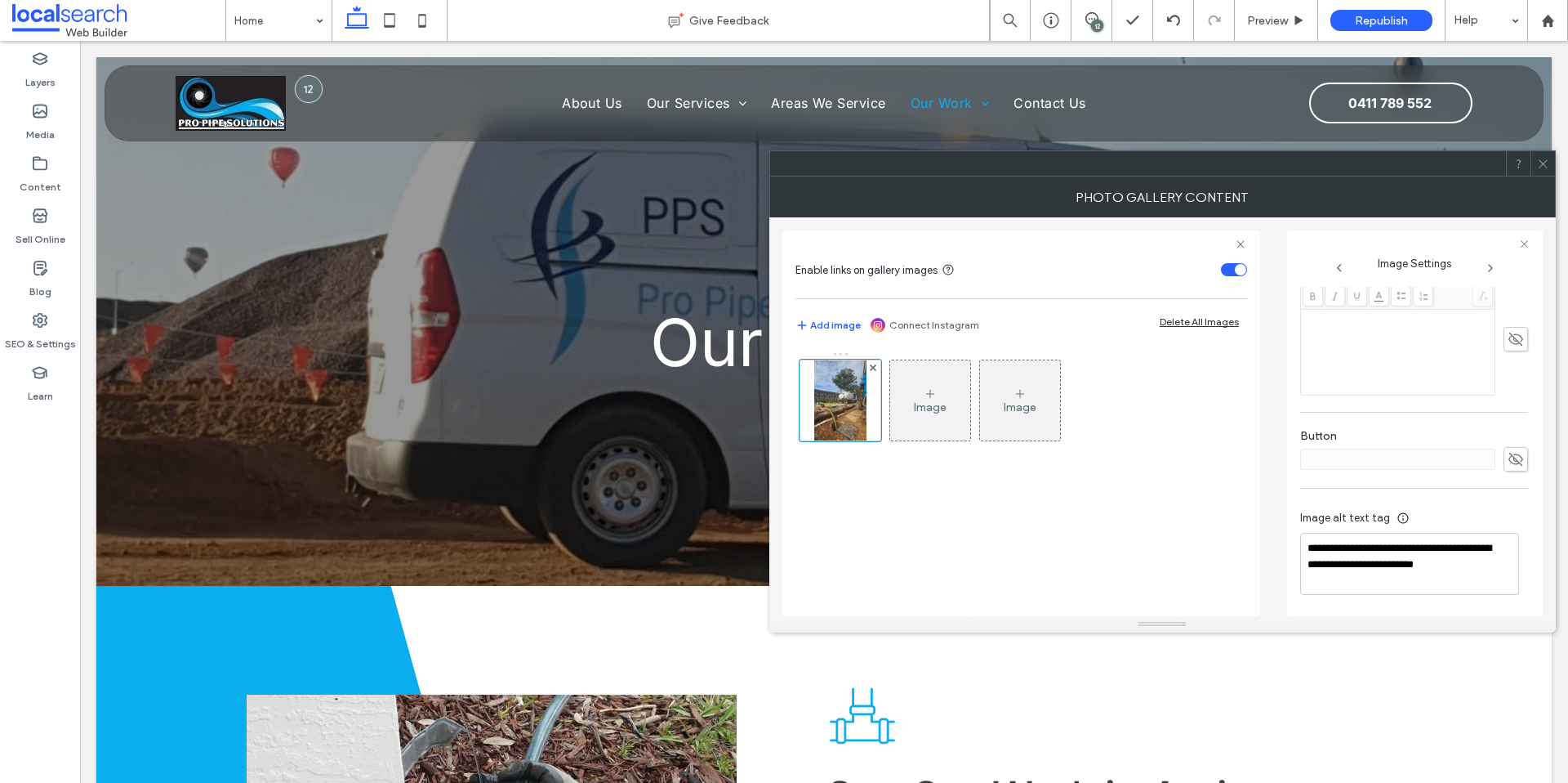
click at [1541, 167] on icon at bounding box center [1544, 164] width 13 height 13
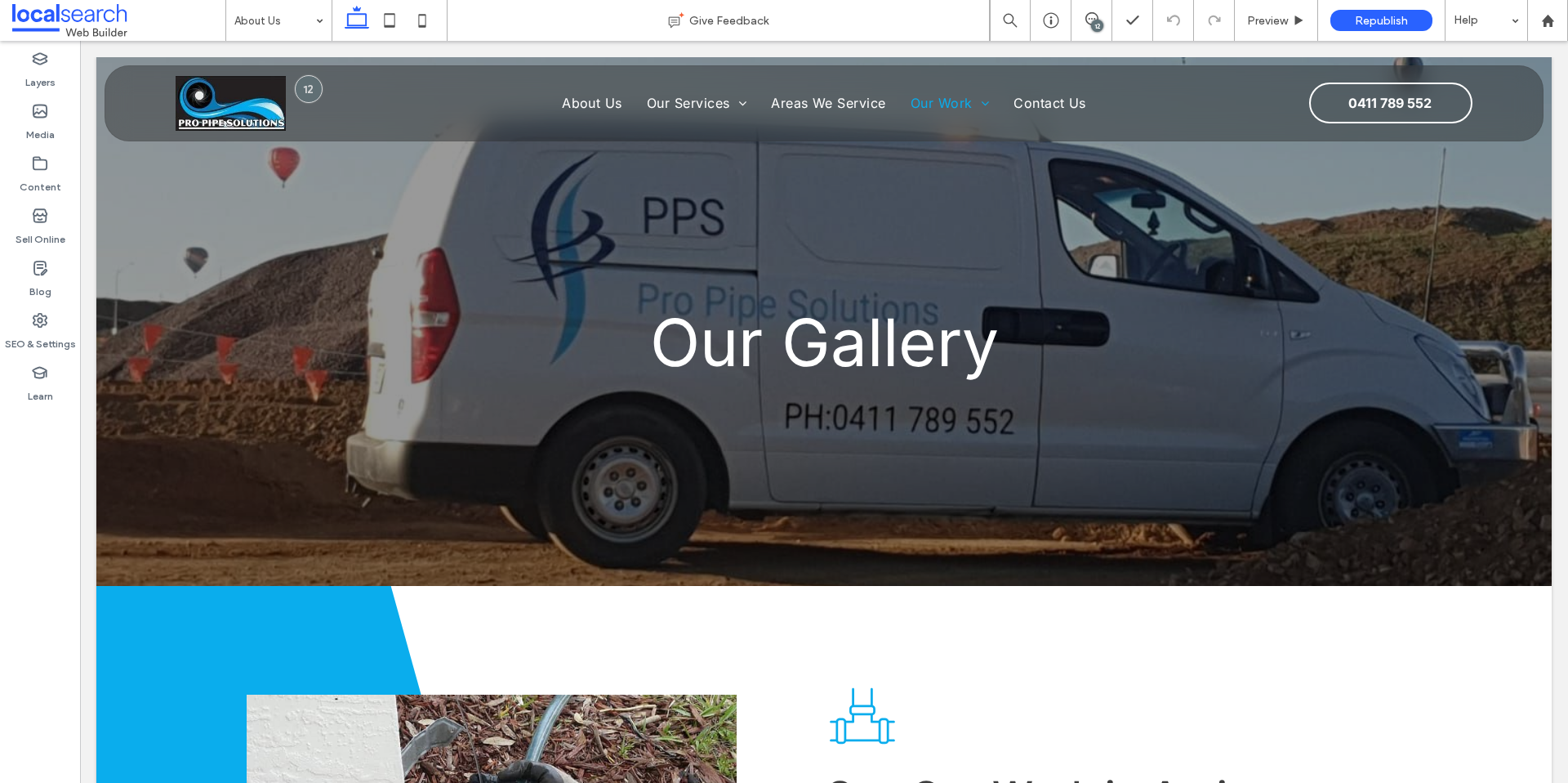
drag, startPoint x: 1097, startPoint y: 22, endPoint x: 1106, endPoint y: 40, distance: 20.1
click at [1097, 22] on div "12" at bounding box center [1098, 26] width 13 height 13
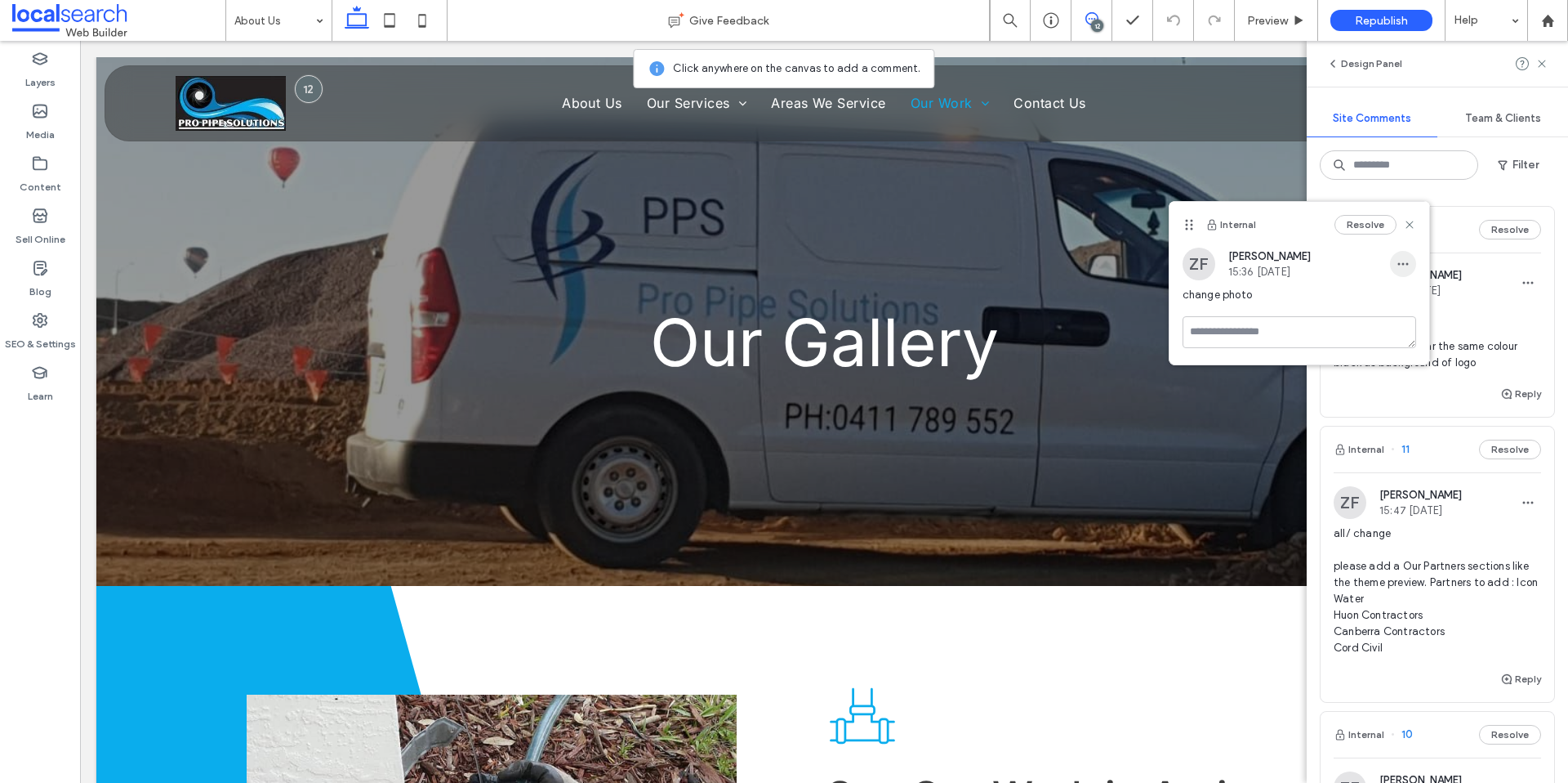
click at [1401, 254] on span "button" at bounding box center [1403, 263] width 26 height 26
click at [1405, 302] on div "Edit" at bounding box center [1464, 306] width 145 height 31
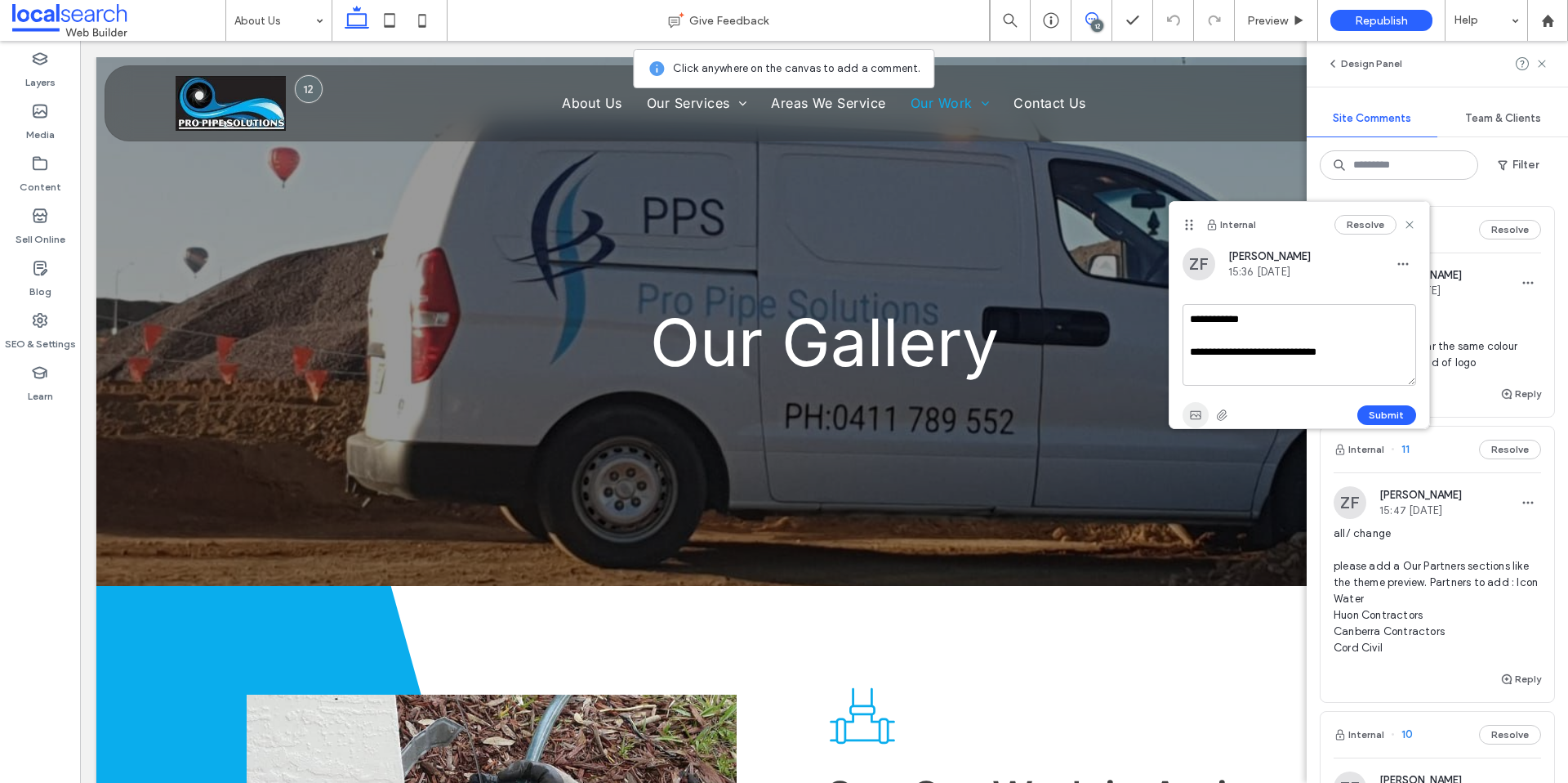
type textarea "**********"
click at [1189, 409] on icon "button" at bounding box center [1196, 415] width 13 height 13
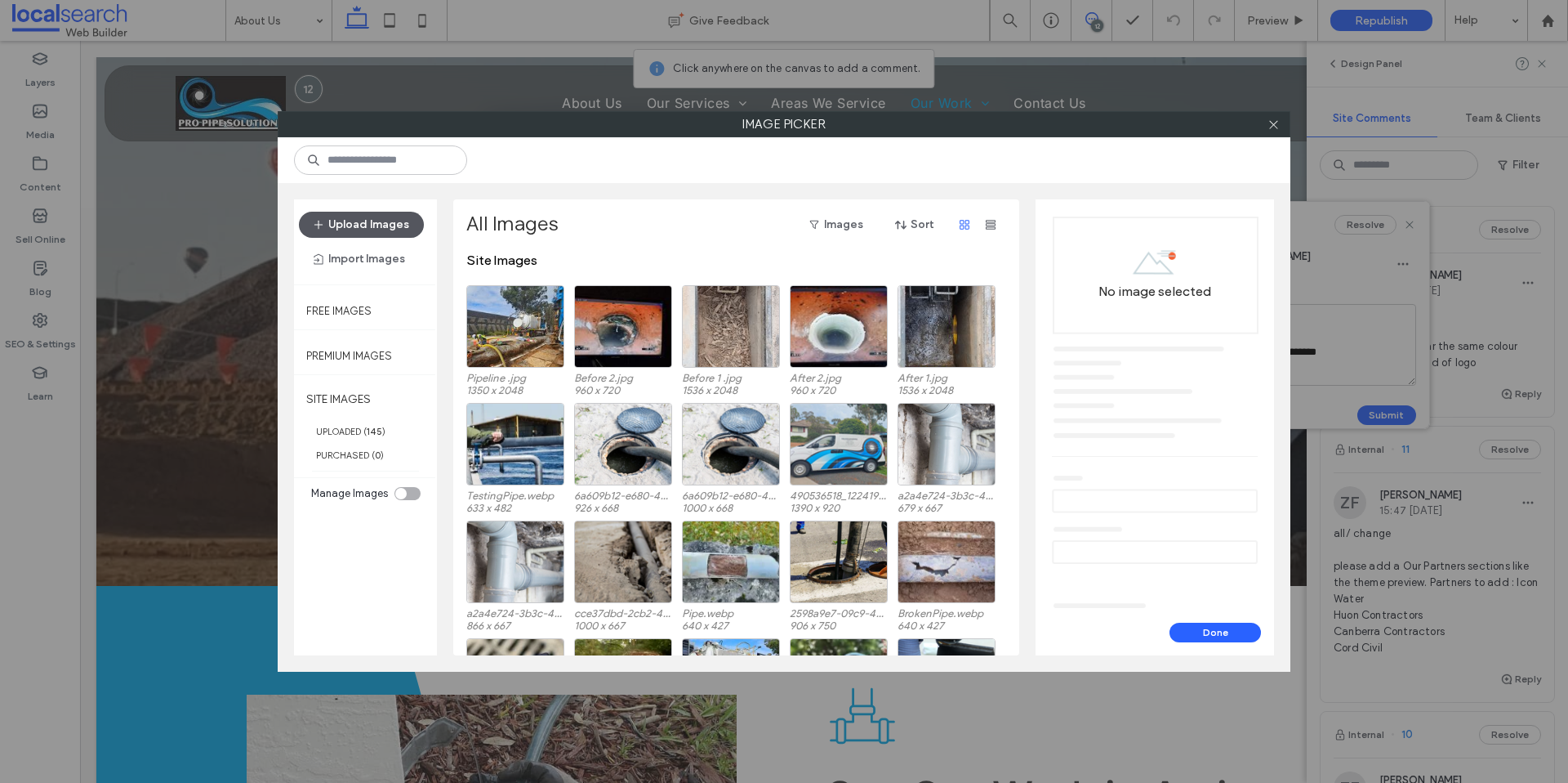
click at [351, 224] on button "Upload Images" at bounding box center [361, 224] width 125 height 26
click at [377, 225] on button "Upload Images" at bounding box center [361, 224] width 125 height 26
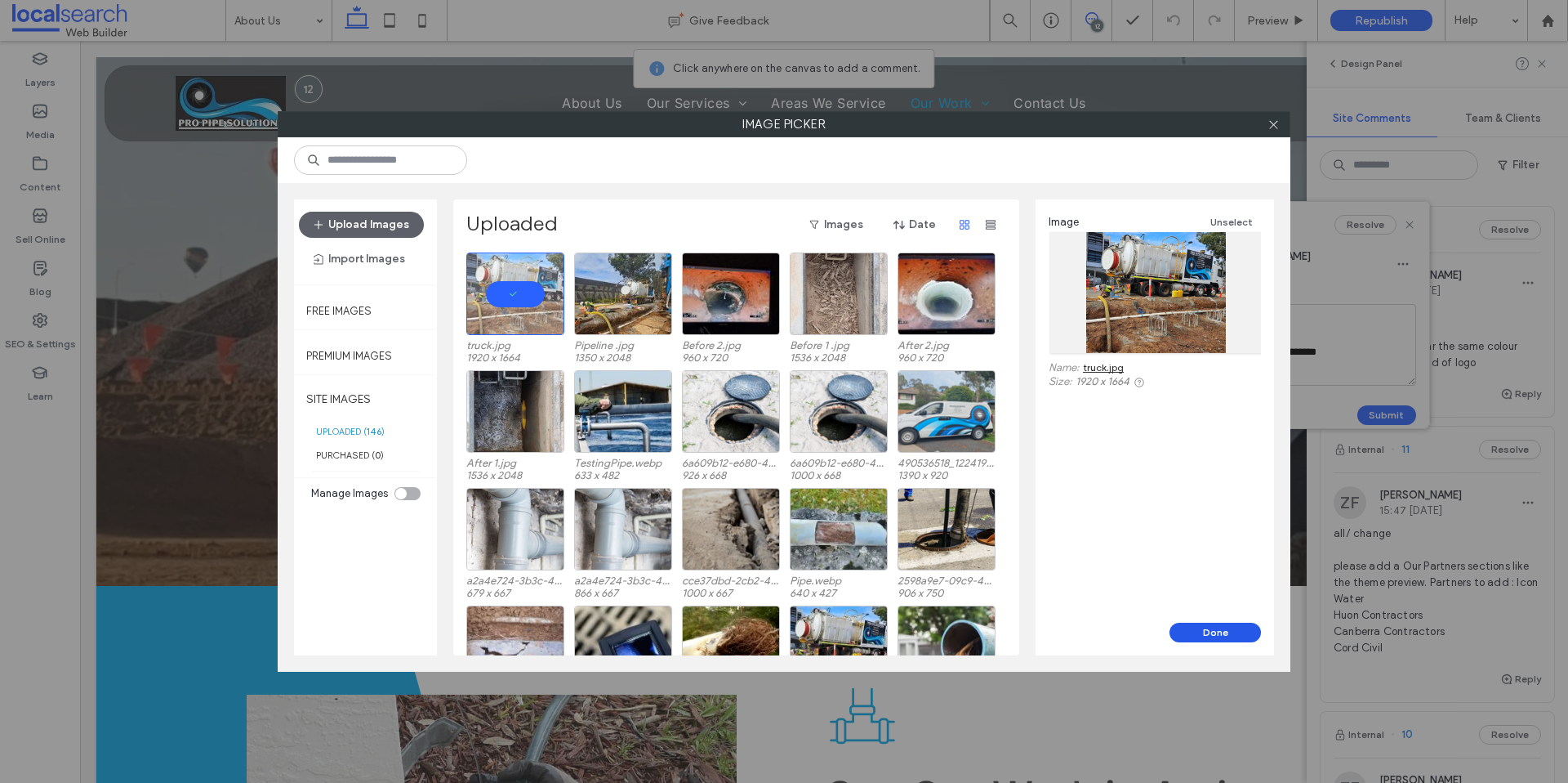
click at [1220, 632] on button "Done" at bounding box center [1215, 633] width 92 height 20
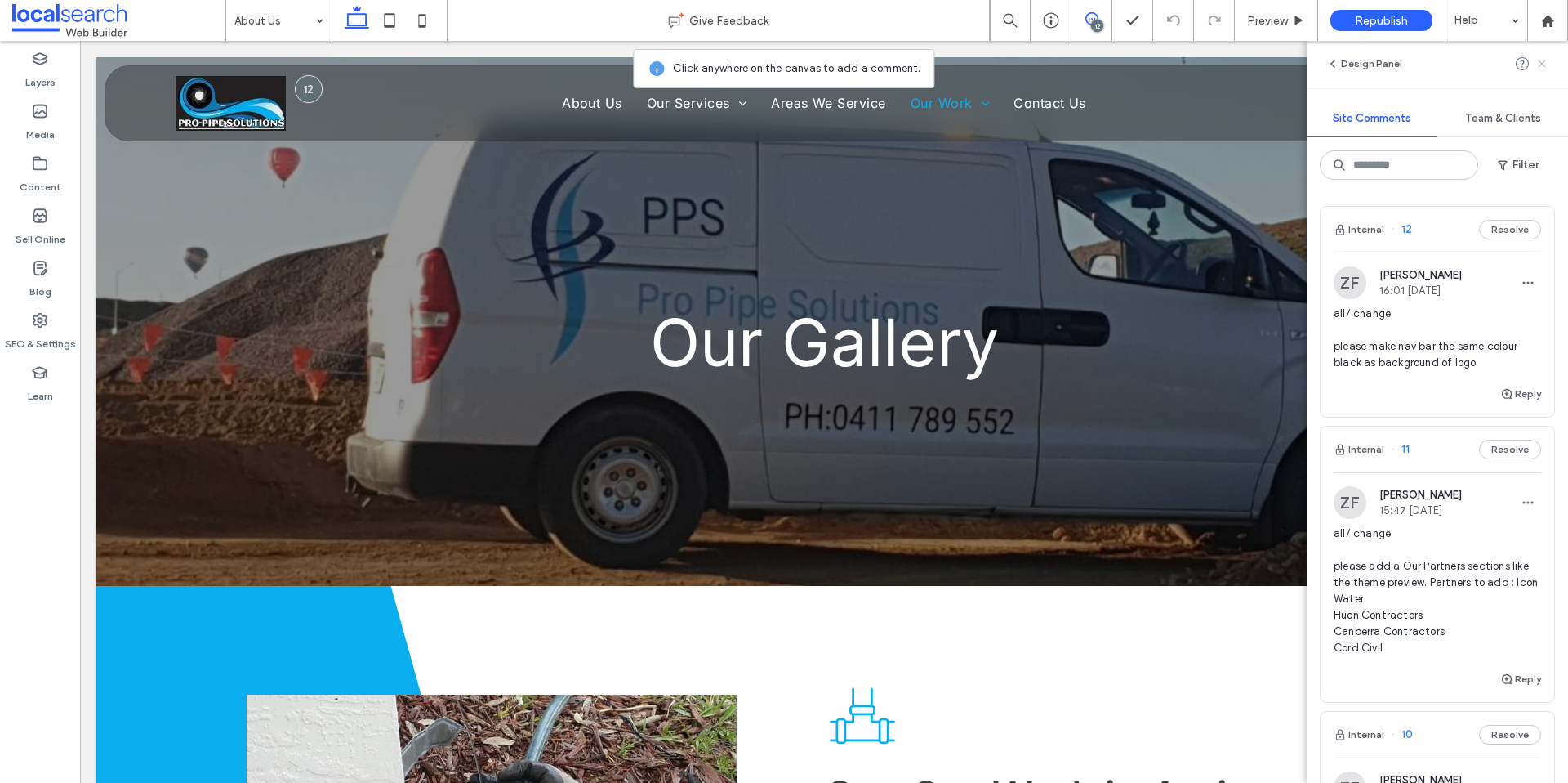
click at [1543, 67] on icon at bounding box center [1542, 64] width 13 height 13
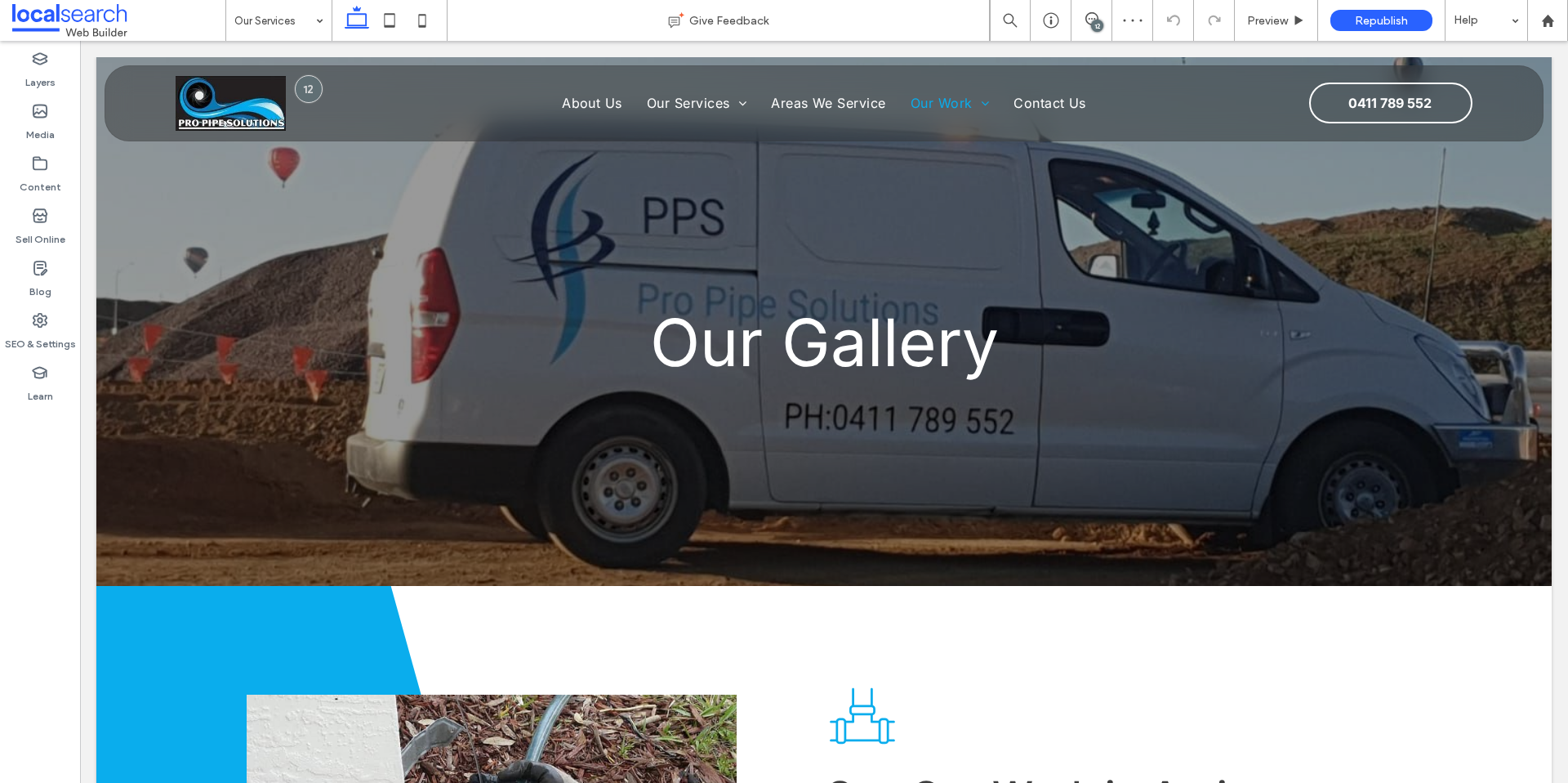
drag, startPoint x: 1099, startPoint y: 26, endPoint x: 1099, endPoint y: 35, distance: 9.0
click at [1099, 27] on div "12" at bounding box center [1098, 26] width 13 height 13
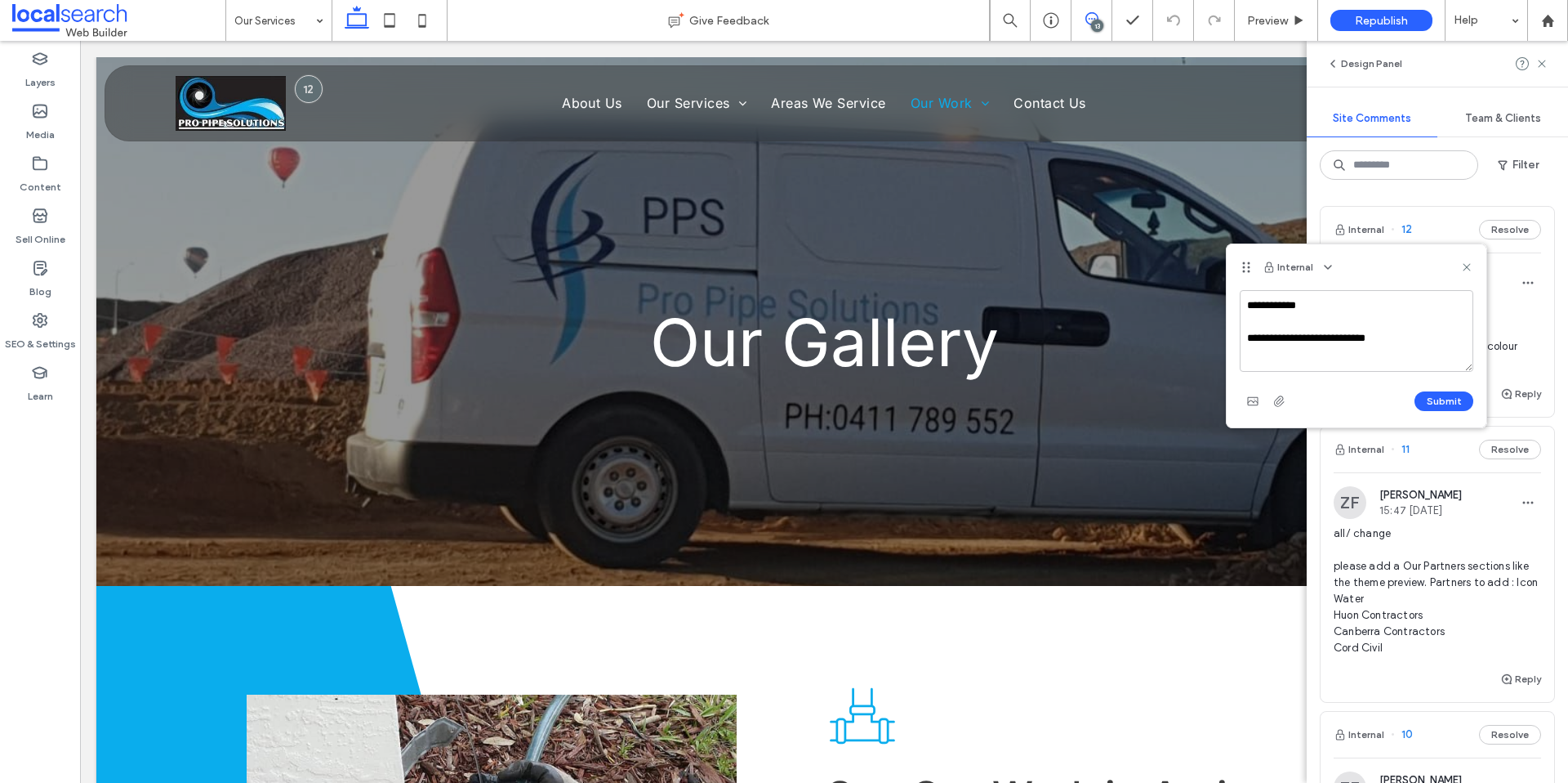
click at [1303, 340] on textarea "**********" at bounding box center [1357, 330] width 233 height 82
click at [1398, 340] on textarea "**********" at bounding box center [1357, 330] width 233 height 82
type textarea "**********"
click at [1255, 401] on use "button" at bounding box center [1253, 400] width 11 height 8
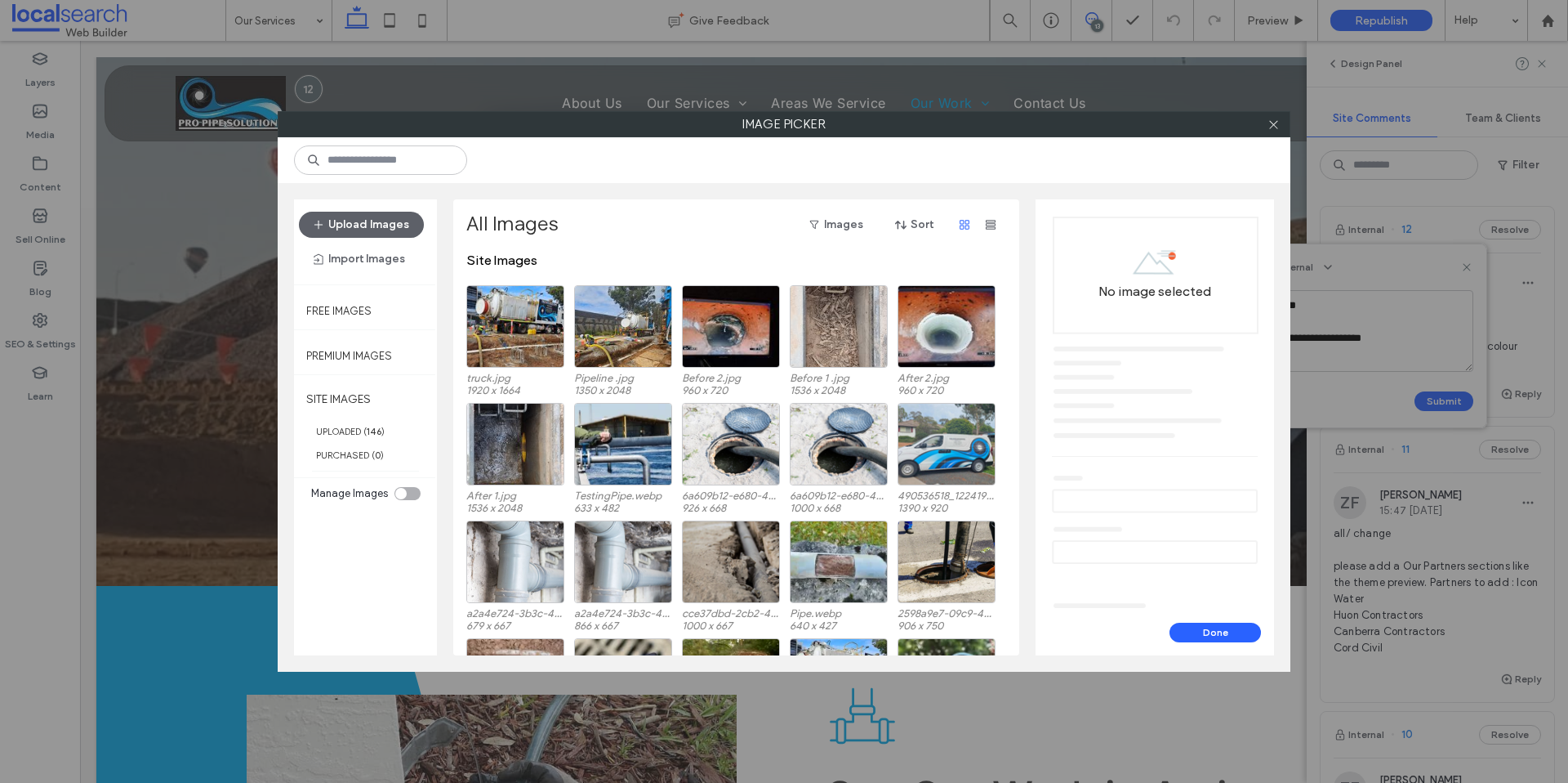
drag, startPoint x: 1275, startPoint y: 127, endPoint x: 1306, endPoint y: 116, distance: 32.9
click at [1275, 127] on icon at bounding box center [1275, 125] width 13 height 13
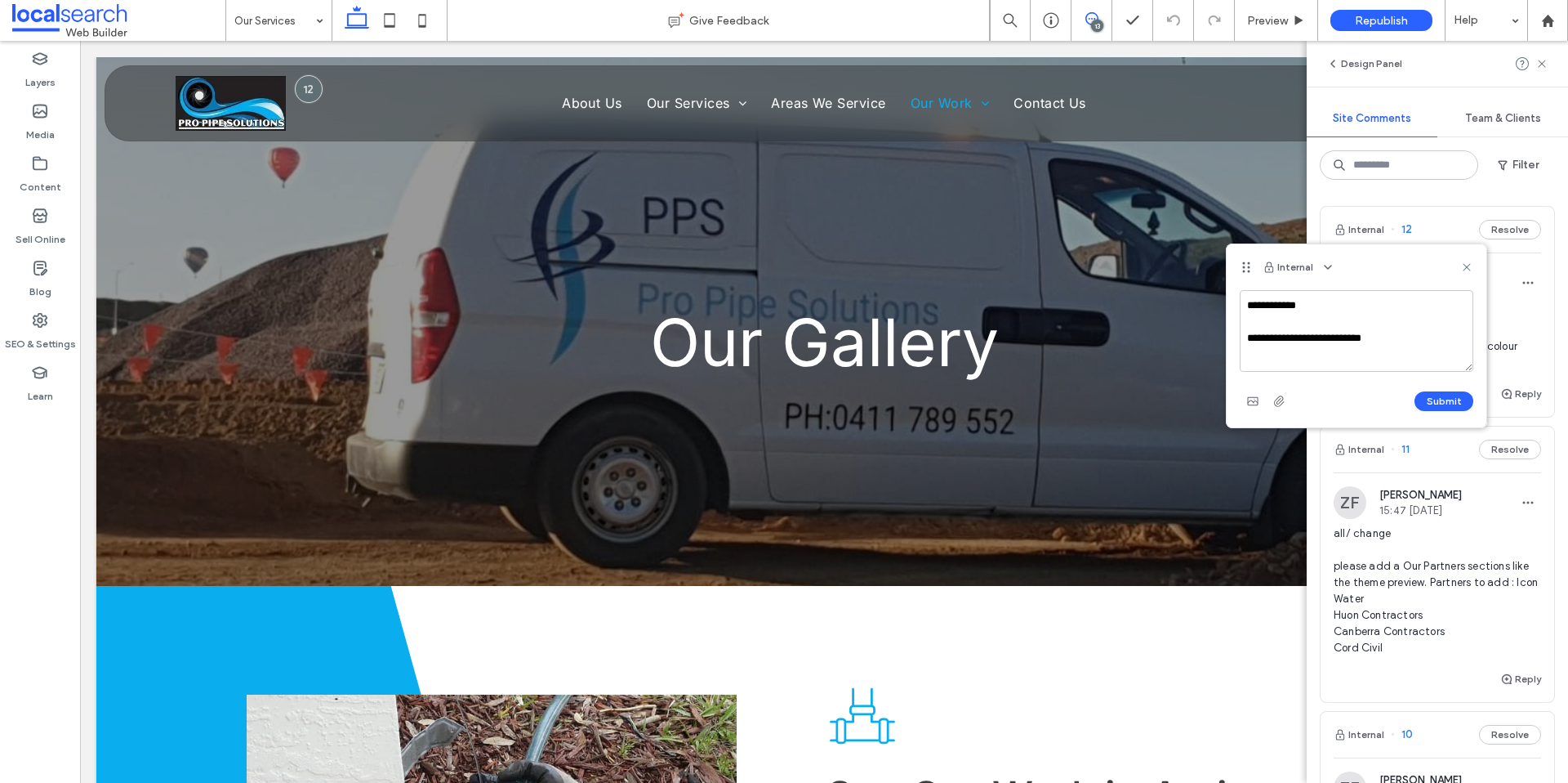
drag, startPoint x: 1540, startPoint y: 57, endPoint x: 1529, endPoint y: 59, distance: 11.2
click at [1540, 57] on icon at bounding box center [1542, 64] width 13 height 13
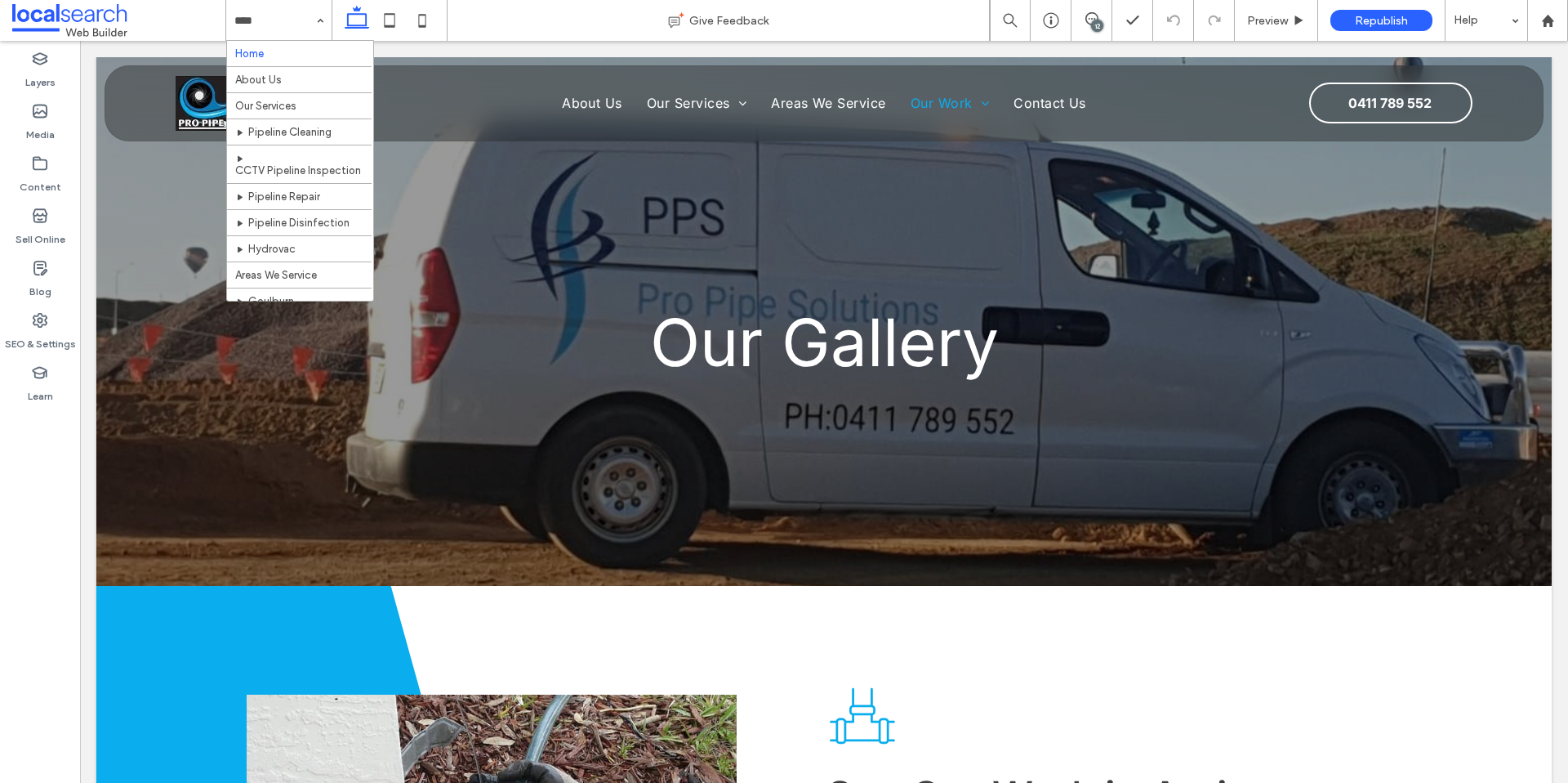
click at [302, 19] on input at bounding box center [275, 21] width 81 height 41
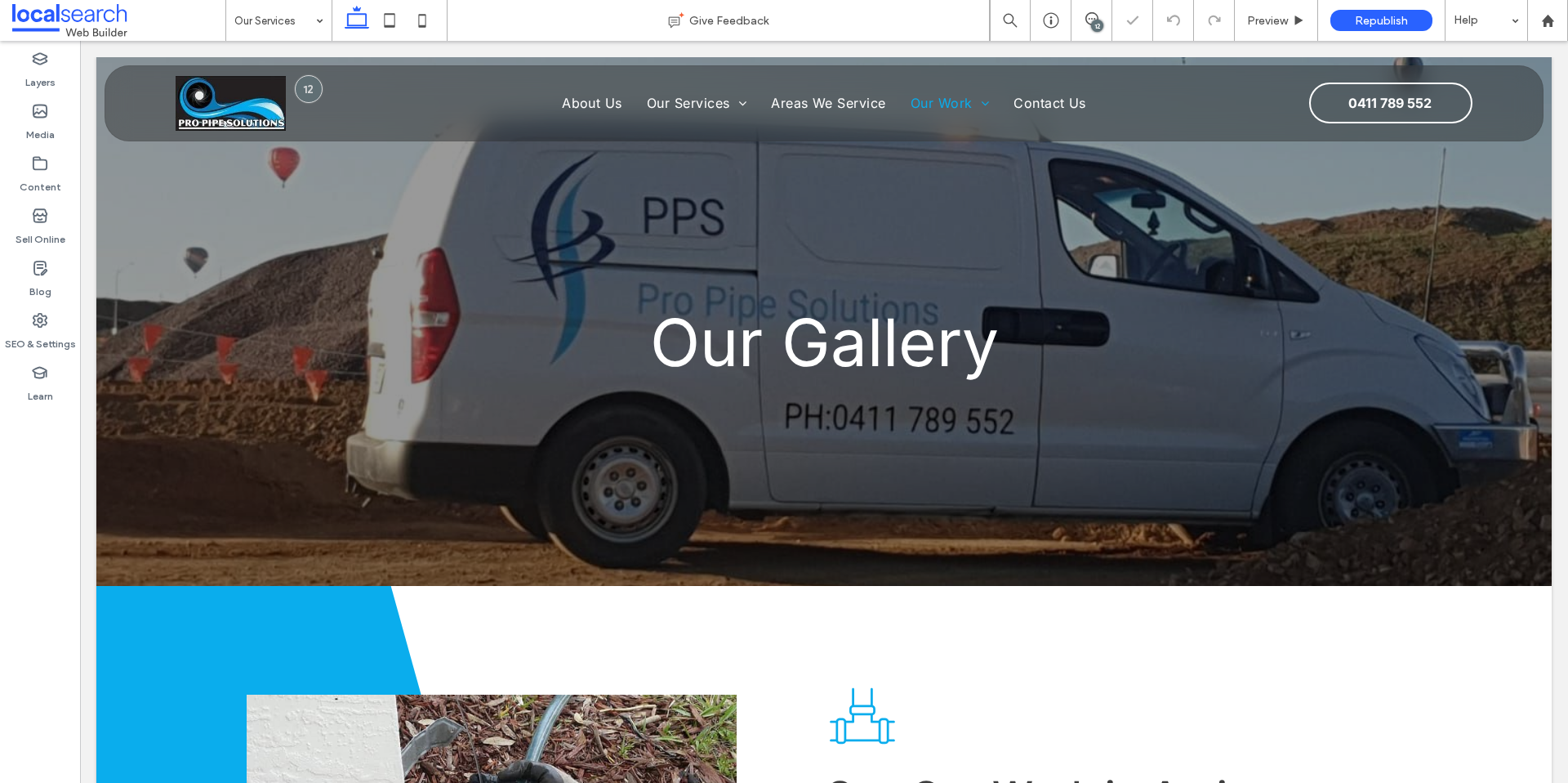
click at [1099, 20] on div "12" at bounding box center [1098, 26] width 13 height 13
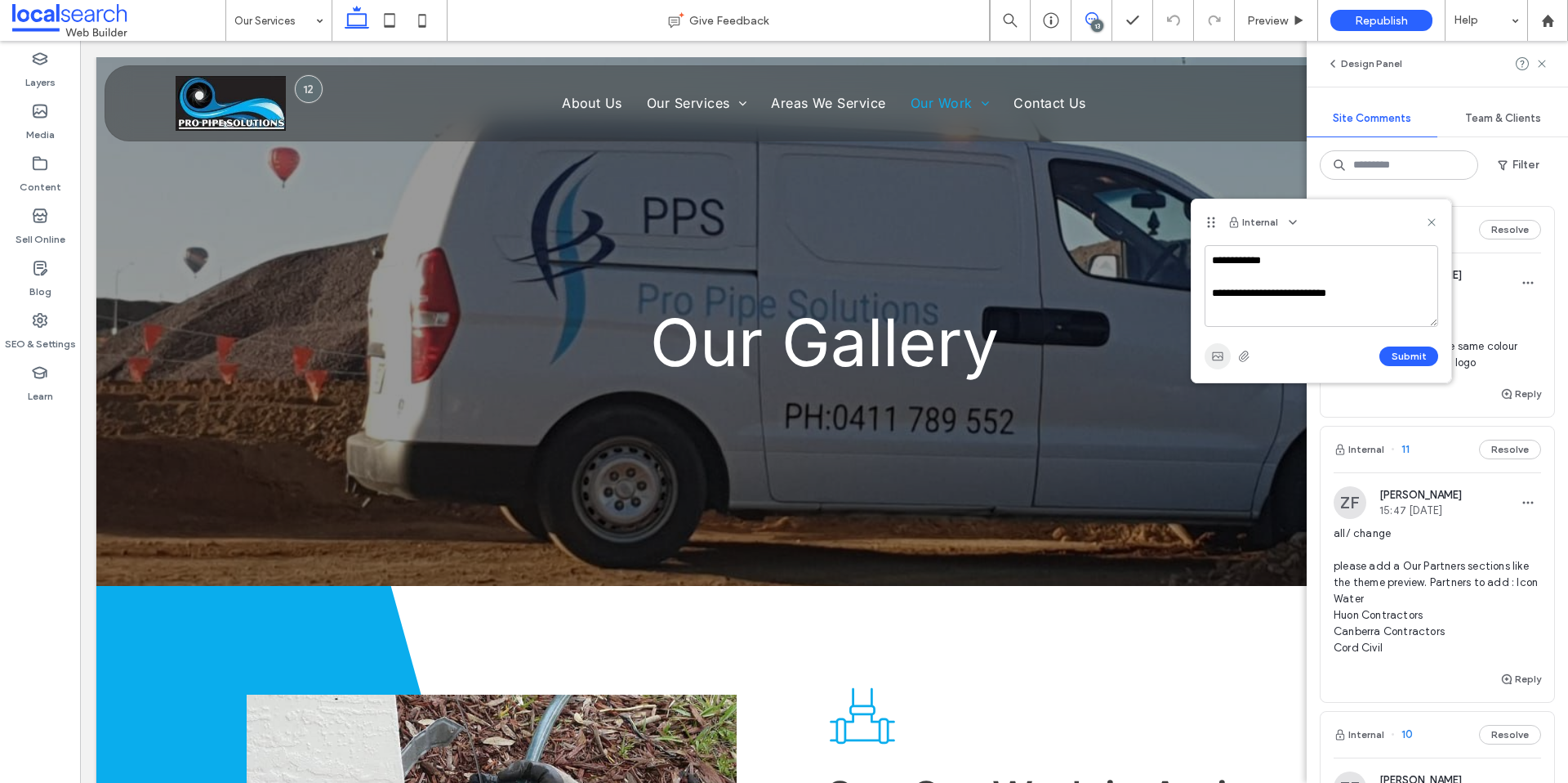
click at [1213, 354] on use "button" at bounding box center [1218, 356] width 11 height 8
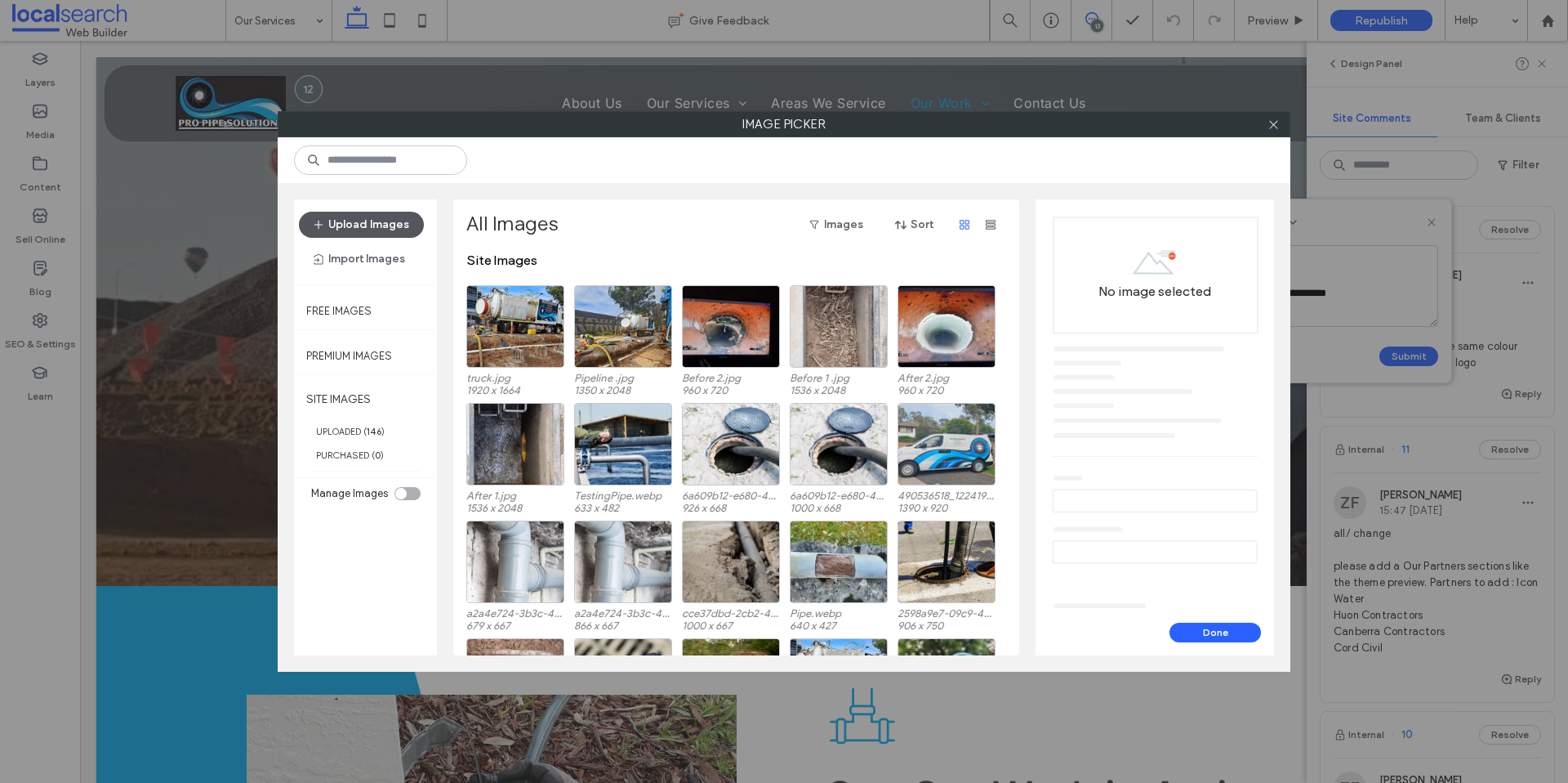
click at [378, 224] on button "Upload Images" at bounding box center [361, 224] width 125 height 26
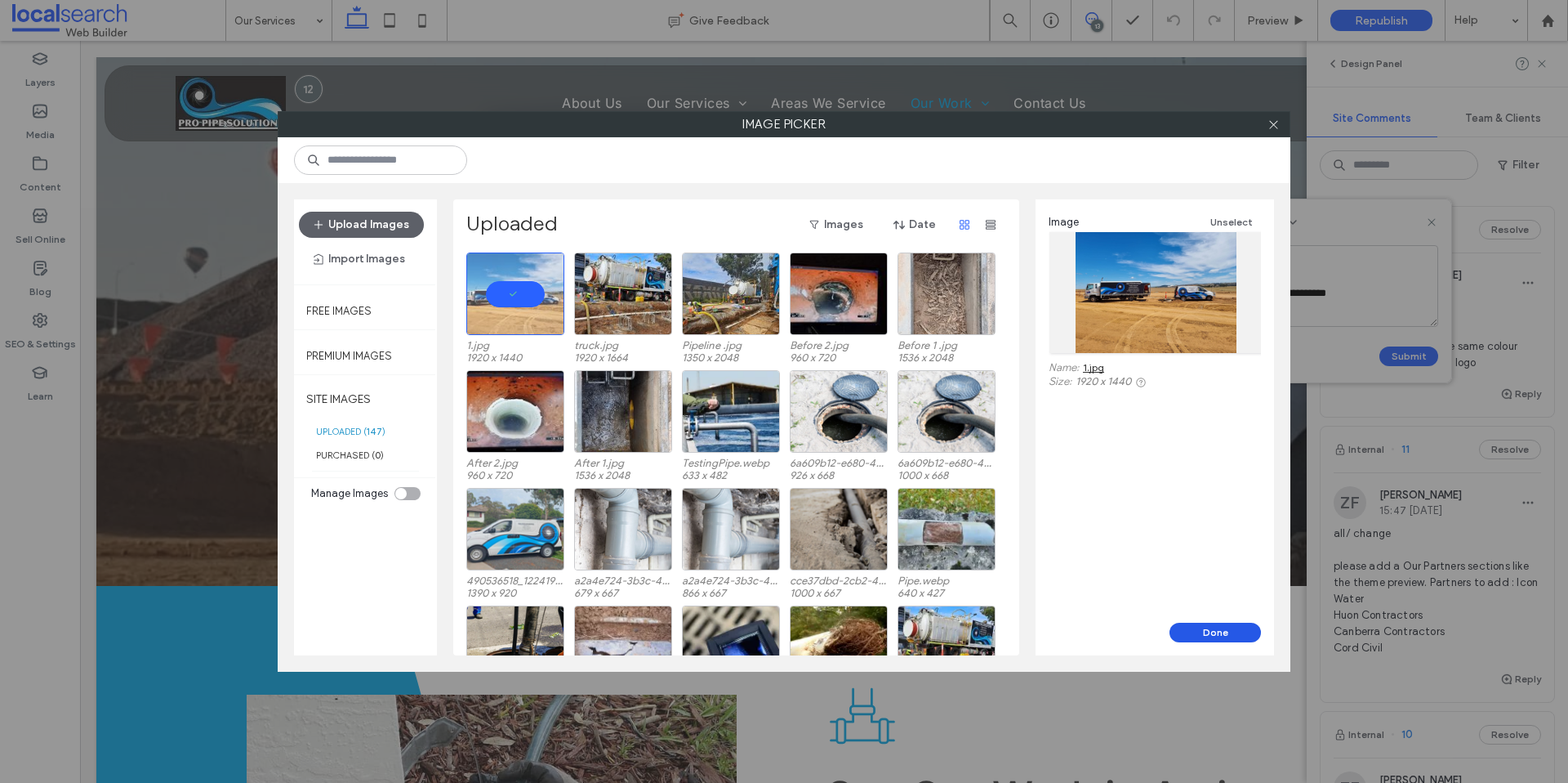
click at [1220, 632] on button "Done" at bounding box center [1215, 633] width 92 height 20
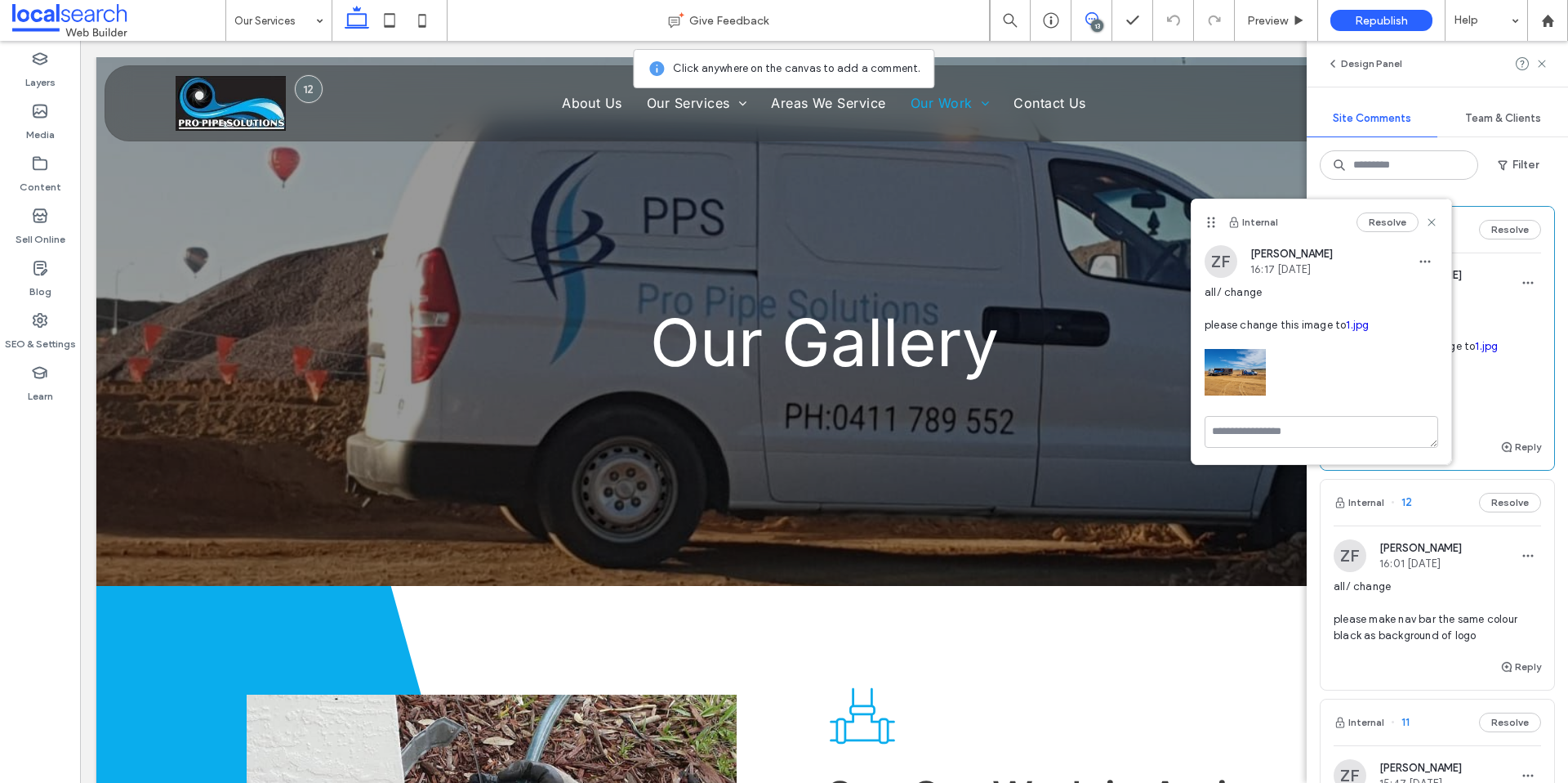
click at [1432, 224] on icon at bounding box center [1432, 222] width 13 height 13
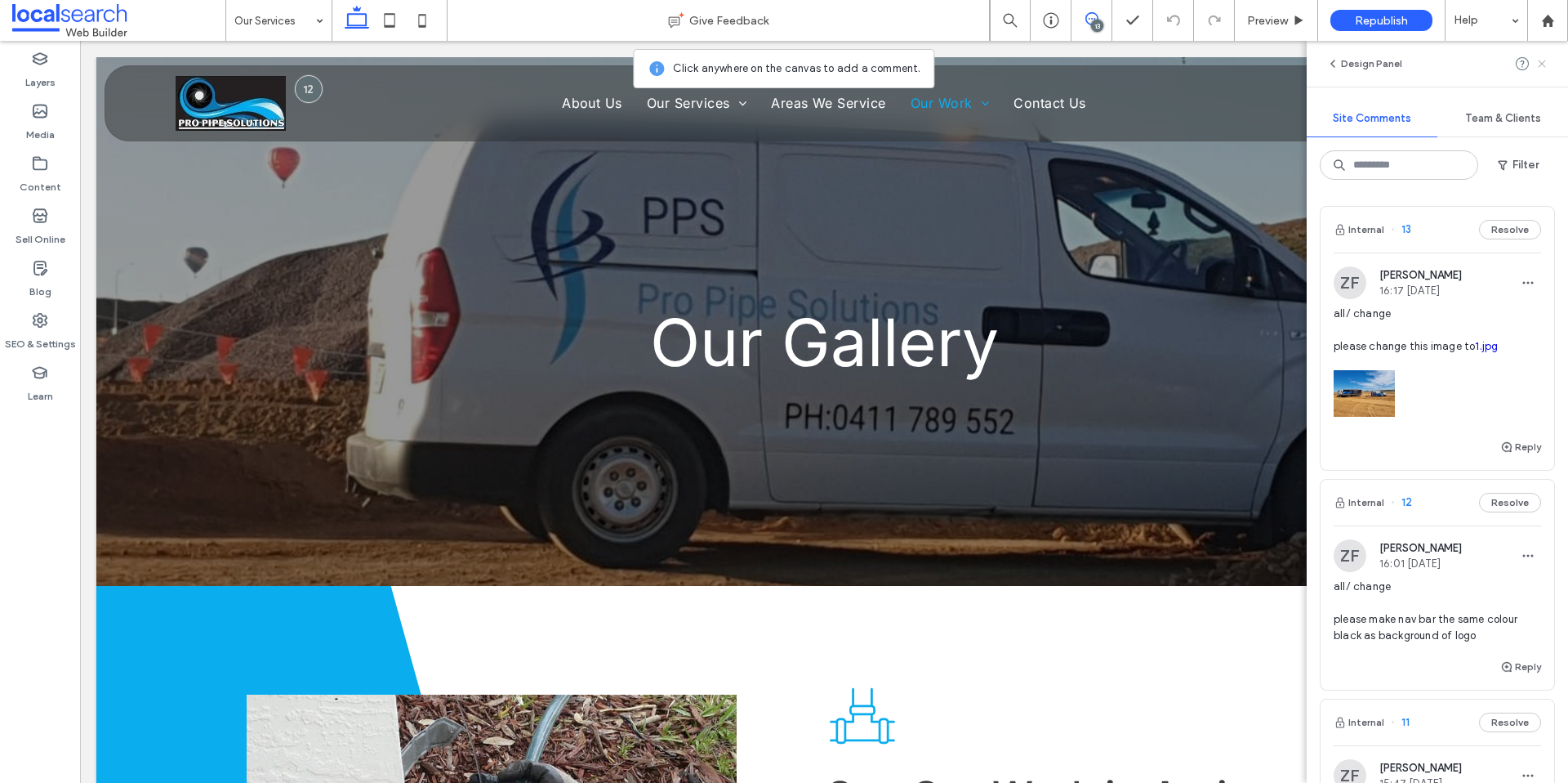
click at [1541, 64] on use at bounding box center [1542, 63] width 7 height 7
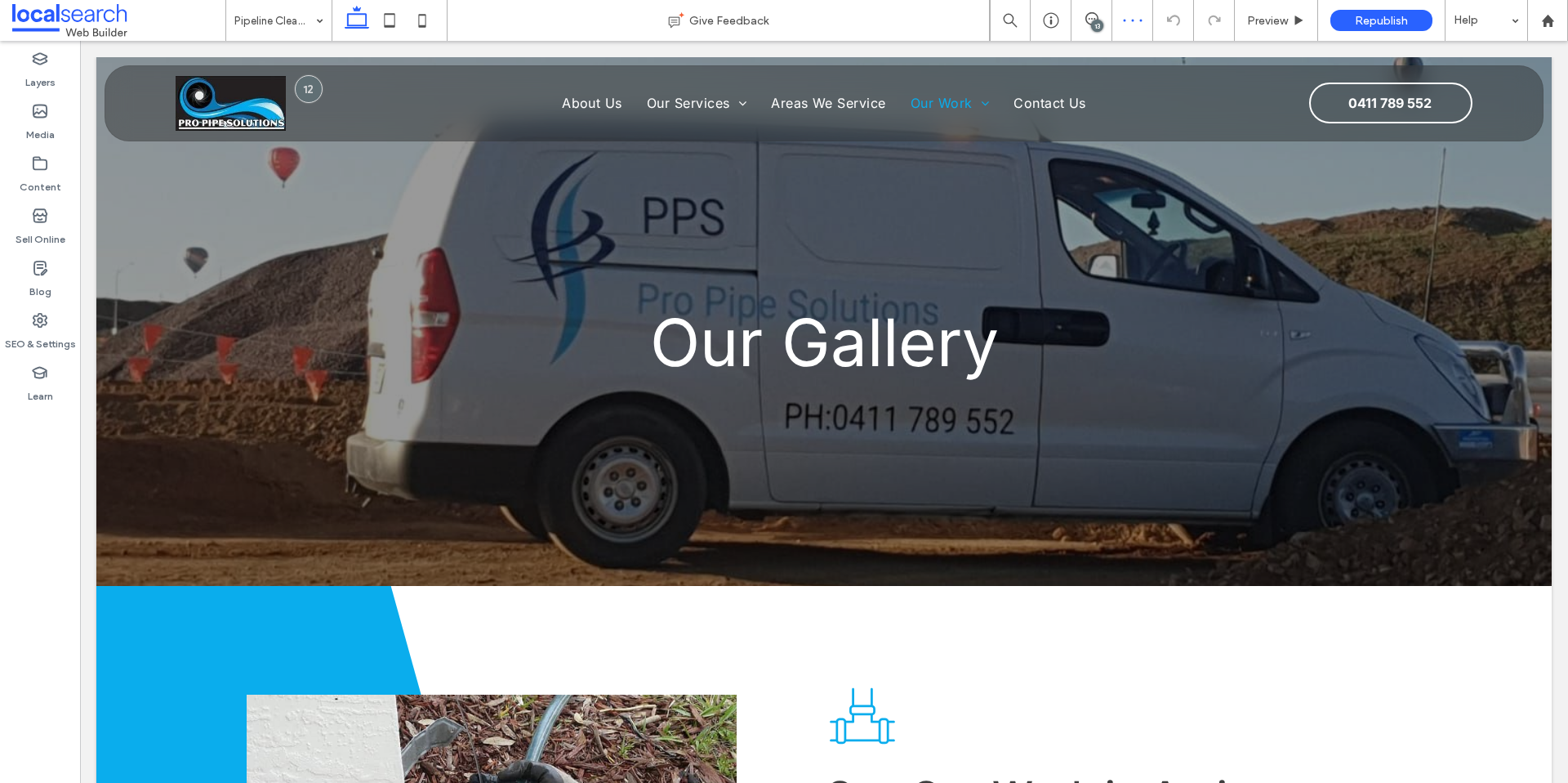
drag, startPoint x: 1096, startPoint y: 21, endPoint x: 1118, endPoint y: 38, distance: 27.8
click at [1096, 21] on div "13" at bounding box center [1098, 26] width 13 height 13
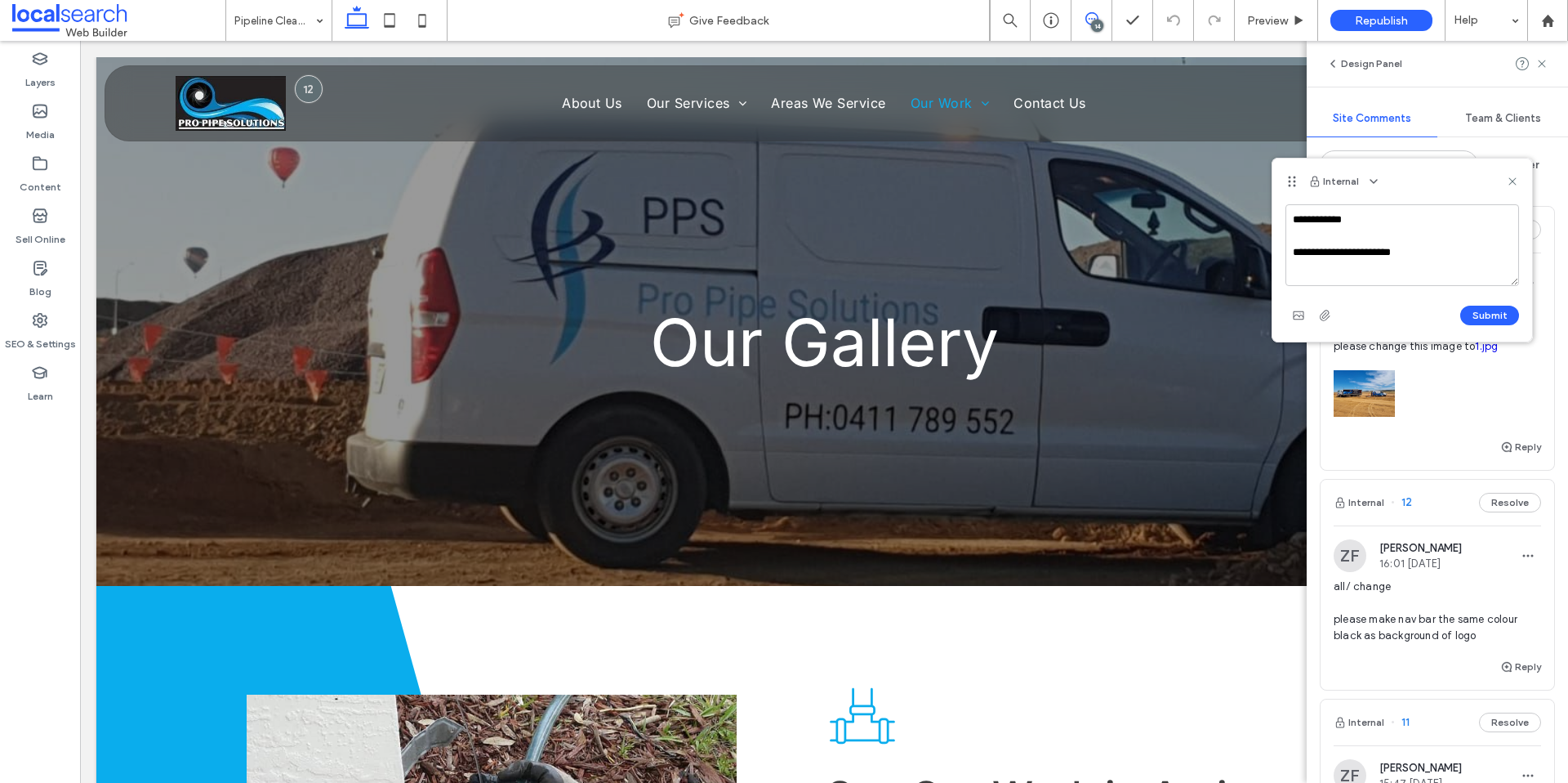
type textarea "**********"
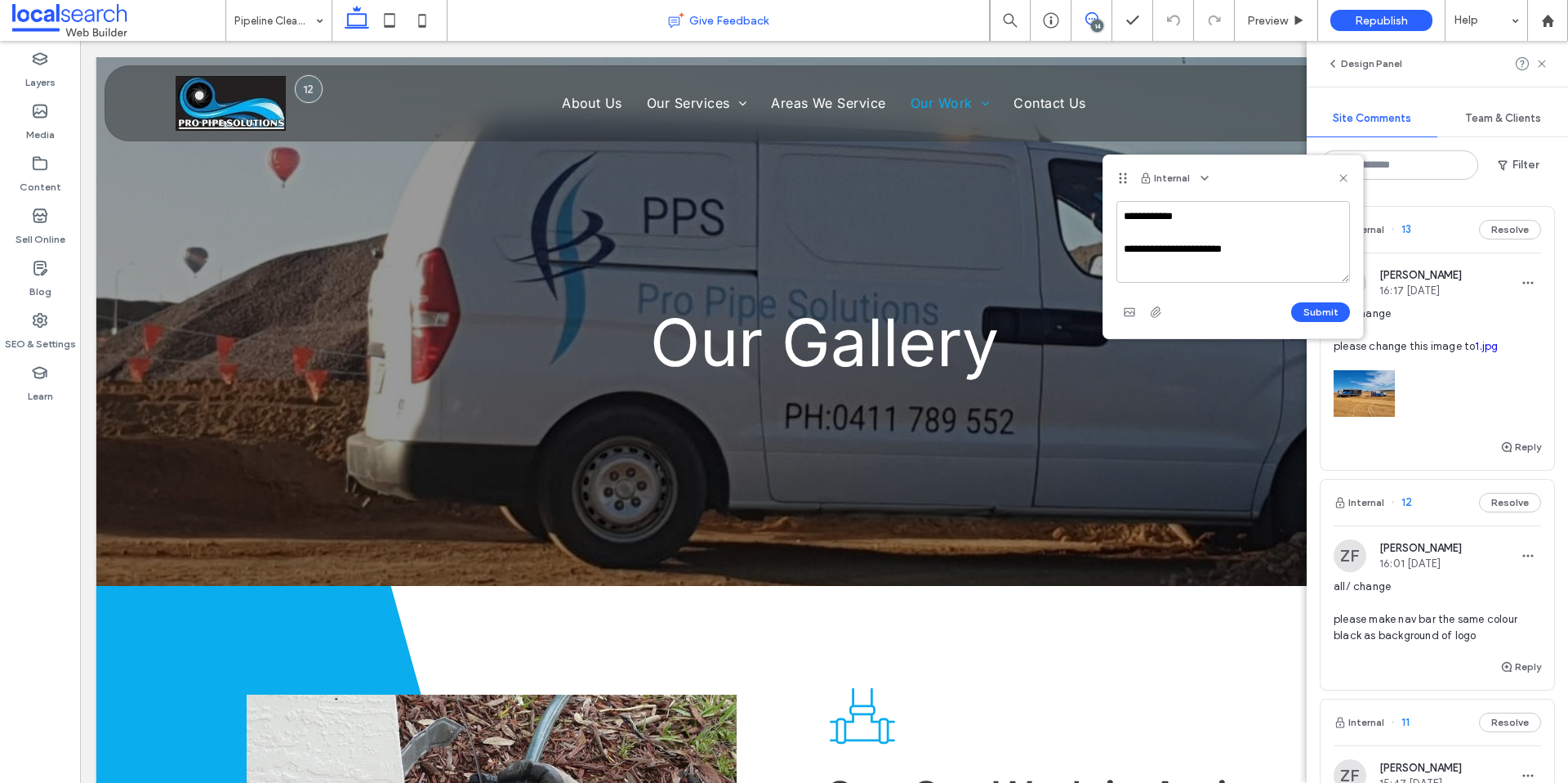
click at [916, 23] on div "Give Feedback" at bounding box center [718, 21] width 541 height 16
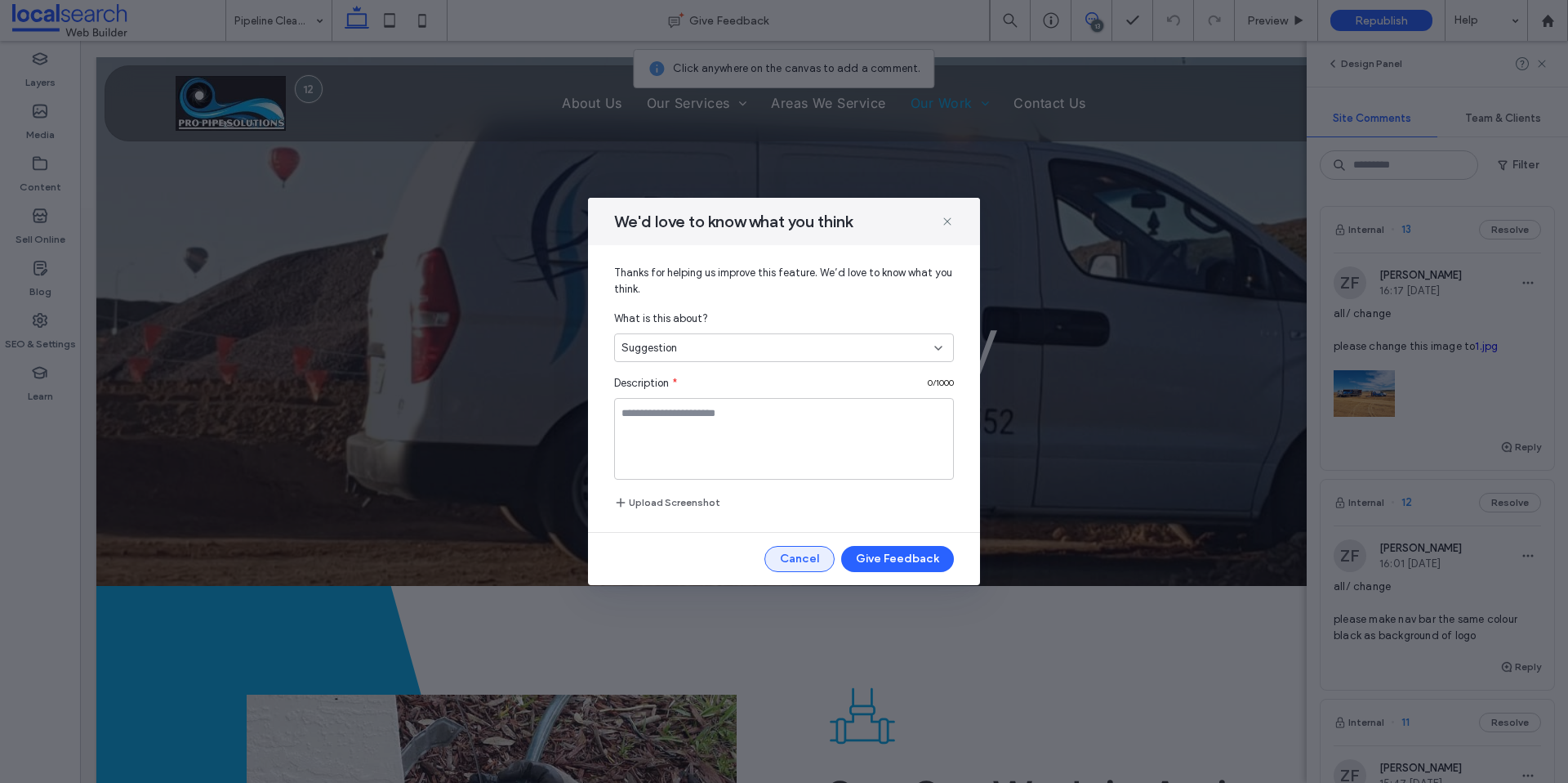
click at [809, 559] on button "Cancel" at bounding box center [800, 559] width 70 height 26
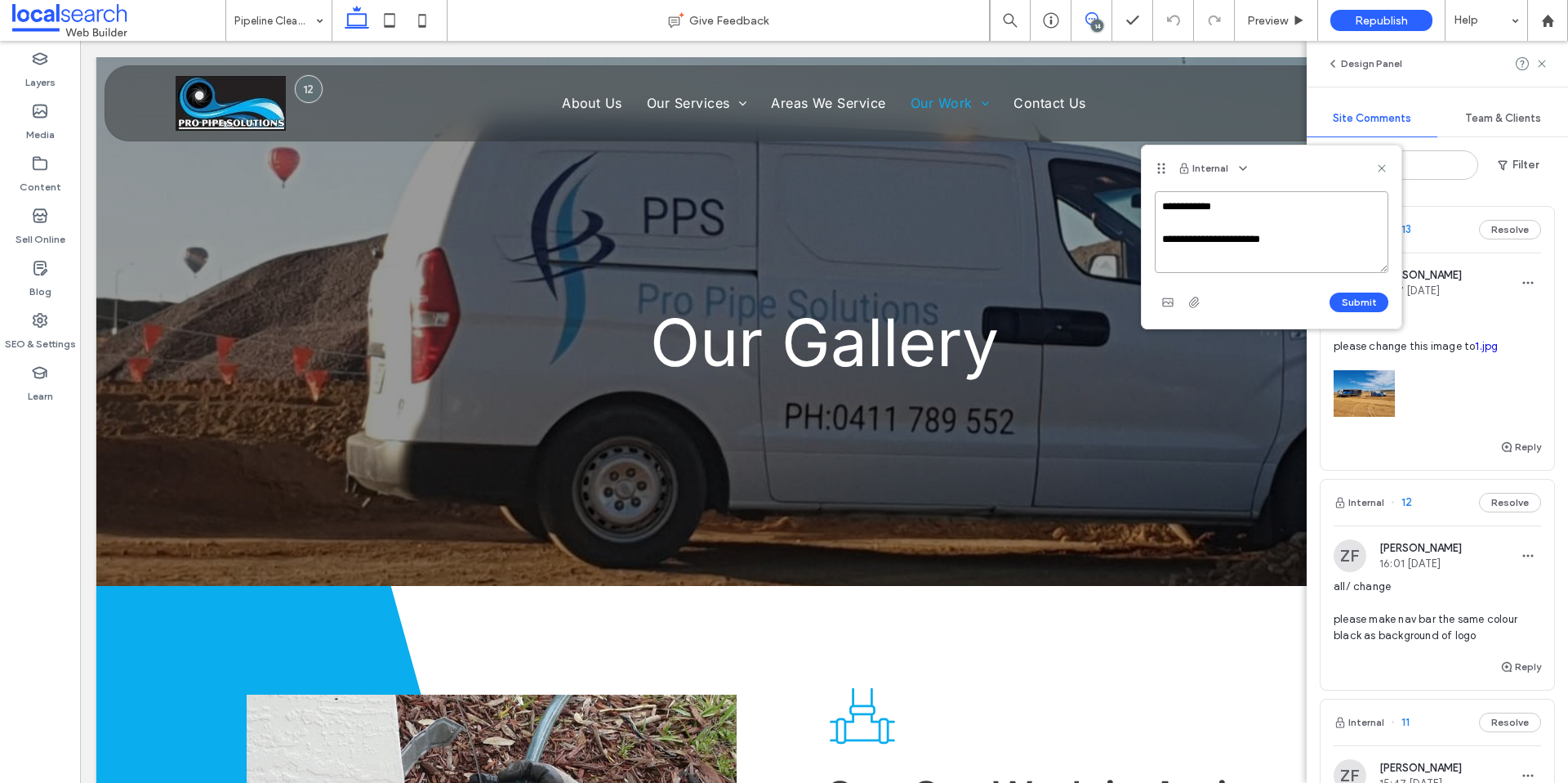
click at [1253, 237] on textarea "**********" at bounding box center [1272, 232] width 233 height 82
click at [1327, 236] on textarea "**********" at bounding box center [1272, 232] width 233 height 82
click at [1256, 237] on textarea "**********" at bounding box center [1272, 232] width 233 height 82
click at [1295, 238] on textarea "**********" at bounding box center [1272, 232] width 233 height 82
type textarea "**********"
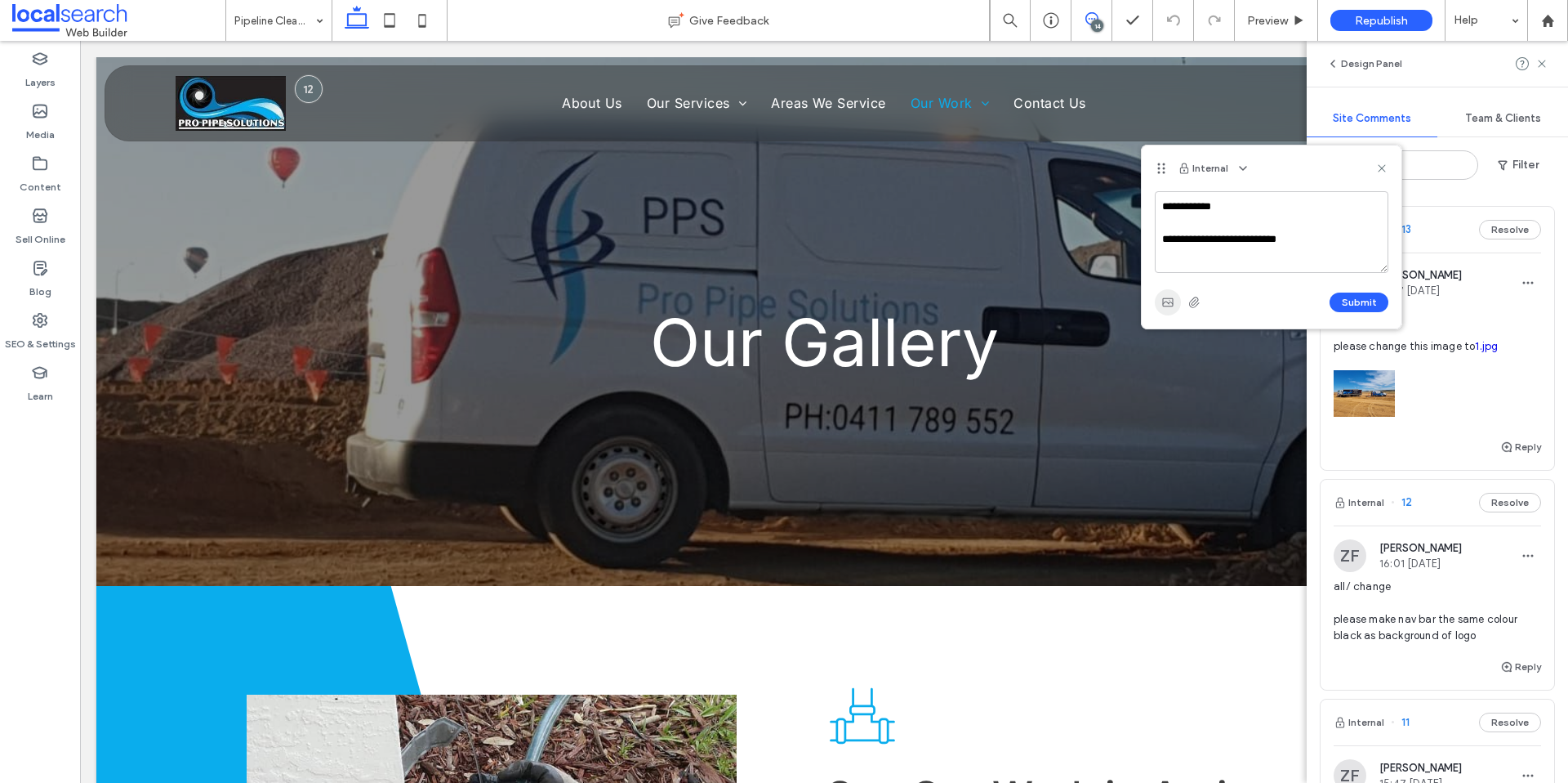
click at [1169, 304] on icon "button" at bounding box center [1168, 302] width 13 height 13
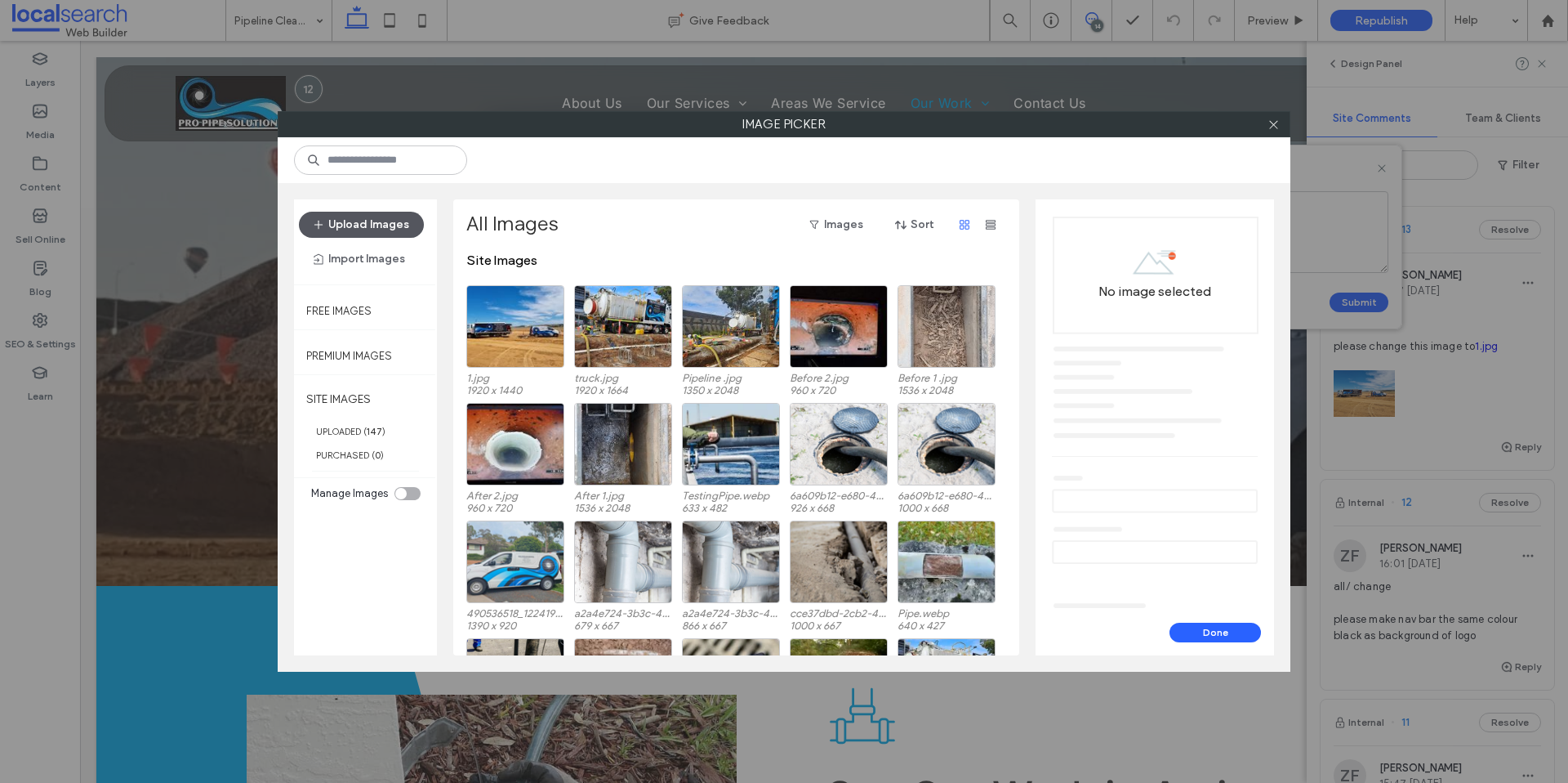
click at [381, 221] on button "Upload Images" at bounding box center [361, 224] width 125 height 26
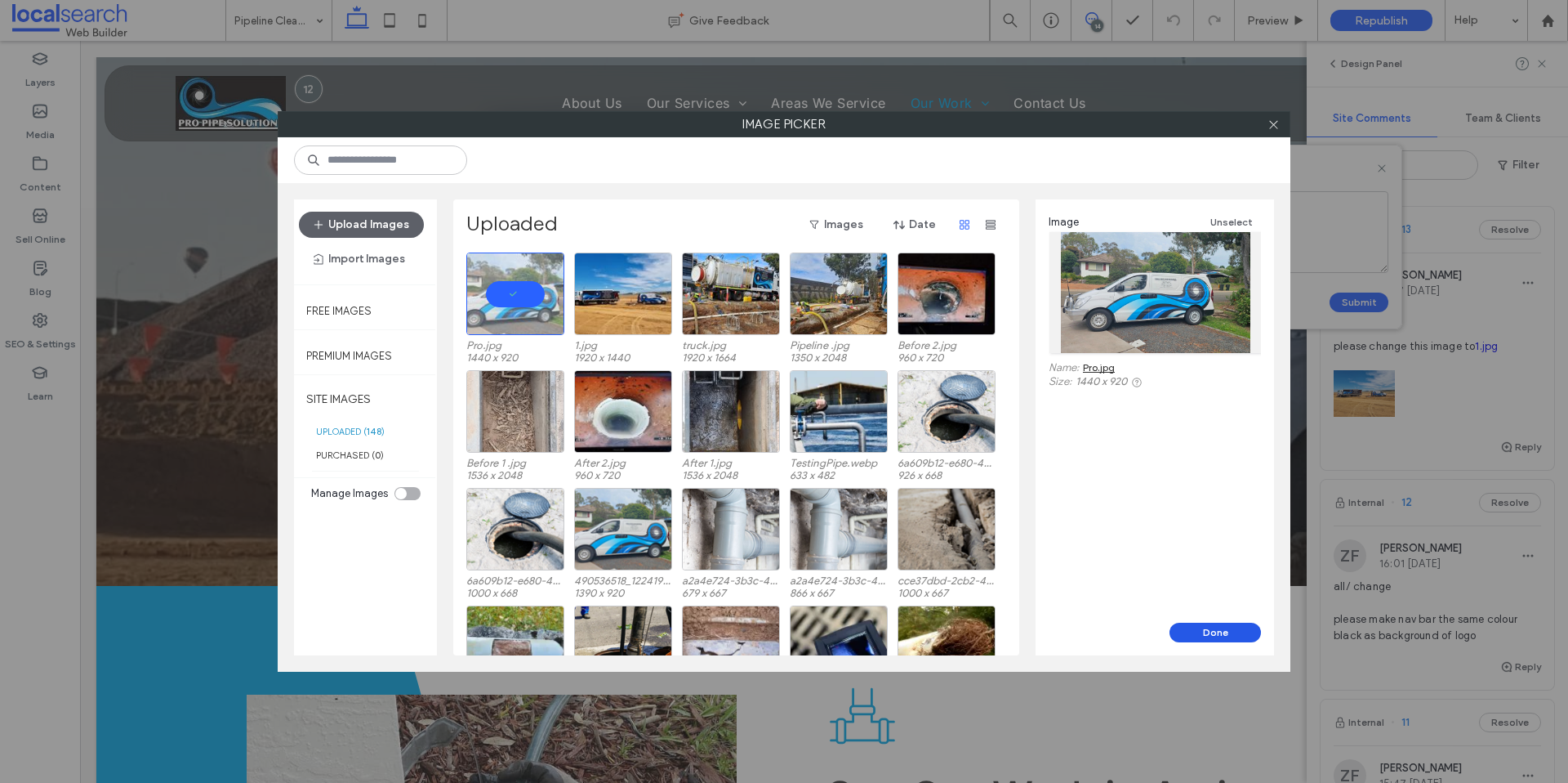
click at [1233, 630] on button "Done" at bounding box center [1215, 633] width 92 height 20
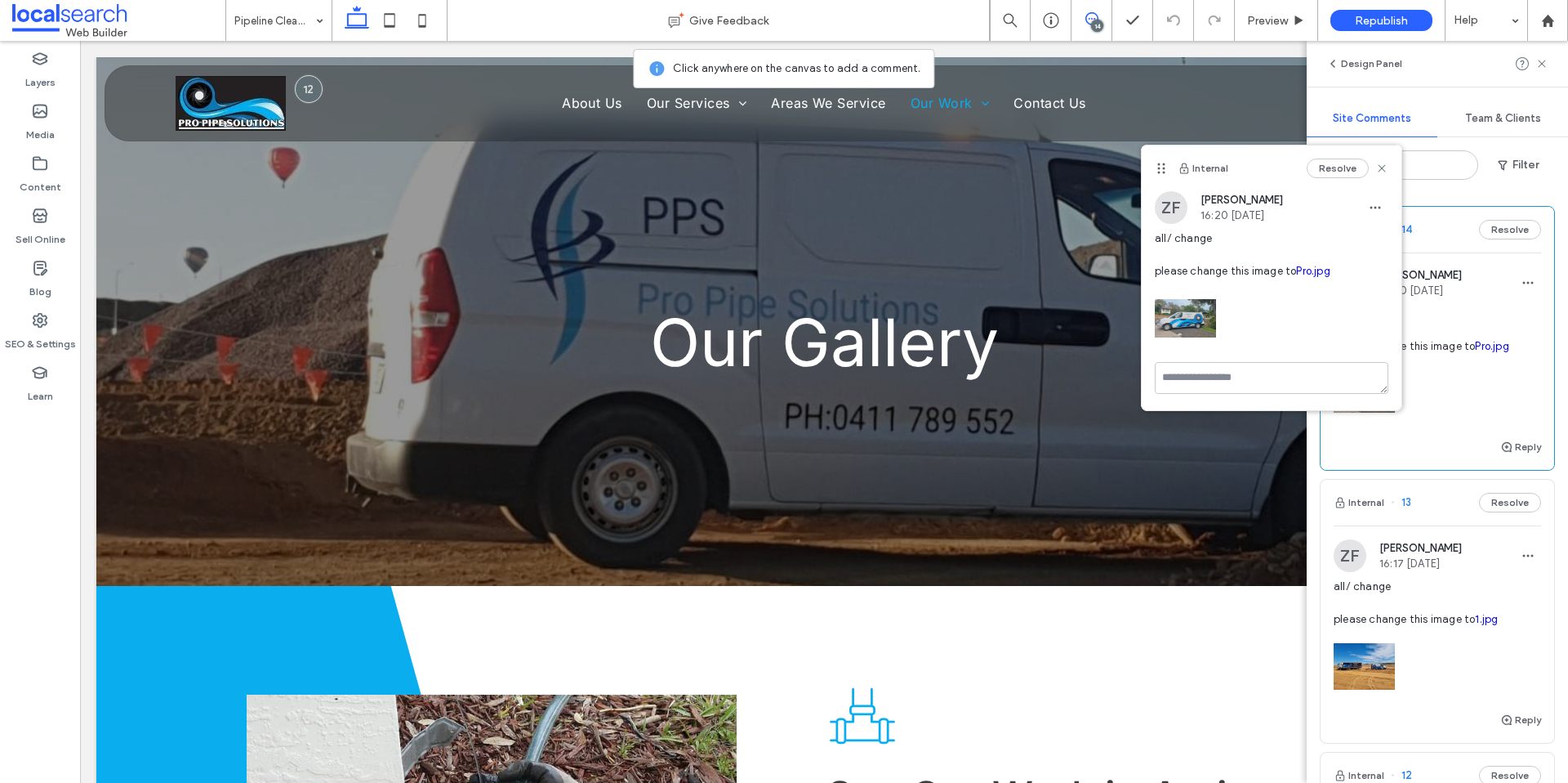
click at [1387, 171] on icon at bounding box center [1382, 168] width 13 height 13
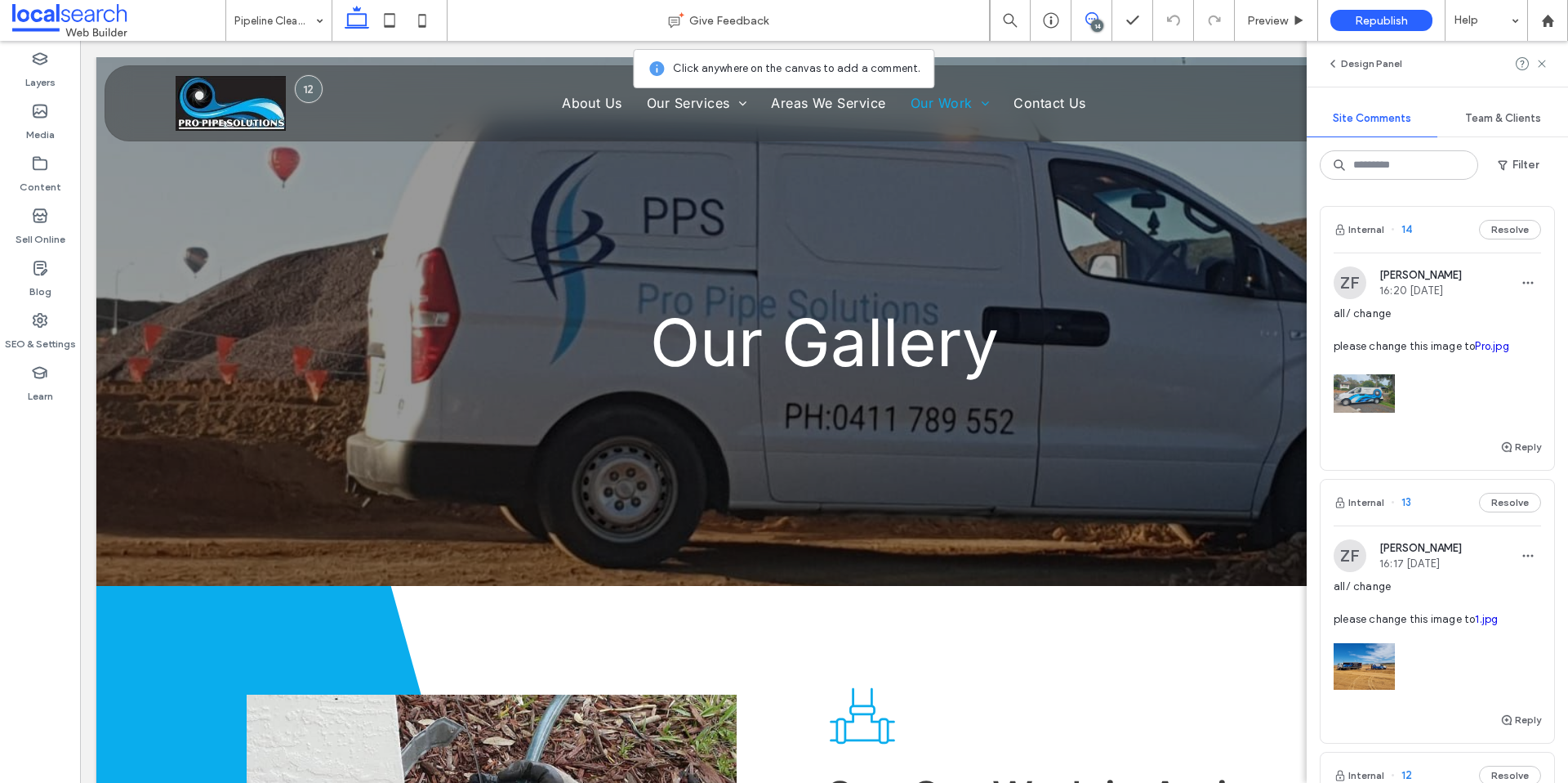
click at [1550, 61] on div "Design Panel" at bounding box center [1437, 64] width 261 height 46
click at [1540, 62] on use at bounding box center [1542, 63] width 7 height 7
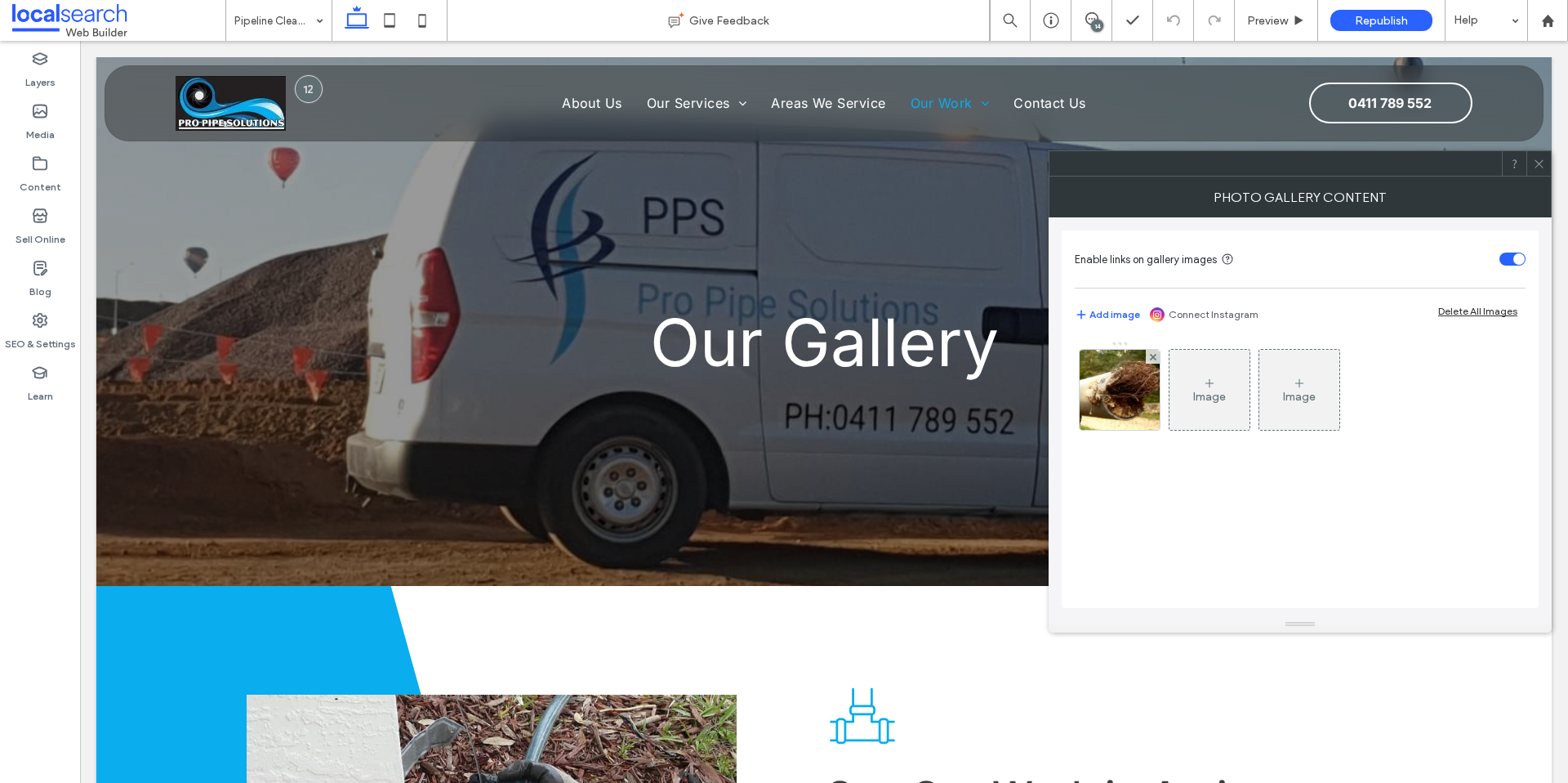
click at [1548, 168] on div at bounding box center [1538, 163] width 24 height 24
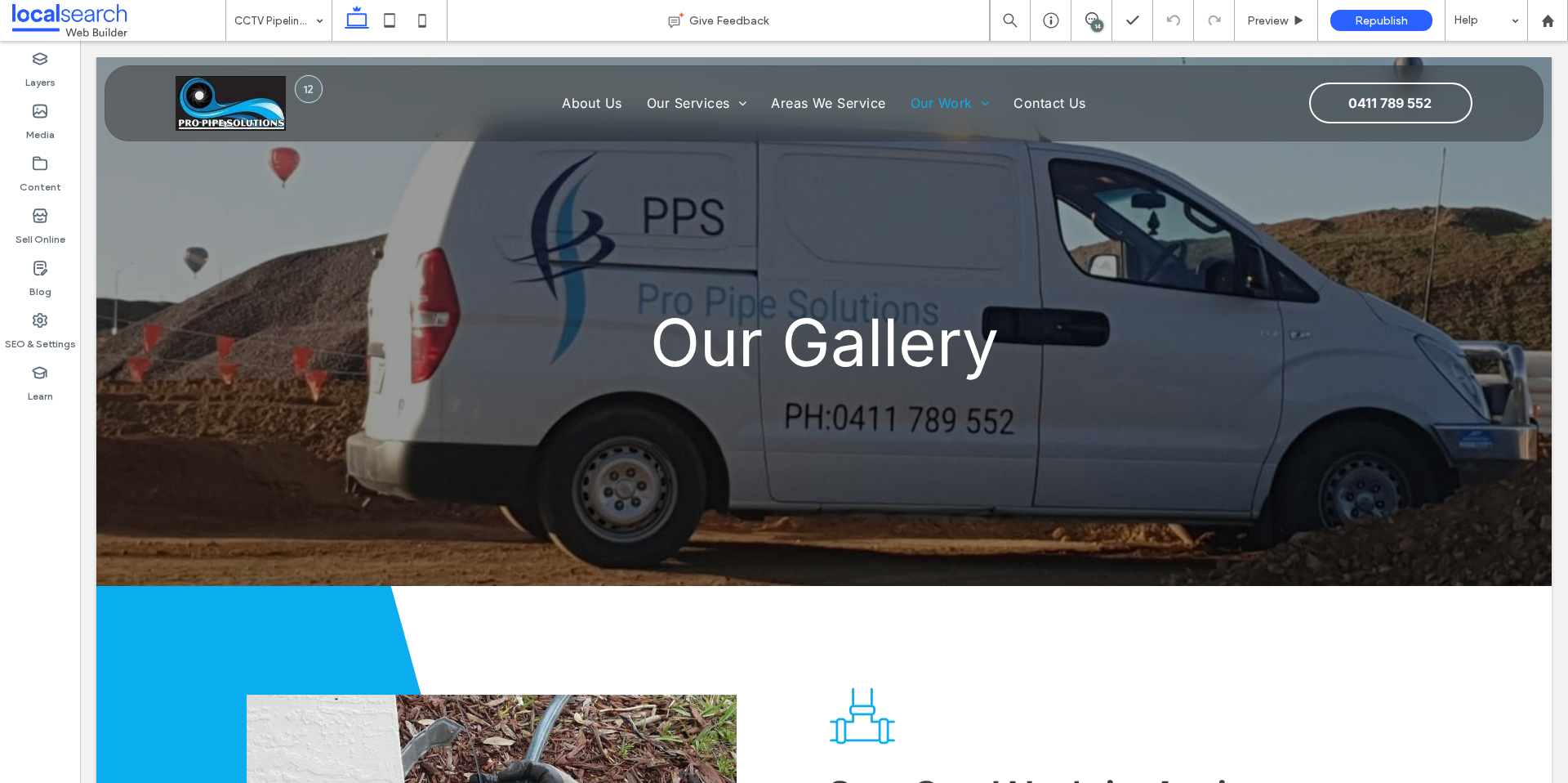
click at [1099, 23] on div "14" at bounding box center [1098, 26] width 13 height 13
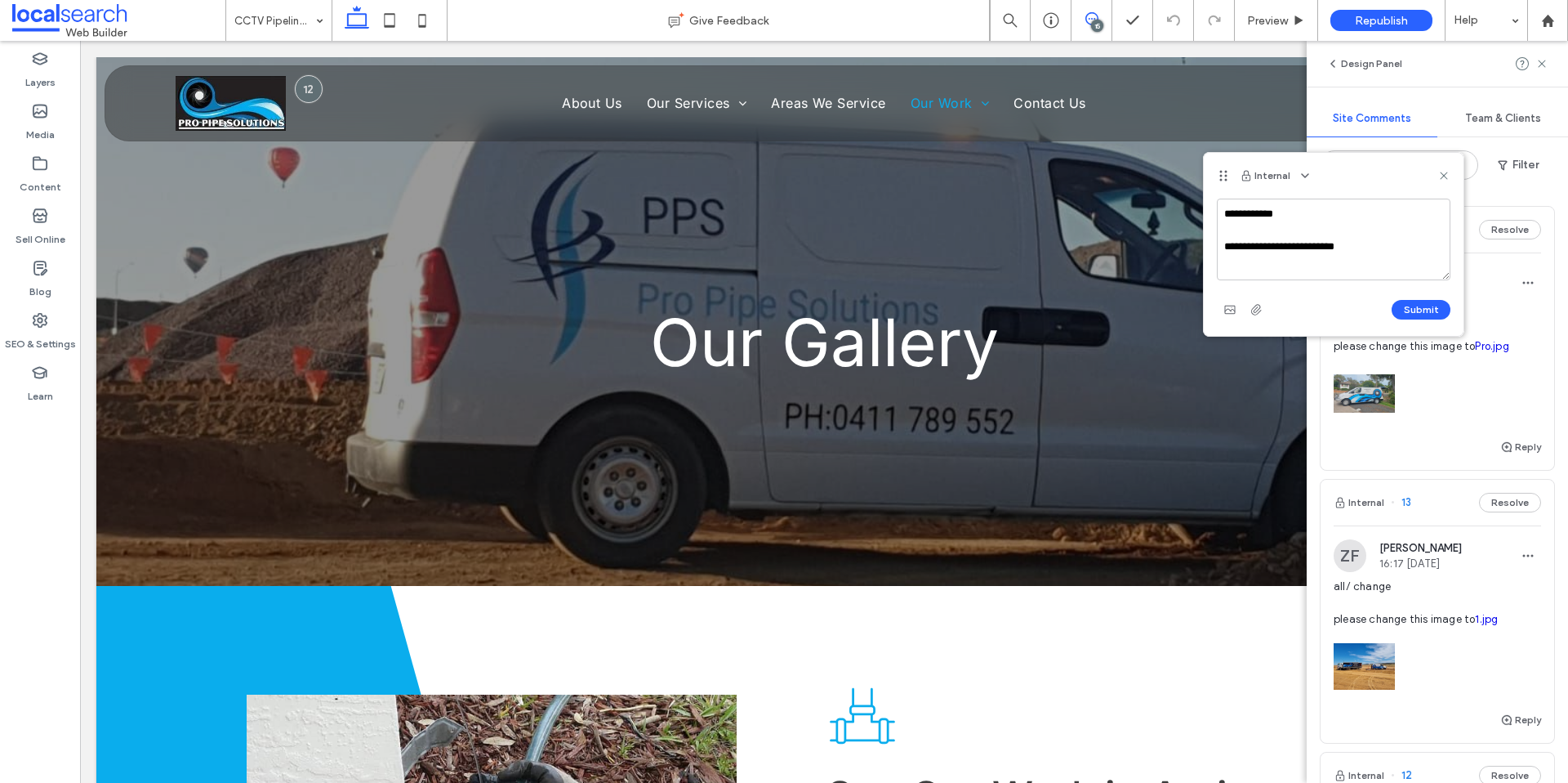
click at [1304, 245] on textarea "**********" at bounding box center [1334, 239] width 233 height 82
click at [1364, 247] on textarea "**********" at bounding box center [1334, 239] width 233 height 82
type textarea "**********"
click at [1231, 311] on icon "button" at bounding box center [1230, 310] width 13 height 13
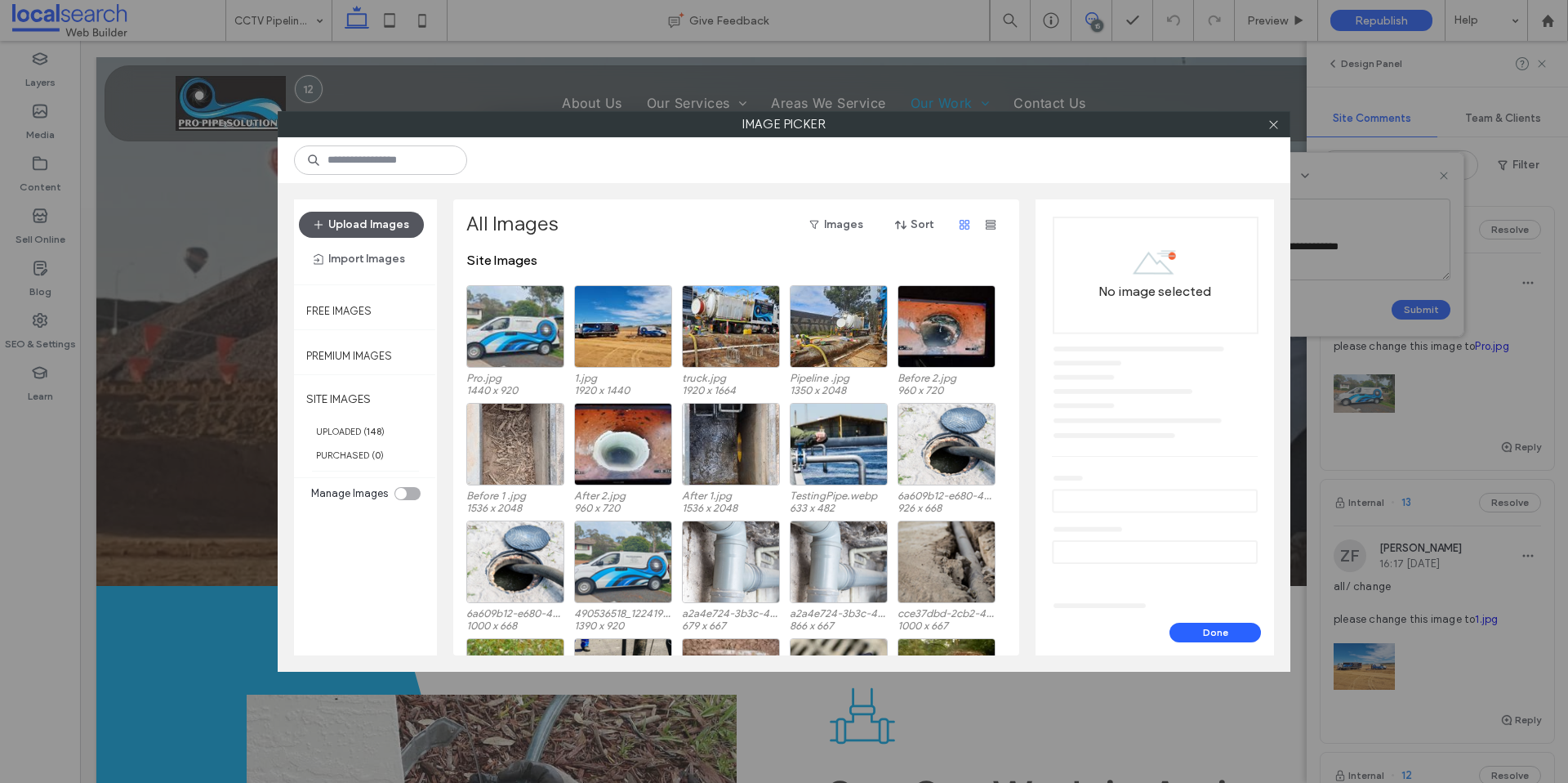
click at [363, 223] on button "Upload Images" at bounding box center [361, 224] width 125 height 26
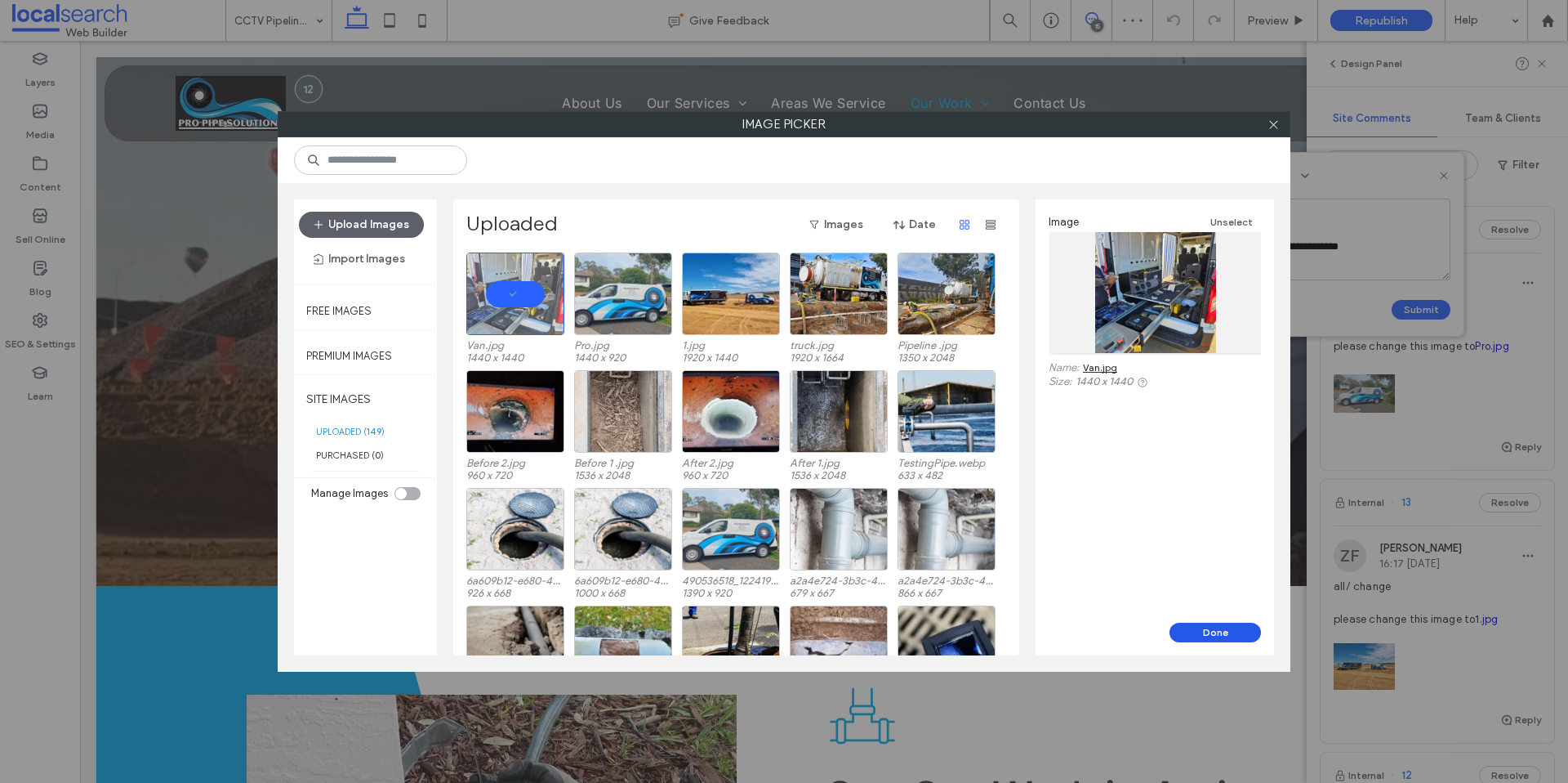
click at [1235, 635] on button "Done" at bounding box center [1215, 633] width 92 height 20
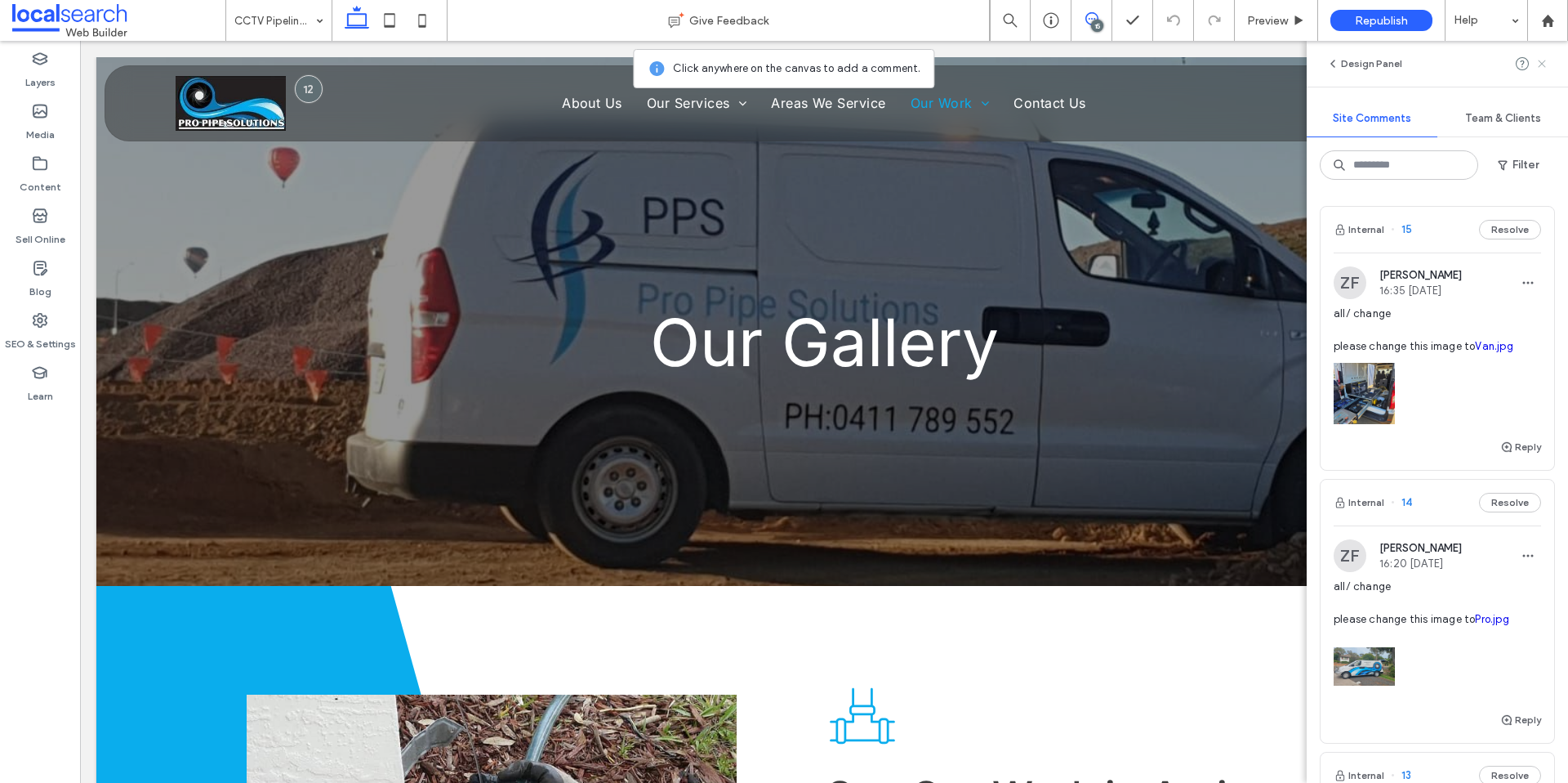
click at [1543, 62] on use at bounding box center [1542, 63] width 7 height 7
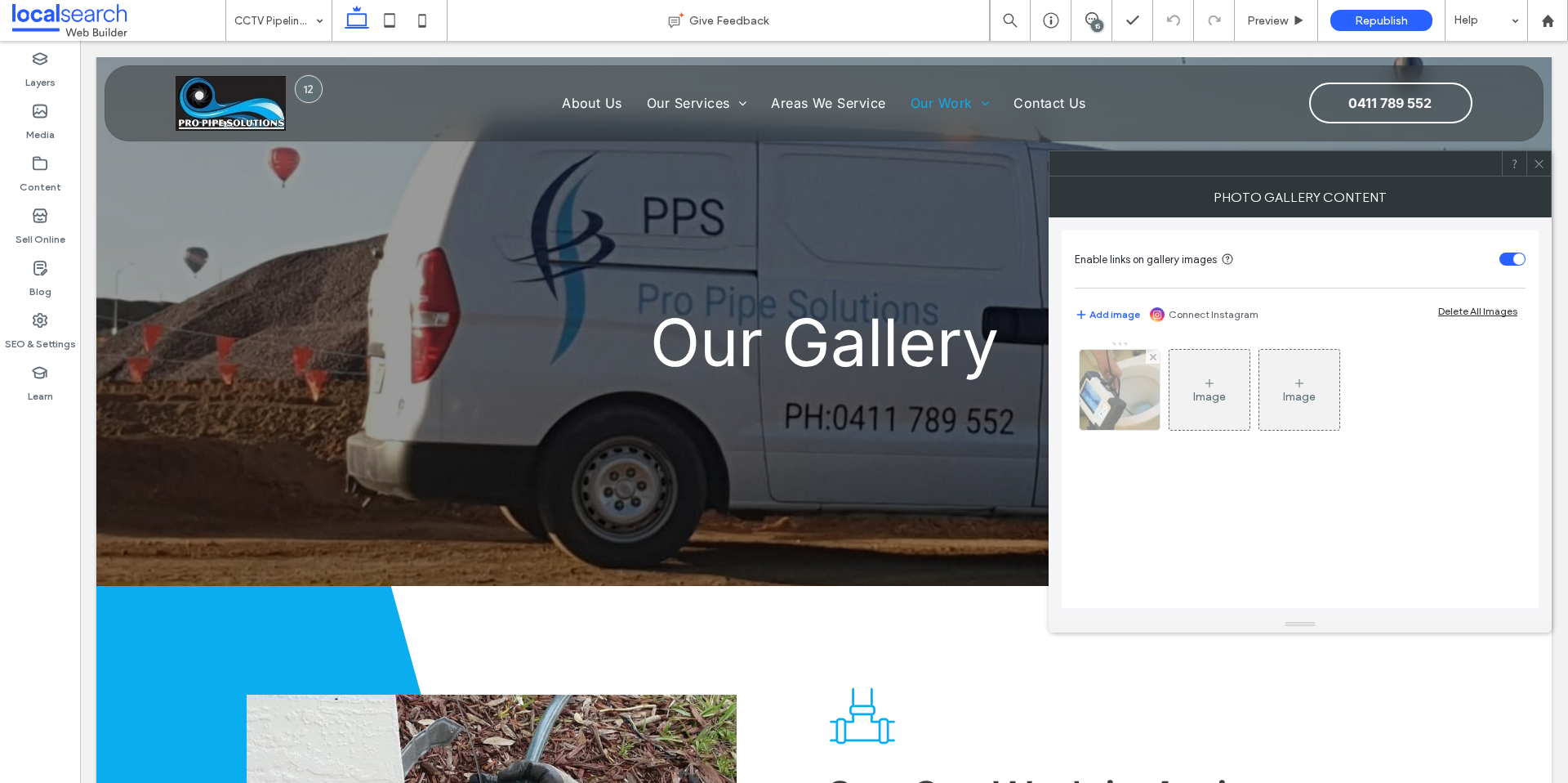
click at [1112, 396] on img at bounding box center [1119, 390] width 121 height 80
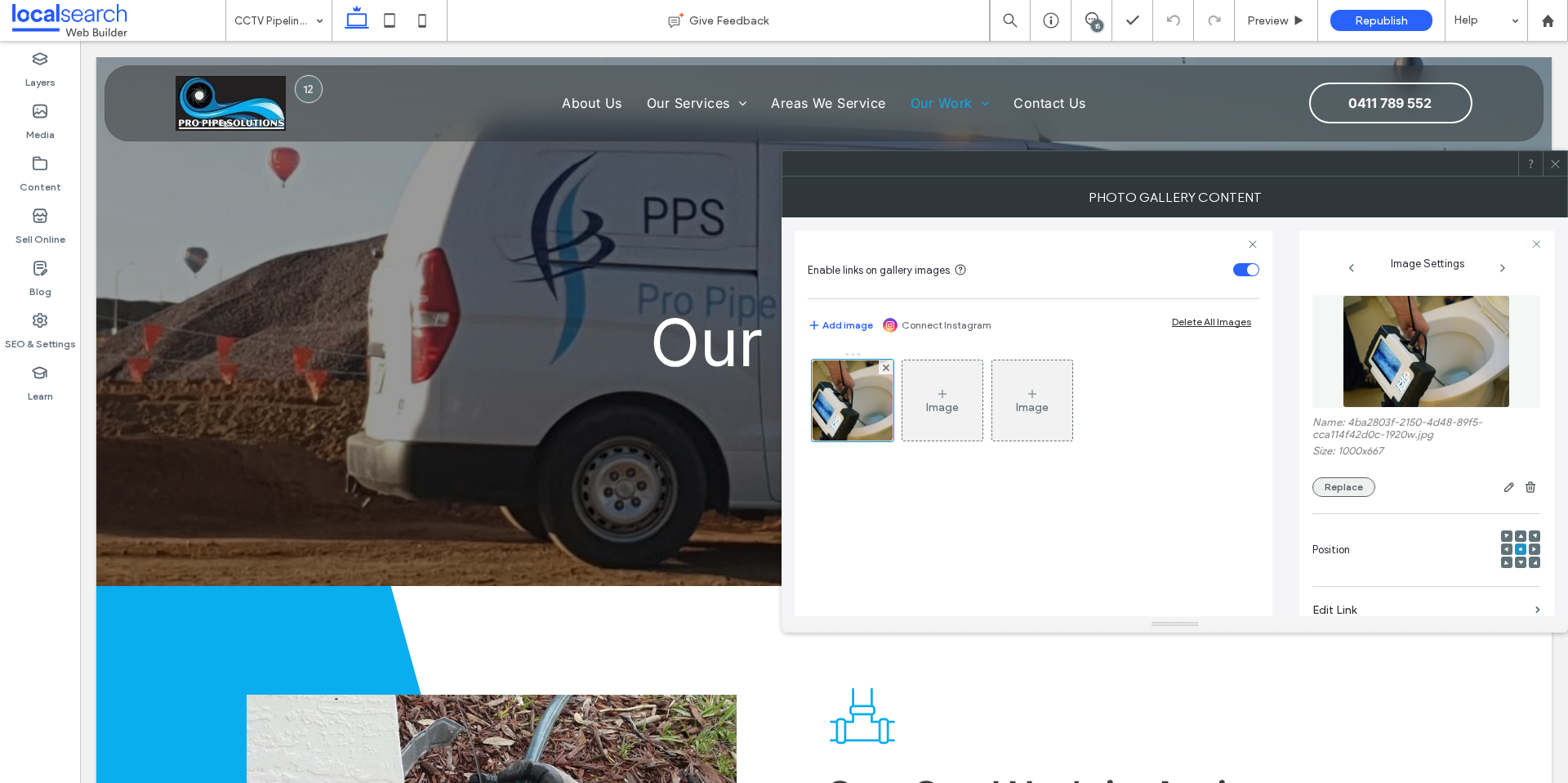
click at [1359, 488] on button "Replace" at bounding box center [1345, 488] width 63 height 20
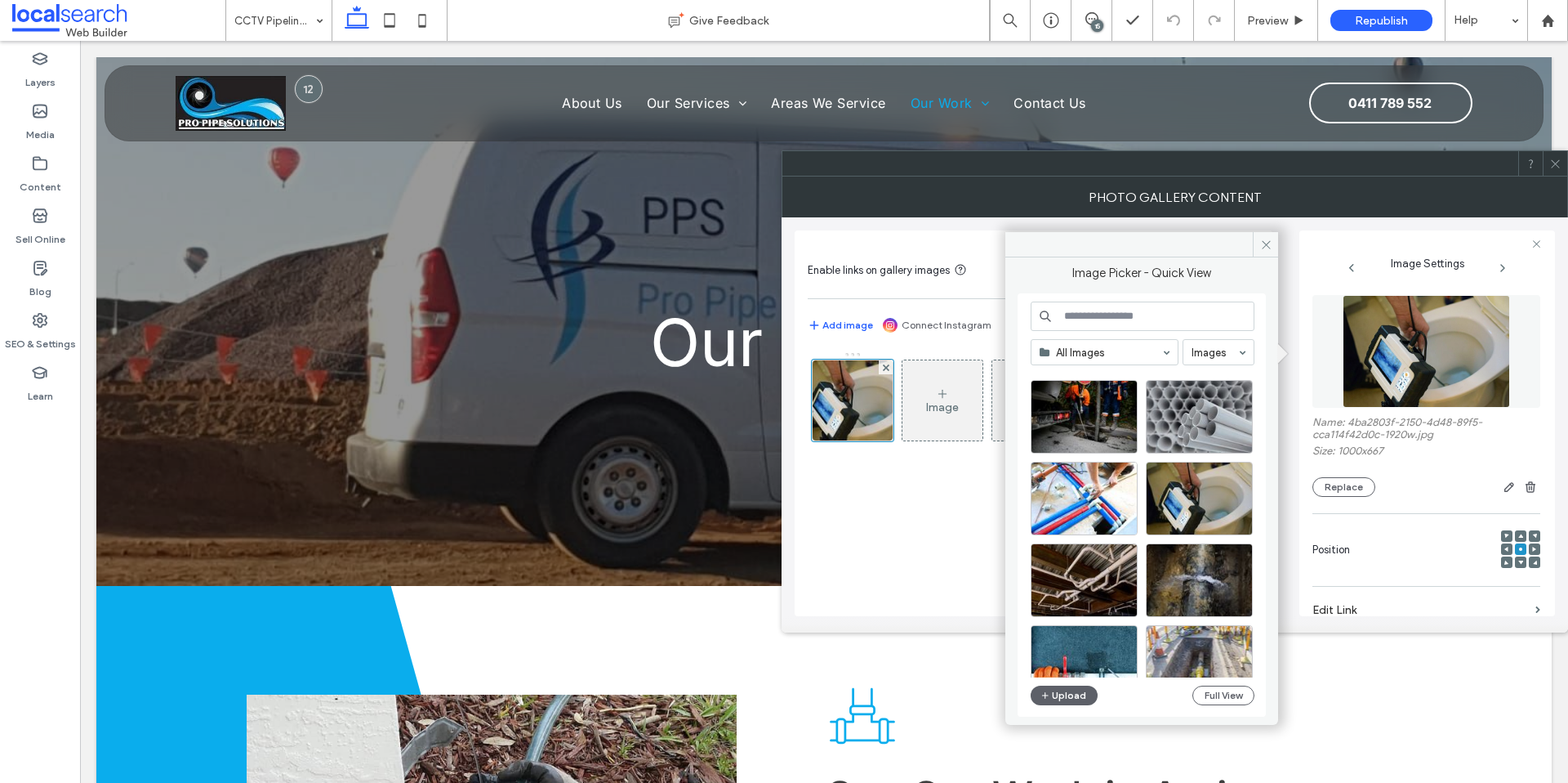
scroll to position [1980, 0]
click at [1066, 697] on button "Upload" at bounding box center [1064, 696] width 67 height 20
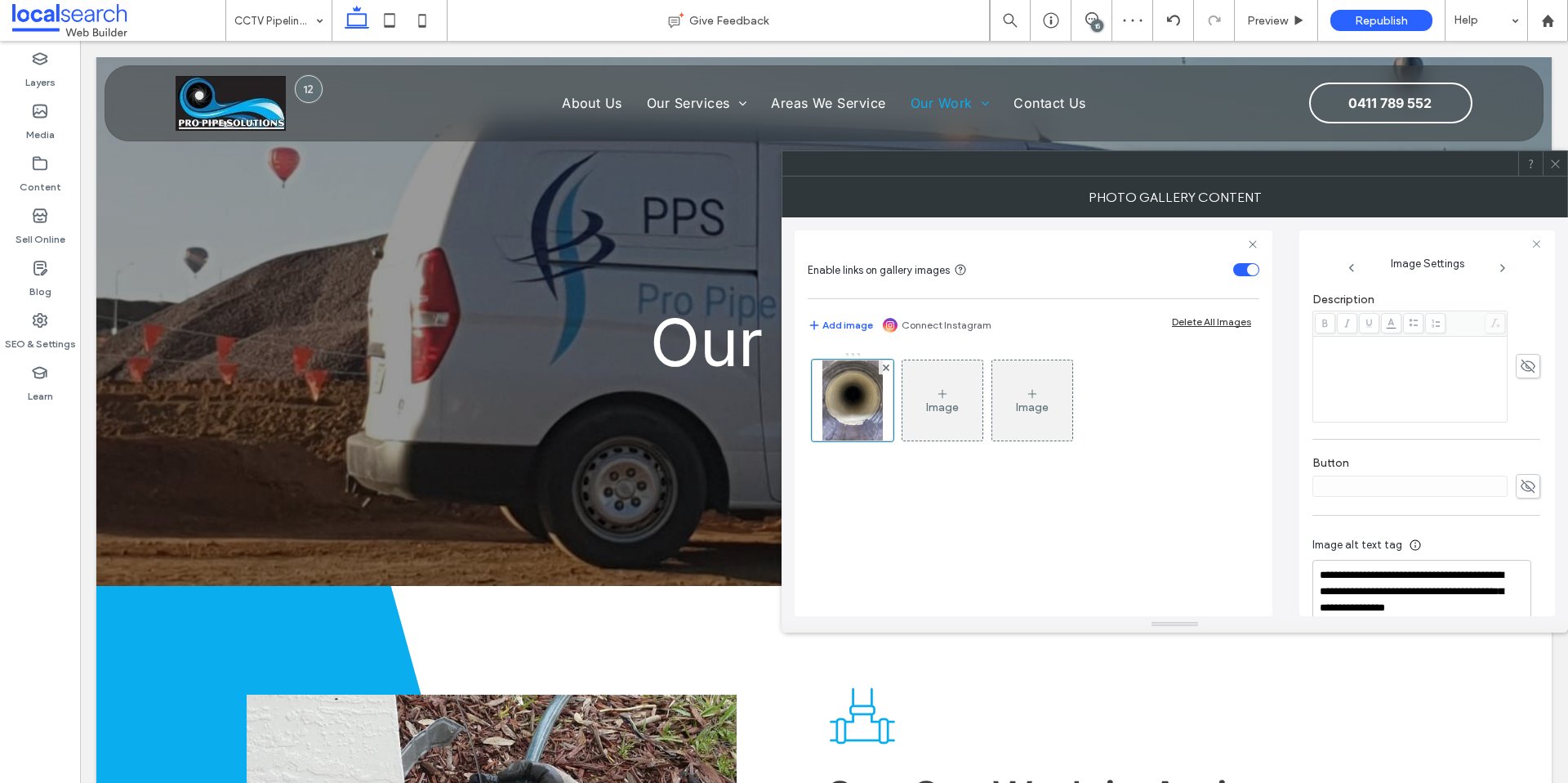
scroll to position [456, 0]
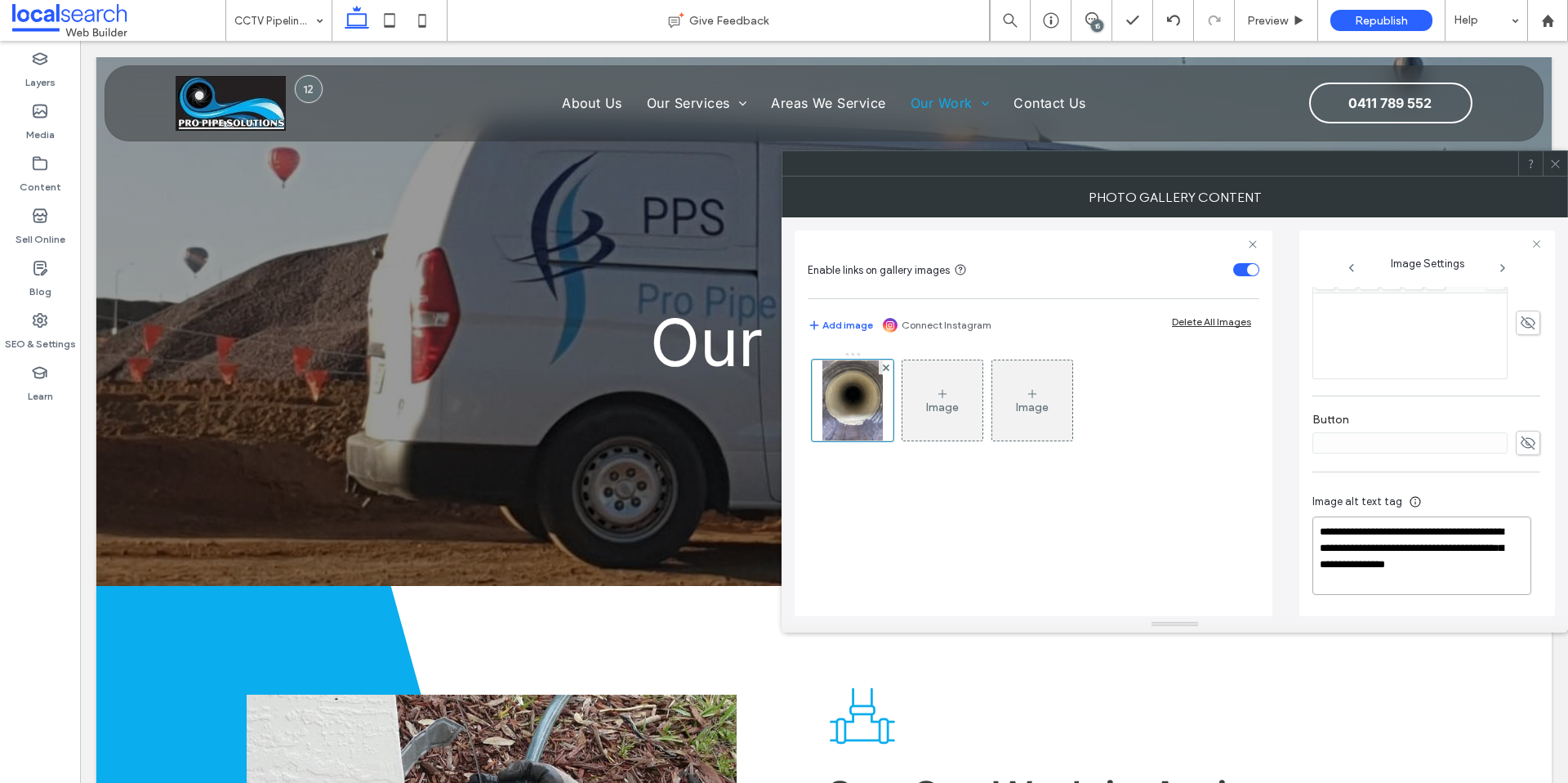
click at [1388, 554] on textarea "**********" at bounding box center [1423, 555] width 219 height 78
drag, startPoint x: 1475, startPoint y: 546, endPoint x: 1265, endPoint y: 522, distance: 211.4
click at [1265, 522] on div "**********" at bounding box center [1175, 417] width 760 height 399
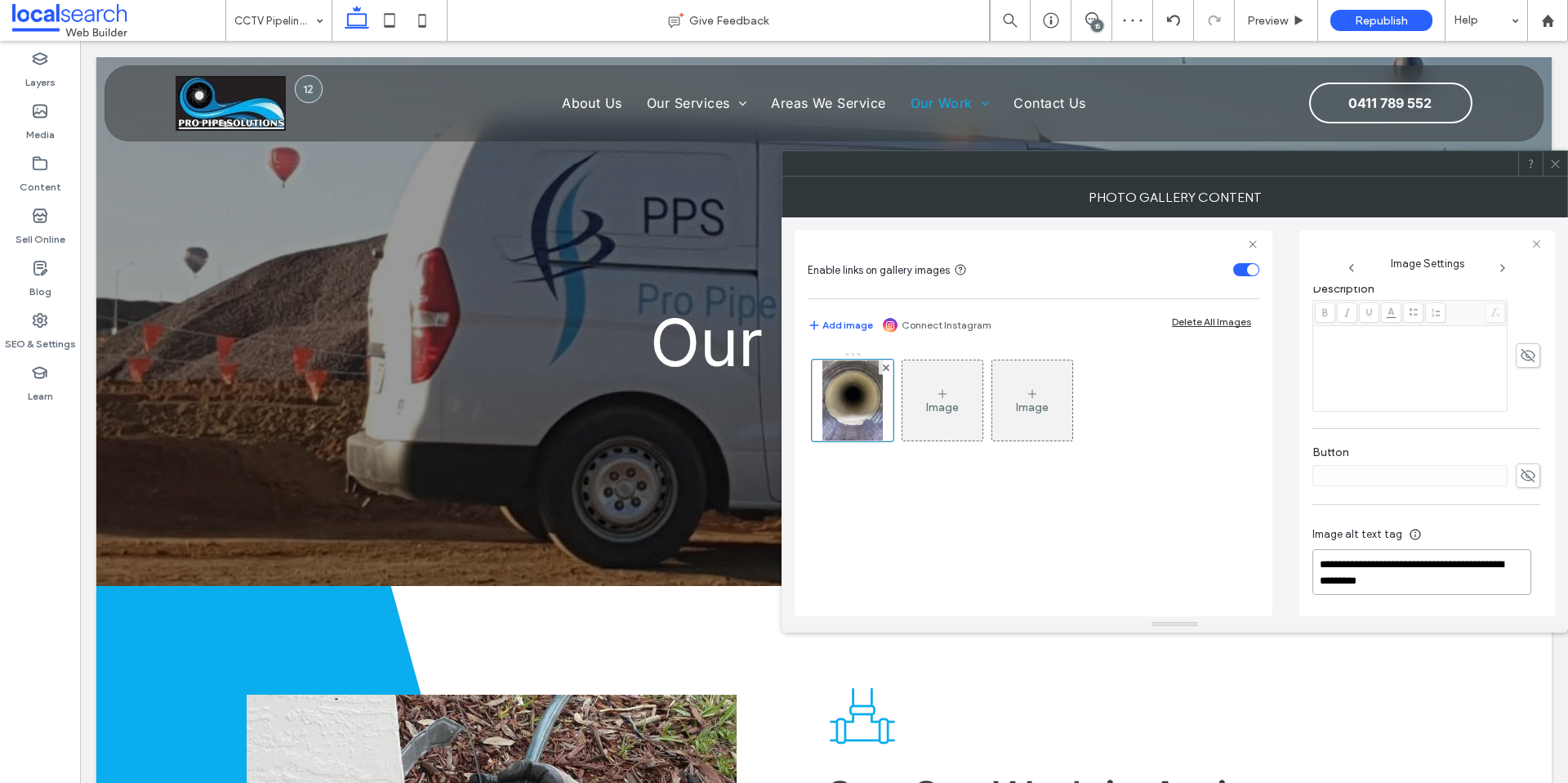
type textarea "**********"
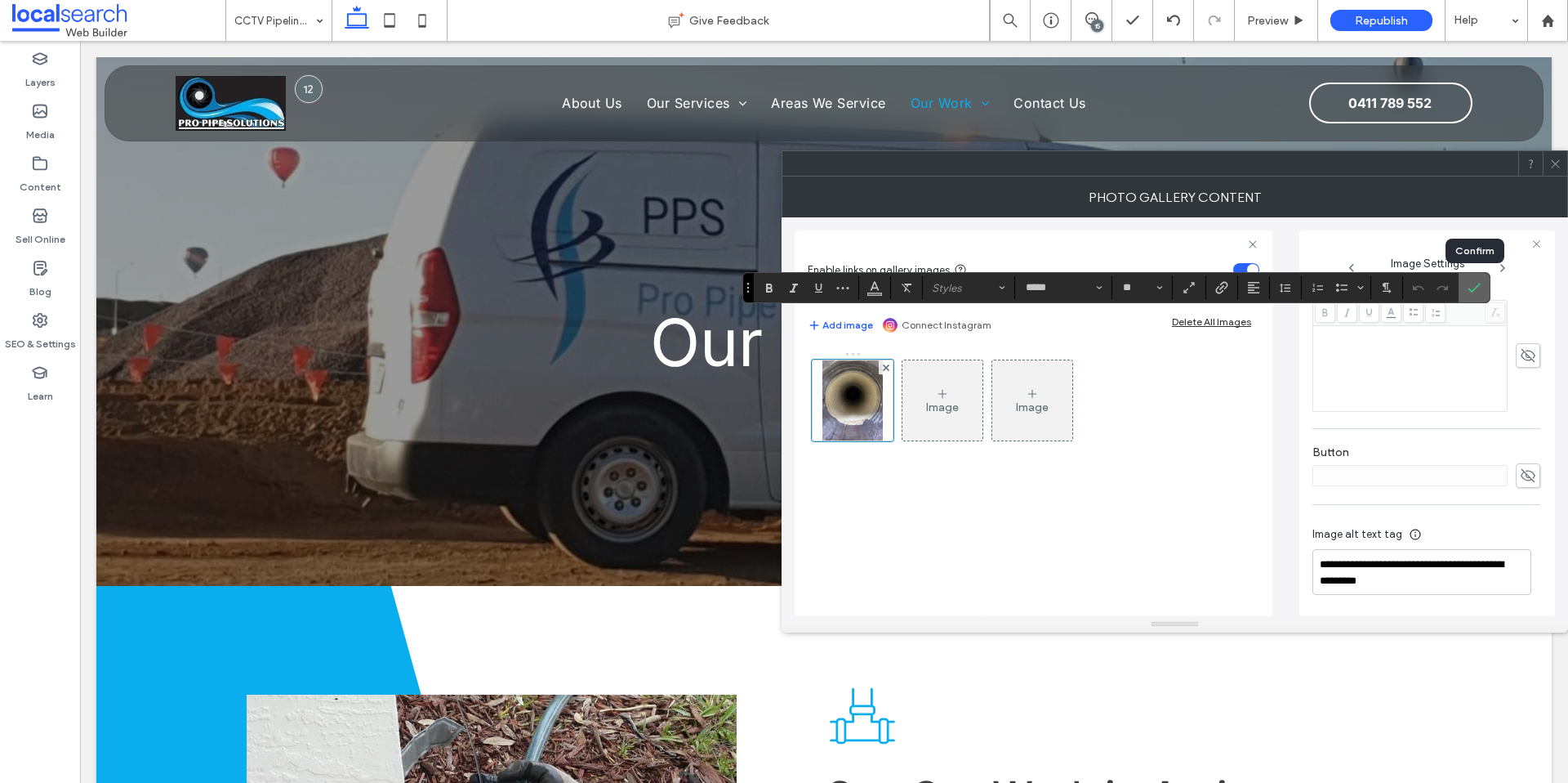
click at [1470, 286] on icon "Confirm" at bounding box center [1475, 287] width 13 height 13
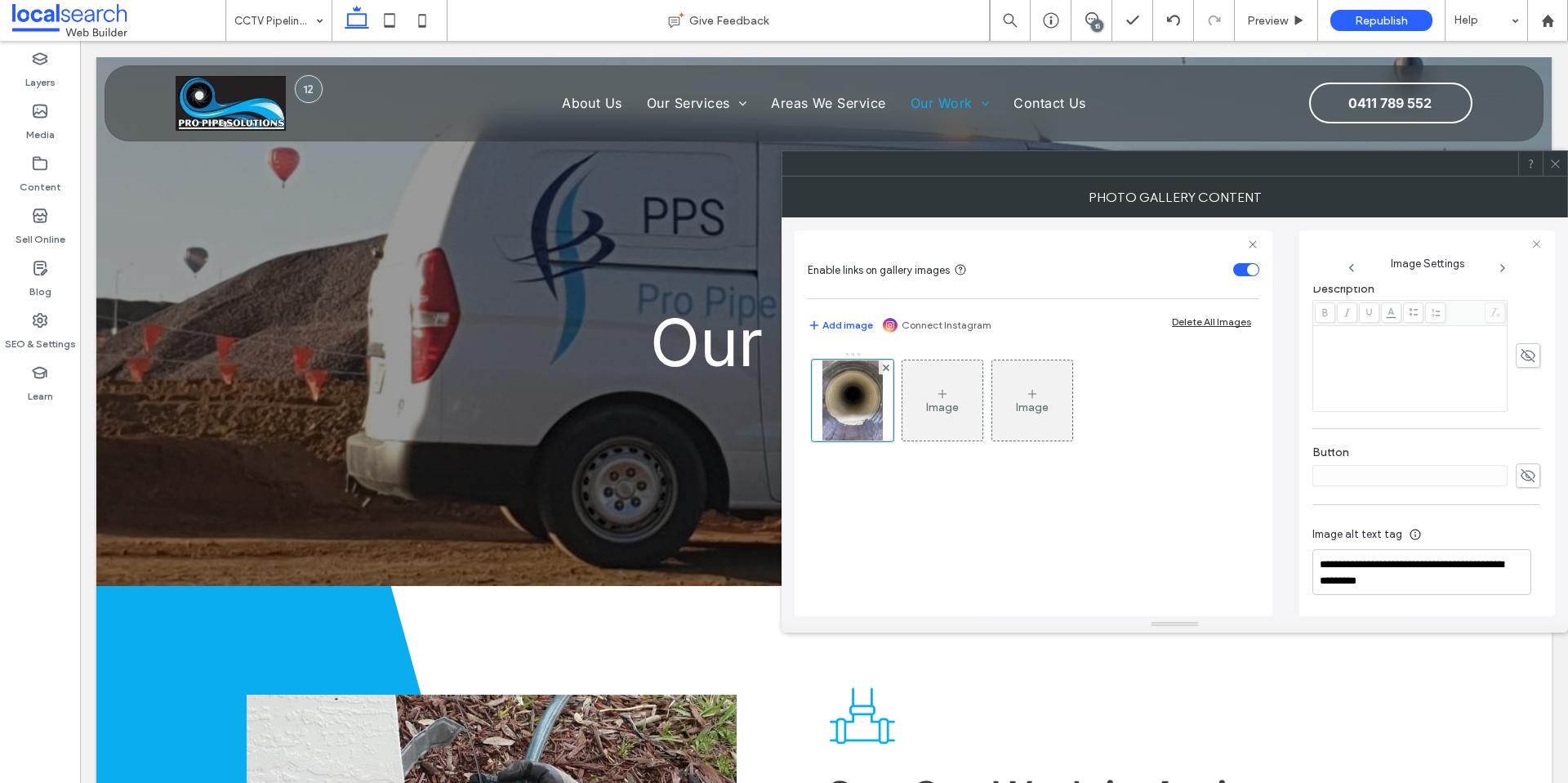
click at [1558, 168] on icon at bounding box center [1556, 164] width 13 height 13
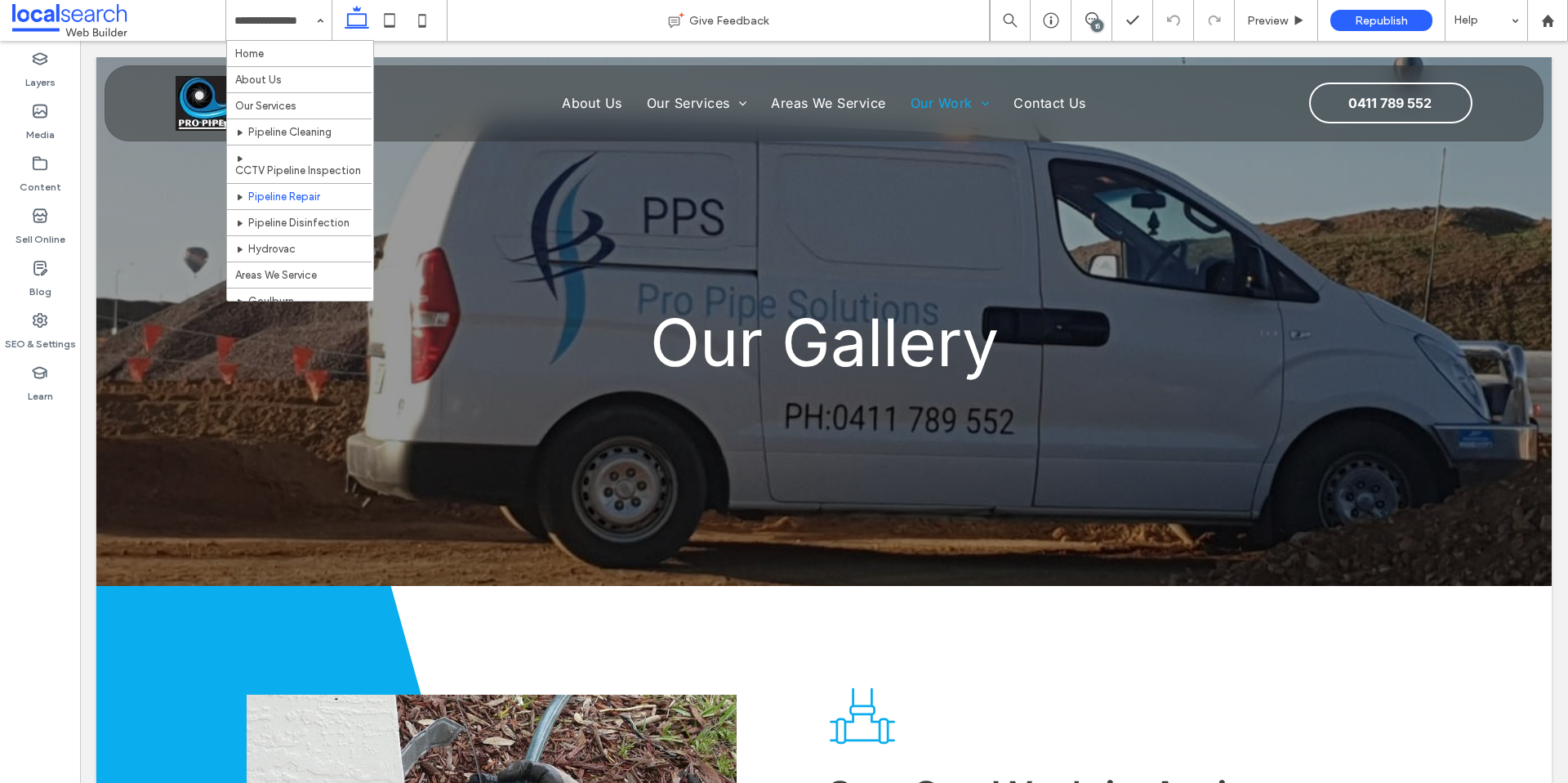
click at [296, 19] on input at bounding box center [275, 21] width 81 height 41
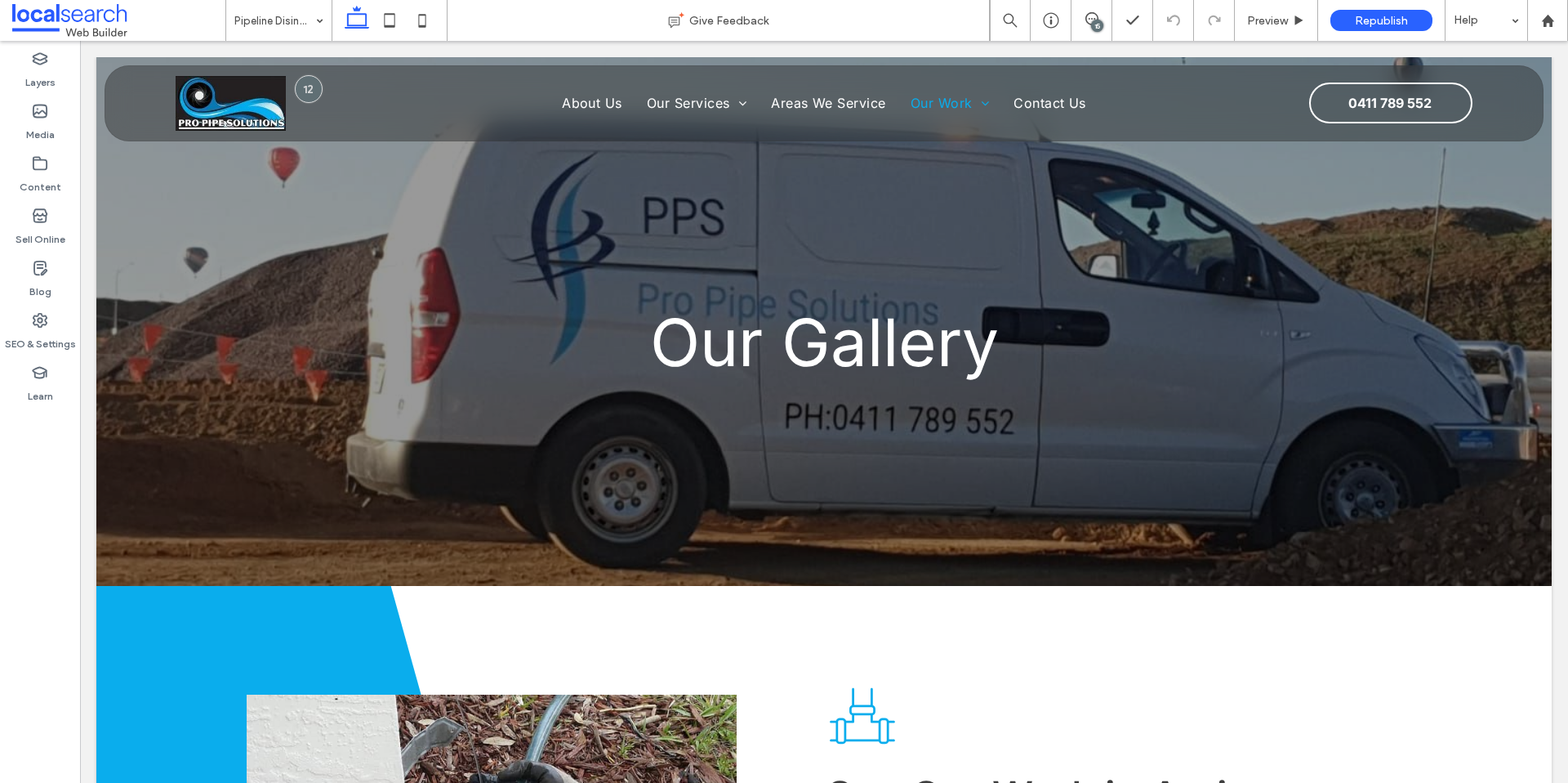
click at [262, 7] on input at bounding box center [275, 21] width 81 height 41
click at [270, 13] on input at bounding box center [275, 21] width 81 height 41
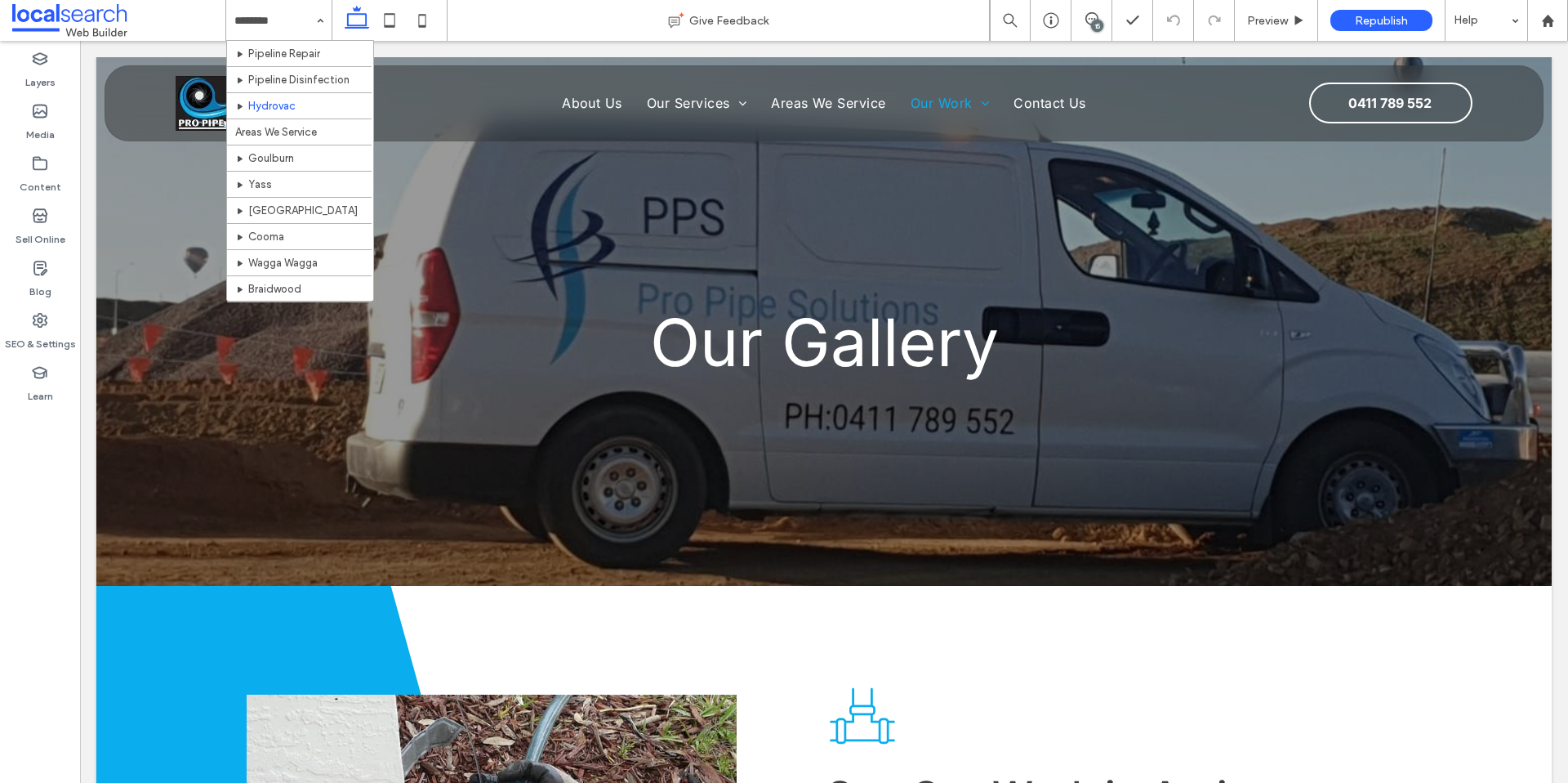
scroll to position [195, 0]
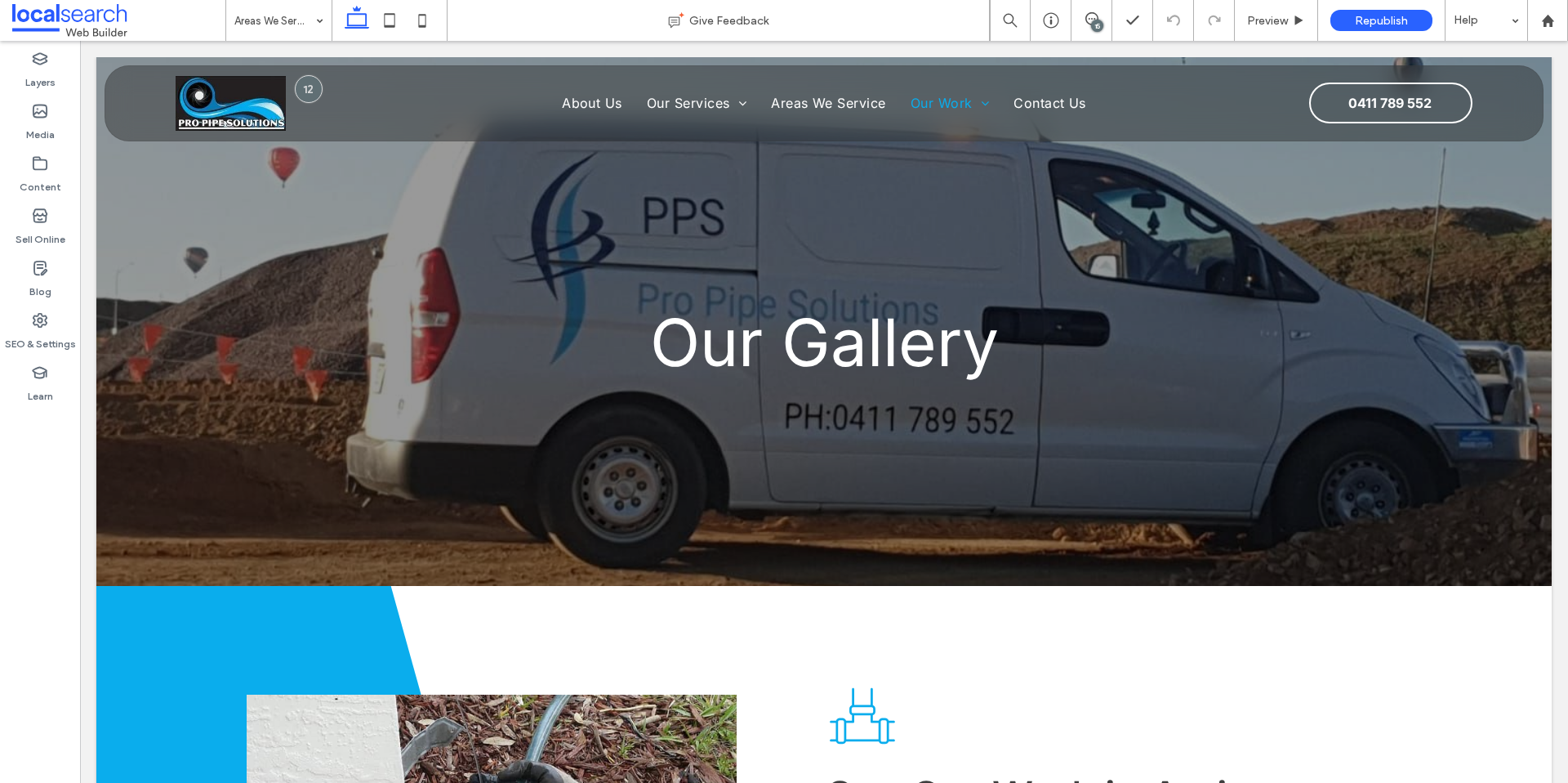
click at [285, 21] on input at bounding box center [275, 21] width 81 height 41
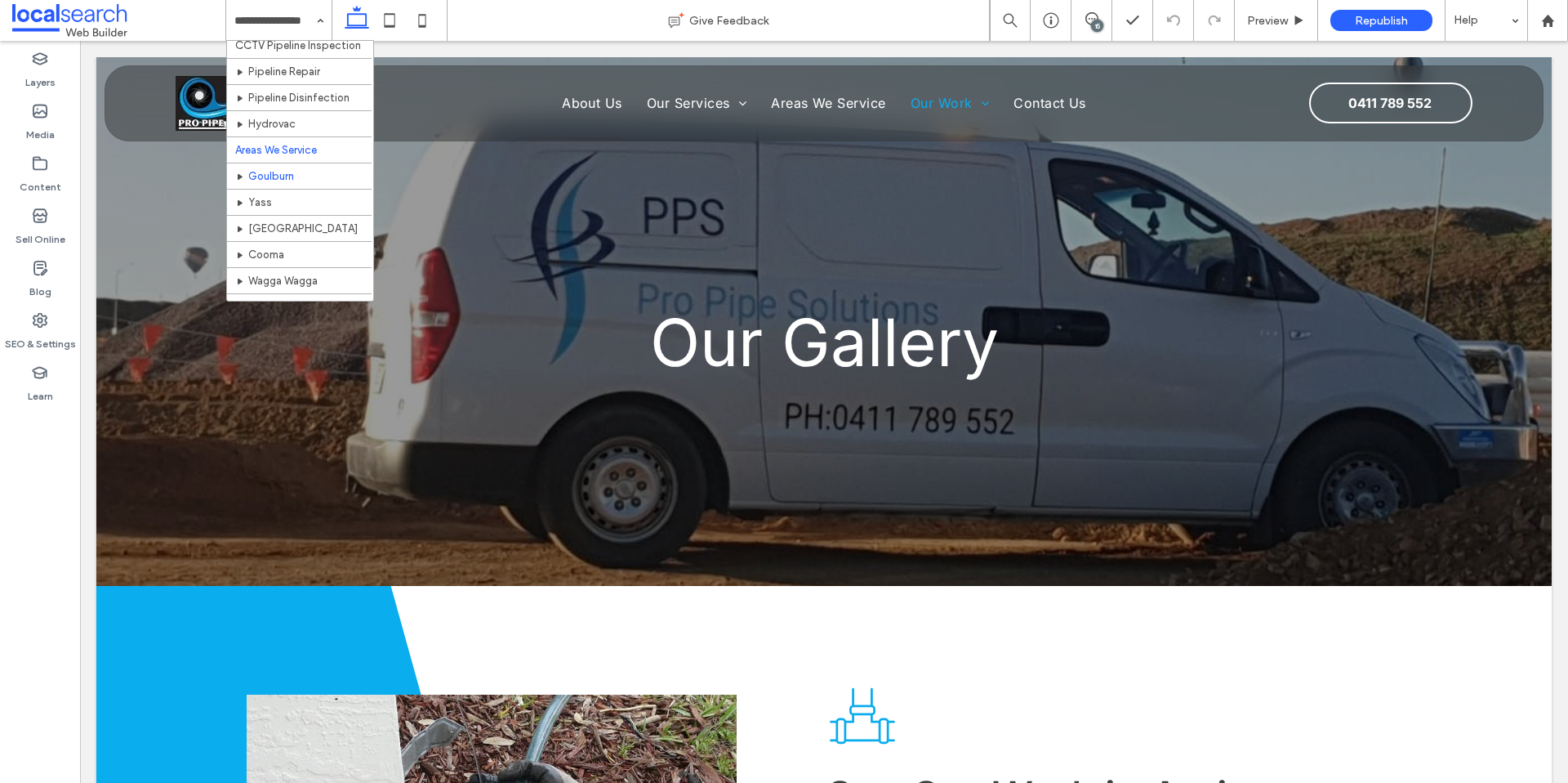
scroll to position [149, 0]
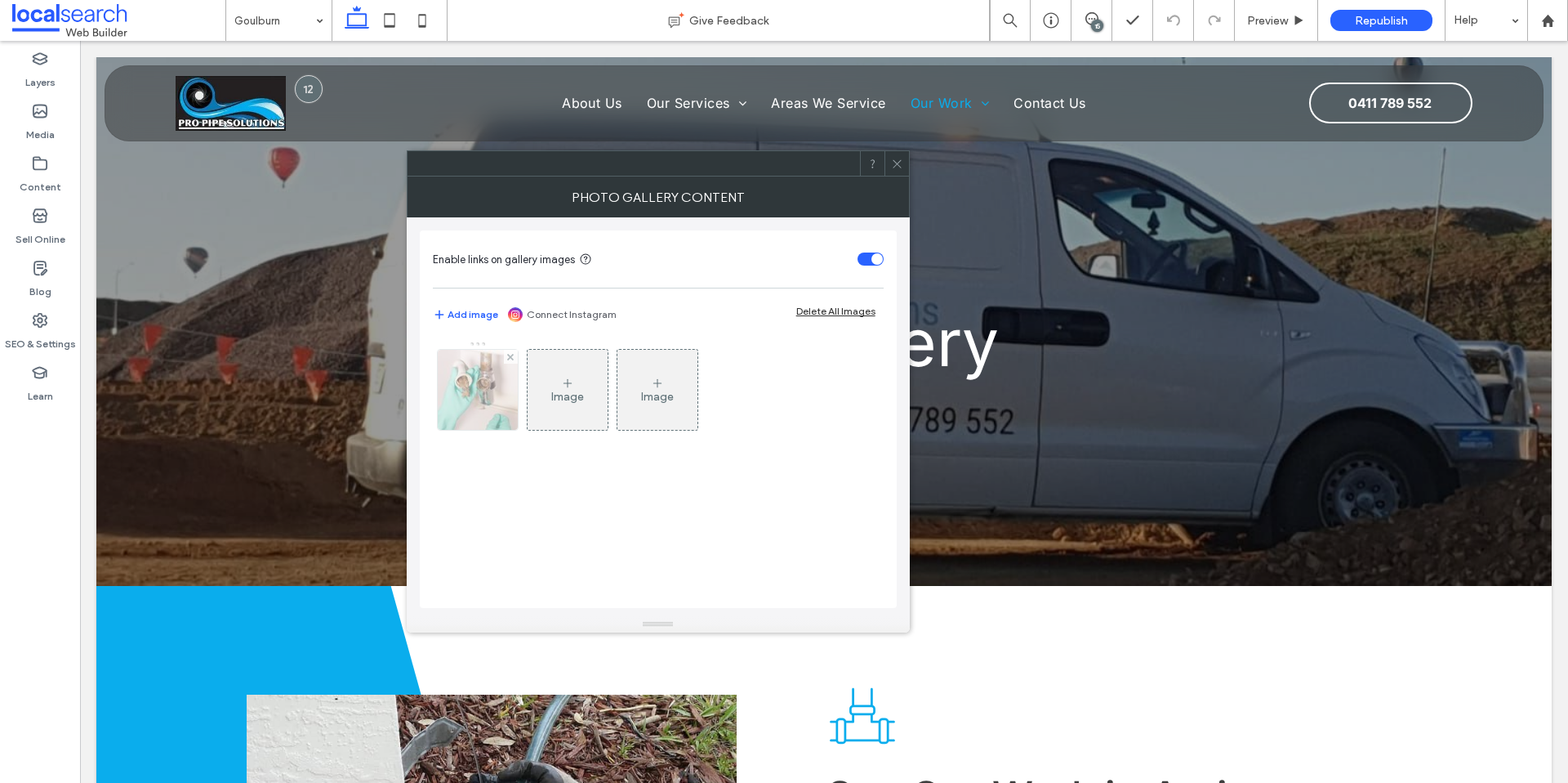
click at [448, 399] on img at bounding box center [477, 390] width 121 height 80
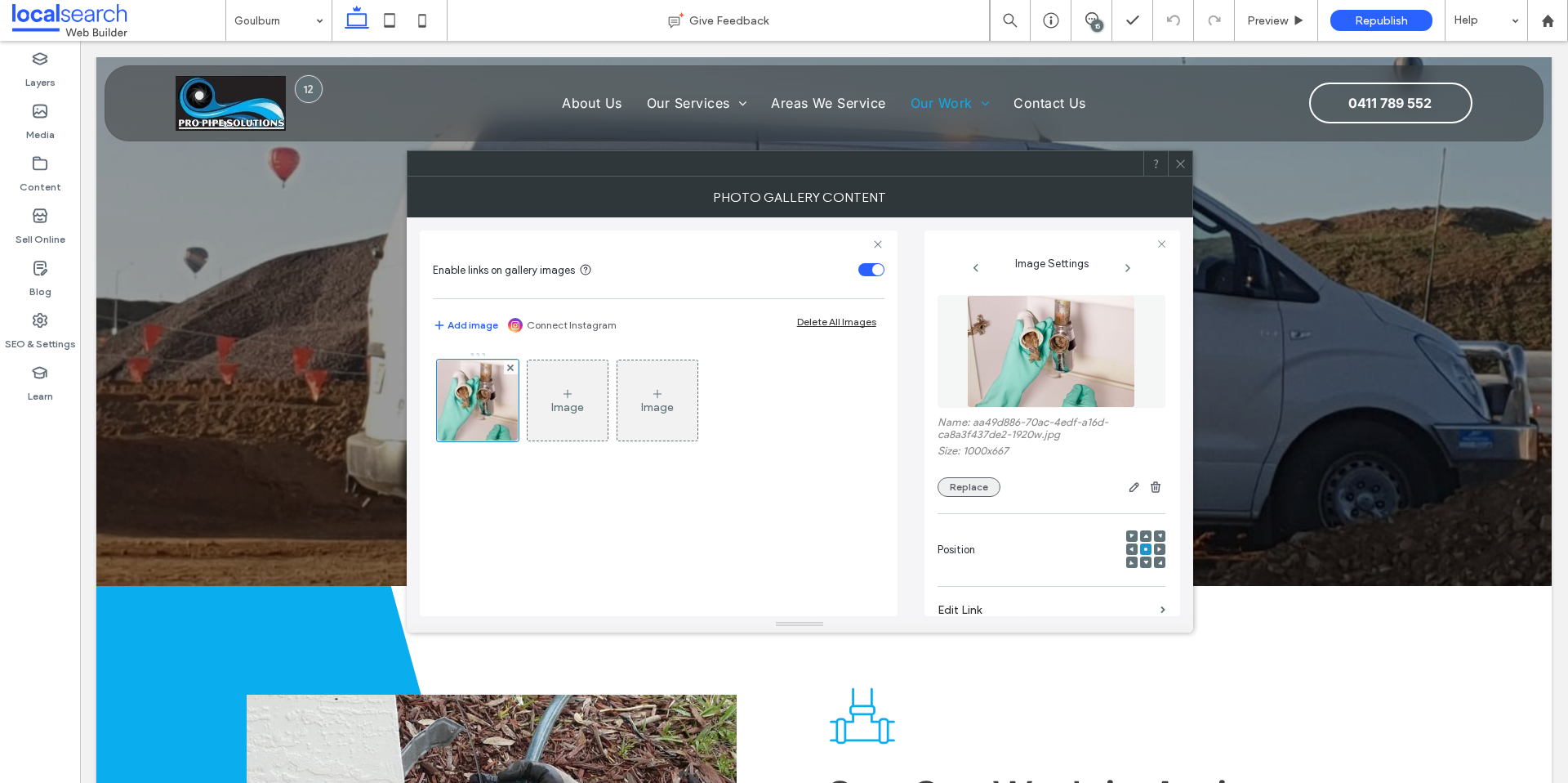
click at [972, 488] on button "Replace" at bounding box center [969, 488] width 63 height 20
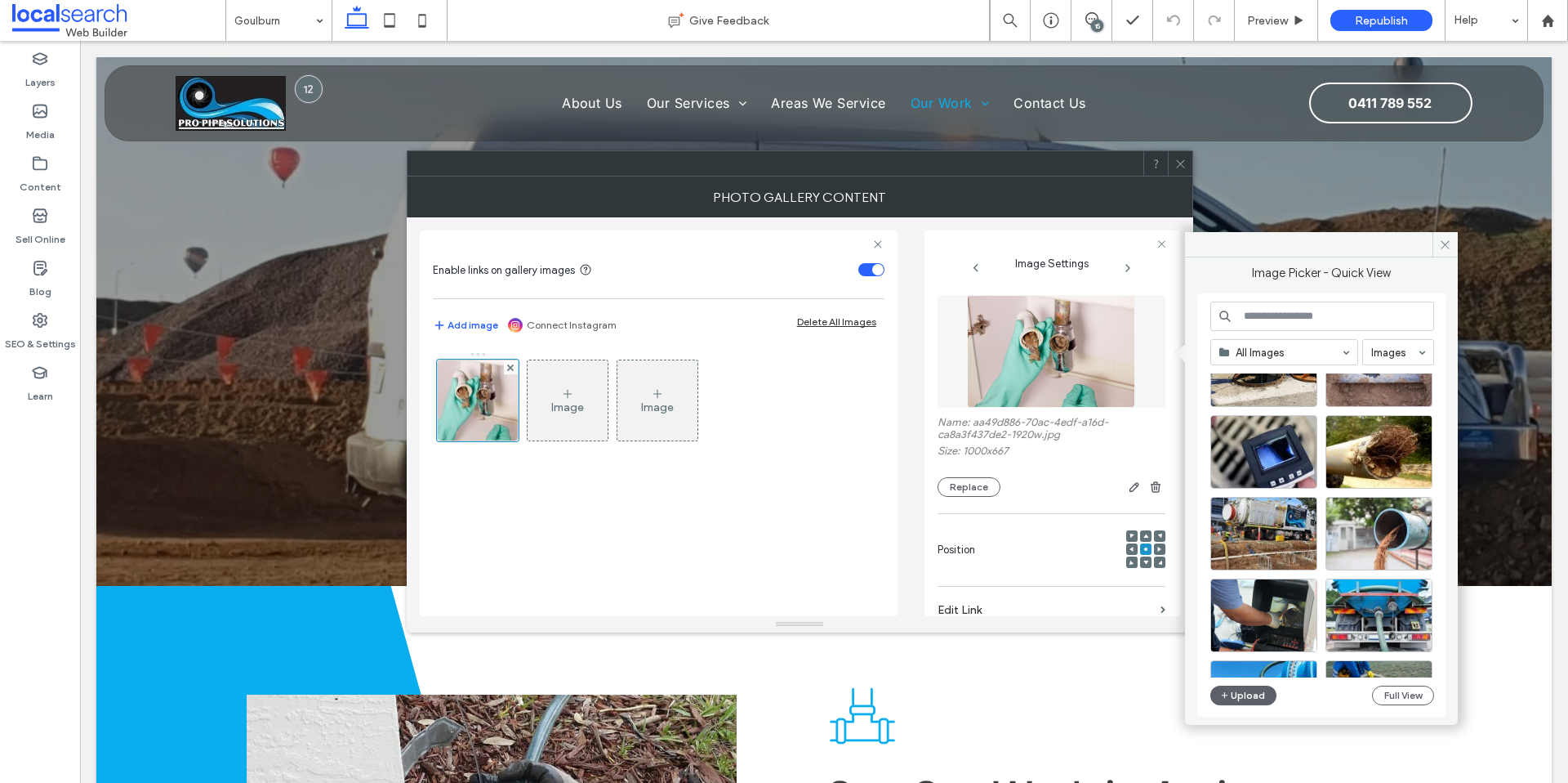
scroll to position [801, 0]
click at [1271, 533] on div "Select" at bounding box center [1264, 532] width 107 height 74
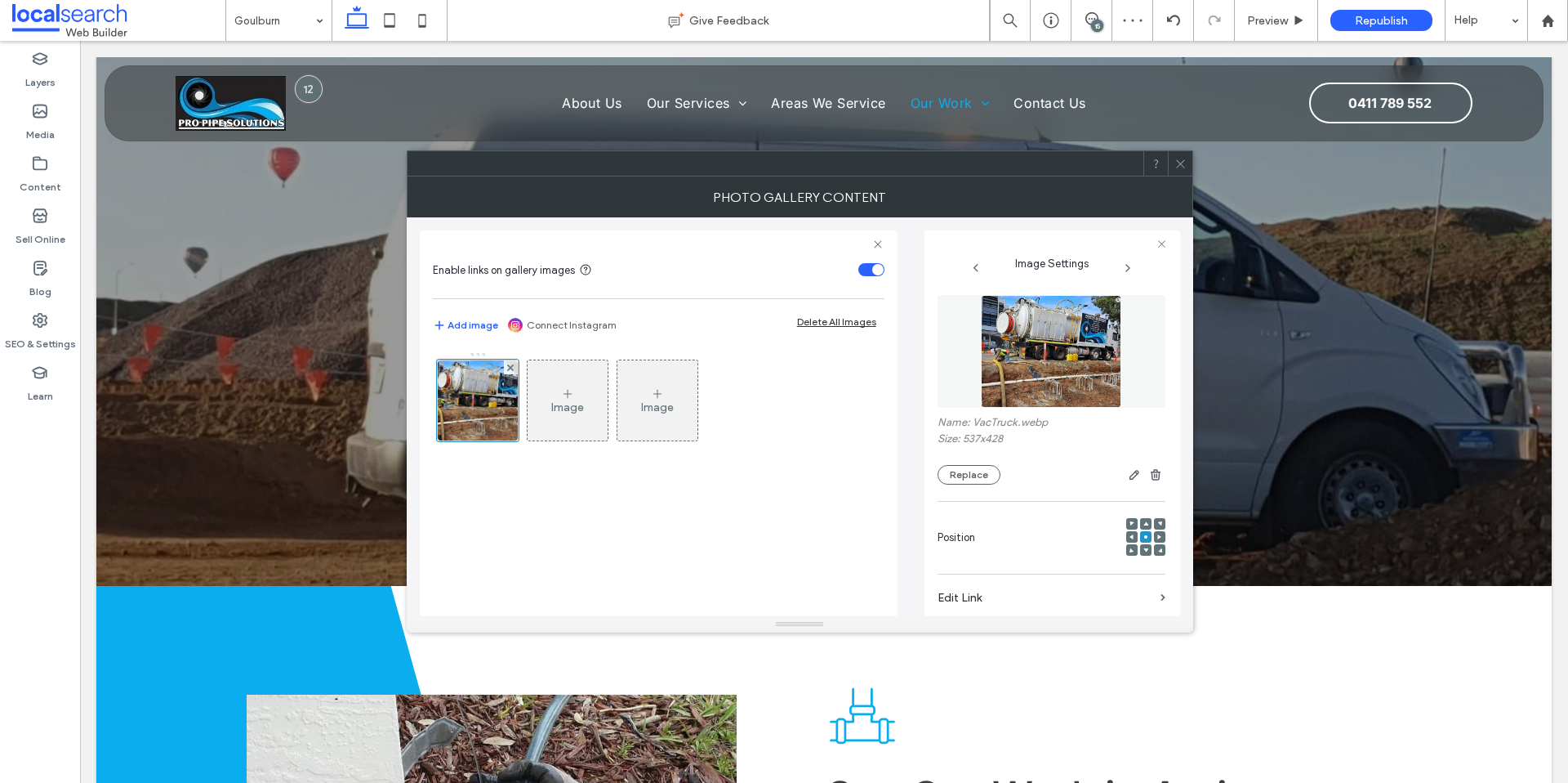
click at [1183, 163] on icon at bounding box center [1181, 164] width 13 height 13
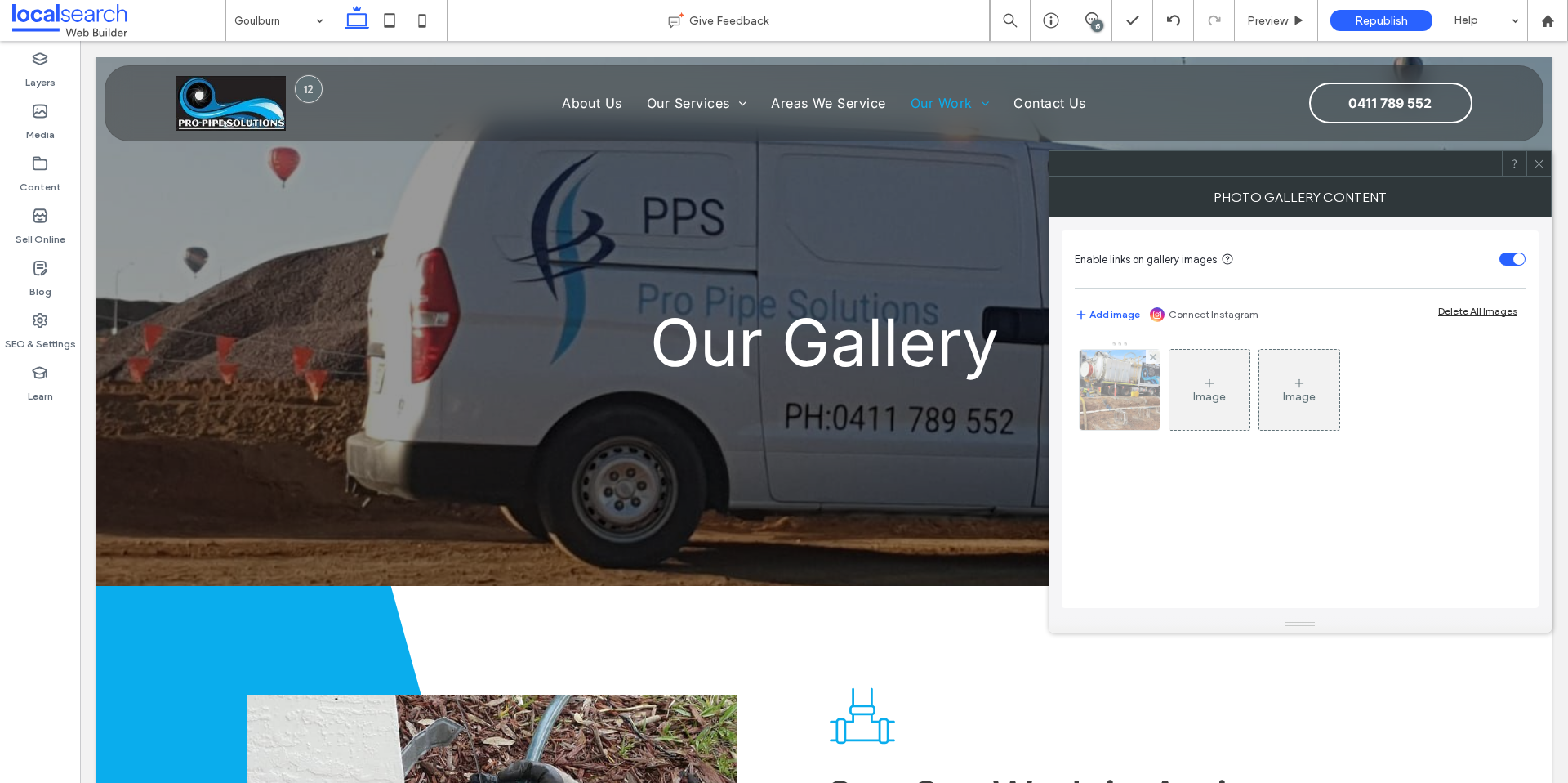
click at [1125, 400] on img at bounding box center [1120, 390] width 101 height 80
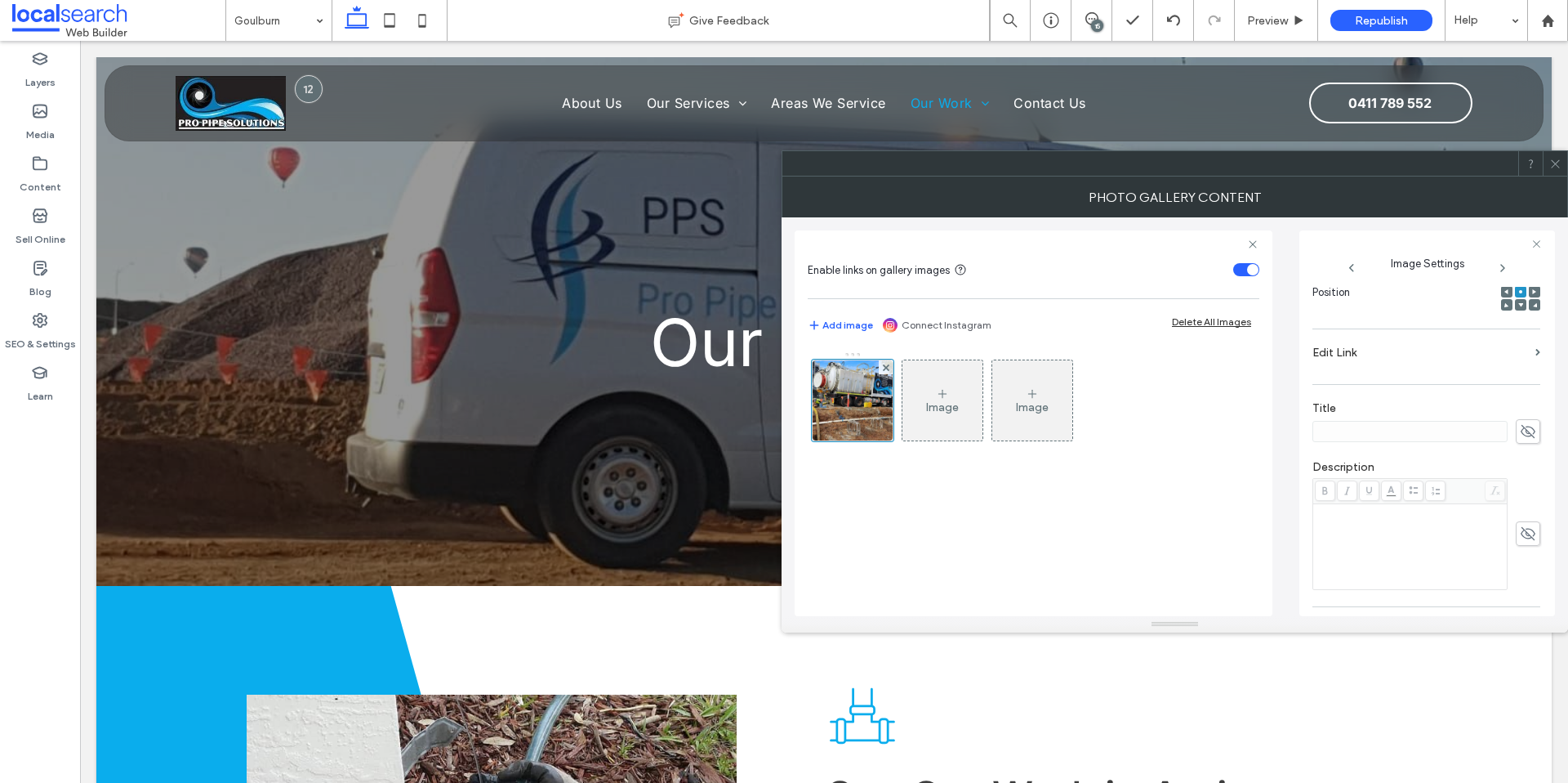
scroll to position [456, 0]
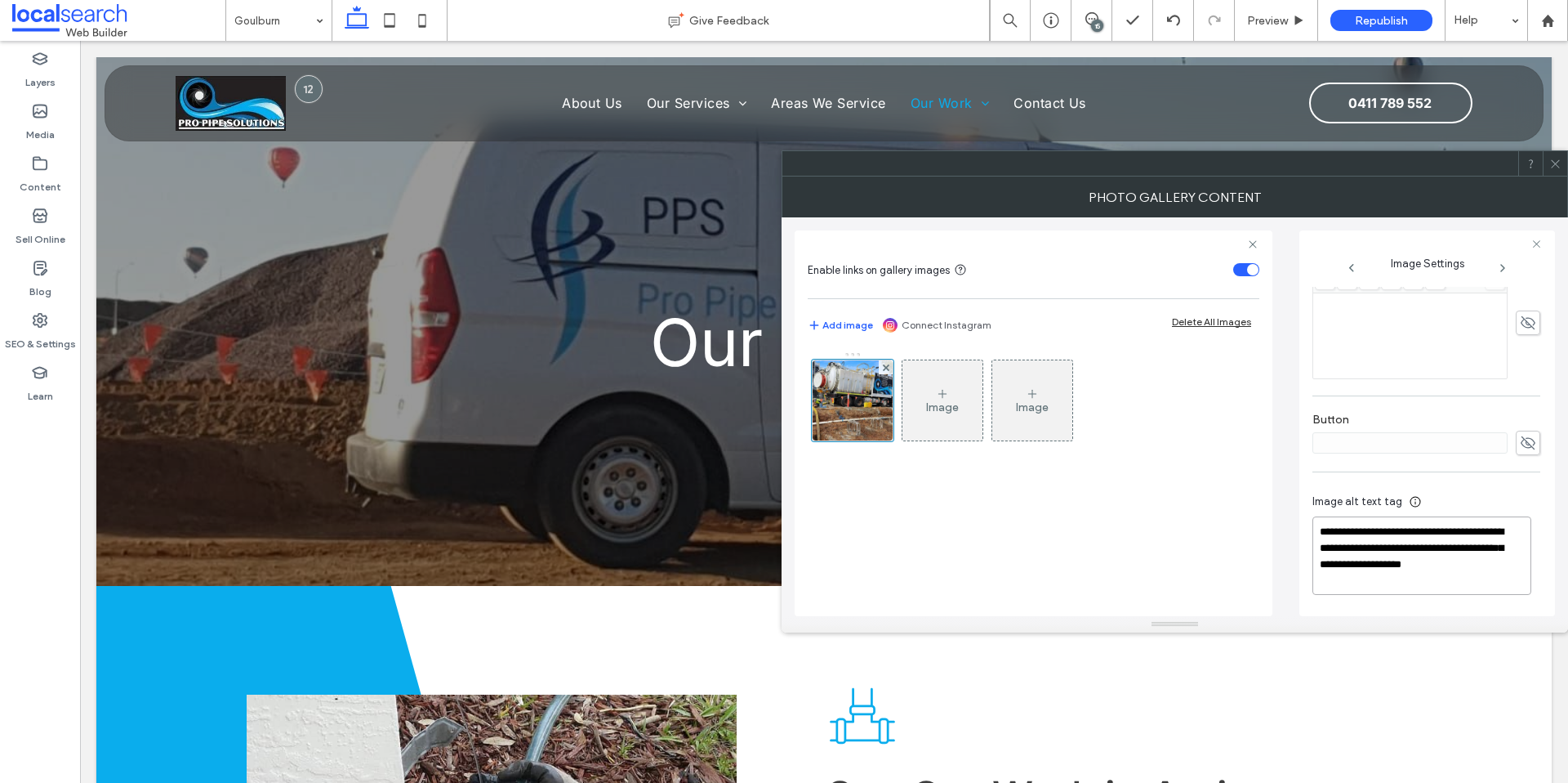
click at [1397, 567] on textarea "**********" at bounding box center [1423, 555] width 219 height 78
drag, startPoint x: 1350, startPoint y: 565, endPoint x: 1323, endPoint y: 518, distance: 54.2
click at [1323, 518] on textarea "**********" at bounding box center [1423, 555] width 219 height 78
type textarea "**********"
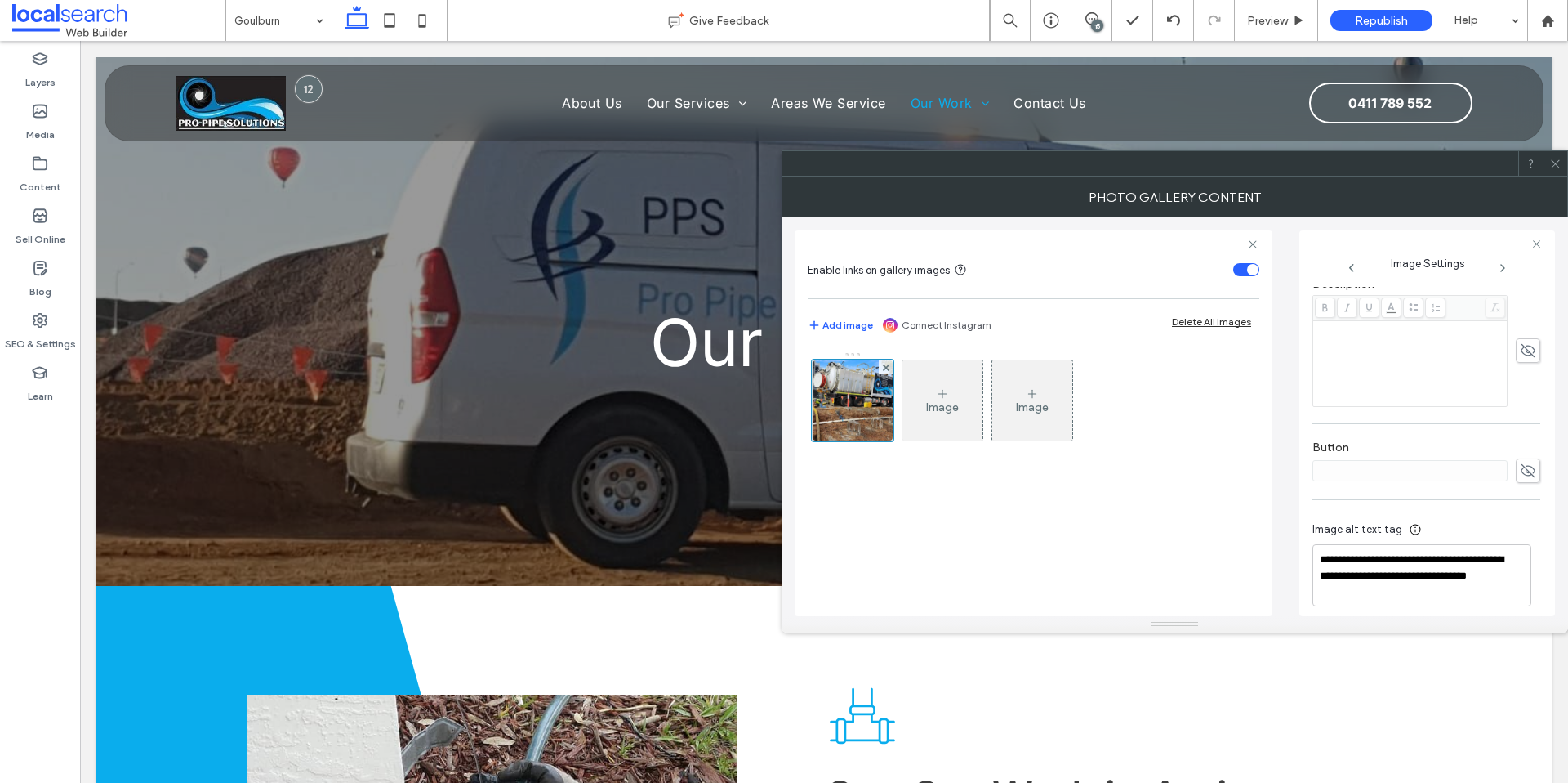
click at [1555, 166] on icon at bounding box center [1556, 164] width 13 height 13
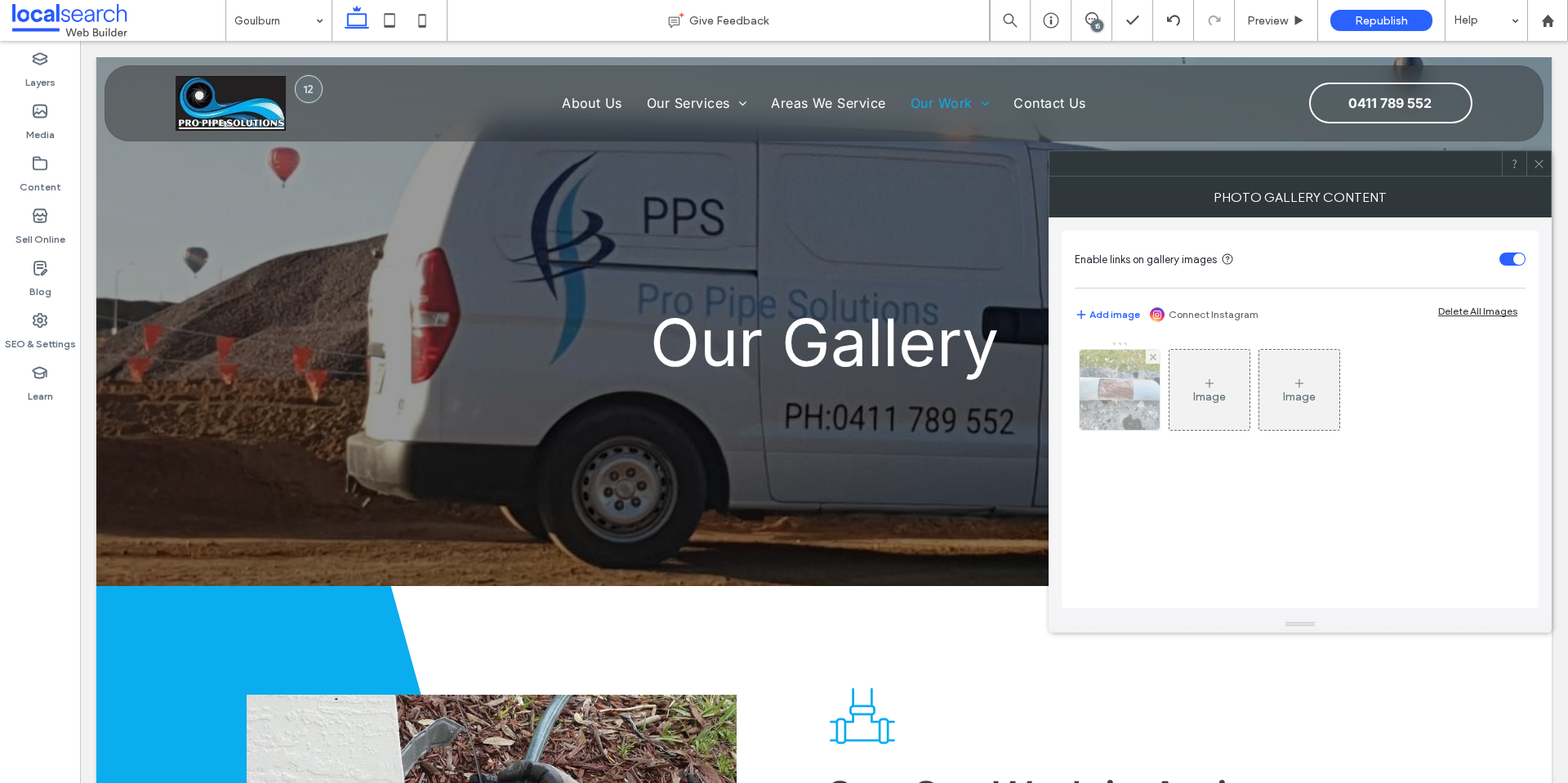
click at [1144, 413] on img at bounding box center [1120, 390] width 120 height 80
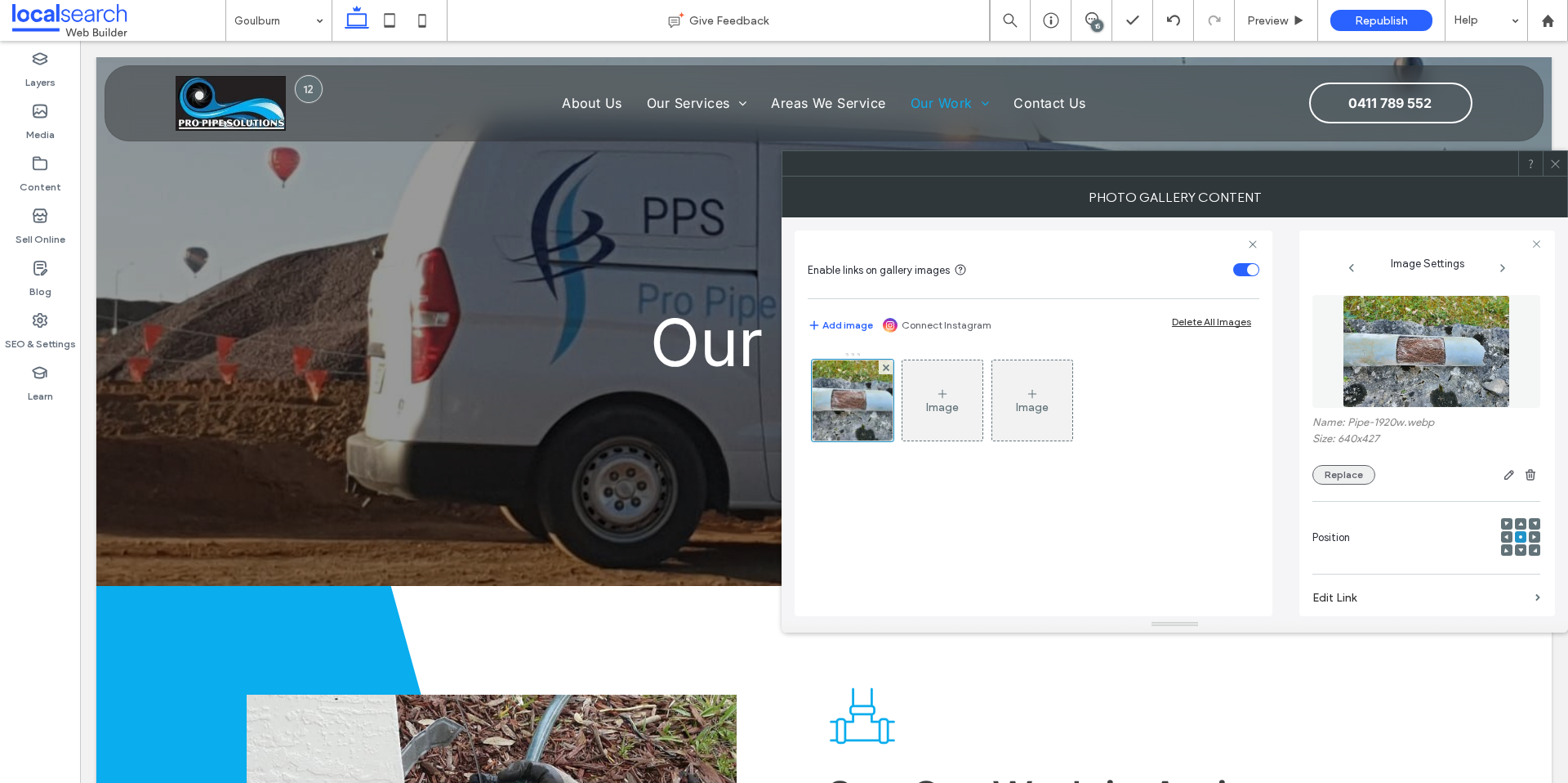
click at [1354, 468] on button "Replace" at bounding box center [1345, 475] width 63 height 20
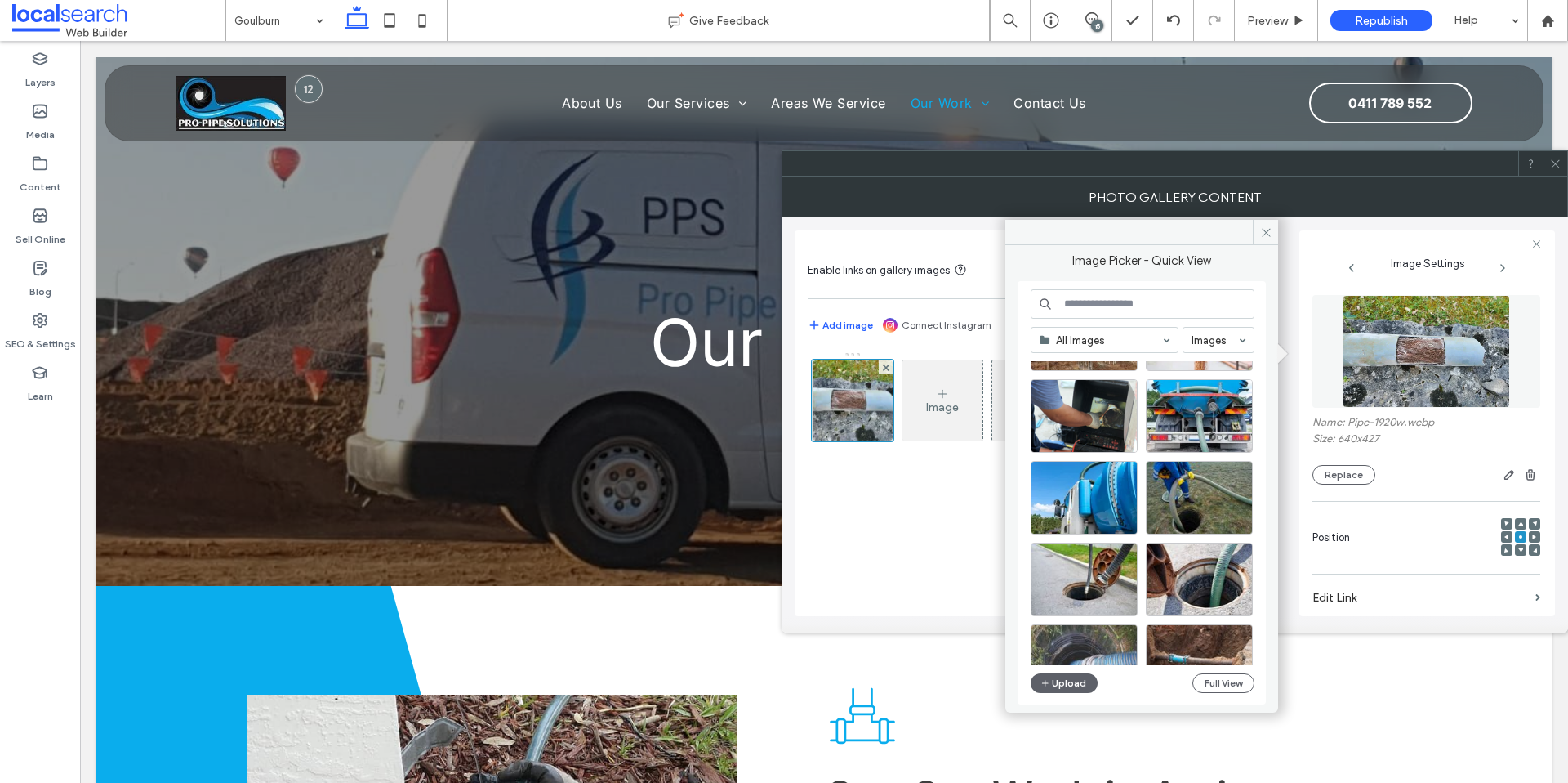
scroll to position [984, 0]
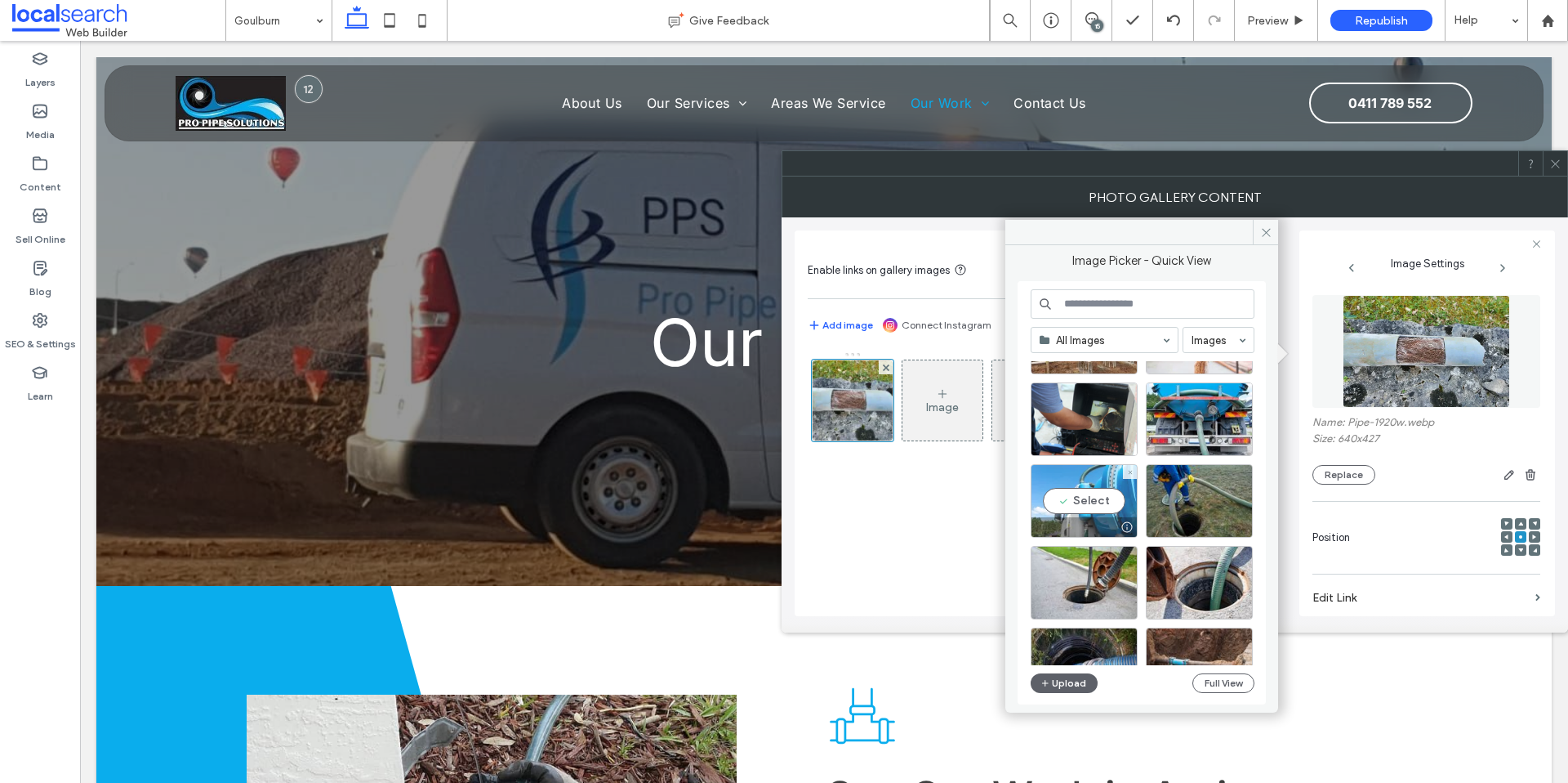
click at [1094, 501] on div "Select" at bounding box center [1084, 501] width 107 height 74
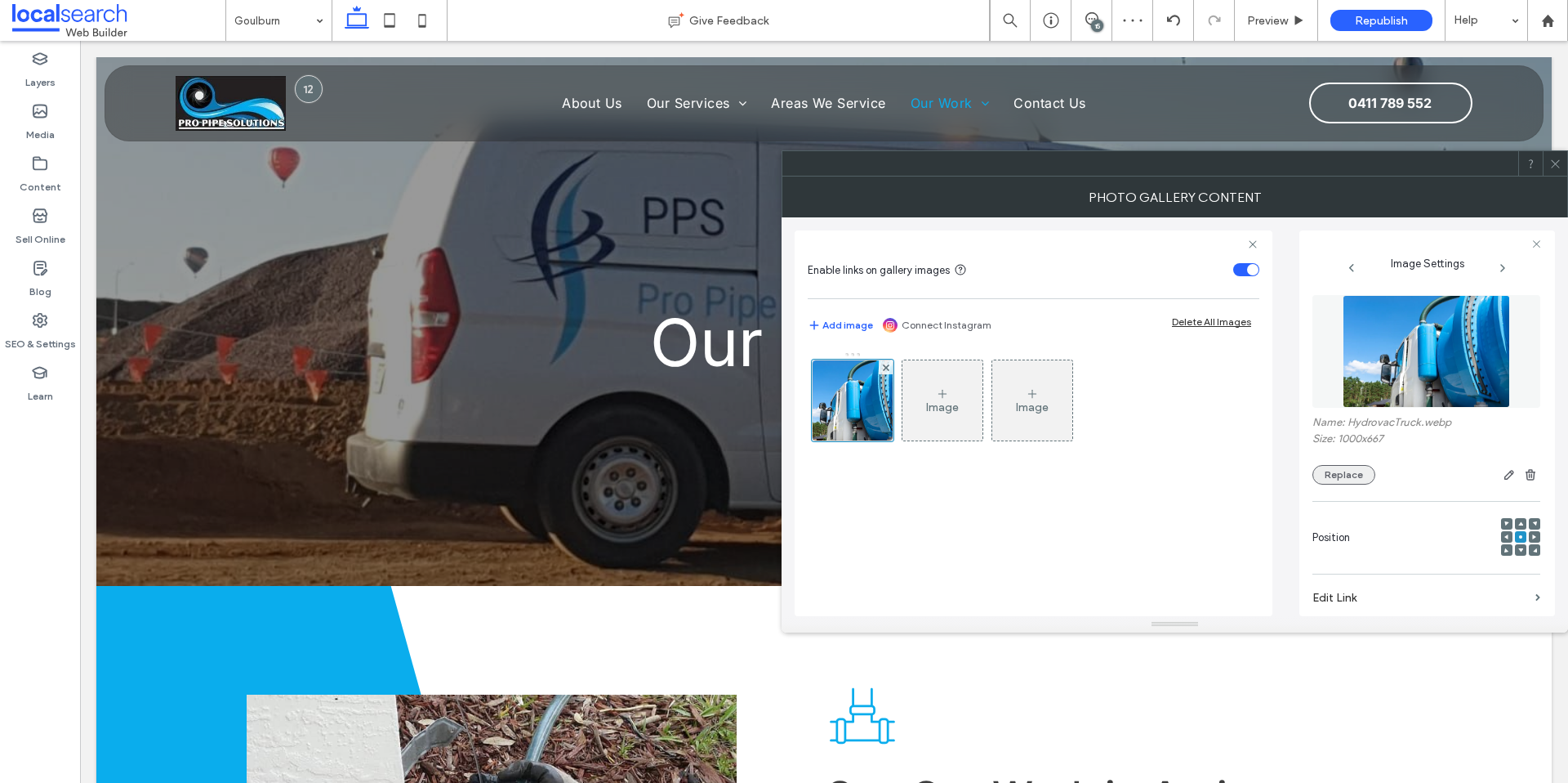
click at [1345, 468] on button "Replace" at bounding box center [1345, 475] width 63 height 20
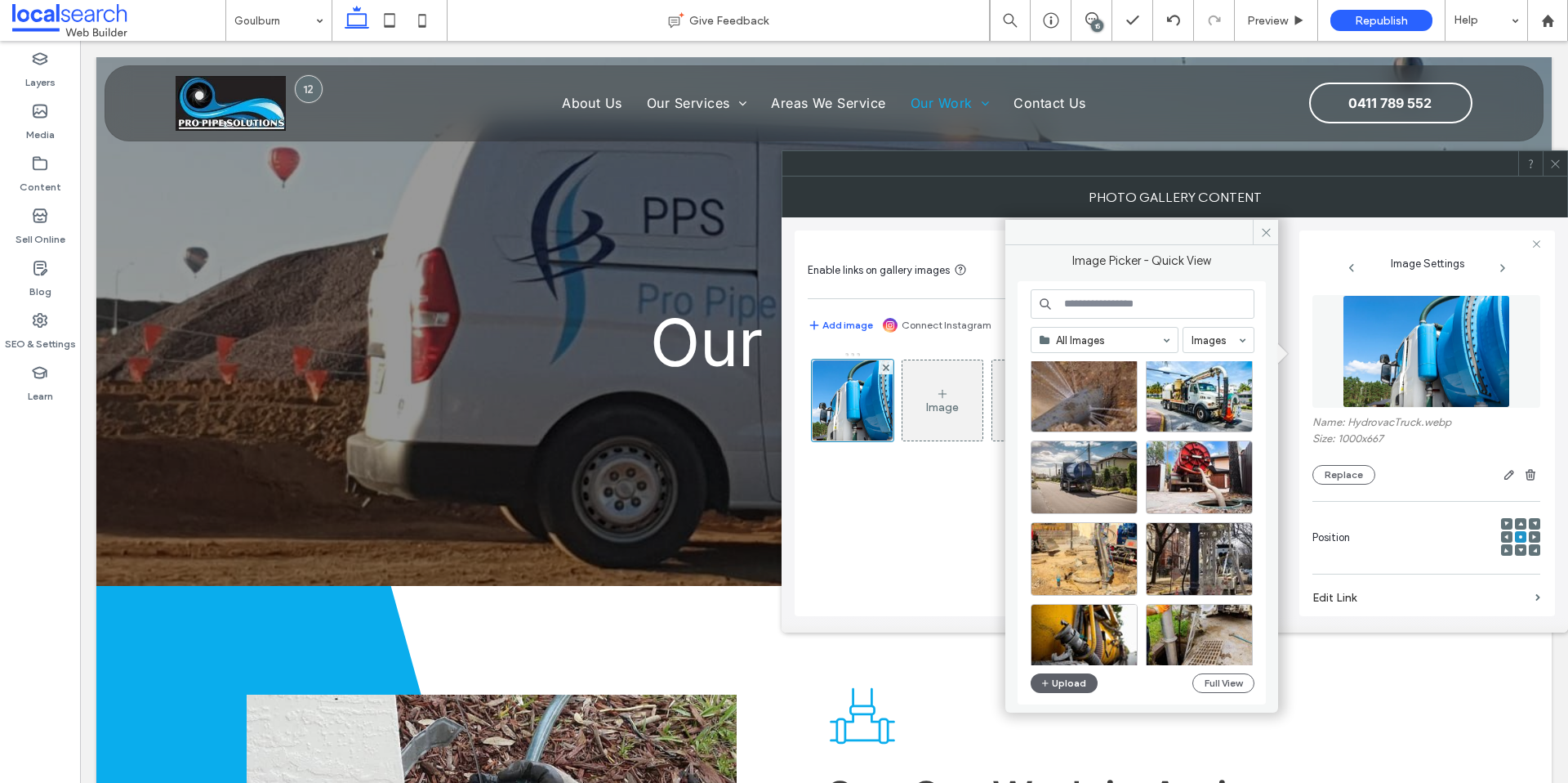
scroll to position [2679, 0]
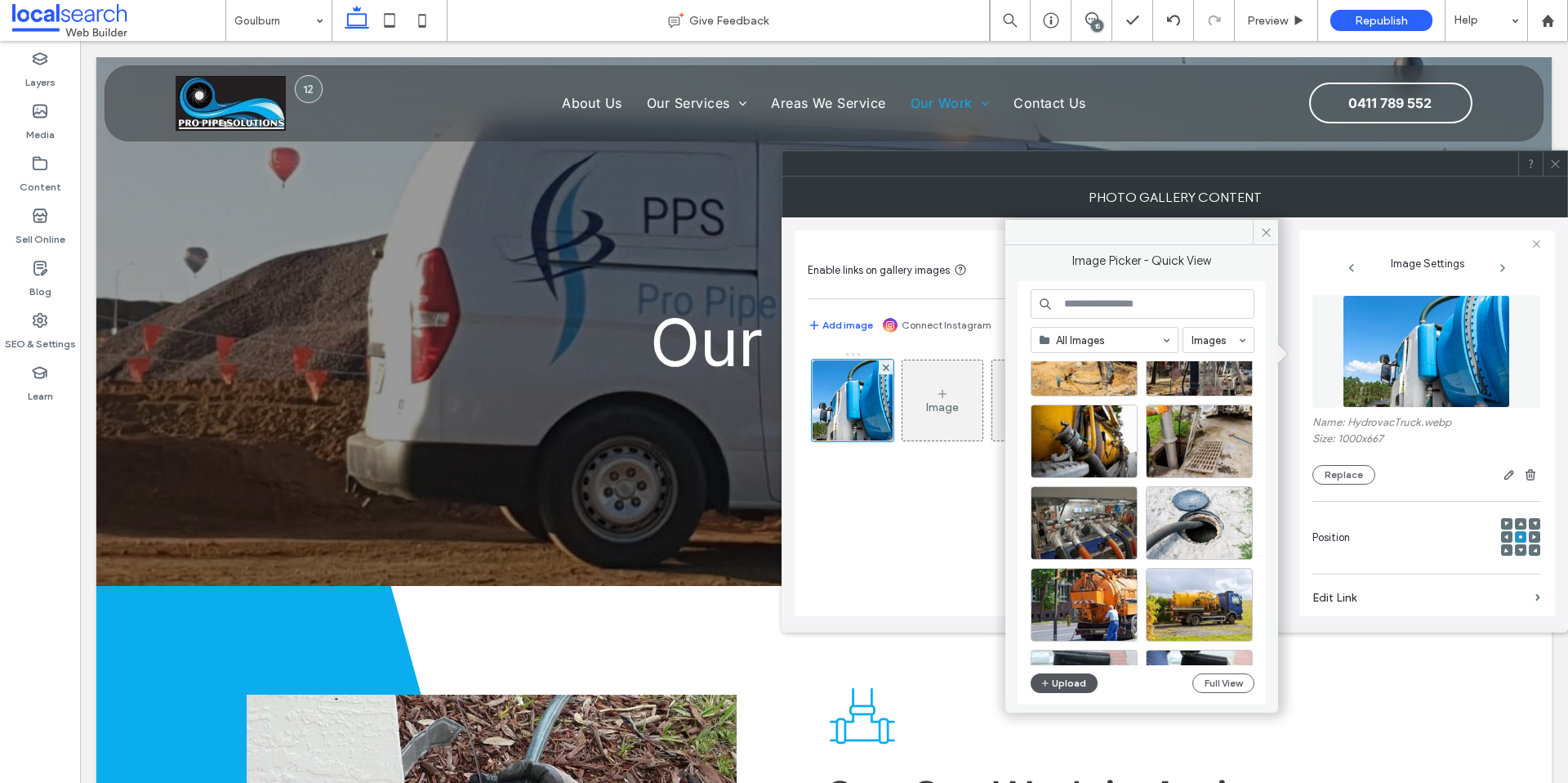
click at [1064, 688] on button "Upload" at bounding box center [1064, 683] width 67 height 20
click at [1238, 683] on button "Full View" at bounding box center [1223, 683] width 62 height 20
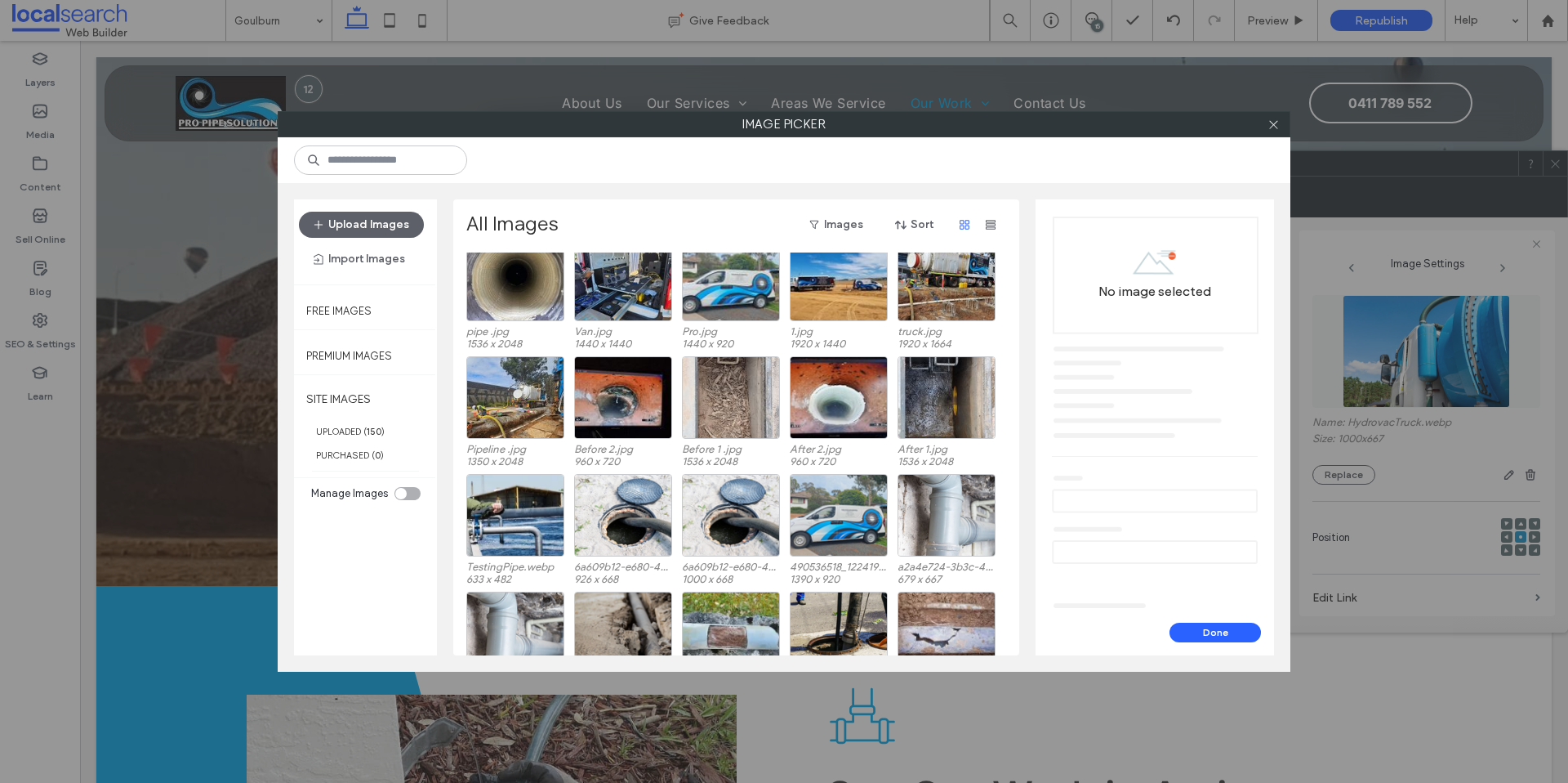
scroll to position [18, 0]
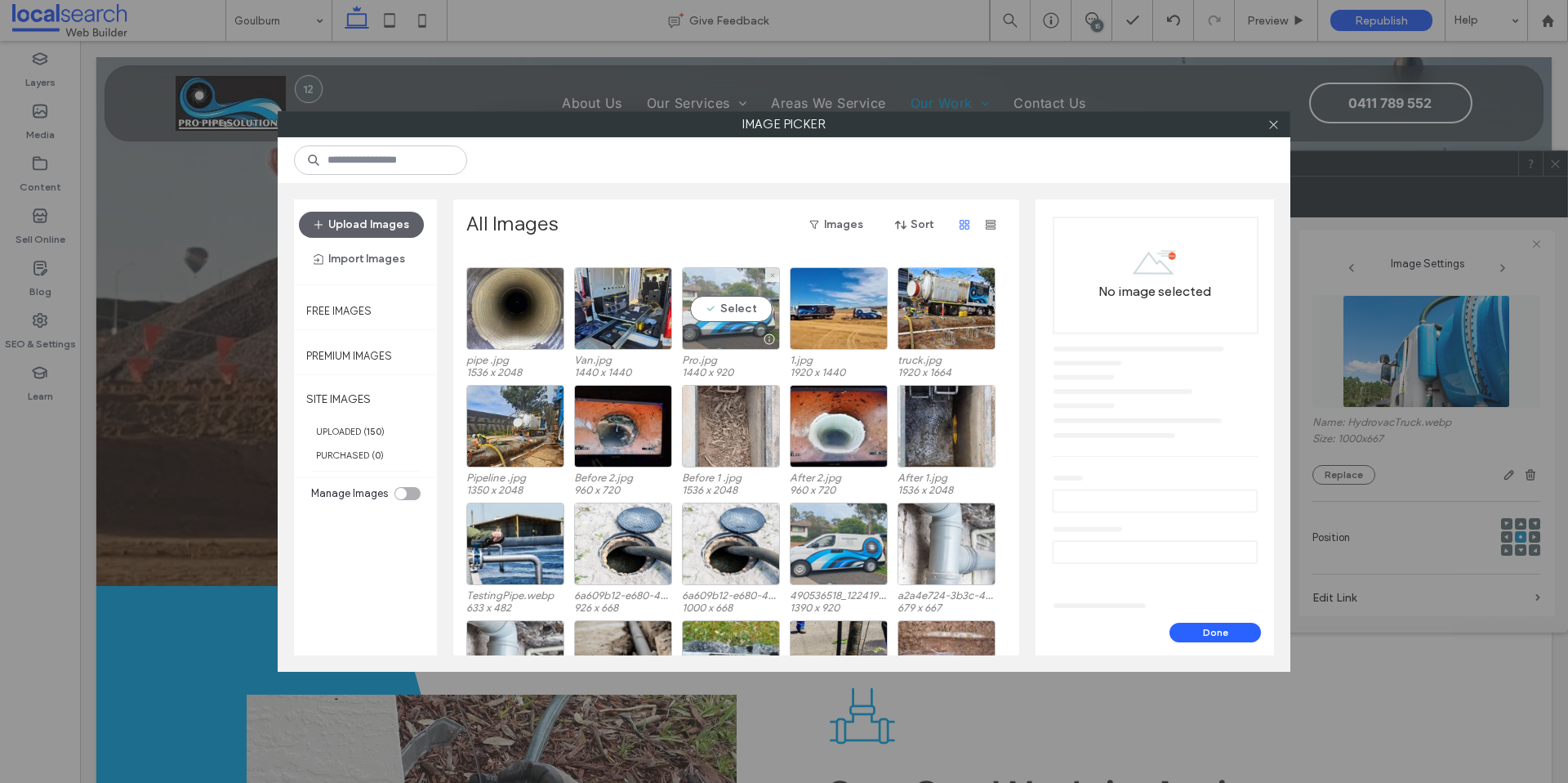
click at [729, 310] on div "Select" at bounding box center [731, 309] width 98 height 83
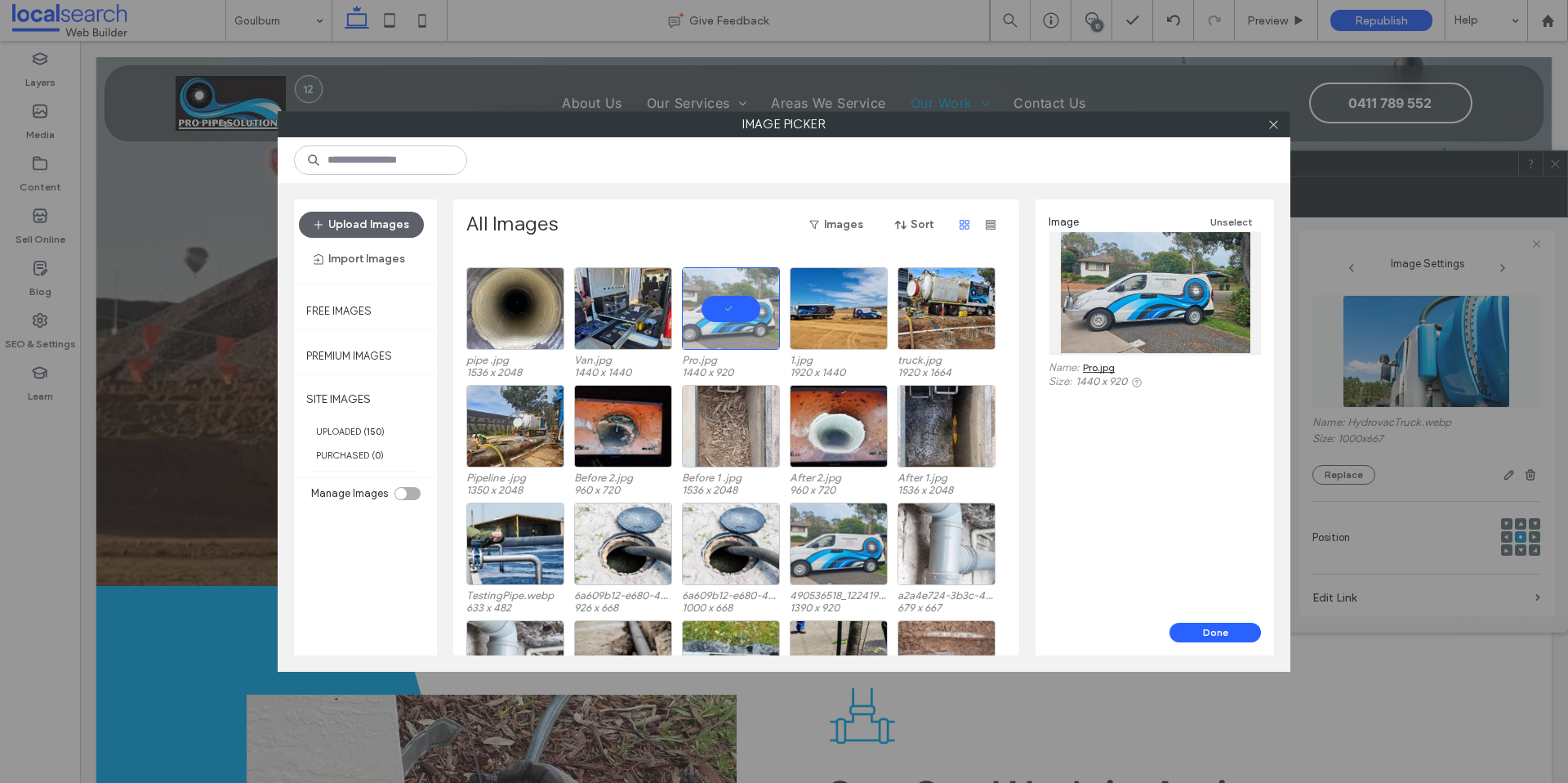
click at [1220, 632] on button "Done" at bounding box center [1215, 633] width 92 height 20
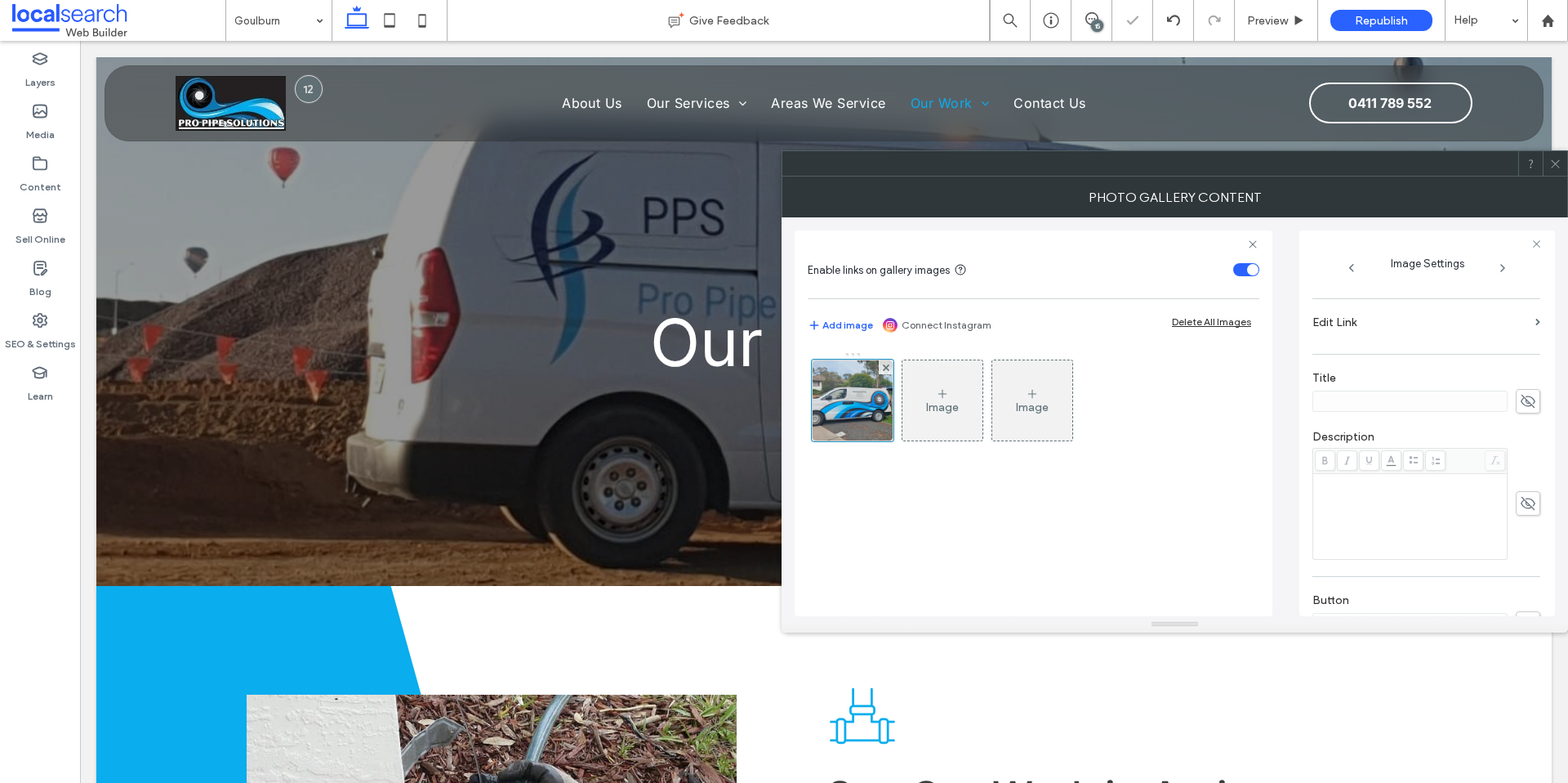
scroll to position [440, 0]
drag, startPoint x: 1315, startPoint y: 566, endPoint x: 1330, endPoint y: 568, distance: 15.1
click at [1315, 566] on textarea "**********" at bounding box center [1423, 563] width 219 height 62
click at [1349, 562] on textarea "**********" at bounding box center [1423, 563] width 219 height 62
drag, startPoint x: 1349, startPoint y: 562, endPoint x: 1310, endPoint y: 543, distance: 43.4
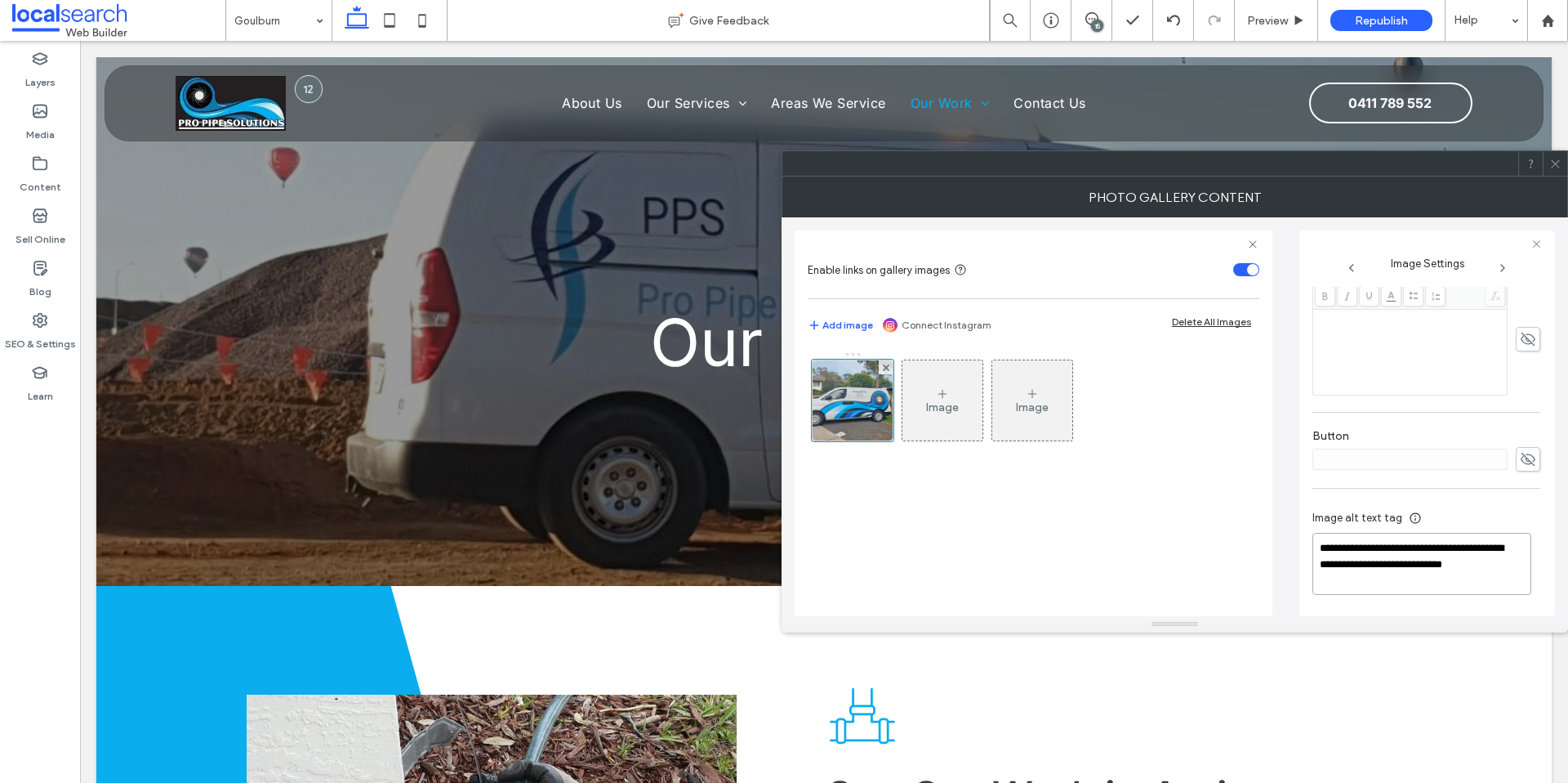
click at [1310, 543] on div "**********" at bounding box center [1427, 424] width 256 height 386
type textarea "**********"
click at [1557, 159] on icon at bounding box center [1556, 164] width 13 height 13
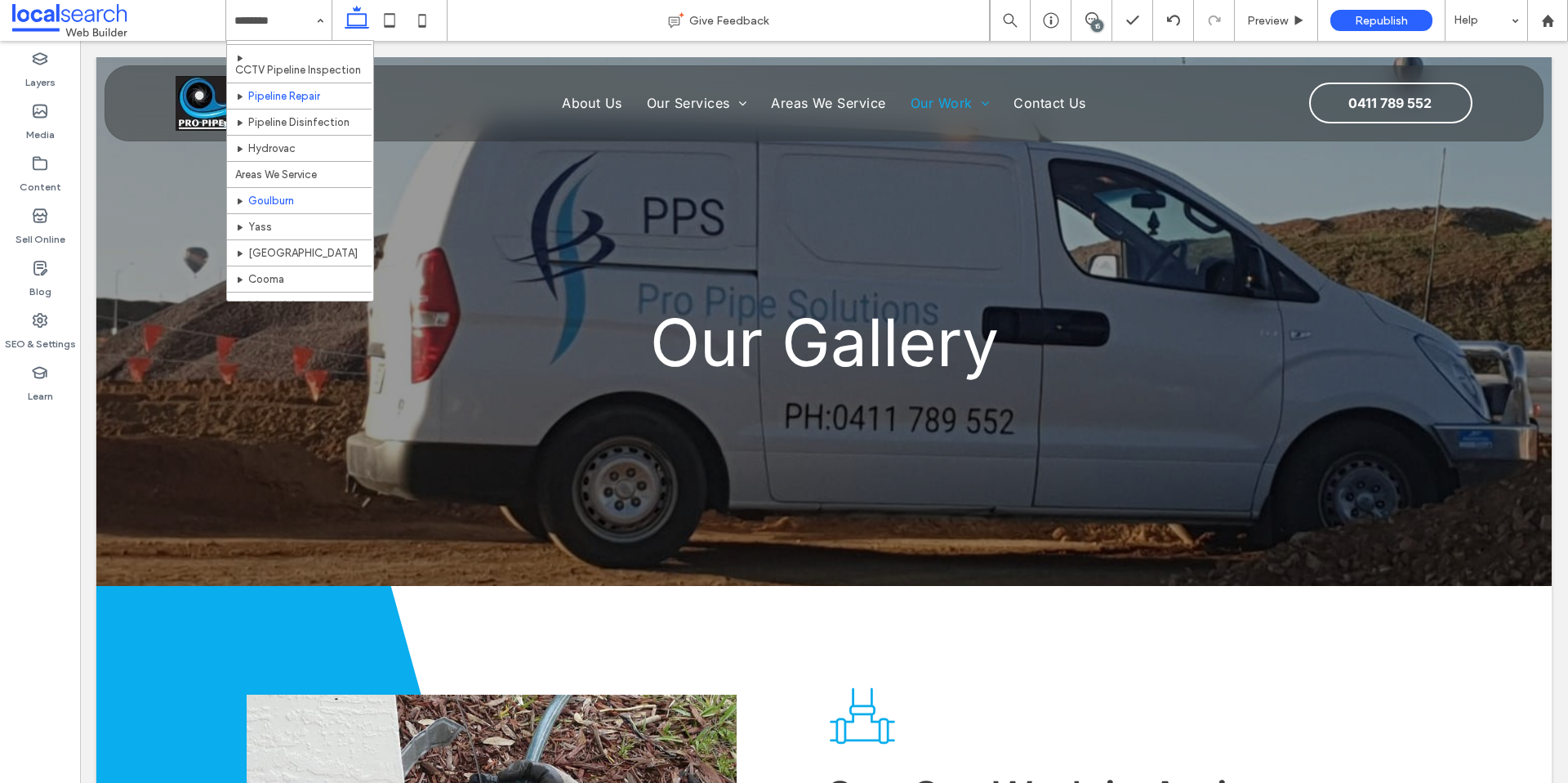
scroll to position [195, 0]
drag, startPoint x: 272, startPoint y: 8, endPoint x: 276, endPoint y: 31, distance: 23.3
click at [272, 8] on input at bounding box center [275, 21] width 81 height 41
click at [274, 19] on input at bounding box center [275, 21] width 81 height 41
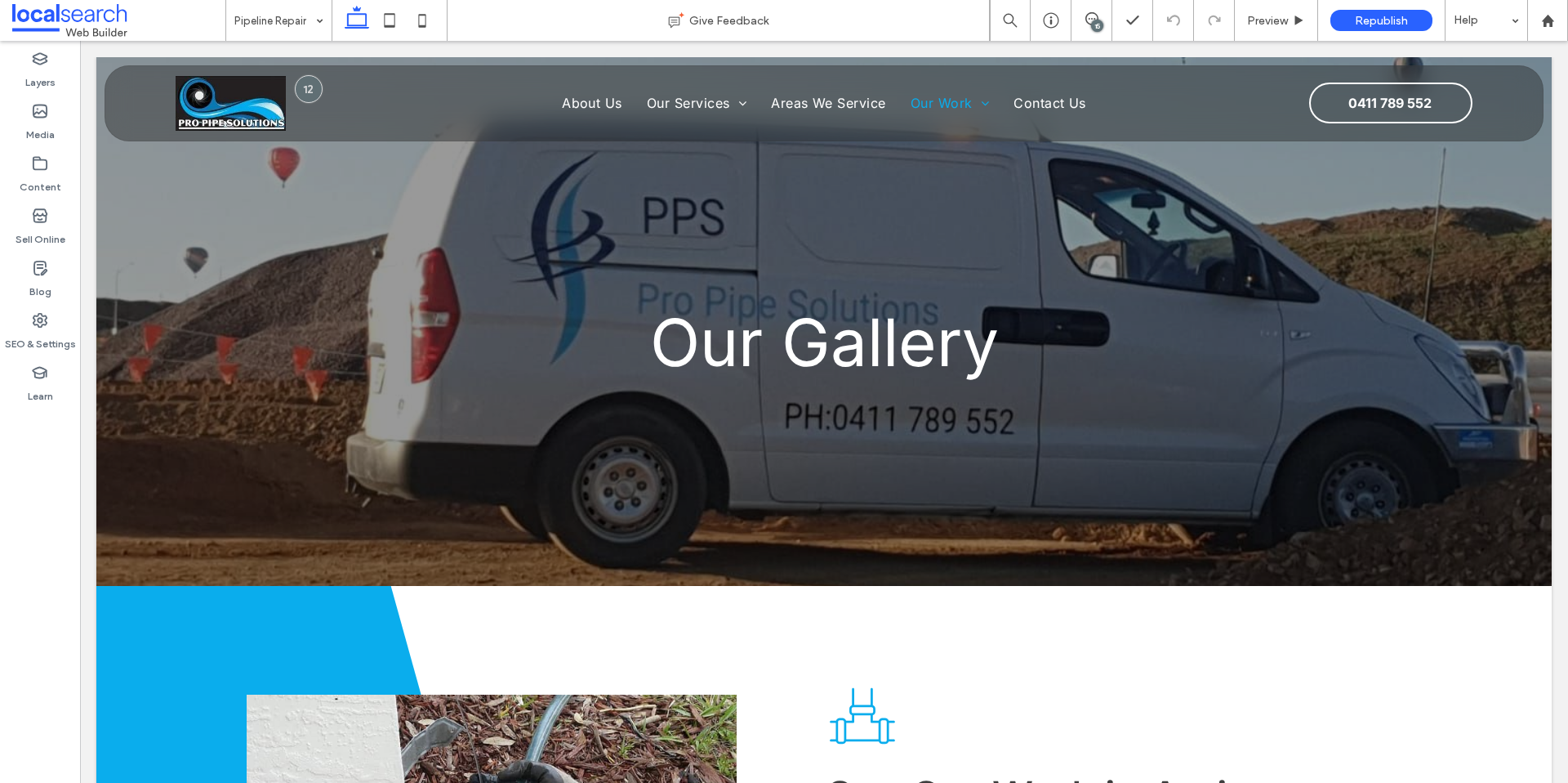
click at [288, 22] on input at bounding box center [275, 21] width 81 height 41
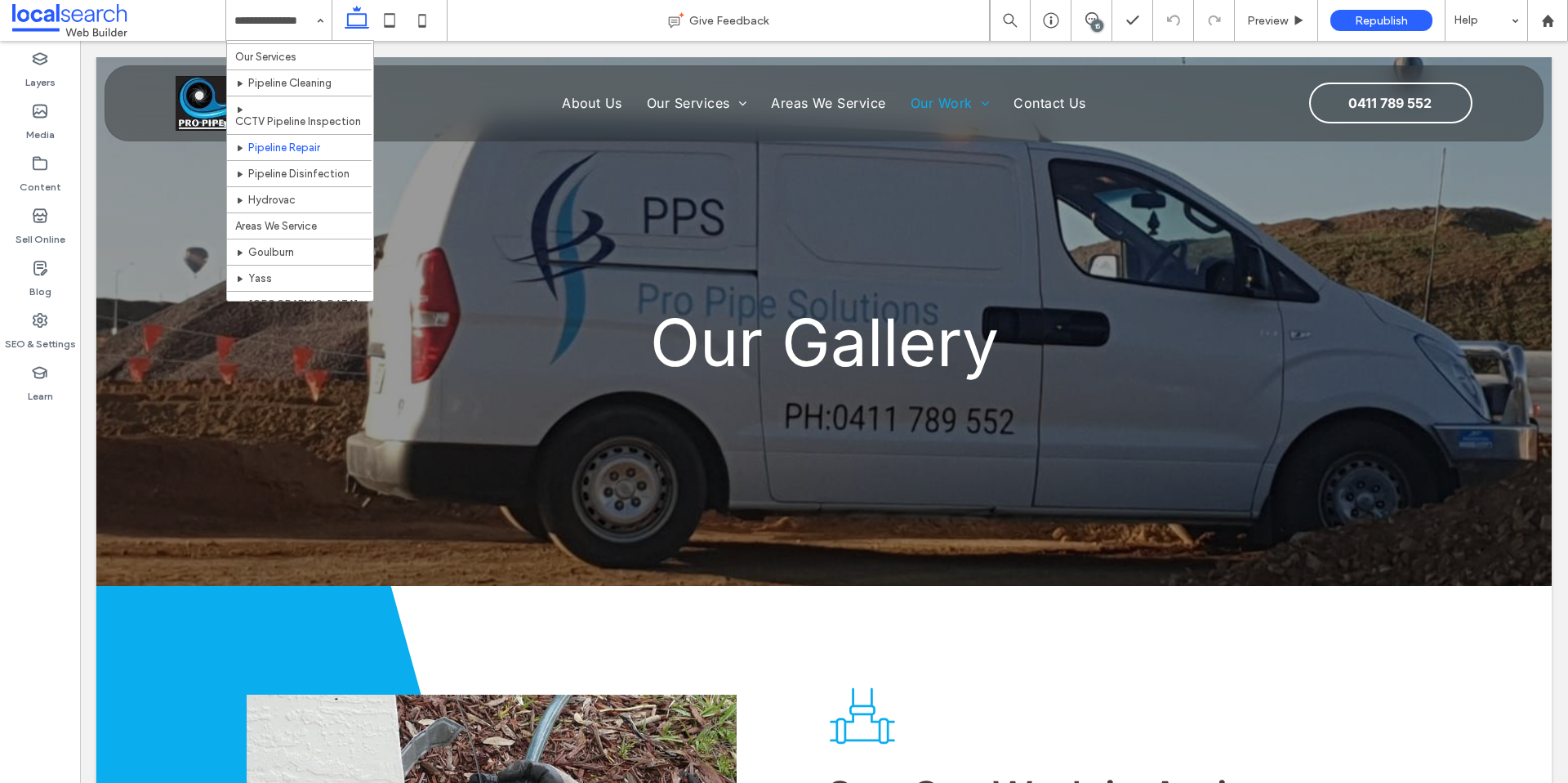
scroll to position [95, 0]
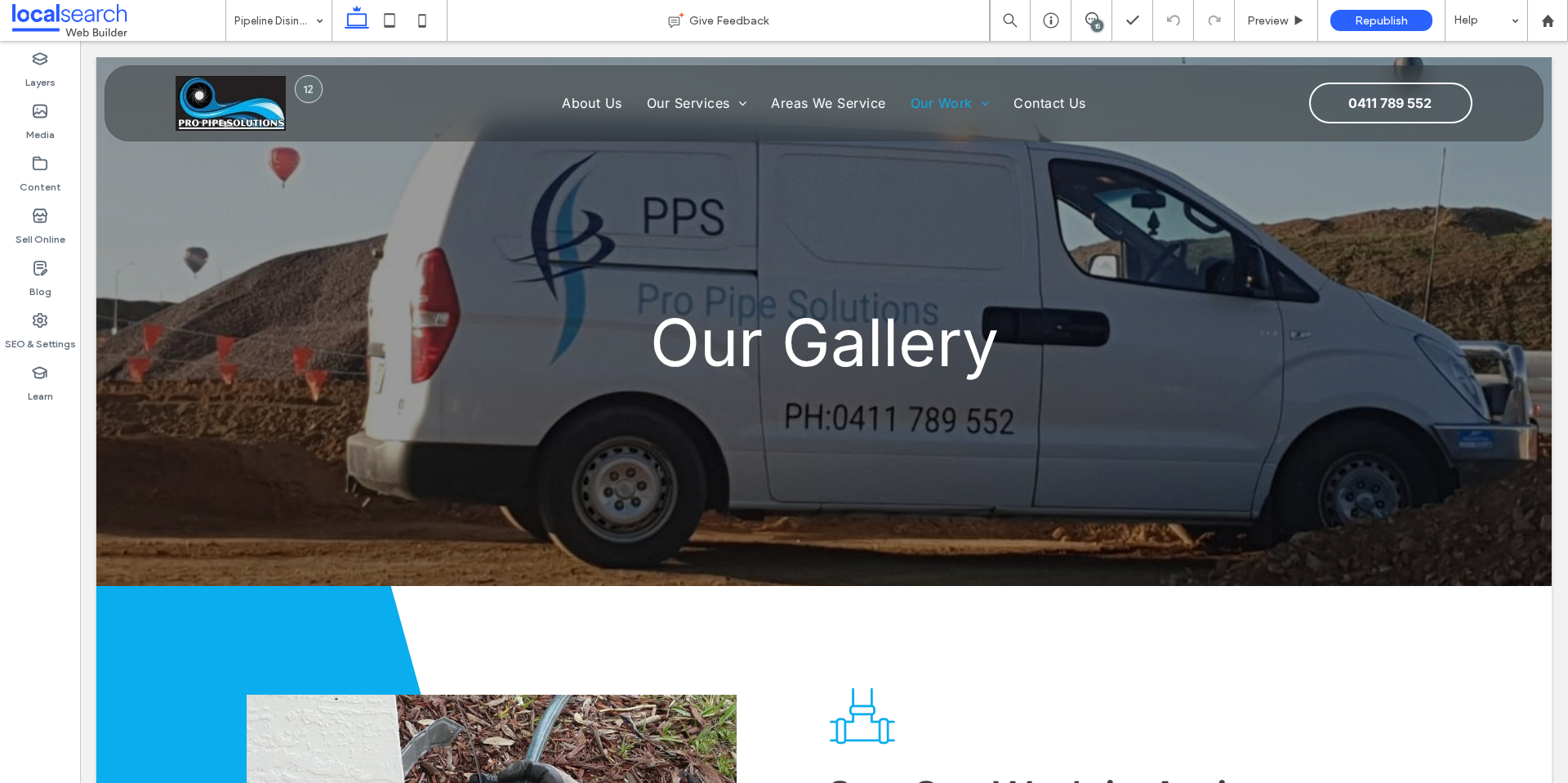
click at [265, 9] on input at bounding box center [275, 21] width 81 height 41
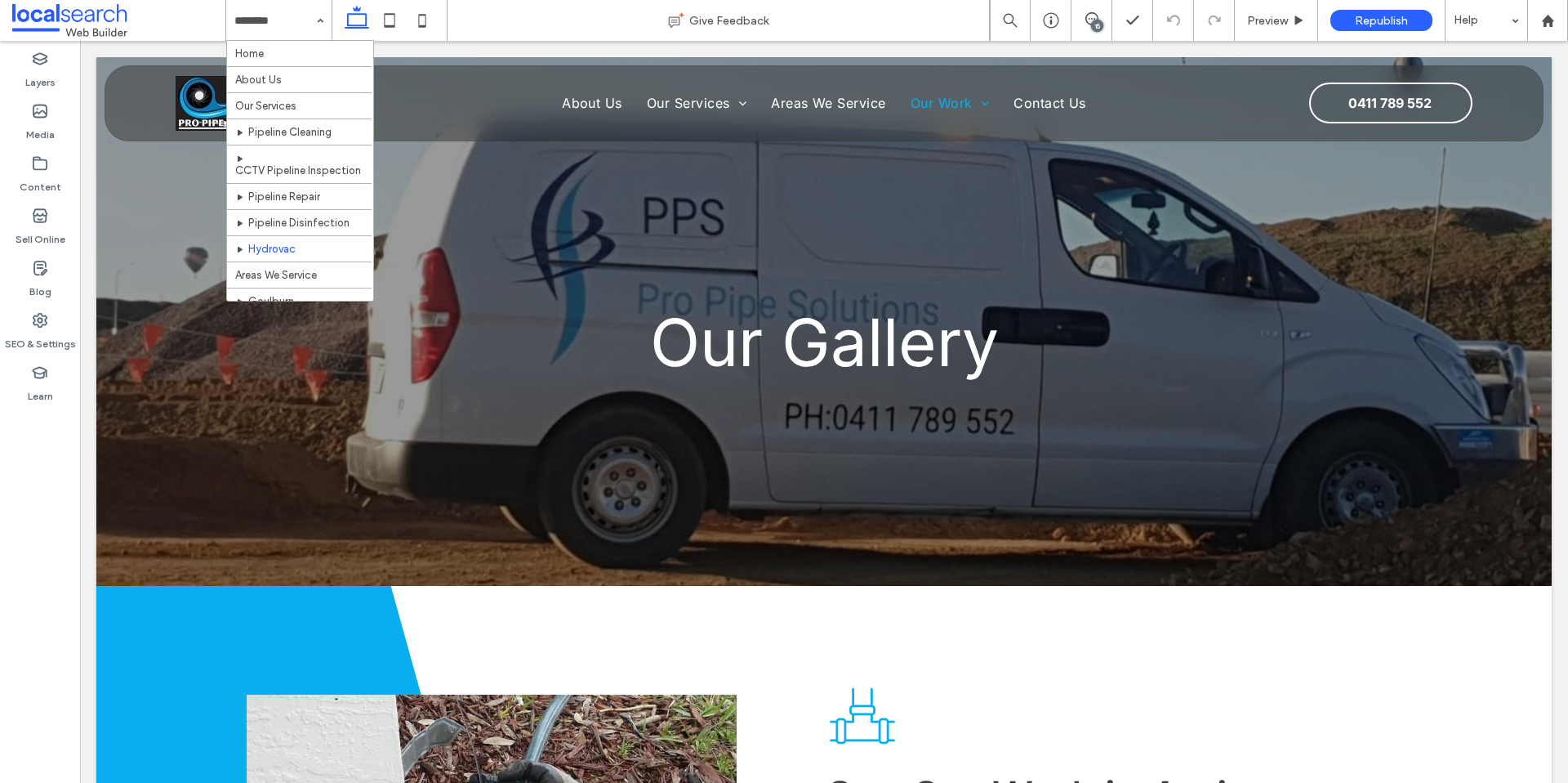
drag, startPoint x: 280, startPoint y: 20, endPoint x: 285, endPoint y: 31, distance: 12.1
click at [280, 20] on input at bounding box center [275, 21] width 81 height 41
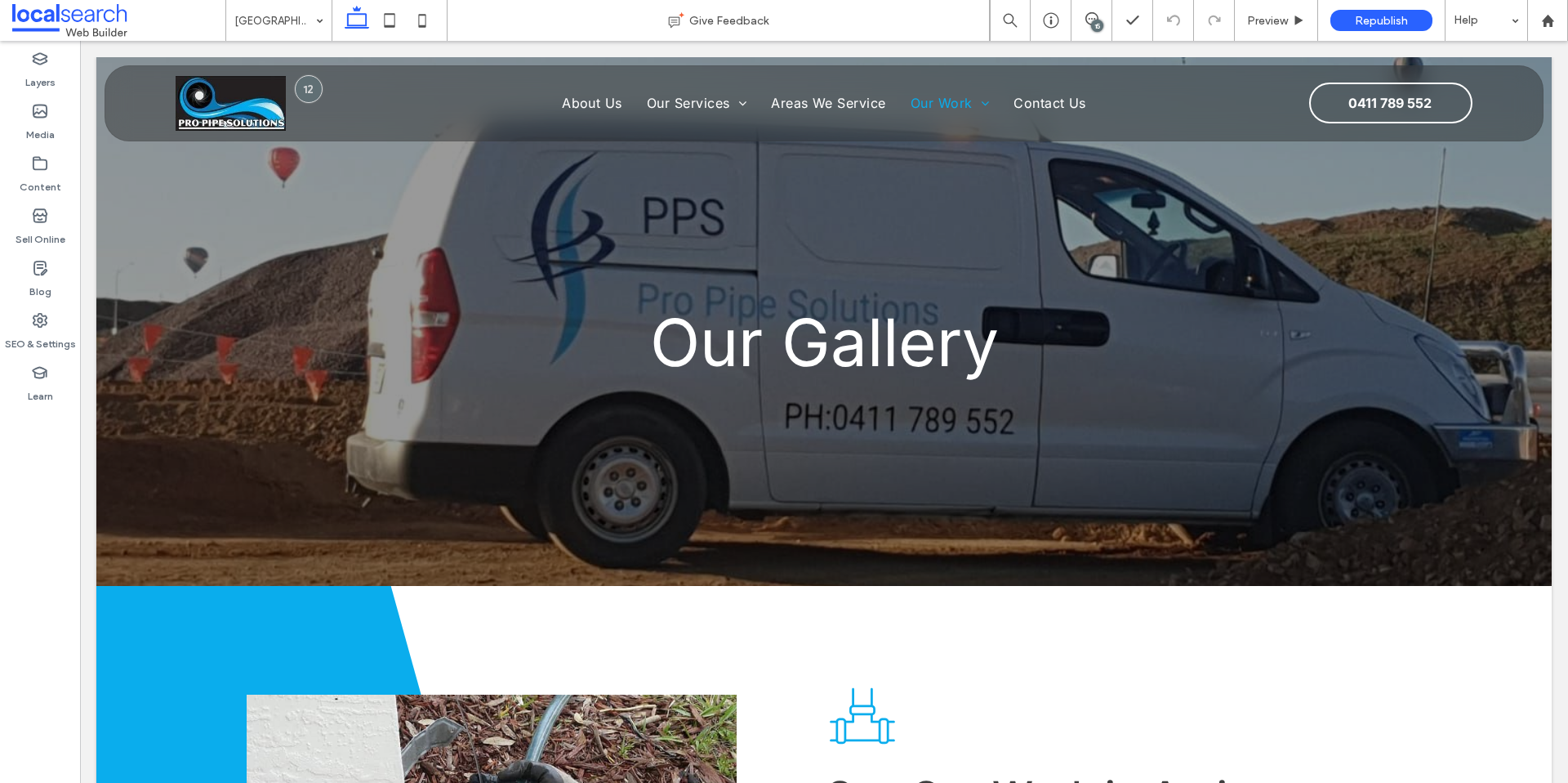
click at [259, 14] on input at bounding box center [275, 21] width 81 height 41
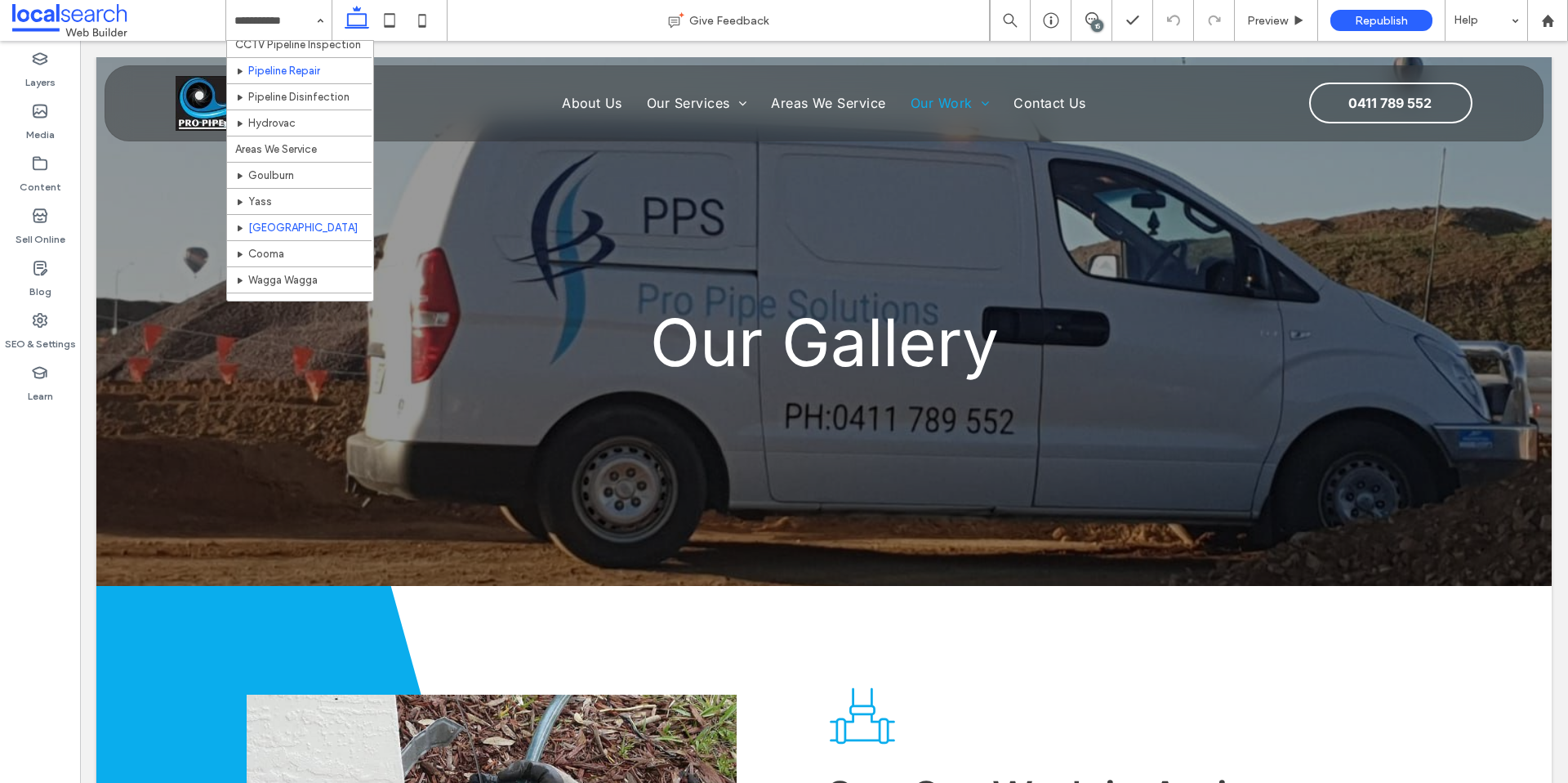
scroll to position [195, 0]
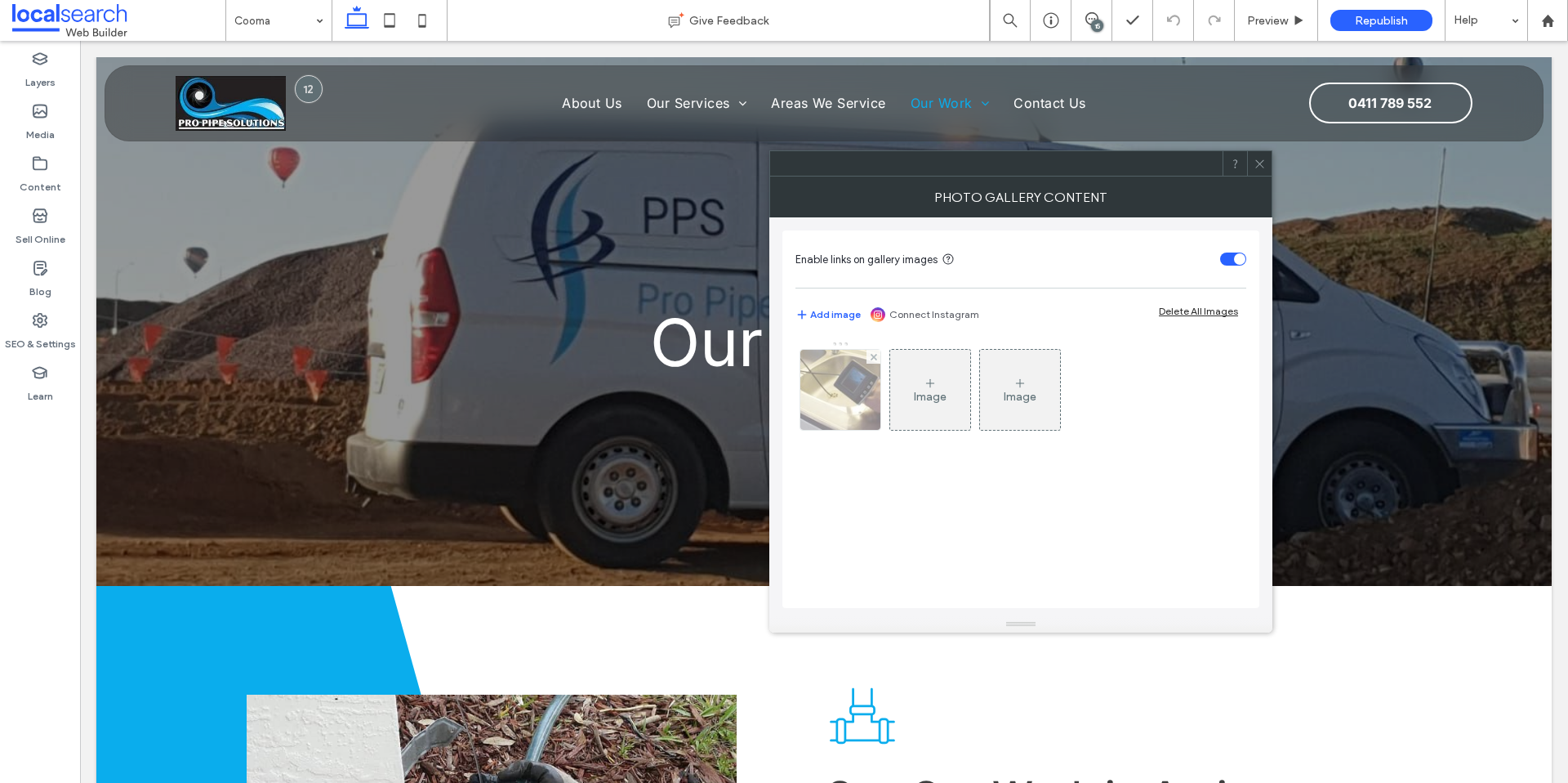
click at [837, 405] on img at bounding box center [840, 390] width 121 height 80
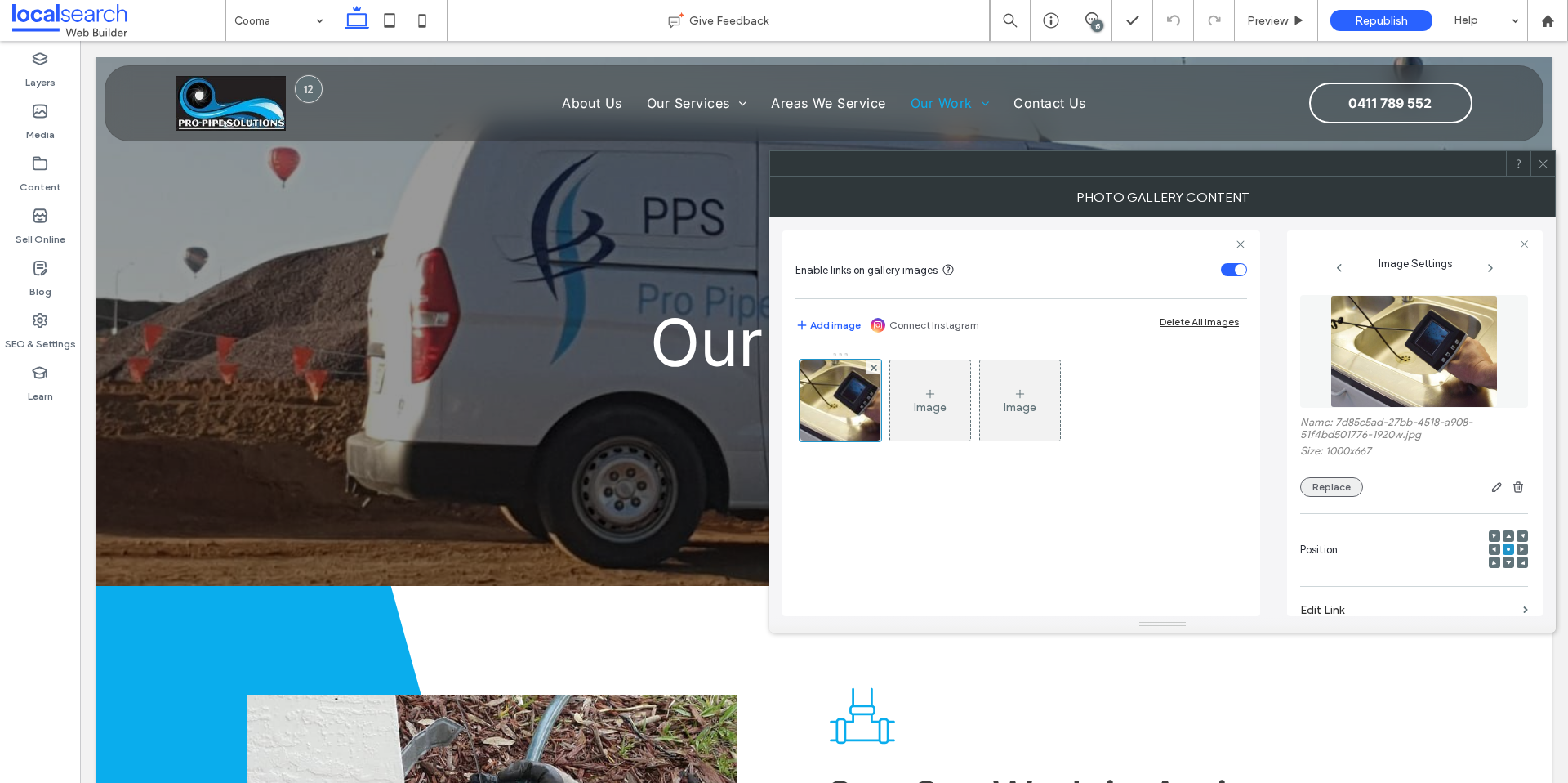
click at [1341, 486] on button "Replace" at bounding box center [1332, 488] width 63 height 20
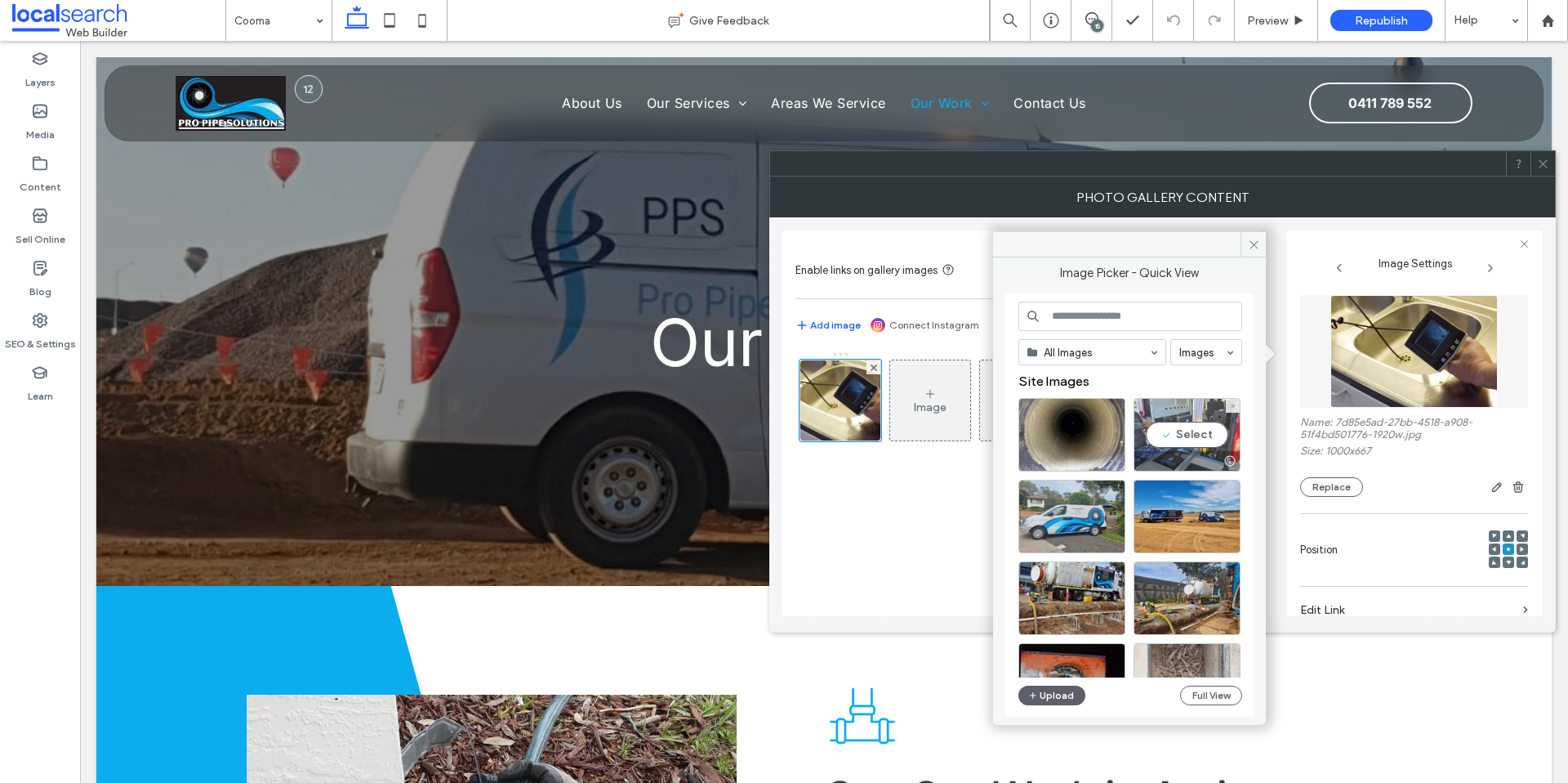
click at [1178, 429] on div "Select" at bounding box center [1187, 435] width 107 height 74
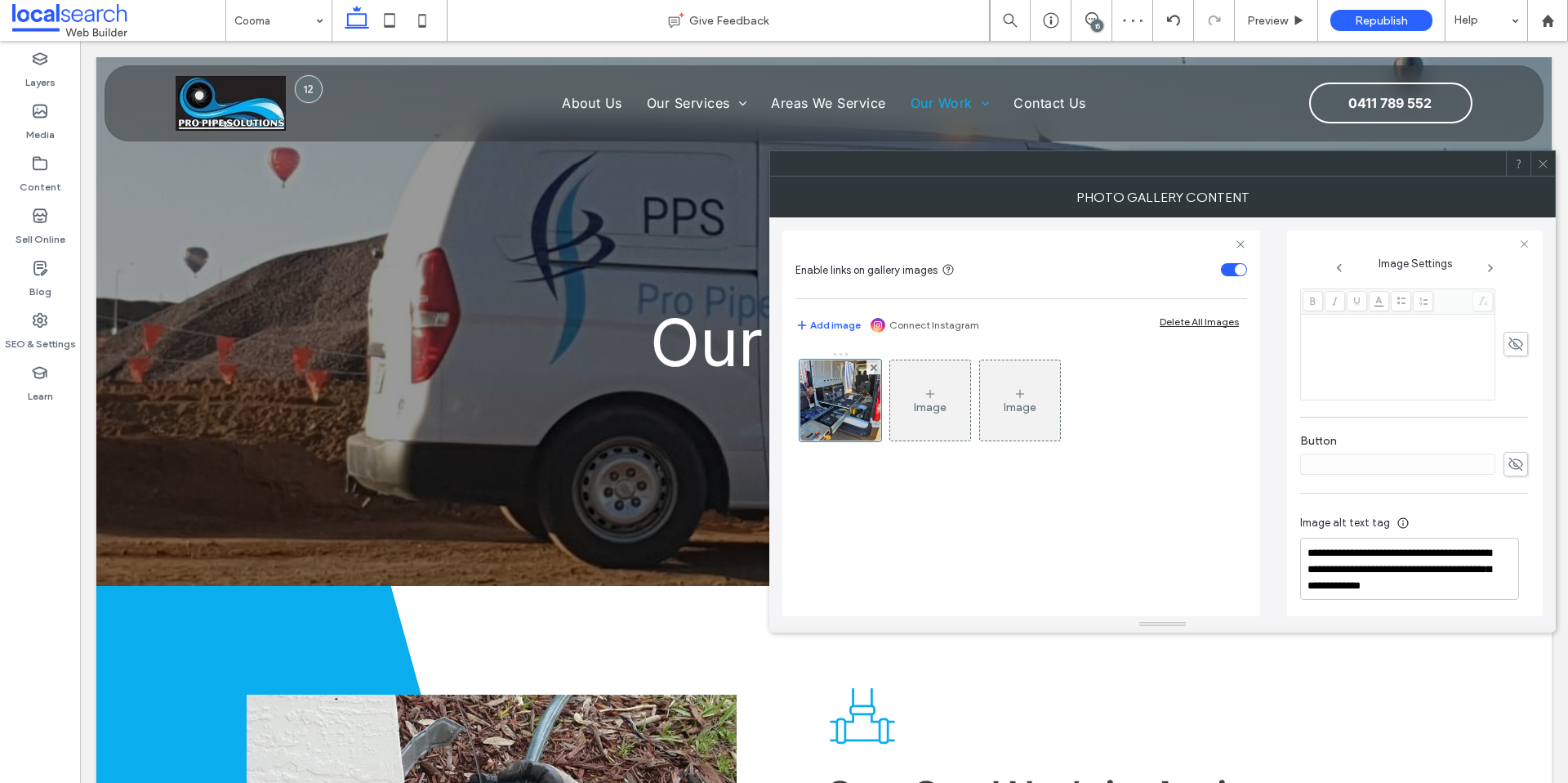
scroll to position [440, 0]
click at [1421, 568] on textarea "**********" at bounding box center [1410, 563] width 219 height 62
click at [1459, 563] on textarea "**********" at bounding box center [1410, 563] width 219 height 62
drag, startPoint x: 1308, startPoint y: 550, endPoint x: 1466, endPoint y: 570, distance: 159.3
click at [1466, 570] on textarea "**********" at bounding box center [1410, 563] width 219 height 62
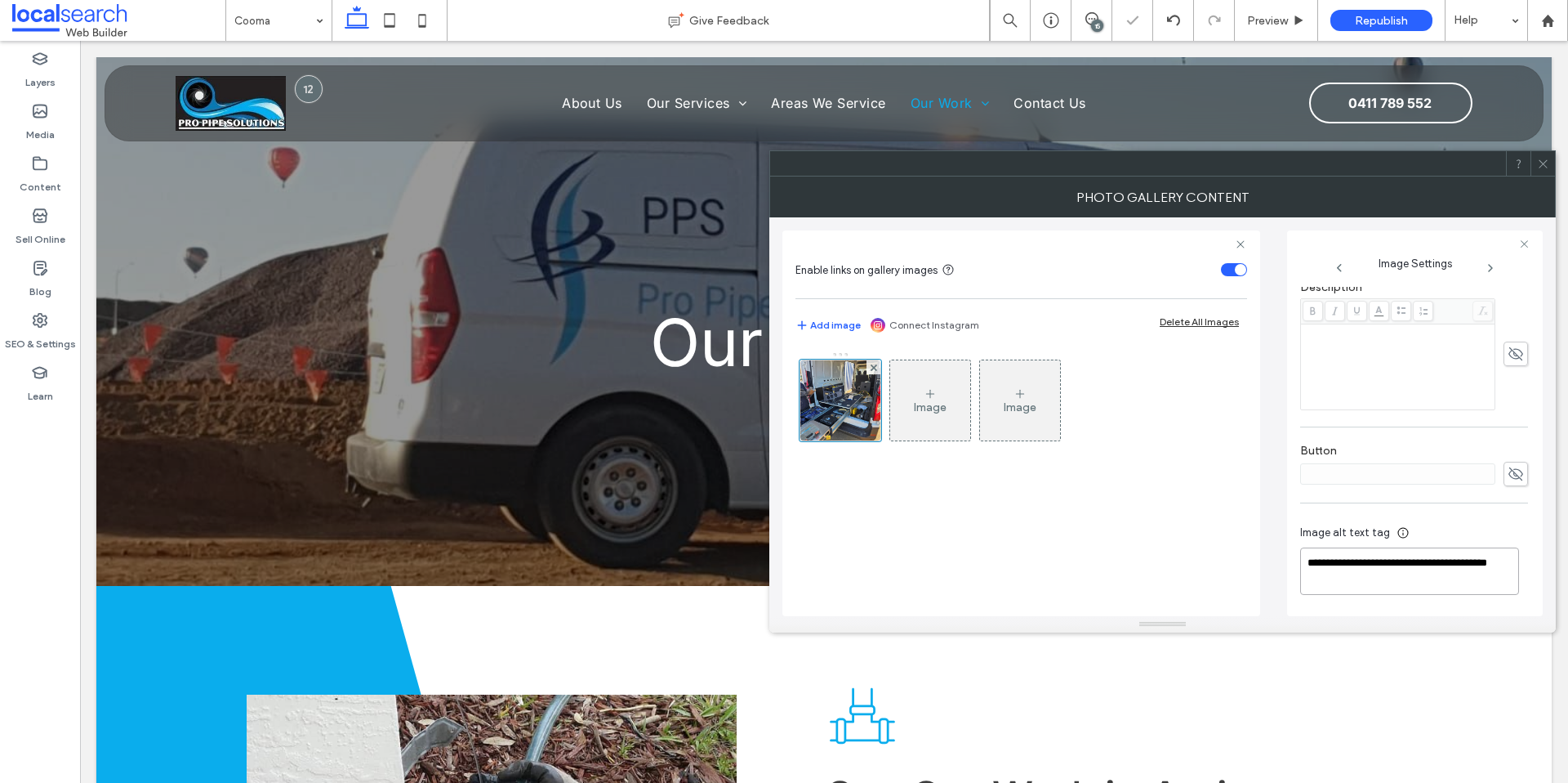
scroll to position [423, 0]
type textarea "**********"
click at [1537, 162] on div at bounding box center [1543, 163] width 24 height 24
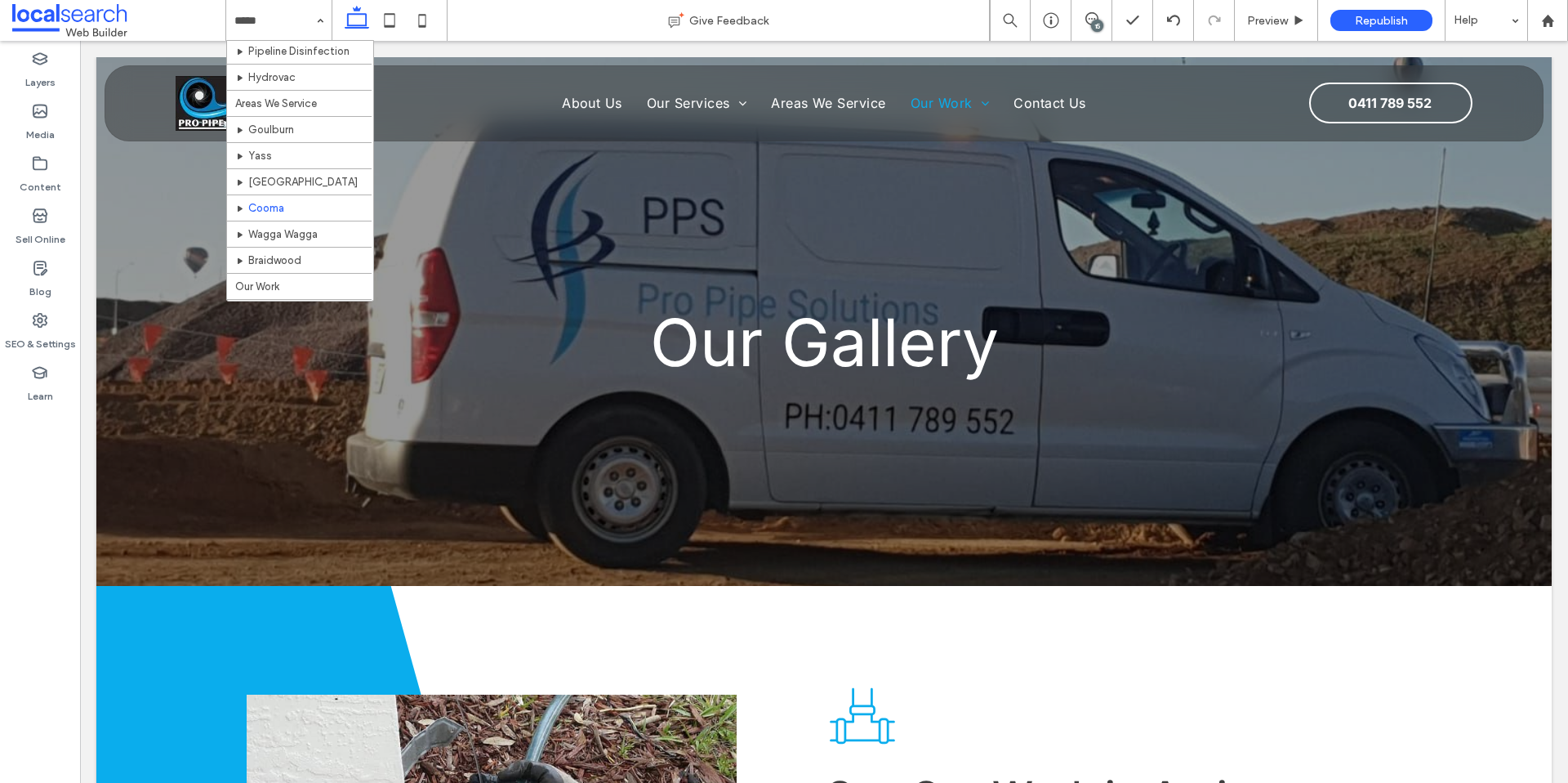
scroll to position [195, 0]
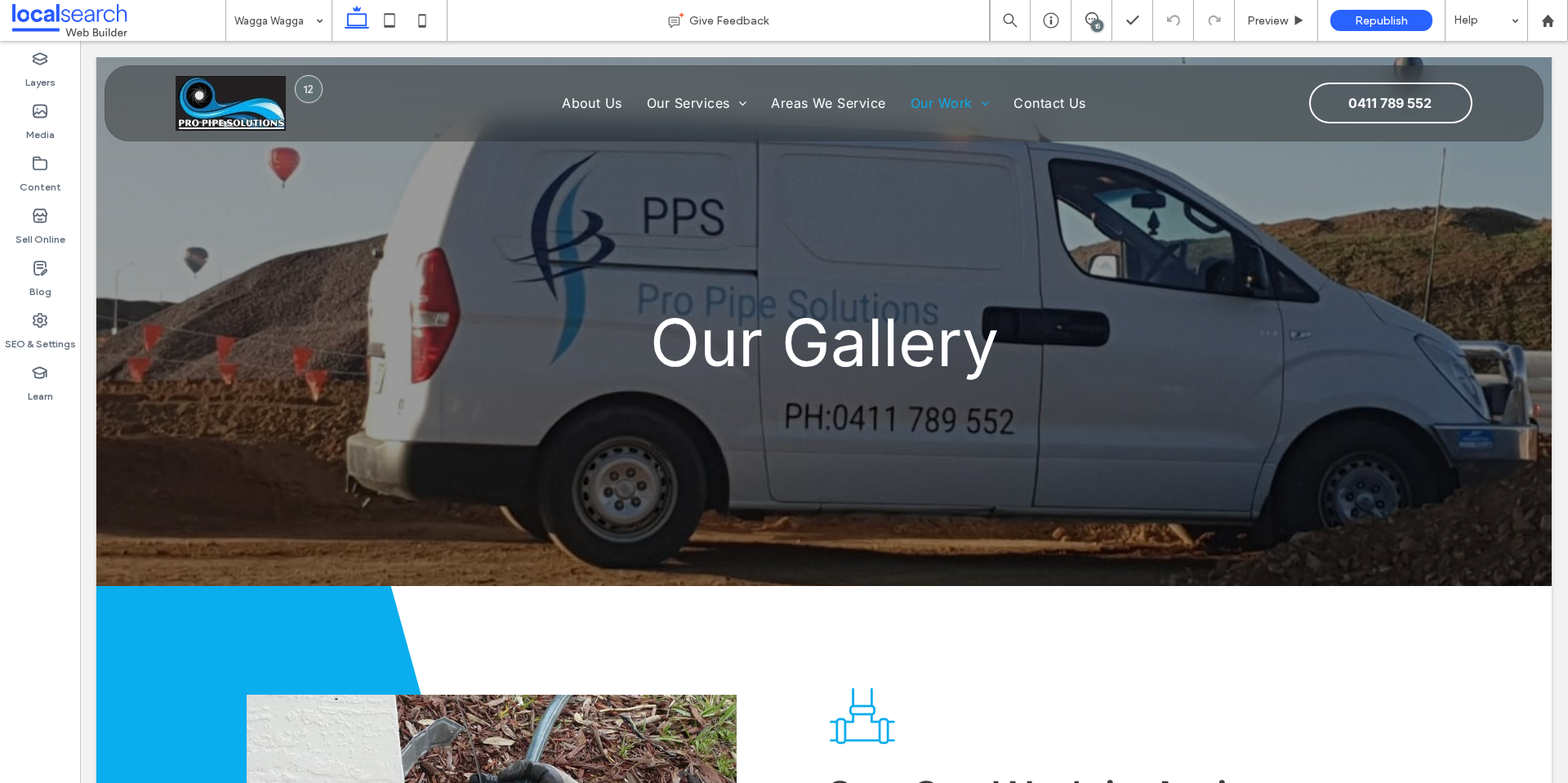
click at [268, 22] on input at bounding box center [275, 21] width 81 height 41
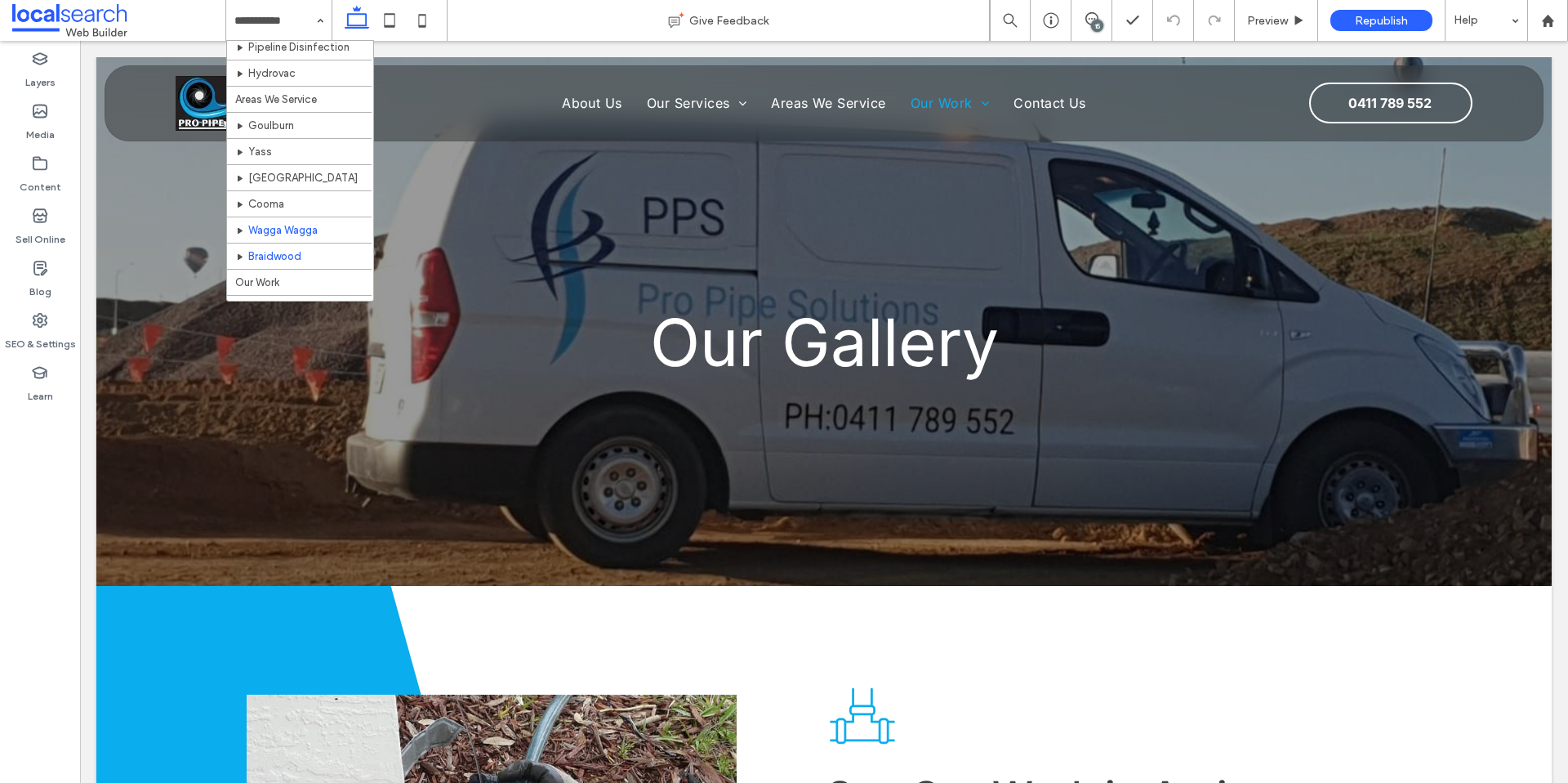
scroll to position [195, 0]
click at [260, 31] on input at bounding box center [275, 21] width 81 height 41
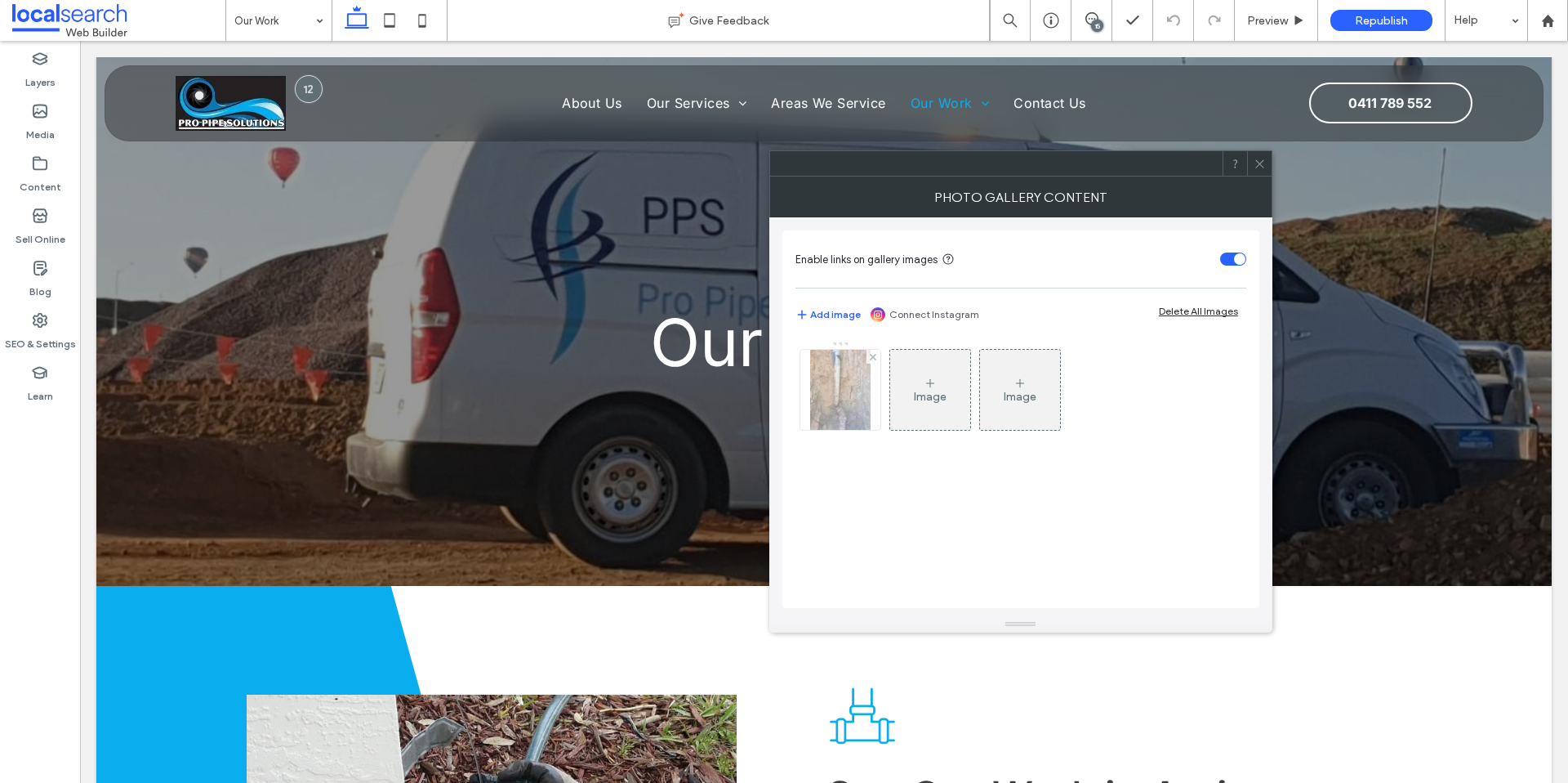
click at [840, 405] on img at bounding box center [840, 390] width 60 height 80
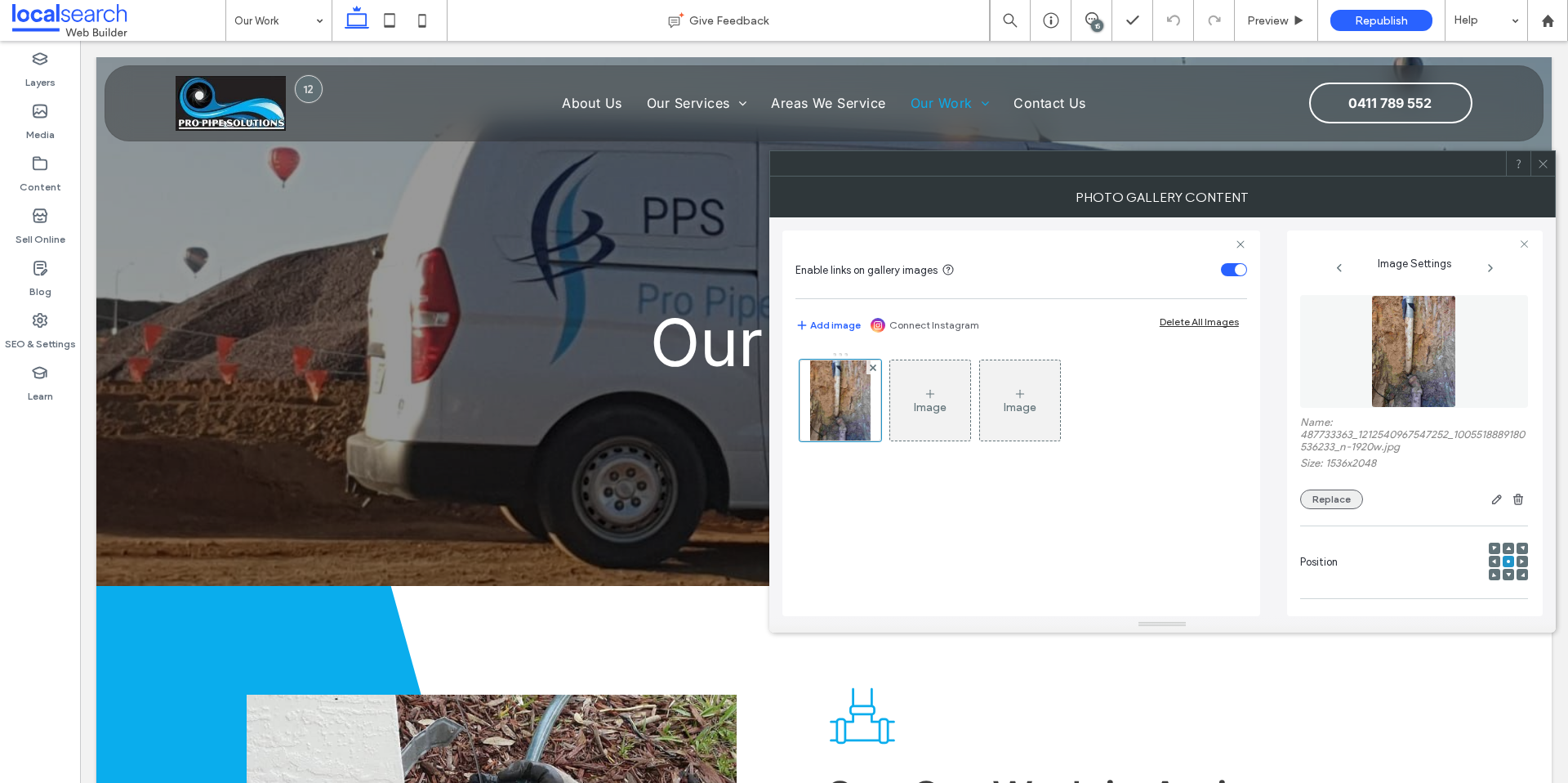
click at [1336, 505] on button "Replace" at bounding box center [1332, 499] width 63 height 20
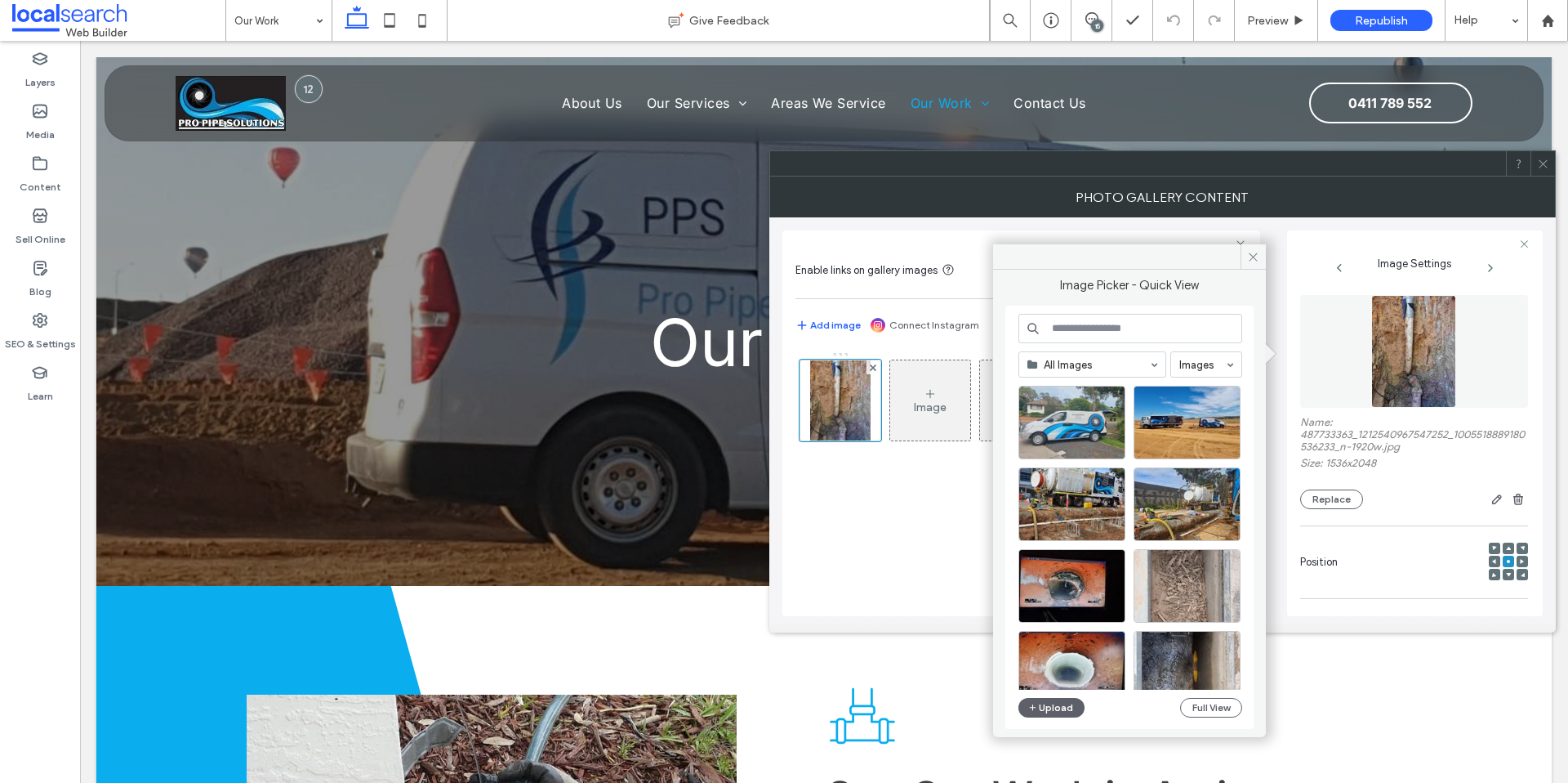
scroll to position [53, 0]
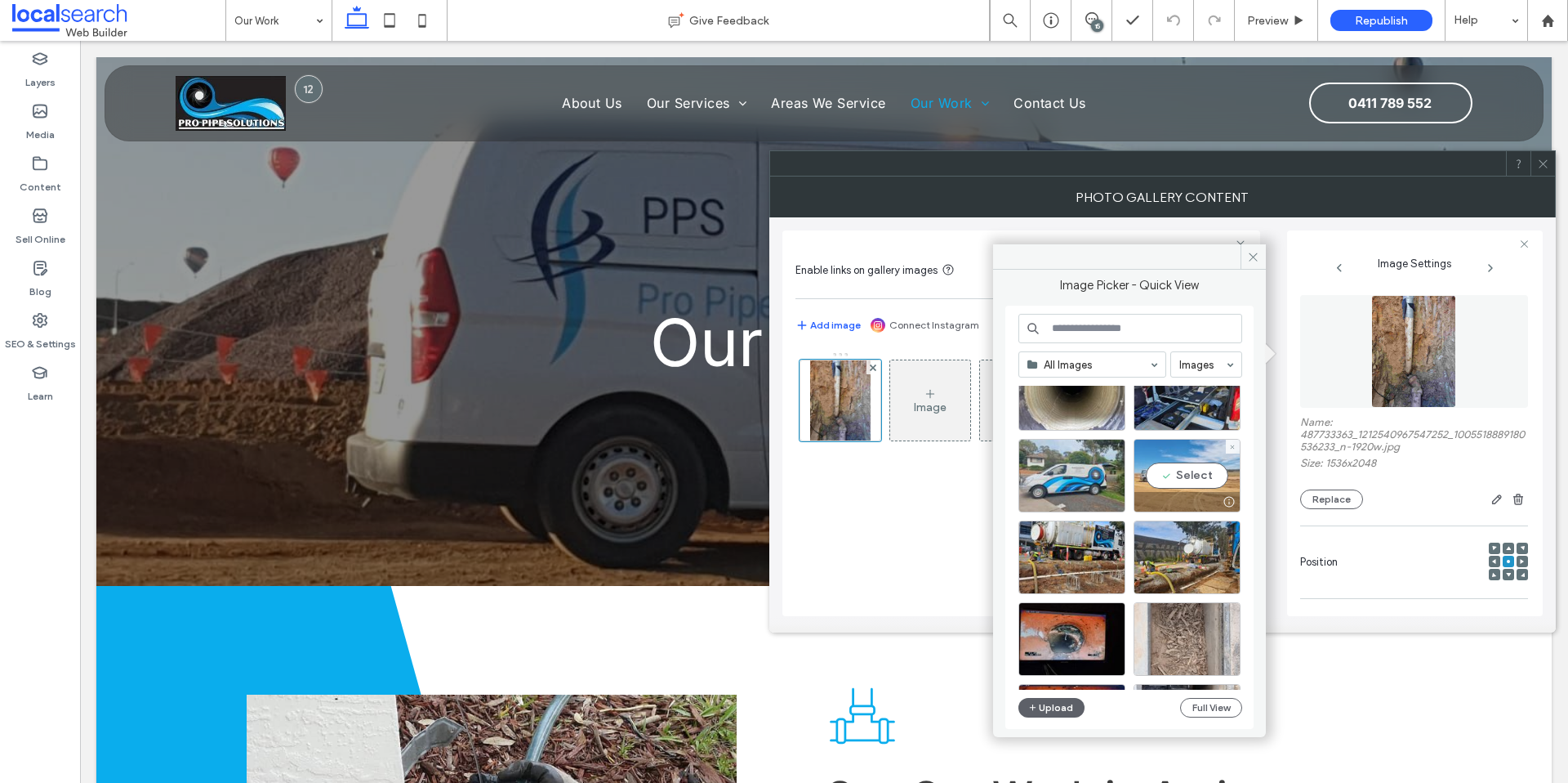
click at [1188, 471] on div "Select" at bounding box center [1187, 476] width 107 height 74
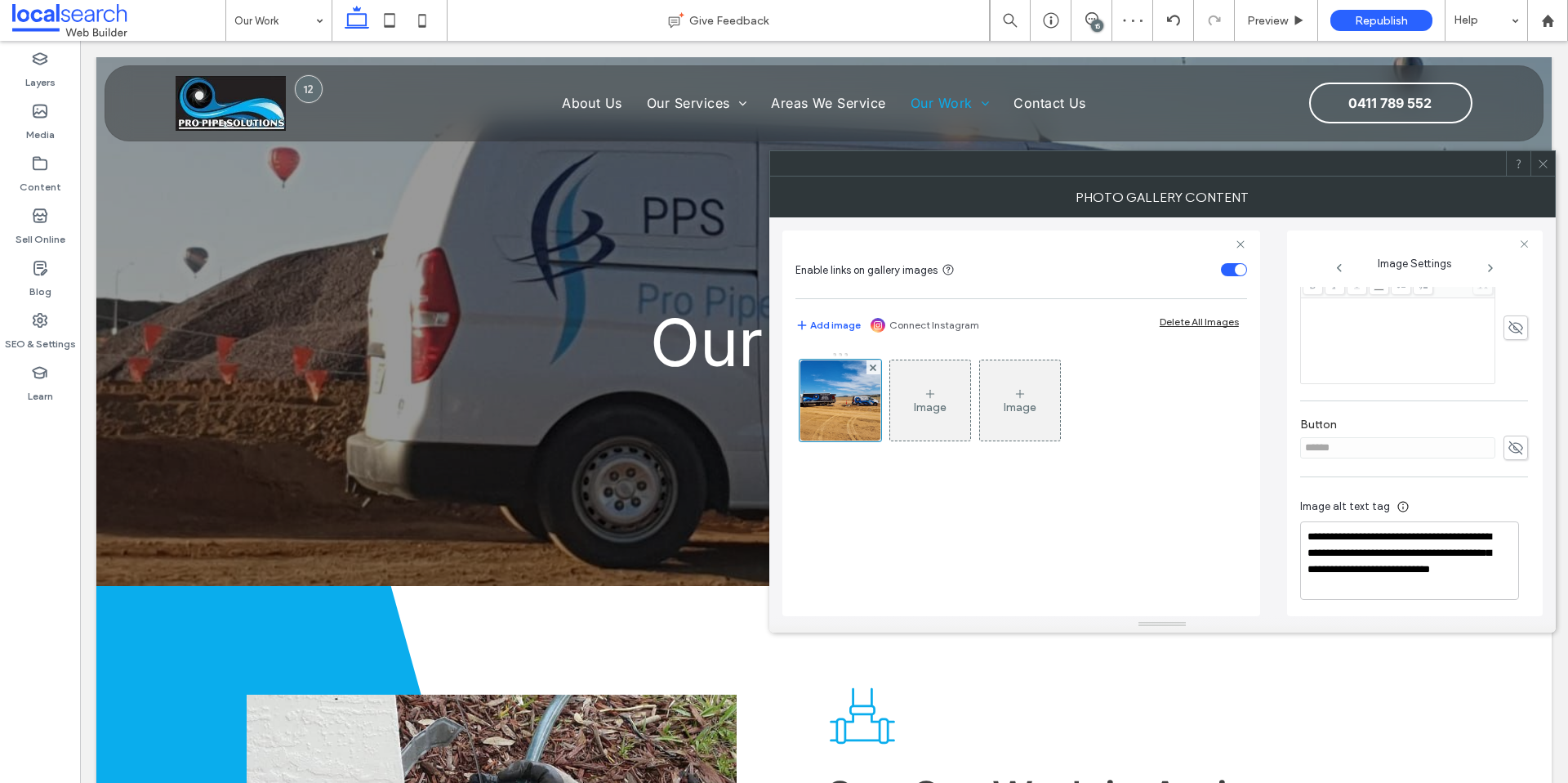
scroll to position [456, 0]
click at [1419, 550] on textarea "**********" at bounding box center [1410, 555] width 219 height 78
click at [1396, 563] on textarea "**********" at bounding box center [1410, 555] width 219 height 78
click at [1397, 564] on textarea "**********" at bounding box center [1410, 555] width 219 height 78
drag, startPoint x: 1397, startPoint y: 564, endPoint x: 1286, endPoint y: 528, distance: 116.7
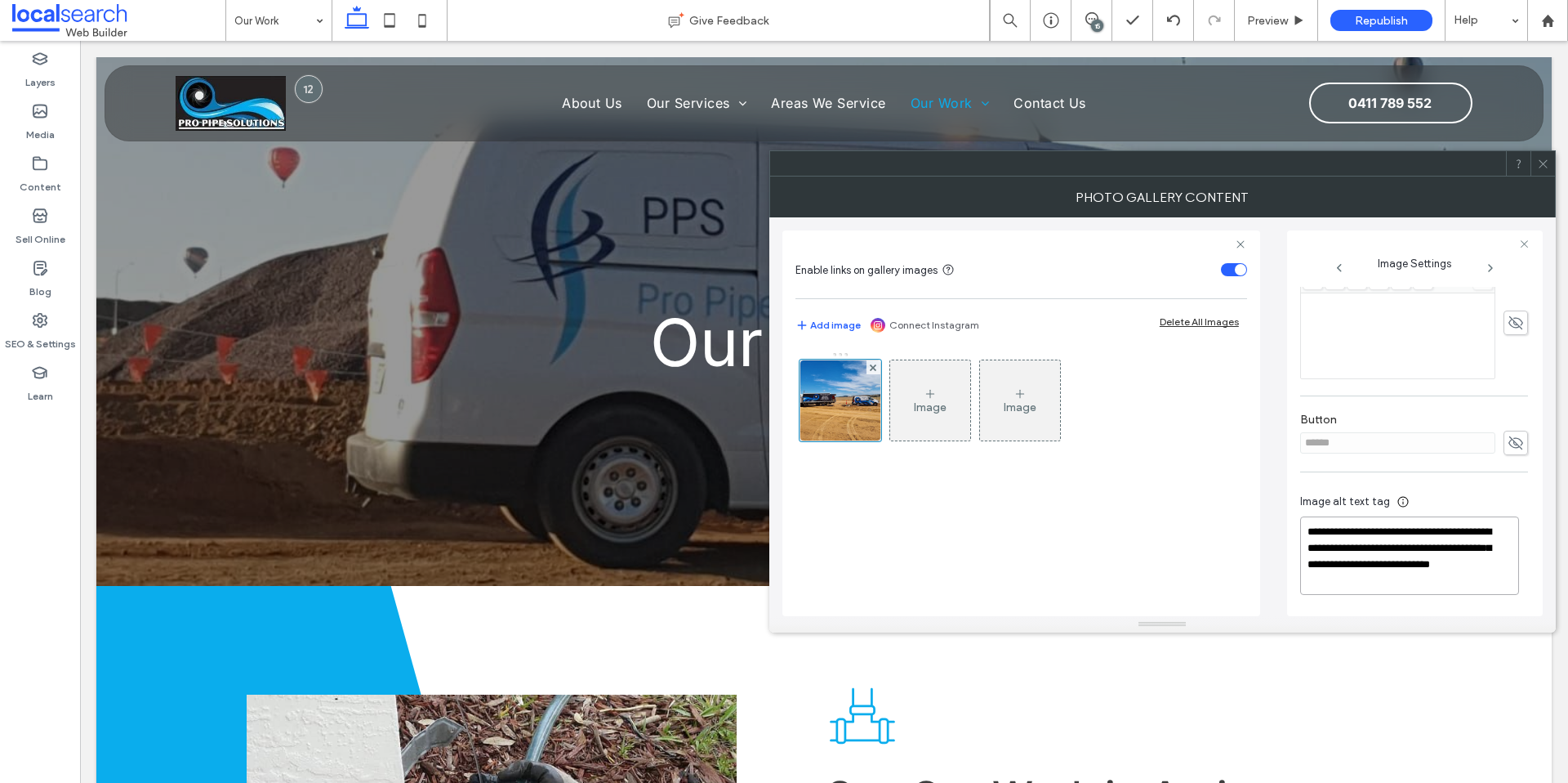
click at [1286, 528] on div "**********" at bounding box center [1162, 417] width 760 height 399
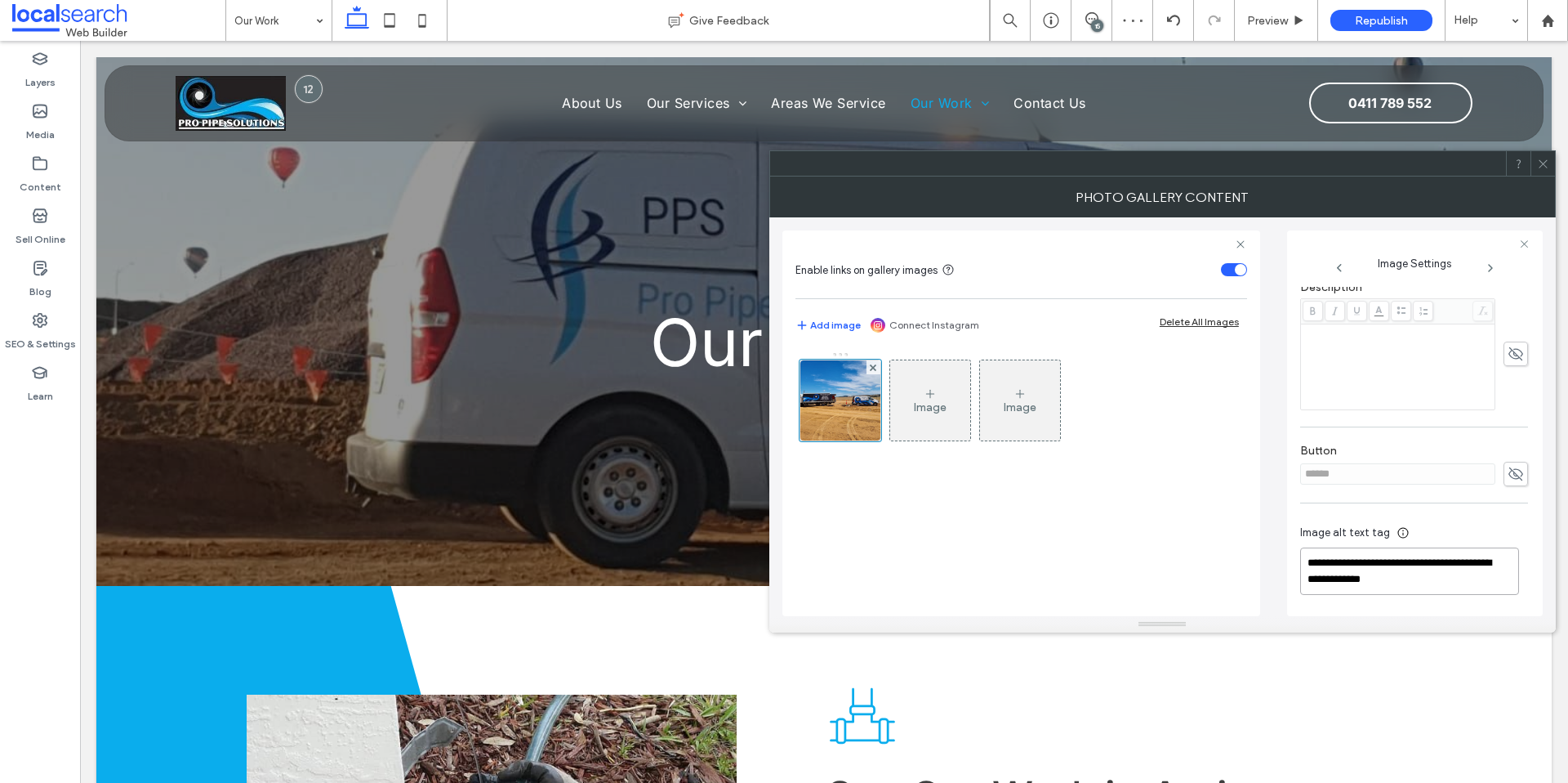
scroll to position [423, 0]
type textarea "**********"
drag, startPoint x: 1543, startPoint y: 164, endPoint x: 1272, endPoint y: 297, distance: 301.9
click at [1543, 165] on icon at bounding box center [1544, 164] width 13 height 13
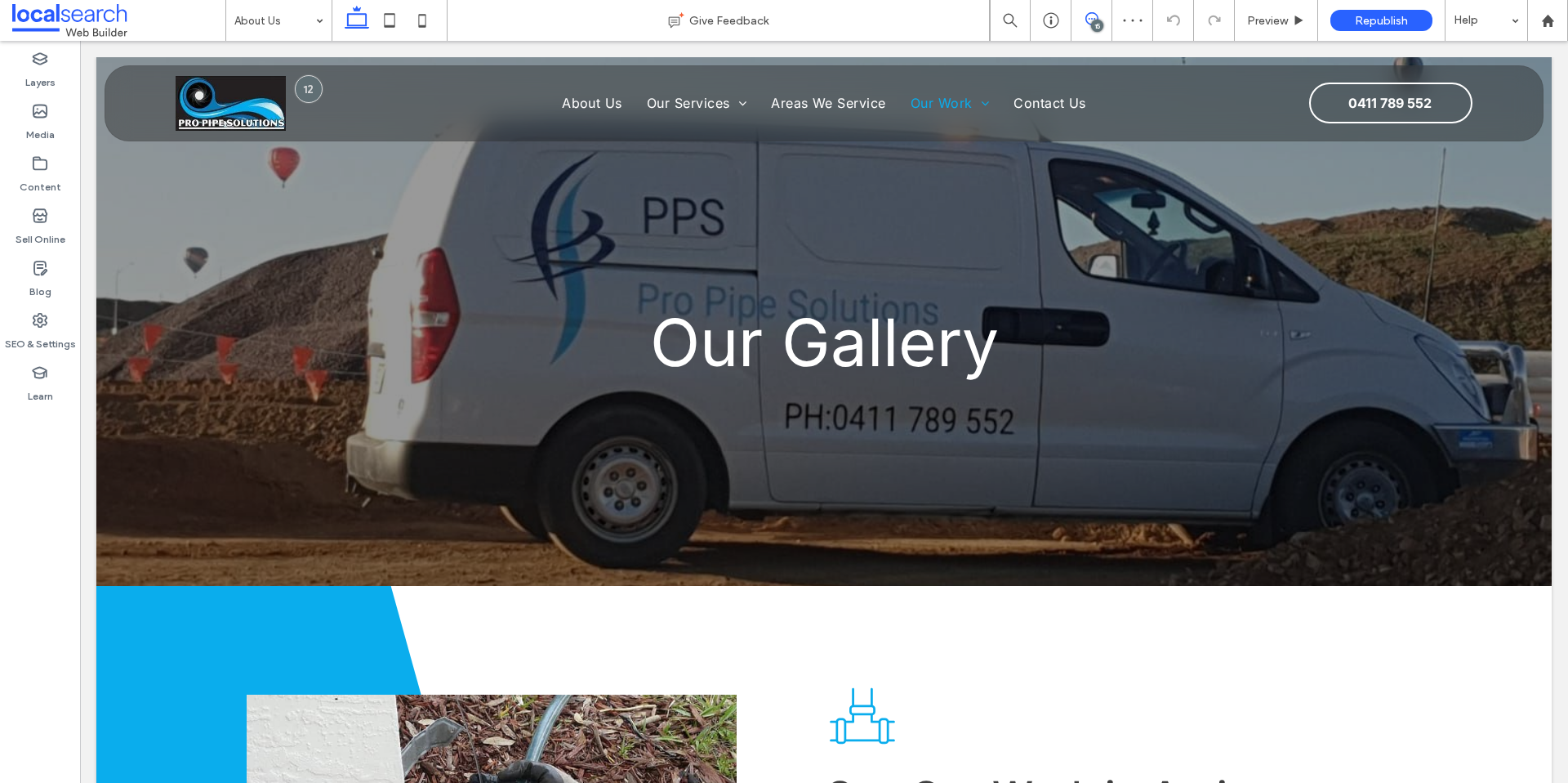
click at [1108, 19] on span at bounding box center [1091, 19] width 40 height 13
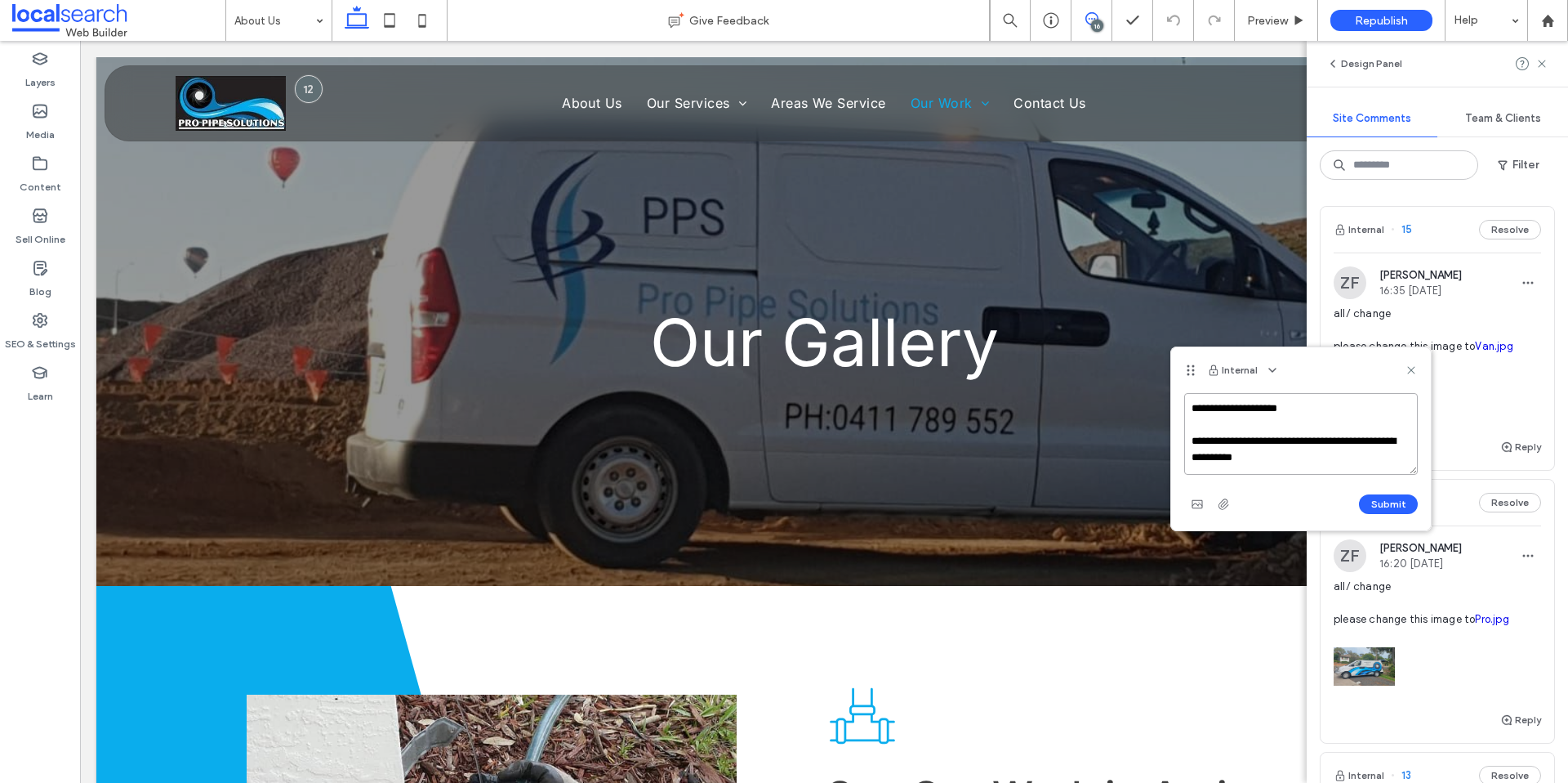
paste textarea "**********"
type textarea "**********"
click at [1378, 502] on button "Submit" at bounding box center [1388, 505] width 59 height 20
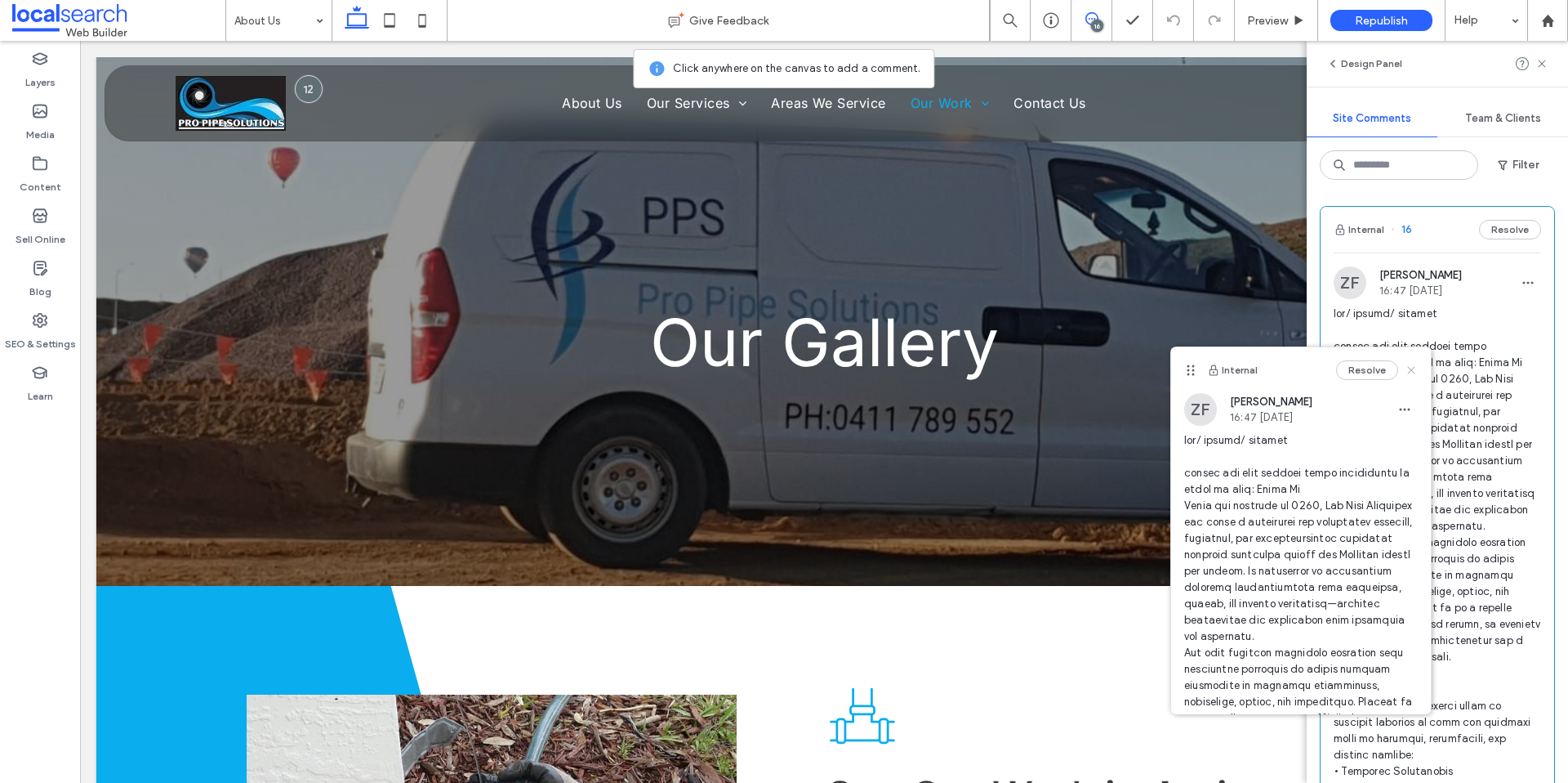
click at [1410, 369] on use at bounding box center [1411, 370] width 7 height 7
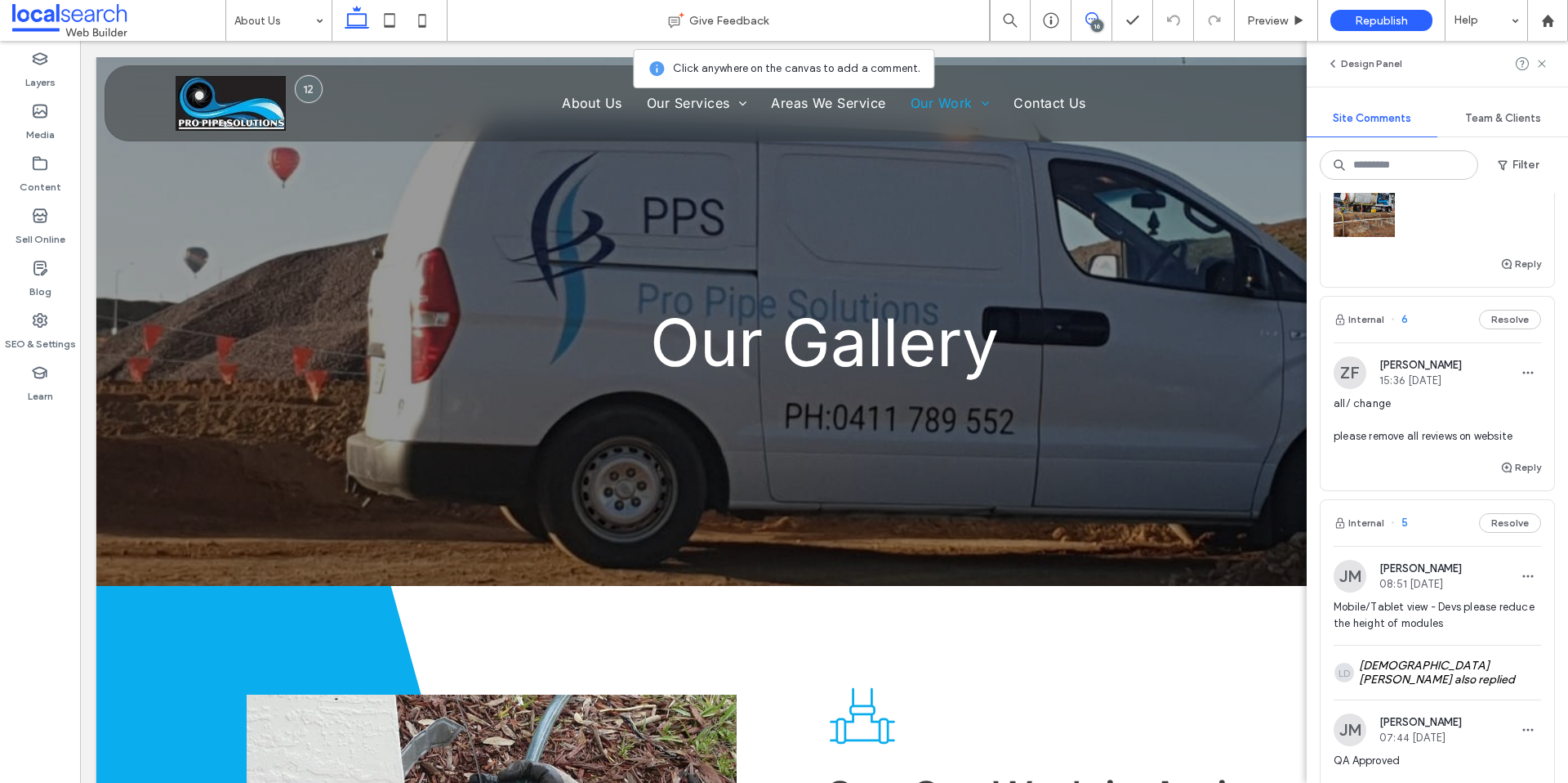
scroll to position [3355, 0]
